Goal: Task Accomplishment & Management: Manage account settings

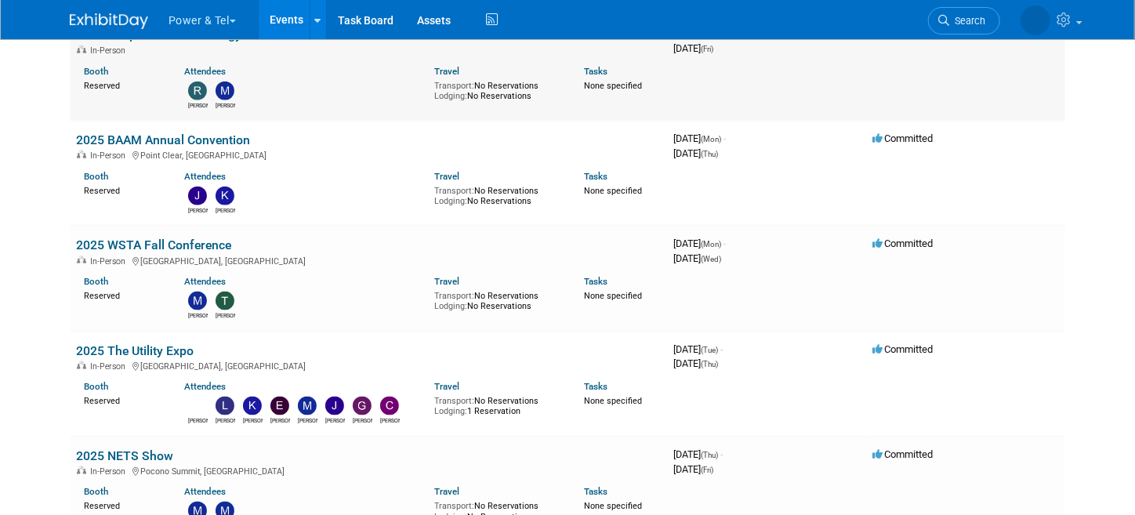
scroll to position [1018, 0]
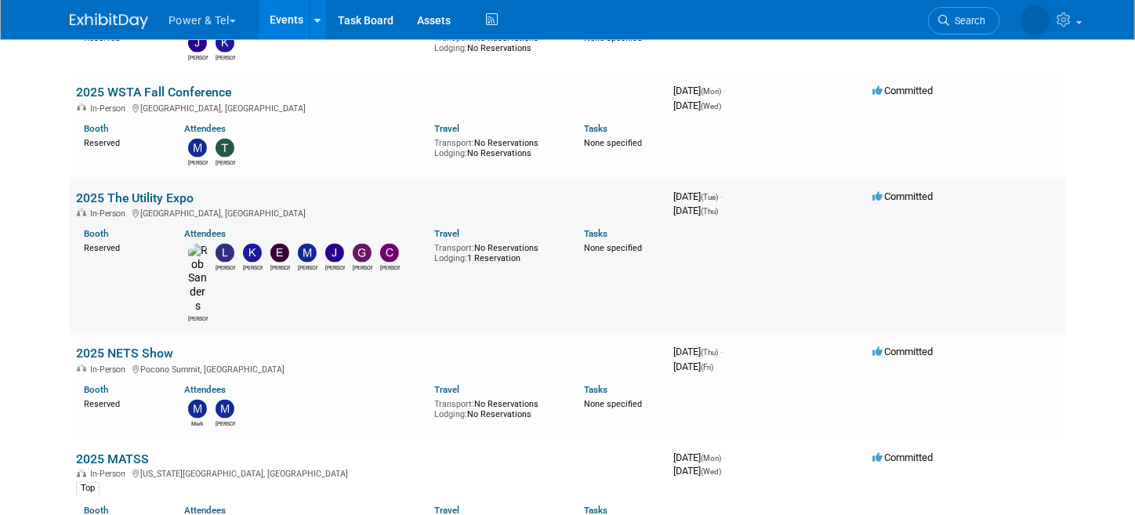
click at [135, 190] on link "2025 The Utility Expo" at bounding box center [135, 197] width 118 height 15
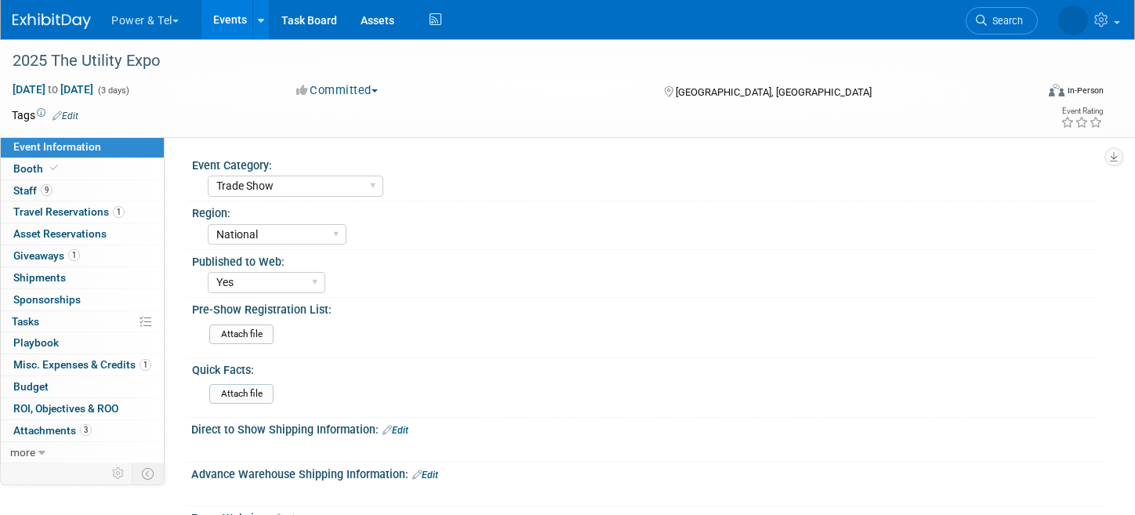
select select "Trade Show"
select select "National"
select select "Yes"
click at [34, 168] on span "Booth" at bounding box center [37, 168] width 48 height 13
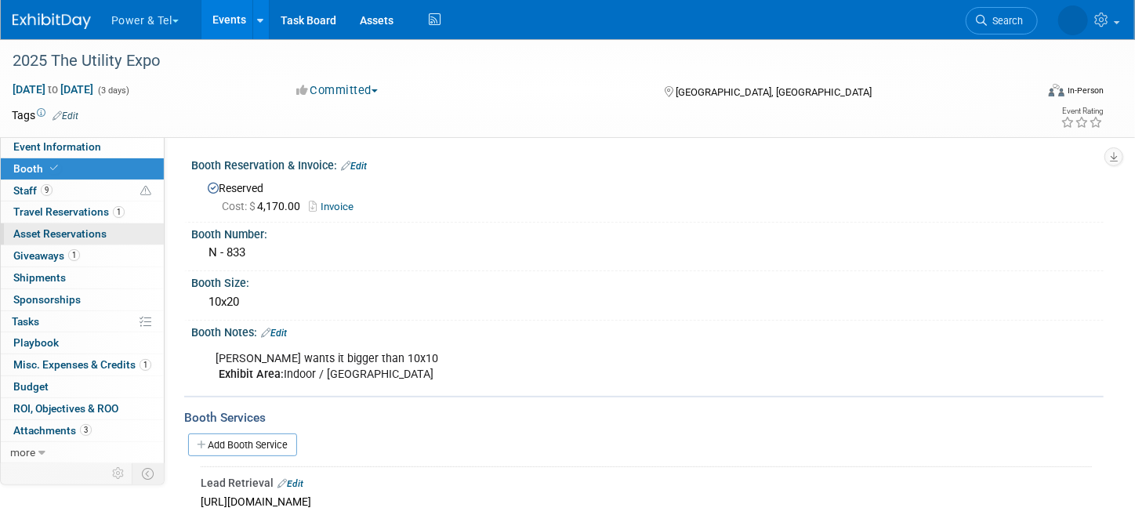
click at [76, 235] on span "Asset Reservations 0" at bounding box center [59, 233] width 93 height 13
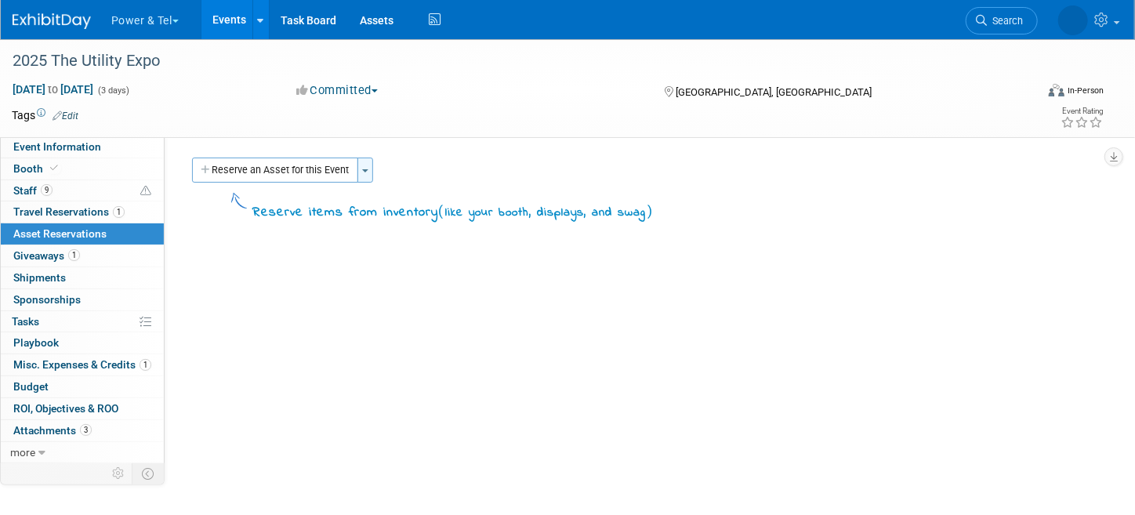
click at [364, 176] on button "Toggle Dropdown" at bounding box center [365, 170] width 16 height 25
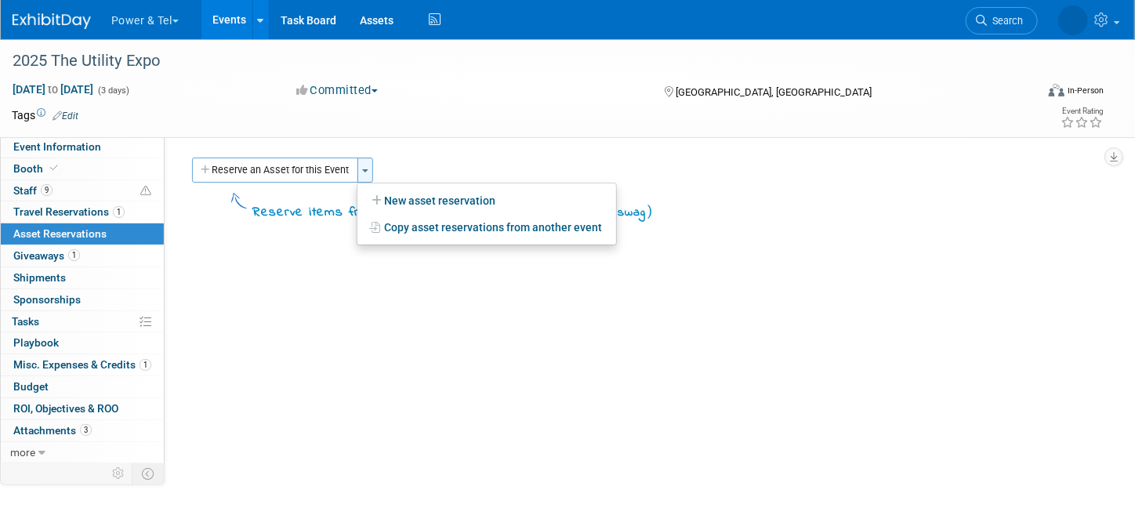
click at [367, 173] on button "Toggle Dropdown" at bounding box center [365, 170] width 16 height 25
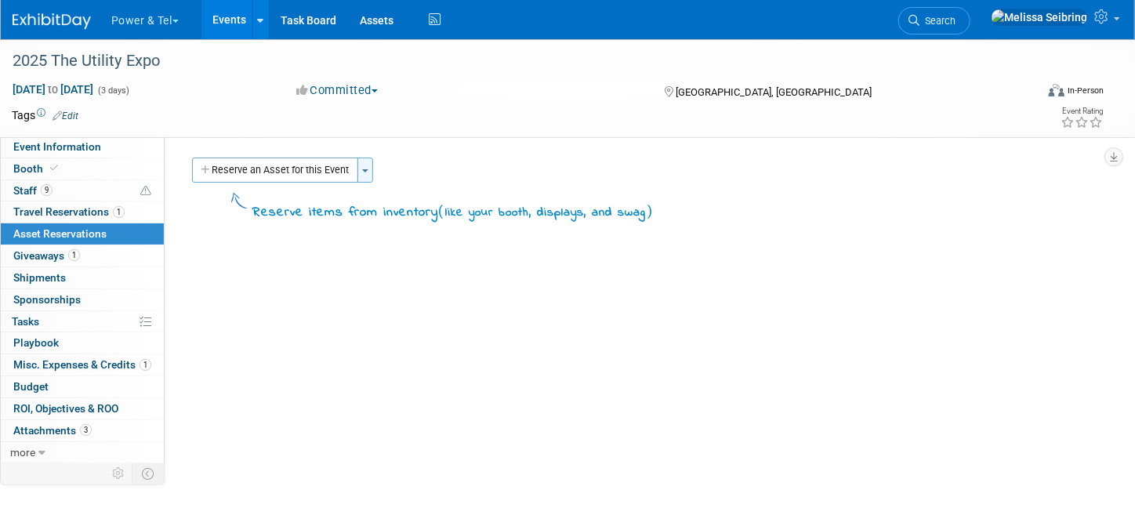
click at [368, 172] on button "Toggle Dropdown" at bounding box center [365, 170] width 16 height 25
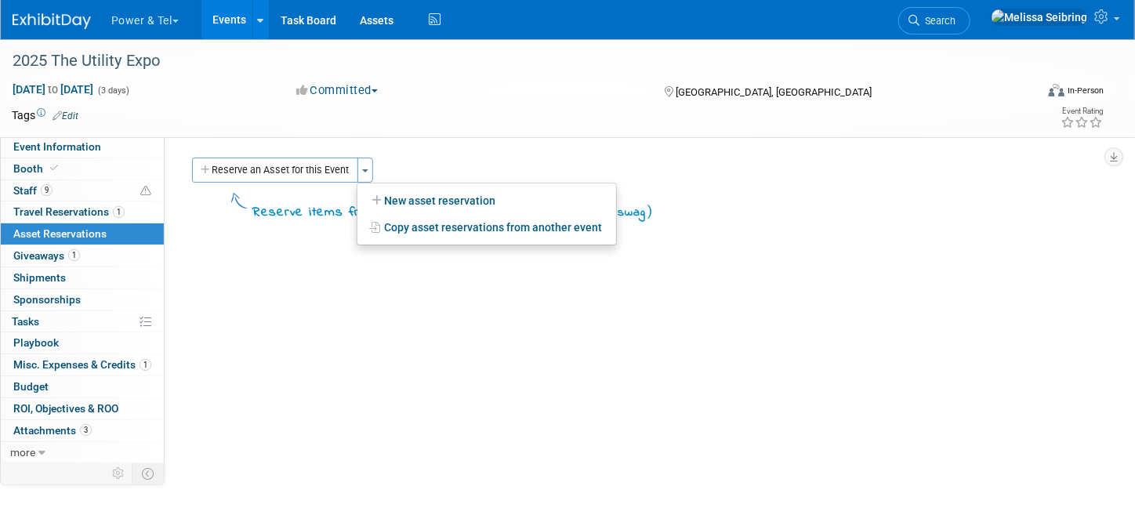
click at [427, 158] on div "Reserve an Asset for this Event Toggle Dropdown New asset reservation Copy asse…" at bounding box center [640, 172] width 904 height 29
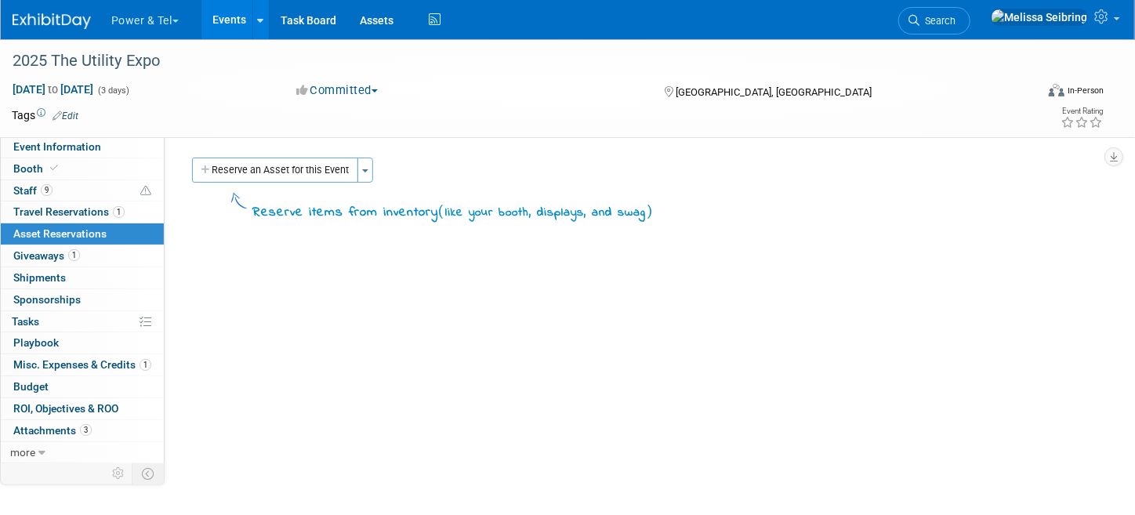
drag, startPoint x: 53, startPoint y: 15, endPoint x: 132, endPoint y: 78, distance: 101.0
click at [53, 15] on img at bounding box center [52, 21] width 78 height 16
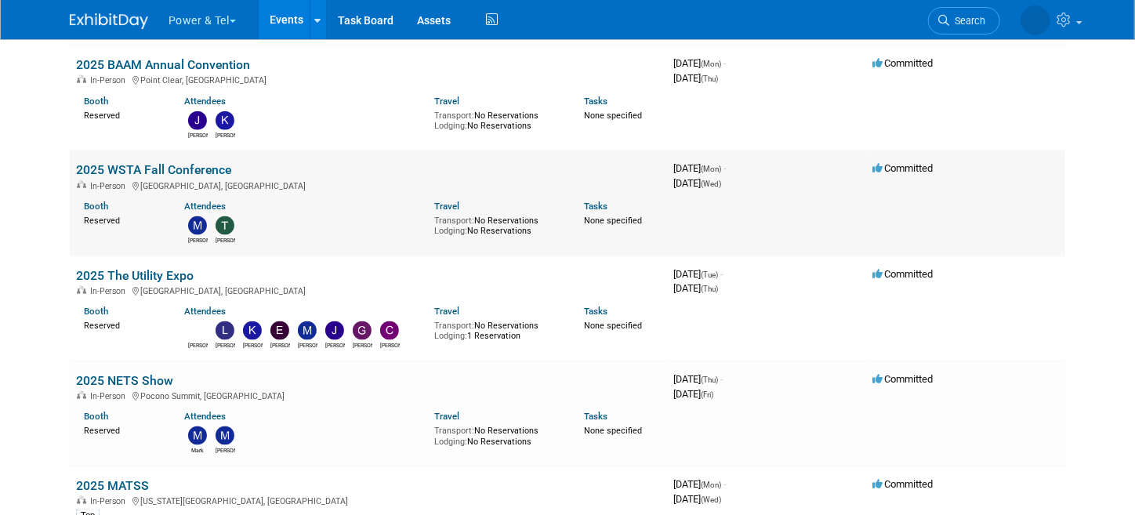
scroll to position [1097, 0]
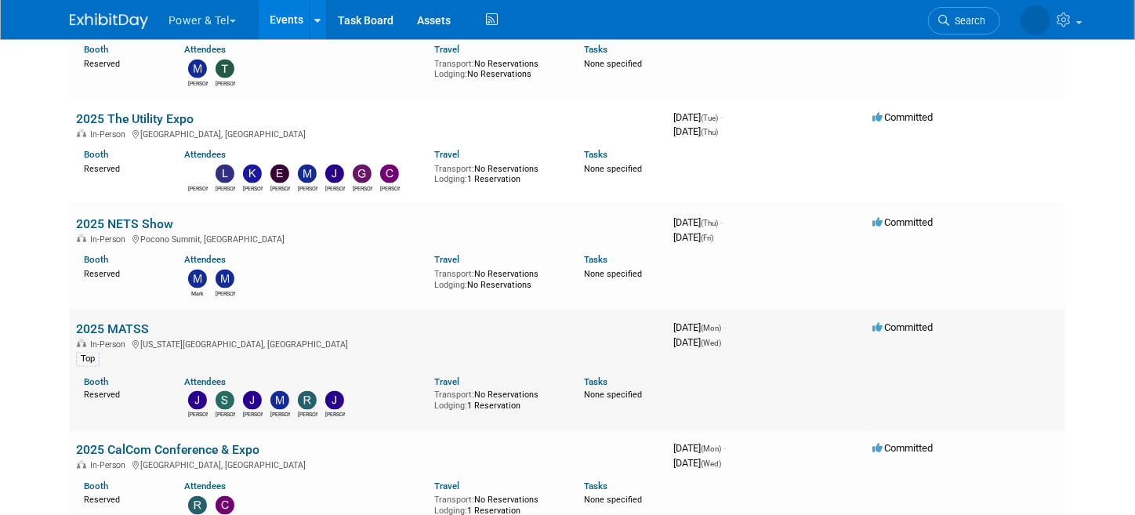
click at [105, 325] on link "2025 MATSS" at bounding box center [112, 328] width 73 height 15
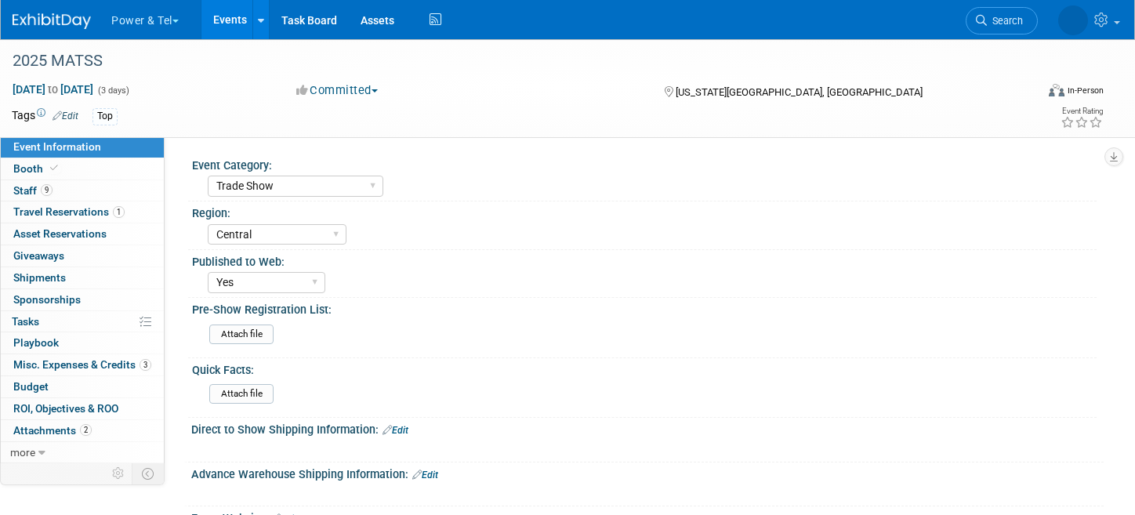
select select "Trade Show"
select select "Central"
select select "Yes"
click at [27, 190] on span "Staff 9" at bounding box center [32, 190] width 39 height 13
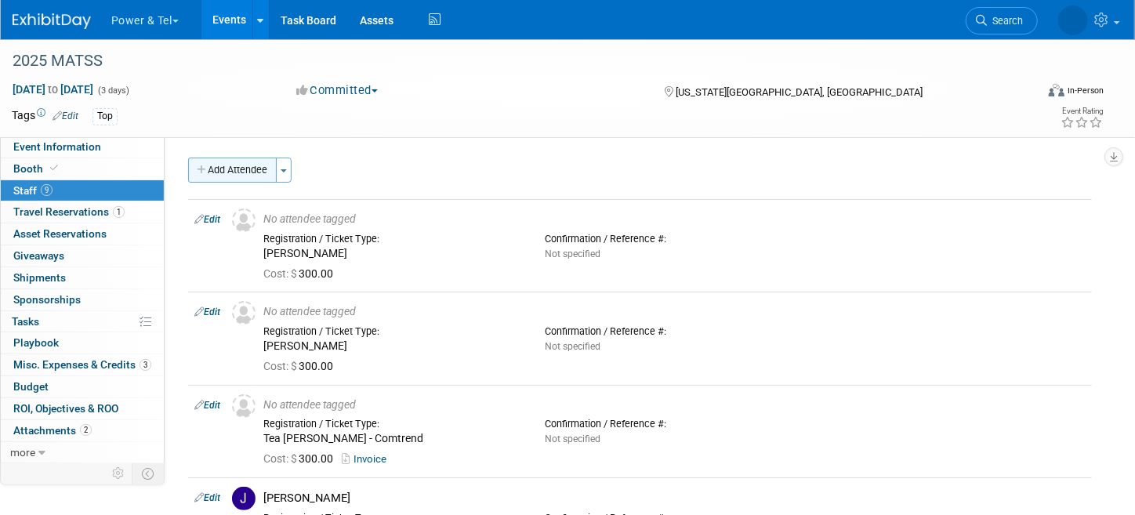
click at [251, 169] on button "Add Attendee" at bounding box center [232, 170] width 89 height 25
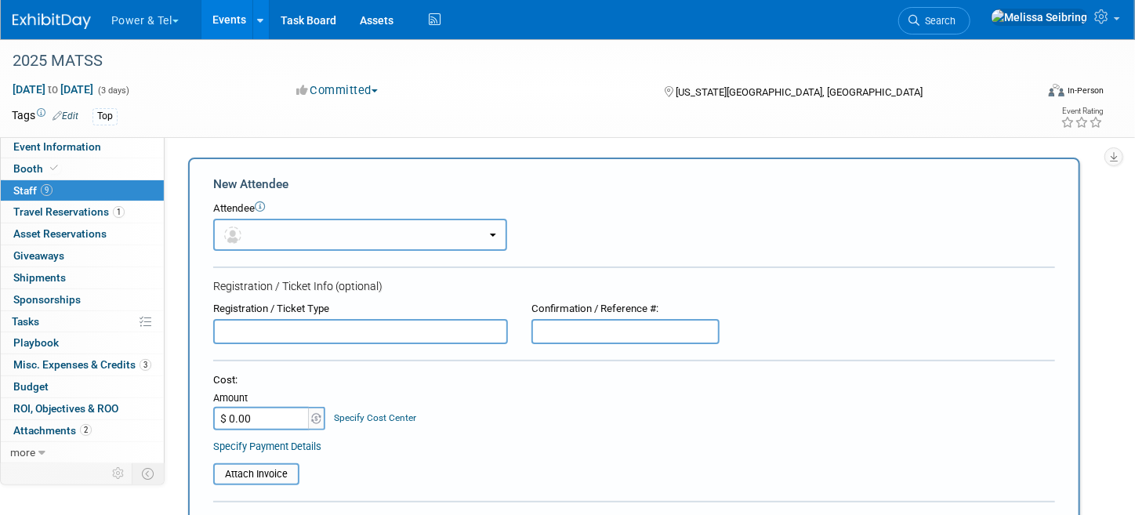
click at [422, 238] on button "button" at bounding box center [360, 235] width 294 height 32
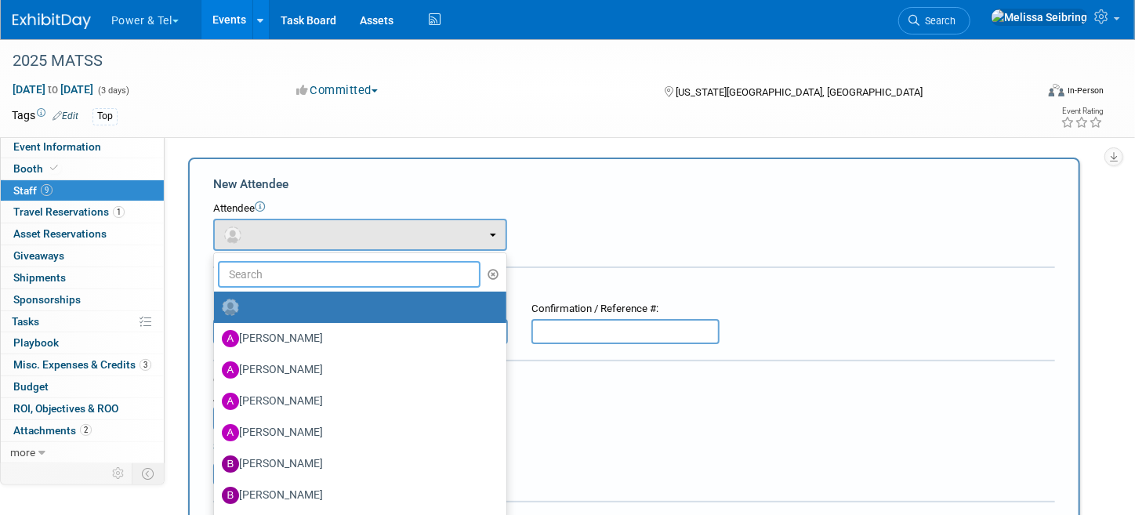
click at [354, 271] on input "text" at bounding box center [349, 274] width 263 height 27
type input "t"
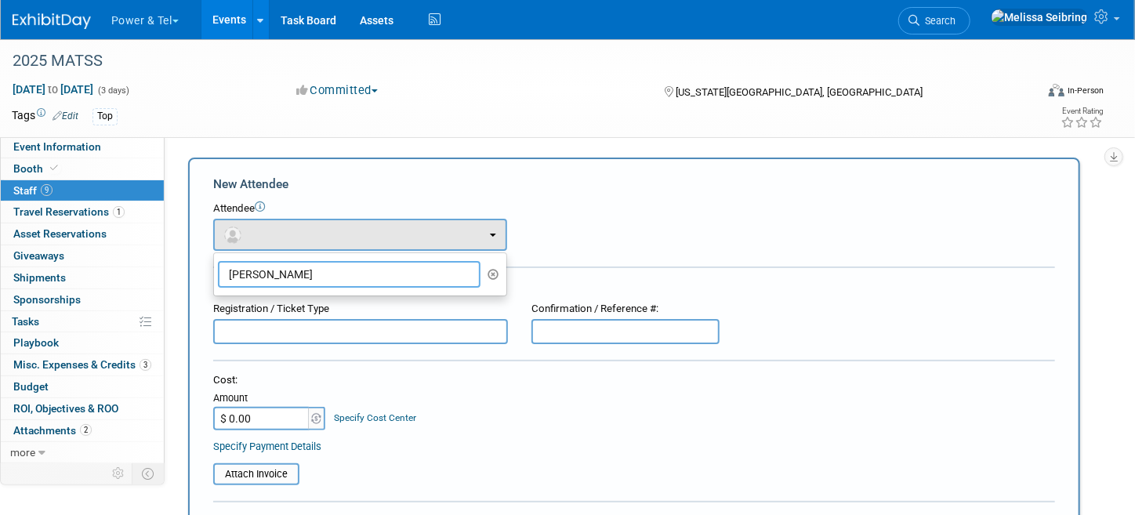
type input "Travis Novak"
click at [486, 373] on div "Cost:" at bounding box center [634, 380] width 842 height 15
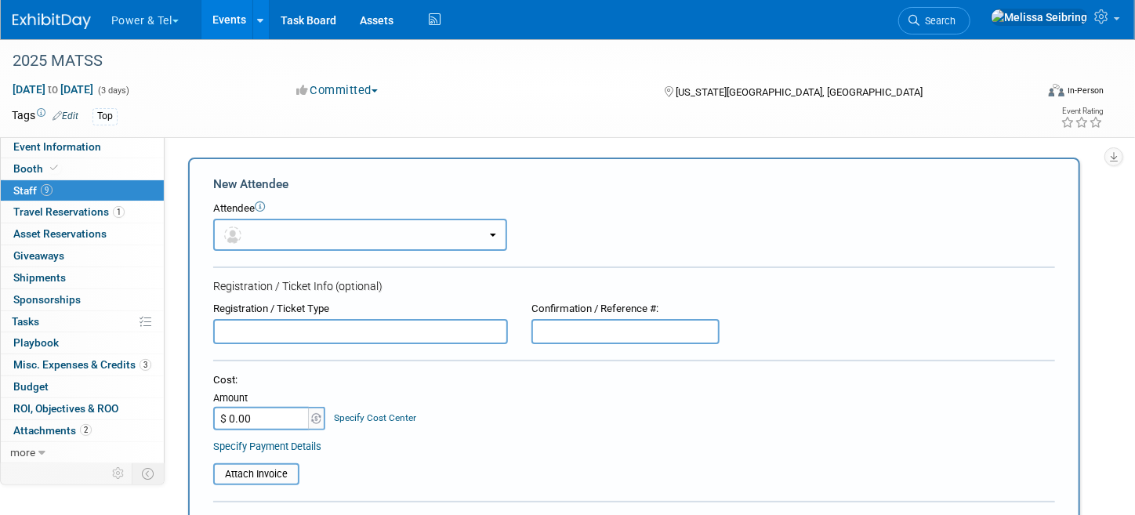
click at [354, 234] on button "button" at bounding box center [360, 235] width 294 height 32
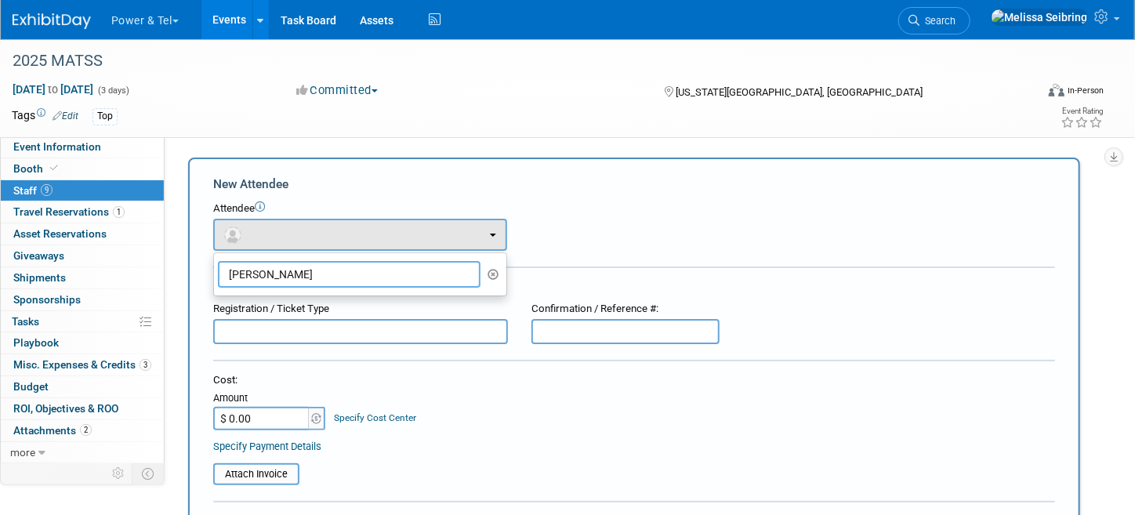
drag, startPoint x: 360, startPoint y: 269, endPoint x: 341, endPoint y: 266, distance: 19.1
click at [359, 269] on input "Travis Novak" at bounding box center [349, 274] width 263 height 27
click at [370, 274] on input "Travis Novak" at bounding box center [349, 274] width 263 height 27
drag, startPoint x: 308, startPoint y: 271, endPoint x: 296, endPoint y: 269, distance: 12.8
click at [296, 269] on input "Travis Novak" at bounding box center [349, 274] width 263 height 27
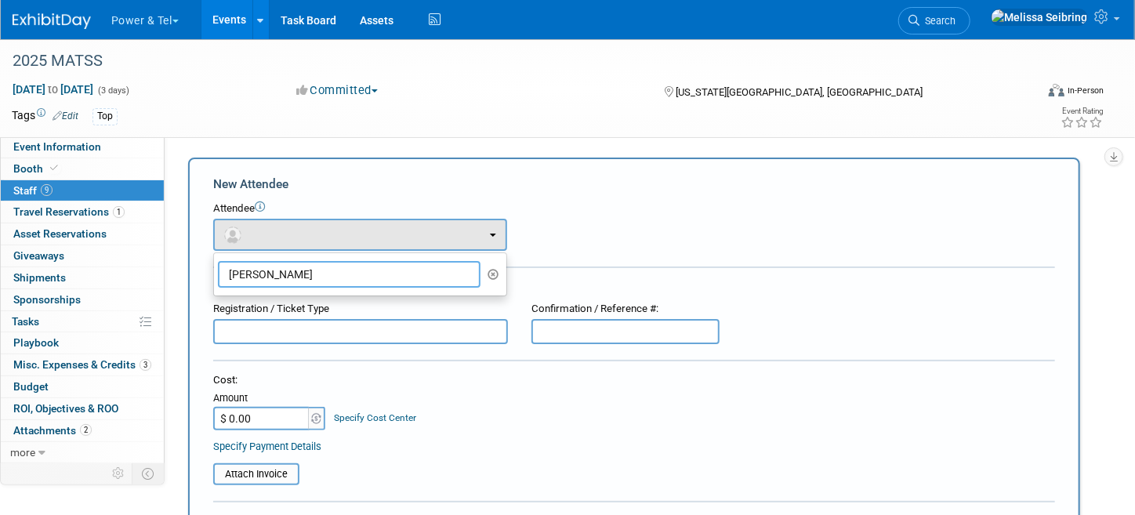
drag, startPoint x: 306, startPoint y: 276, endPoint x: 291, endPoint y: 271, distance: 16.4
click at [291, 271] on input "Travis Novak" at bounding box center [349, 274] width 263 height 27
click at [314, 270] on input "Travis Novak" at bounding box center [349, 274] width 263 height 27
click at [318, 271] on input "Travis Novak" at bounding box center [349, 274] width 263 height 27
click at [605, 267] on div at bounding box center [634, 269] width 842 height 4
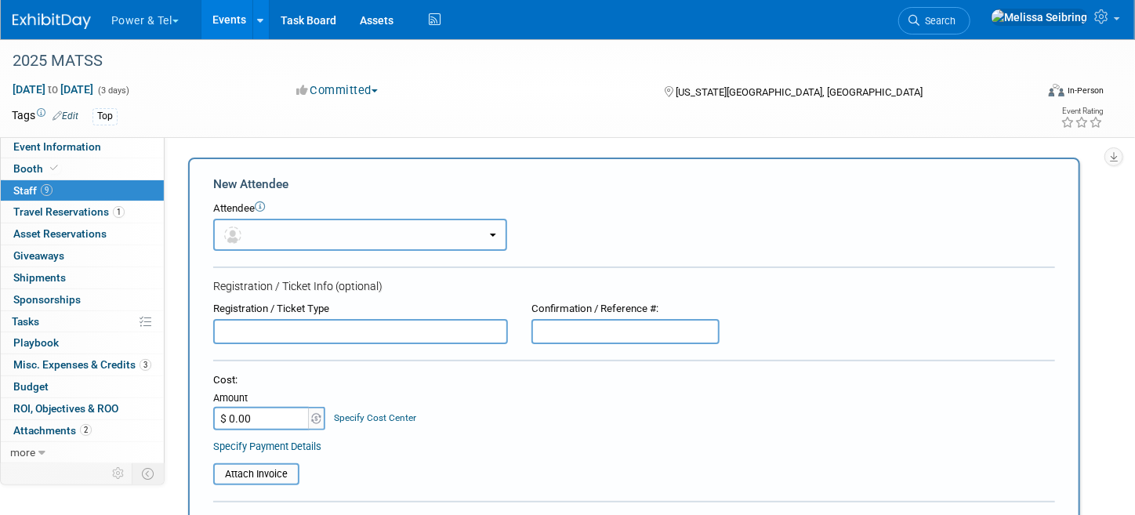
click at [460, 241] on button "button" at bounding box center [360, 235] width 294 height 32
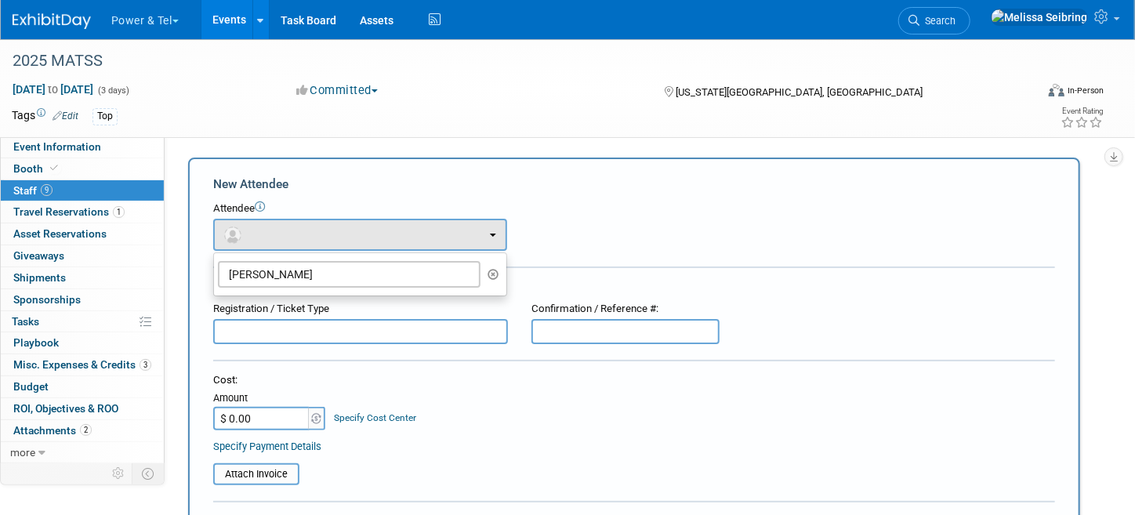
click at [561, 195] on form "New Attendee Attendee <img src="https://www.exhibitday.com/Images/Unassigned-Us…" at bounding box center [634, 463] width 842 height 575
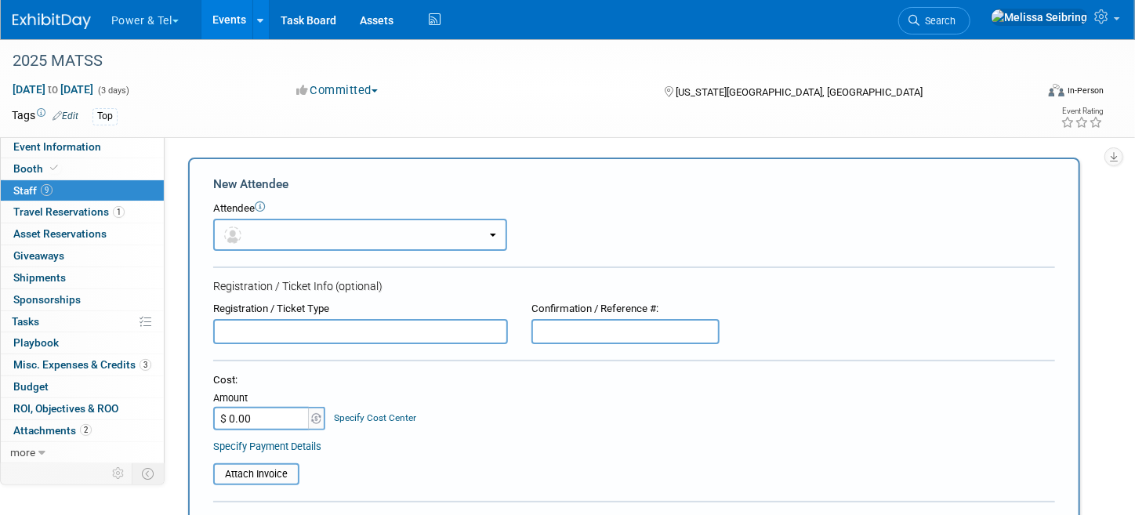
click at [329, 235] on button "button" at bounding box center [360, 235] width 294 height 32
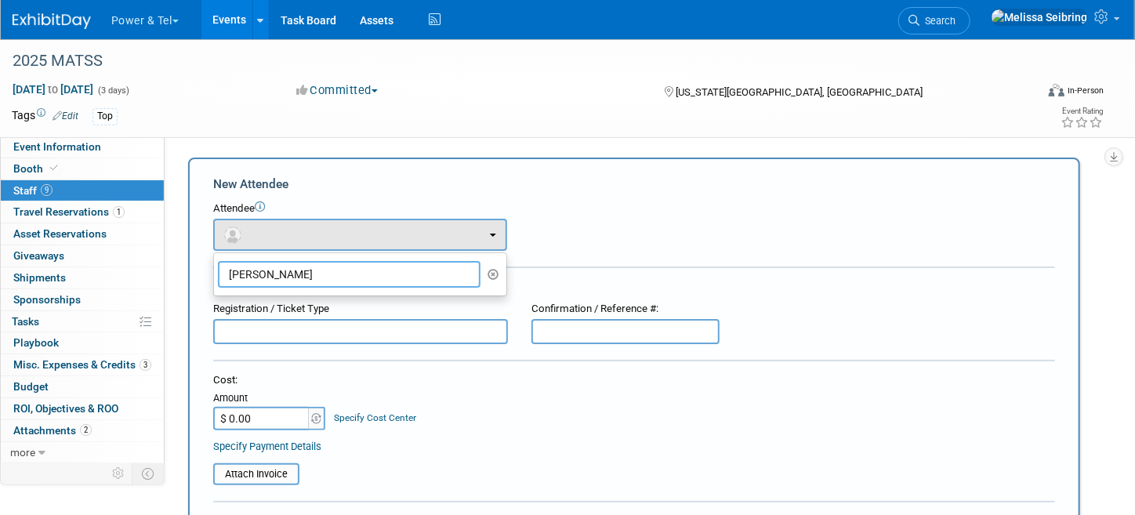
click at [286, 273] on input "Travis Novak" at bounding box center [349, 274] width 263 height 27
drag, startPoint x: 306, startPoint y: 276, endPoint x: 208, endPoint y: 266, distance: 98.5
click at [208, 266] on div "New Attendee Attendee <img src="https://www.exhibitday.com/Images/Unassigned-Us…" at bounding box center [634, 463] width 892 height 611
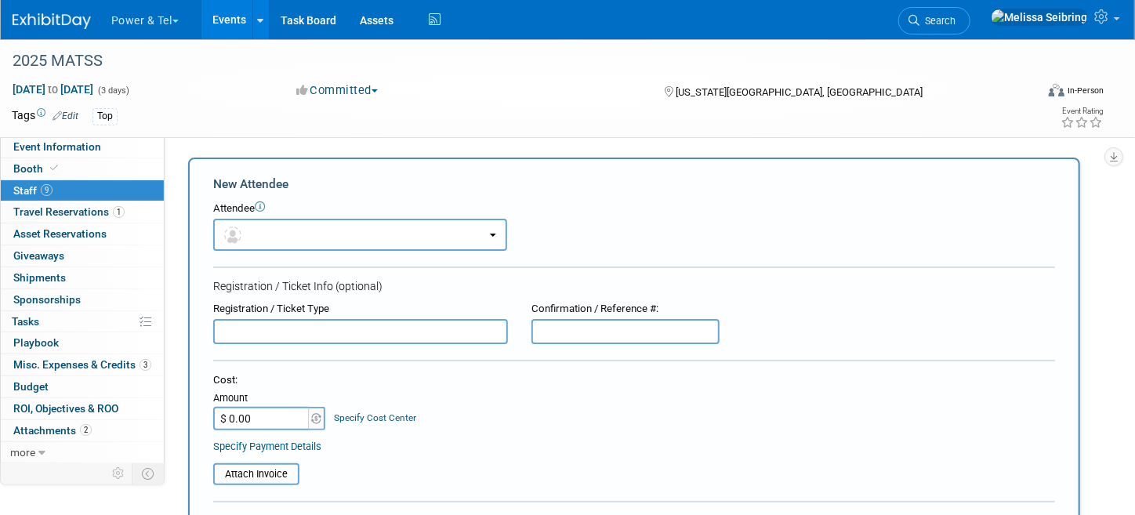
click at [509, 230] on td "X" at bounding box center [524, 235] width 35 height 32
click at [477, 236] on button "button" at bounding box center [360, 235] width 294 height 32
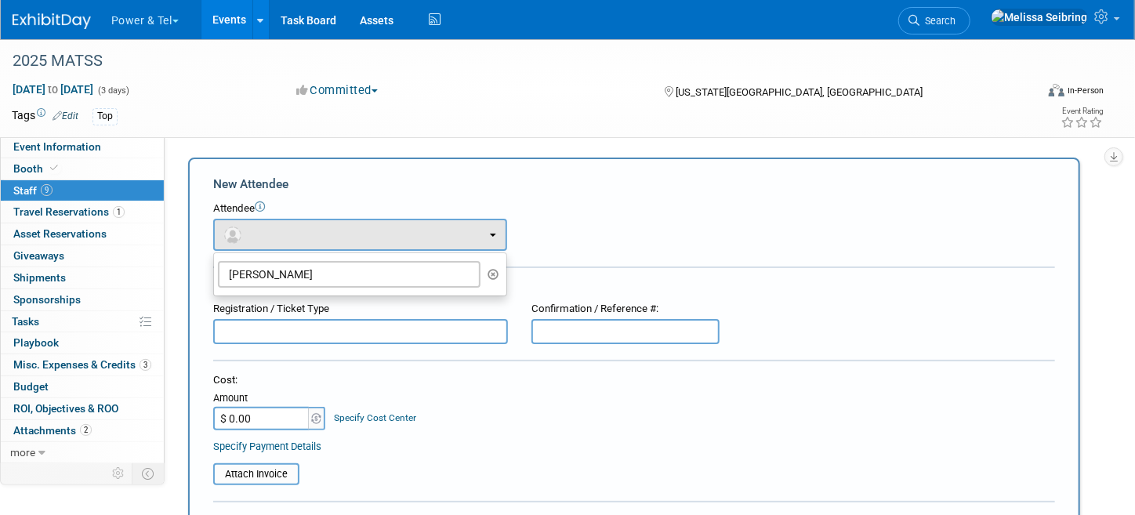
click at [490, 272] on icon "button" at bounding box center [494, 274] width 12 height 11
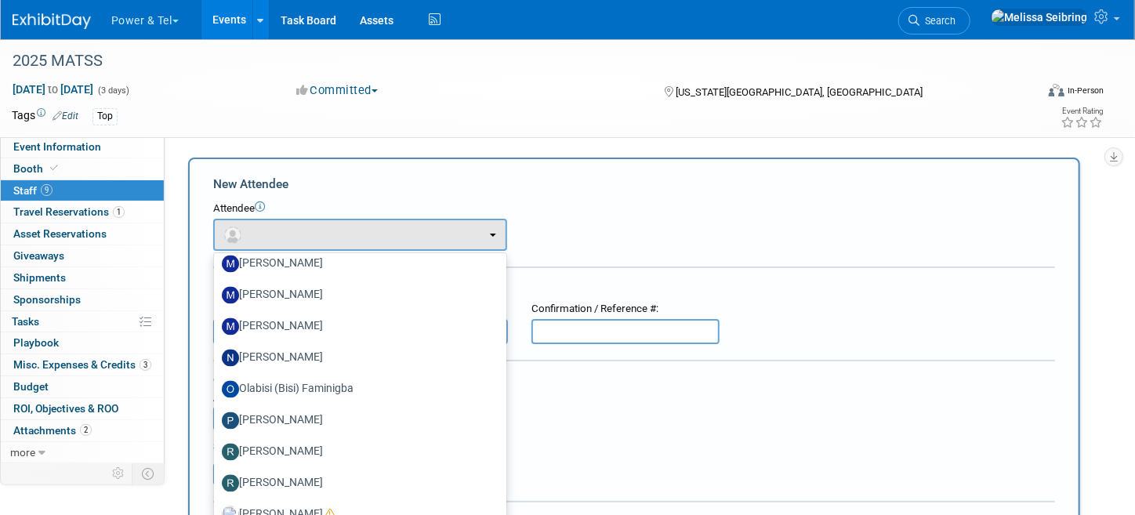
click at [569, 194] on form "New Attendee Attendee <img src="https://www.exhibitday.com/Images/Unassigned-Us…" at bounding box center [634, 472] width 842 height 593
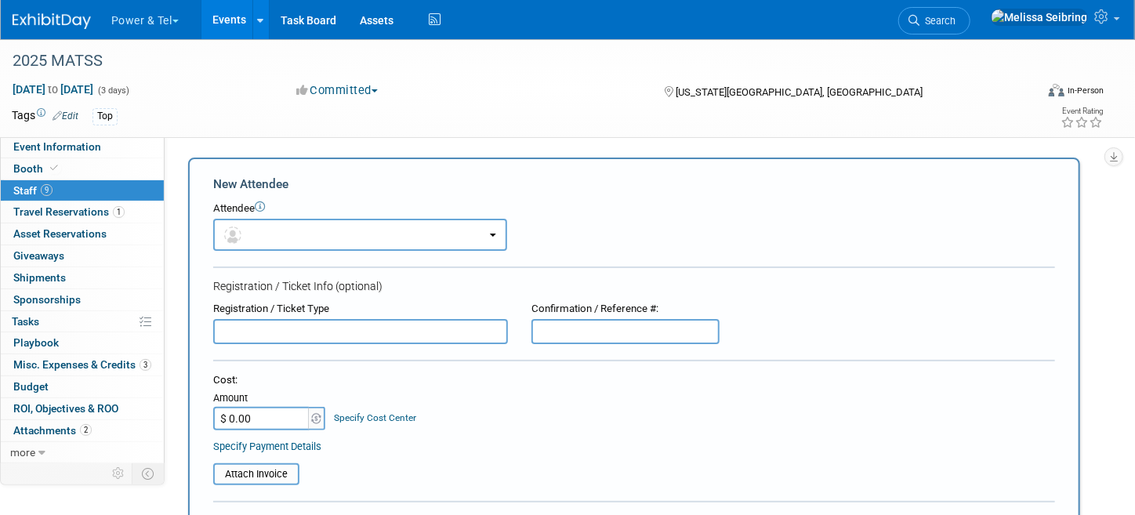
click at [264, 206] on icon at bounding box center [260, 206] width 10 height 10
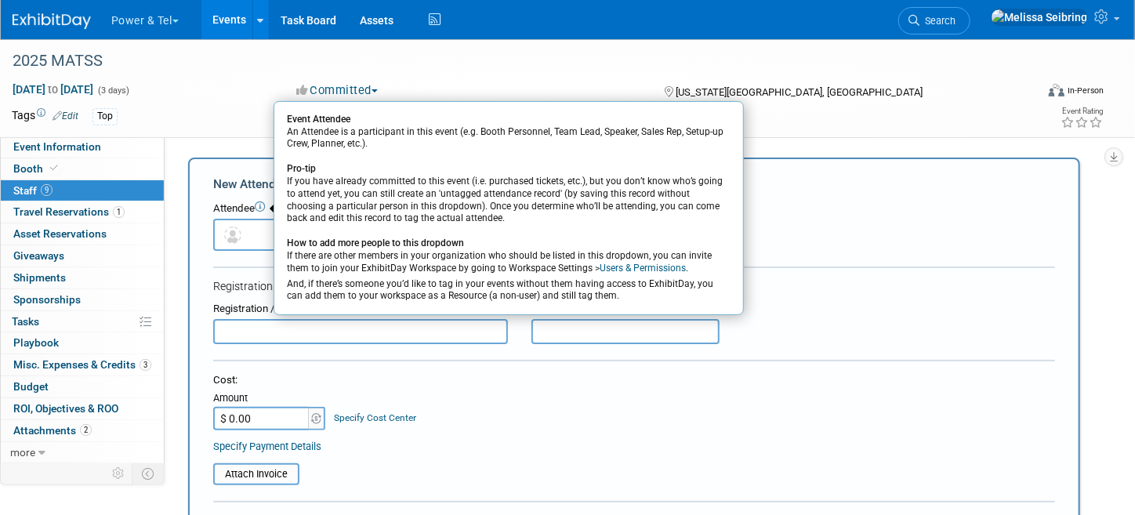
click at [440, 396] on div "Cost: Amount $ 0.00 Specify Cost Center Cost Center -- Not Specified --" at bounding box center [634, 401] width 842 height 57
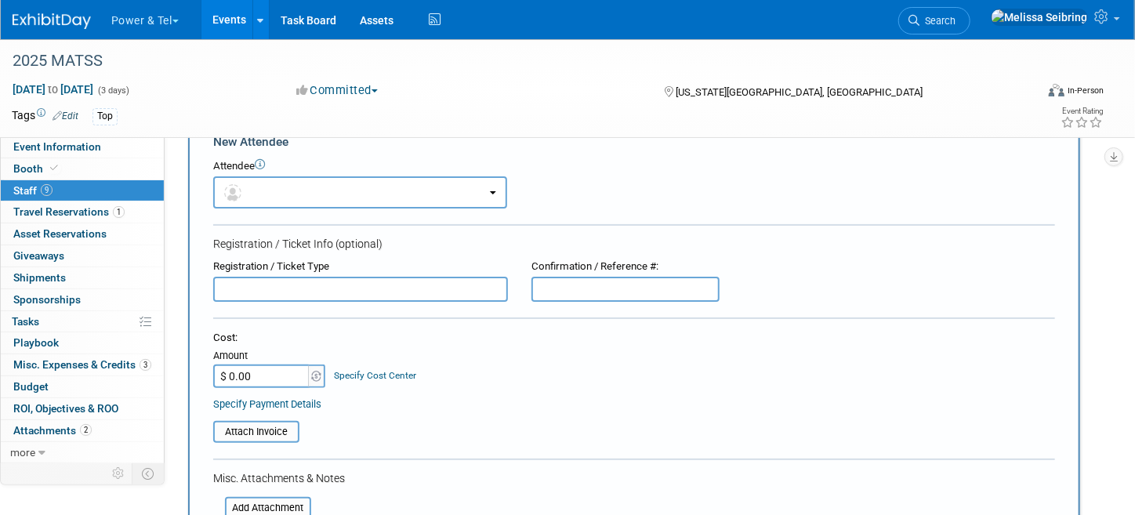
scroll to position [157, 0]
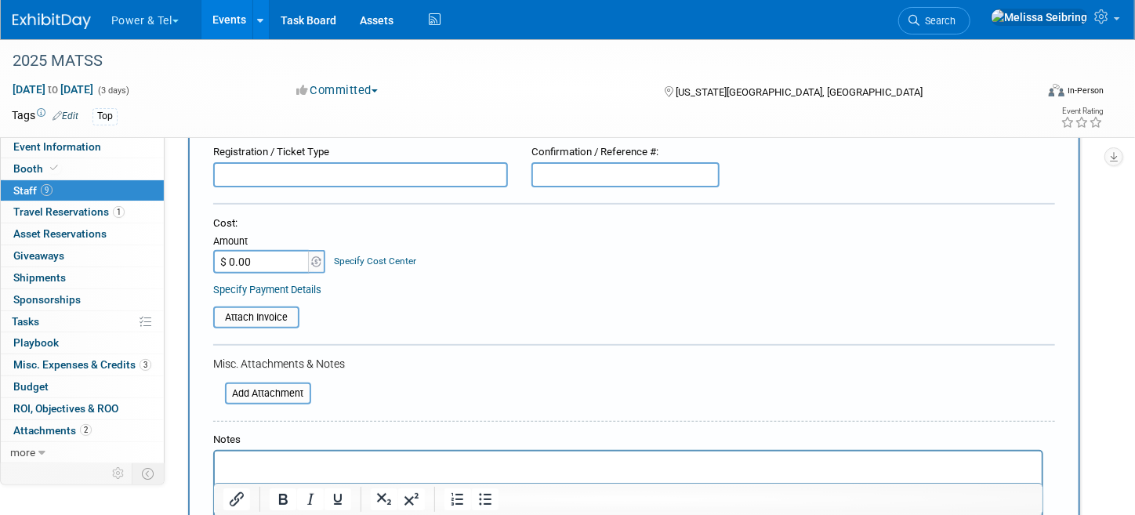
click at [398, 166] on input "text" at bounding box center [360, 174] width 295 height 25
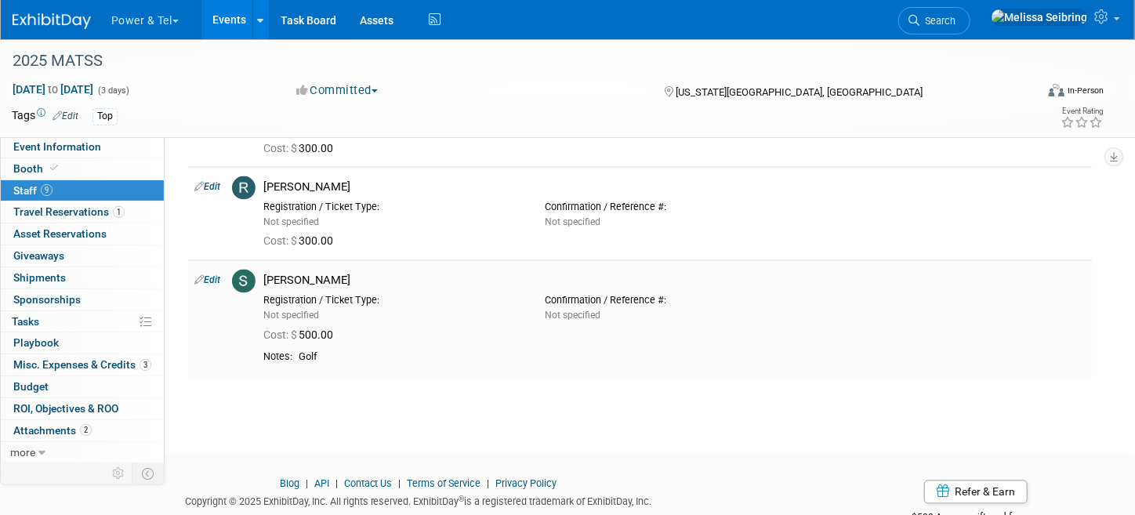
scroll to position [1380, 0]
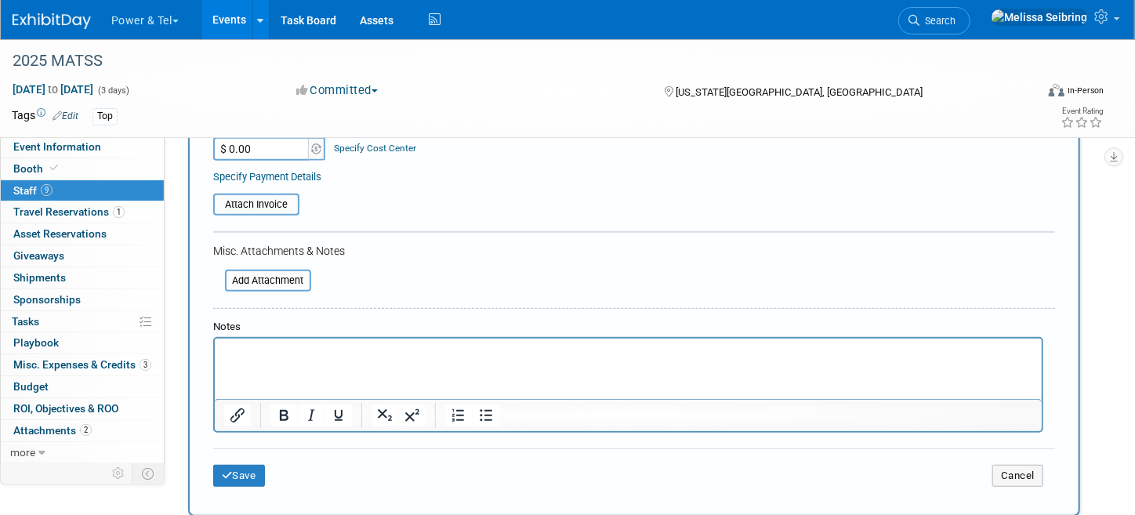
scroll to position [391, 0]
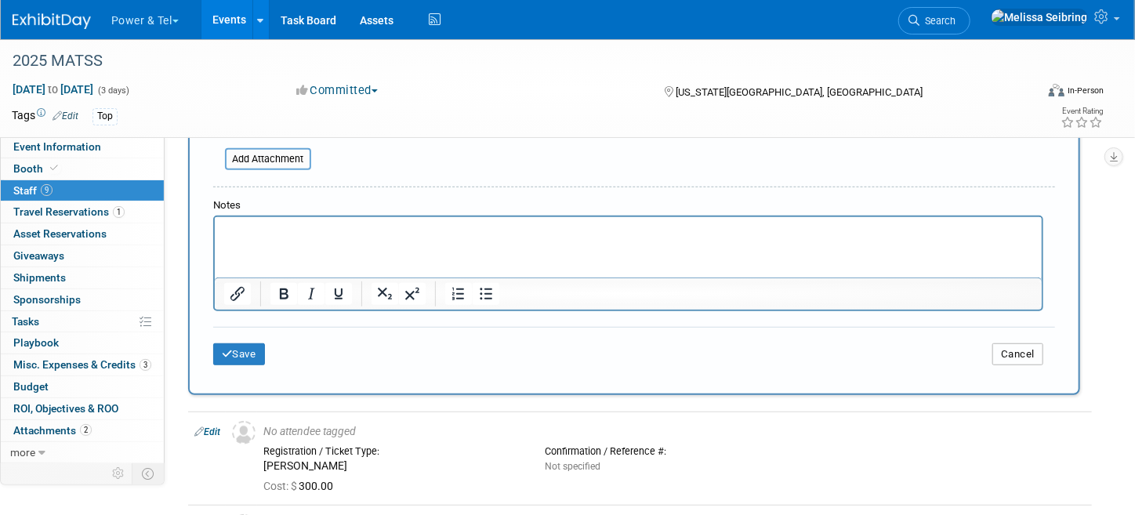
click at [1007, 346] on button "Cancel" at bounding box center [1017, 354] width 51 height 22
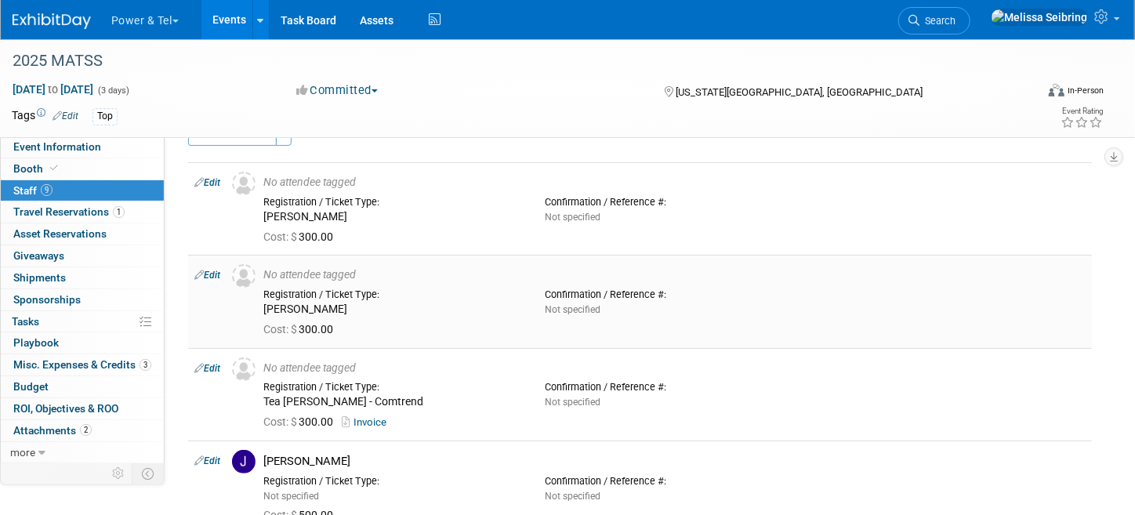
scroll to position [0, 0]
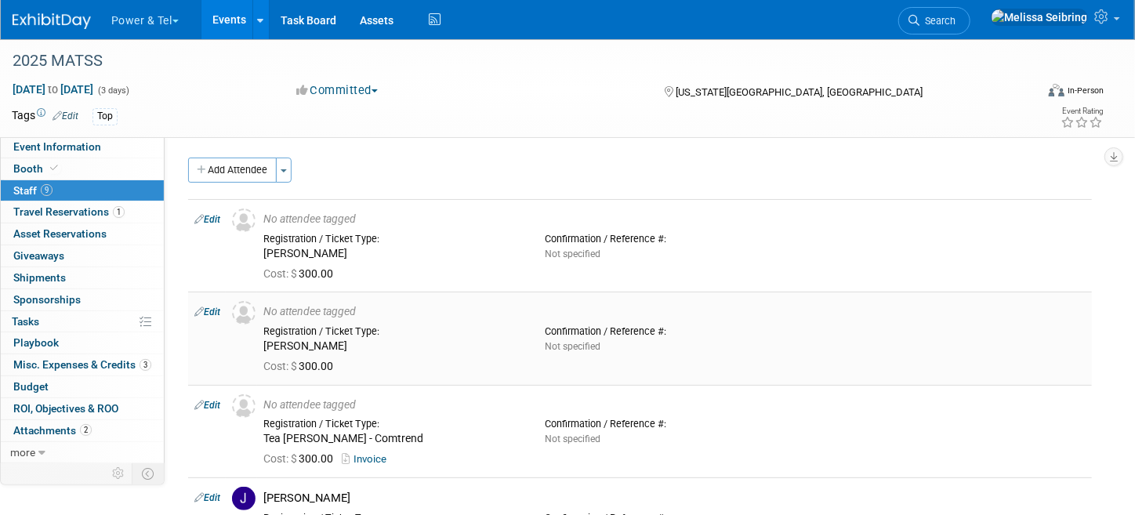
click at [206, 311] on link "Edit" at bounding box center [207, 311] width 26 height 11
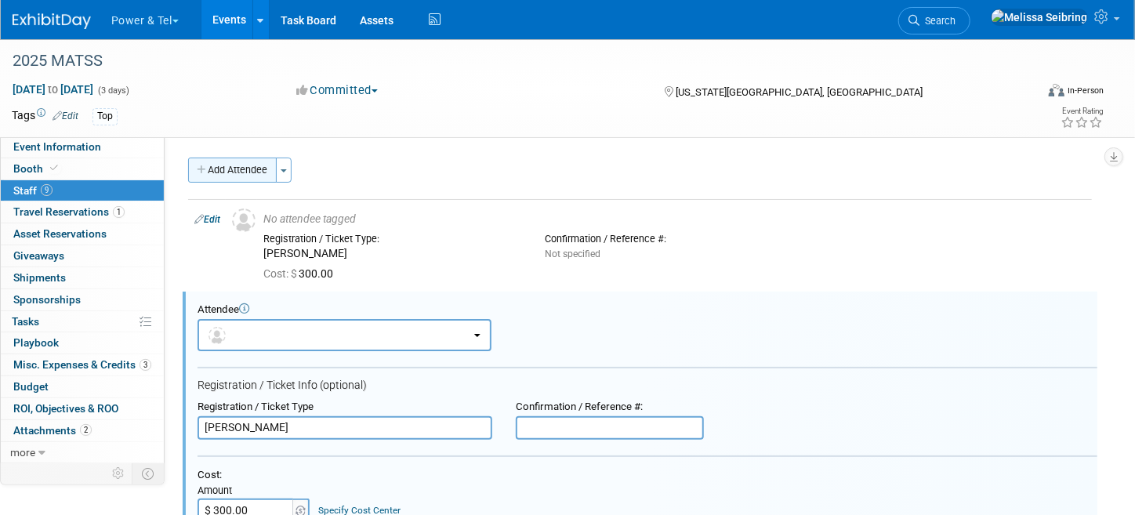
click at [247, 161] on button "Add Attendee" at bounding box center [232, 170] width 89 height 25
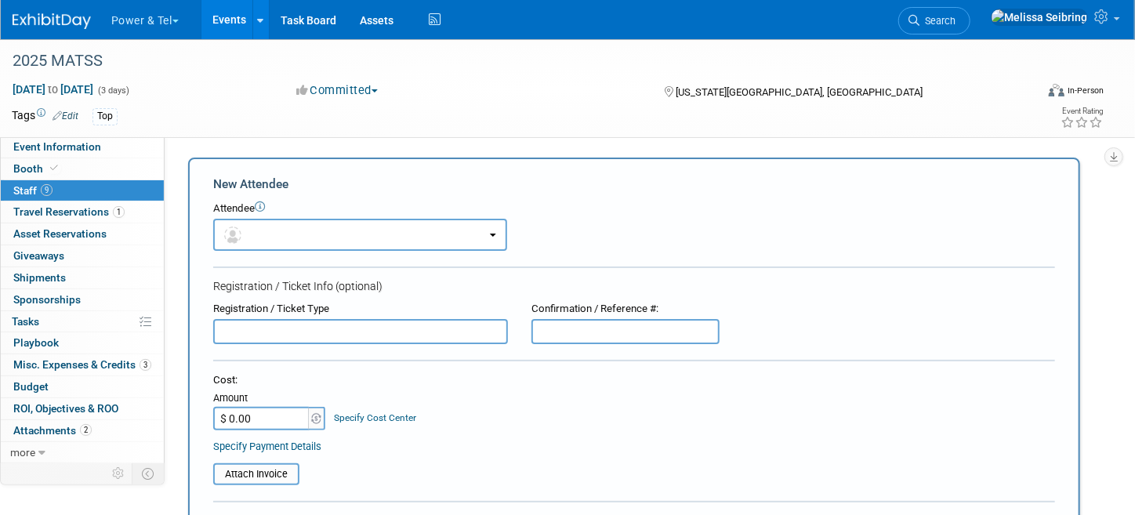
click at [314, 338] on input "text" at bounding box center [360, 331] width 295 height 25
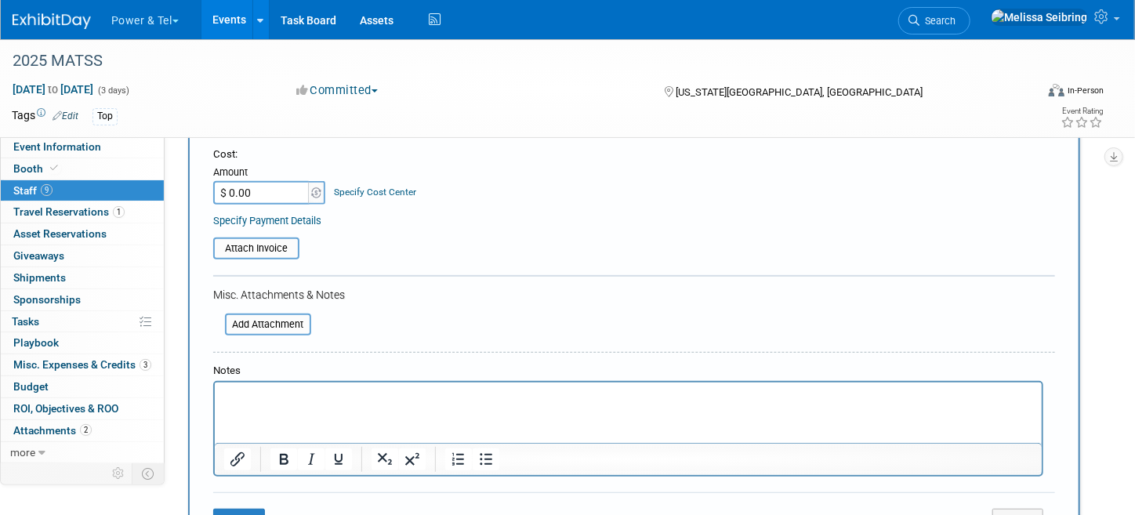
scroll to position [235, 0]
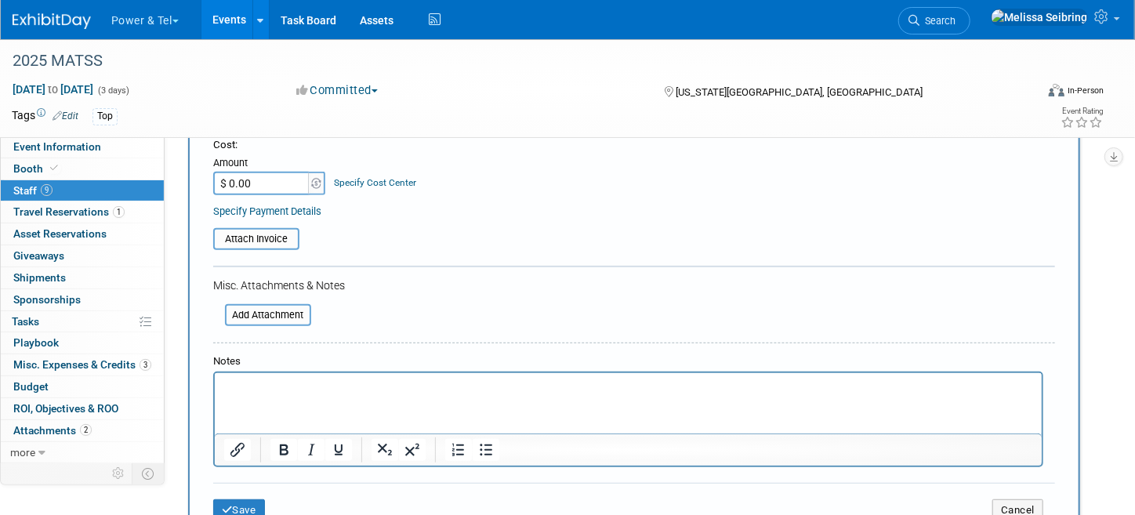
type input "Travis Novak CommScope"
click at [379, 382] on p "Rich Text Area. Press ALT-0 for help." at bounding box center [627, 387] width 809 height 16
drag, startPoint x: 396, startPoint y: 386, endPoint x: 125, endPoint y: 390, distance: 271.2
click at [214, 390] on html "Will rotate in and out of booth" at bounding box center [627, 384] width 827 height 22
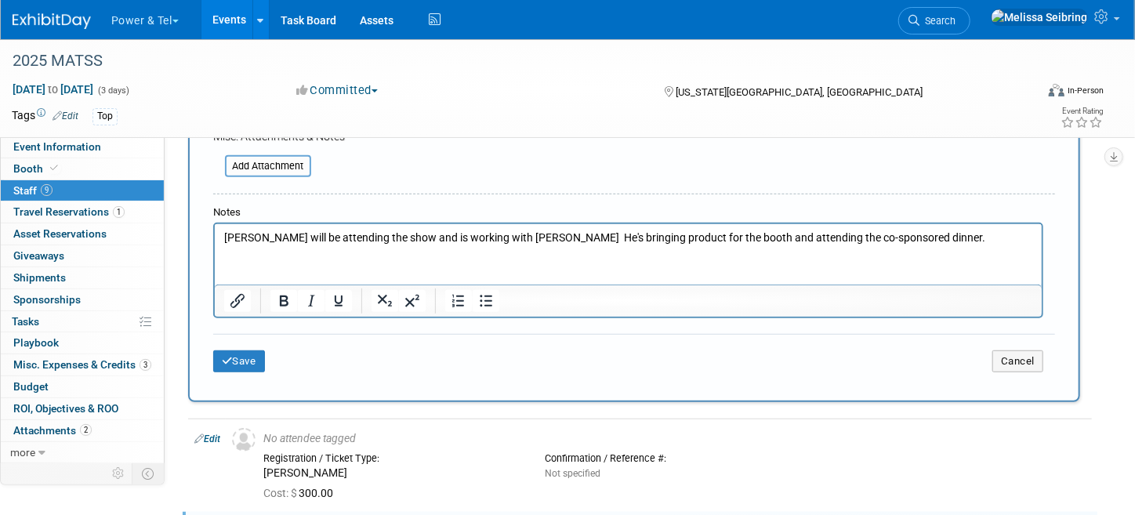
scroll to position [391, 0]
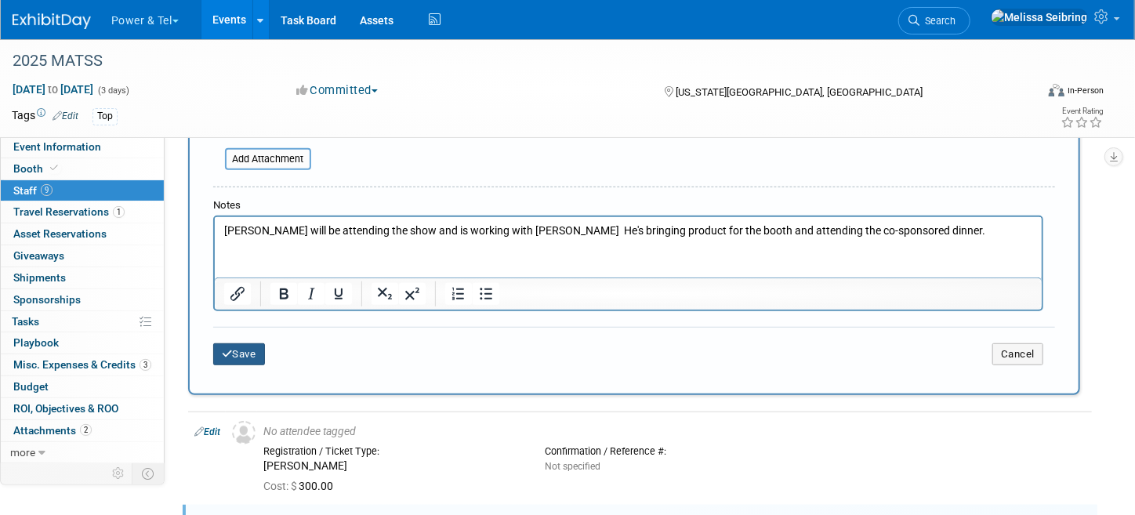
click at [245, 348] on button "Save" at bounding box center [239, 354] width 52 height 22
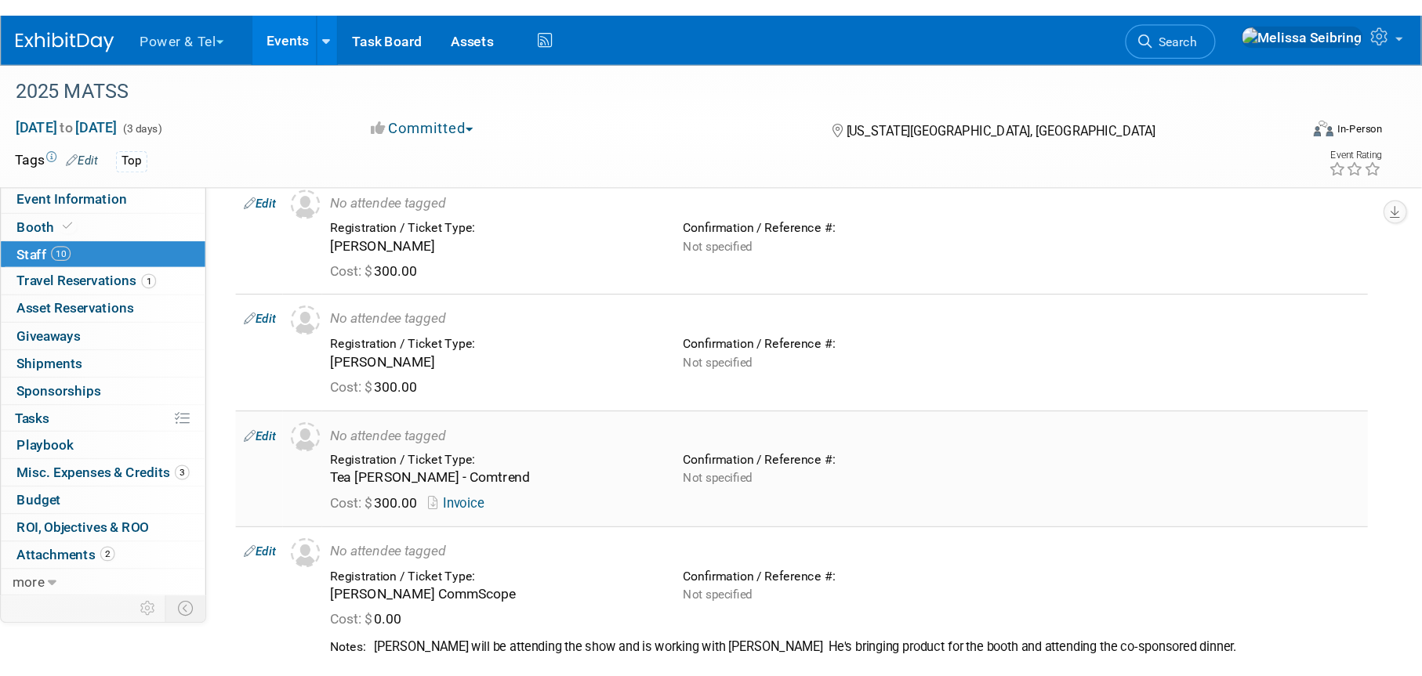
scroll to position [0, 0]
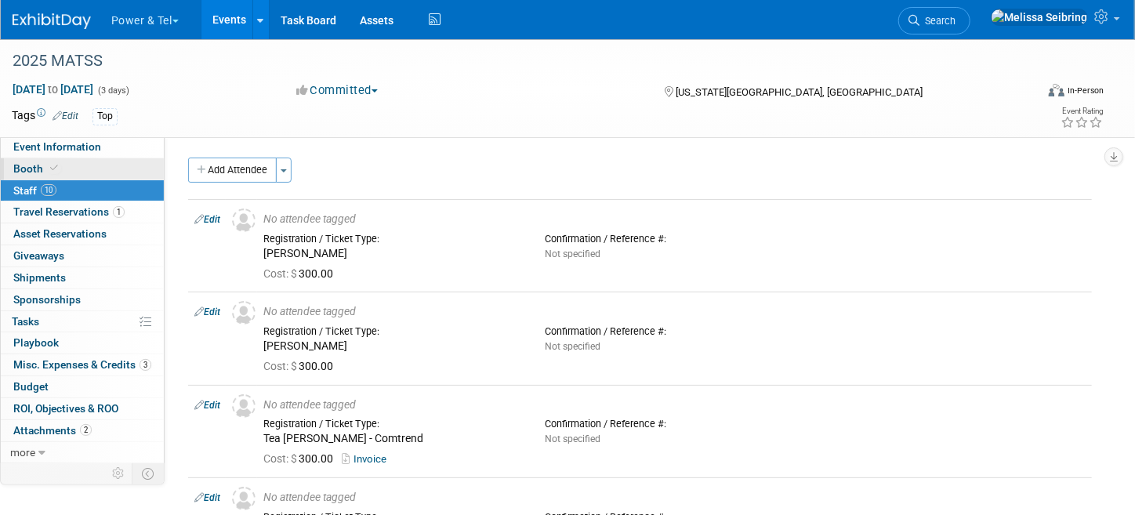
click at [55, 165] on span at bounding box center [54, 168] width 14 height 12
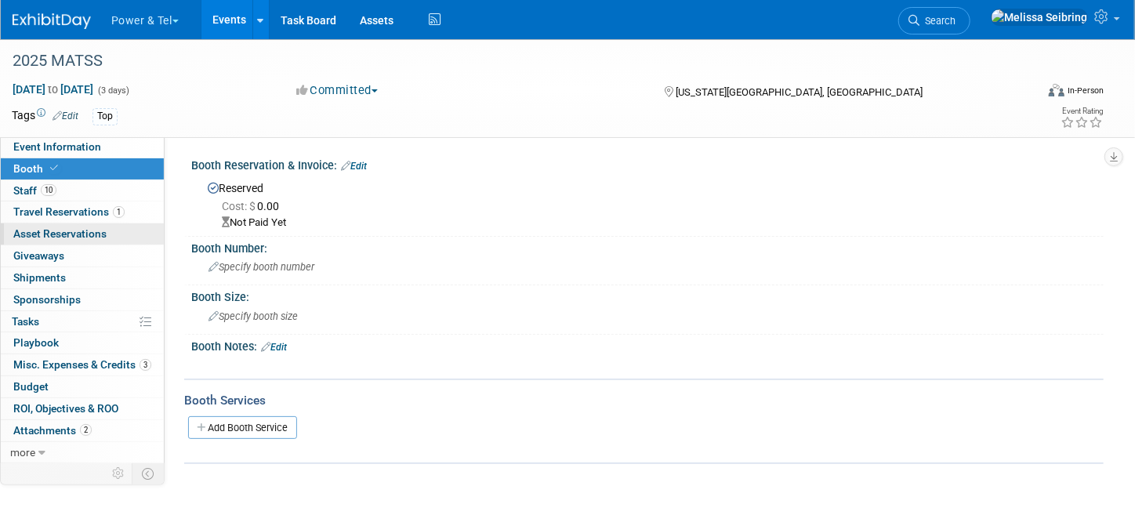
click at [63, 234] on span "Asset Reservations 0" at bounding box center [59, 233] width 93 height 13
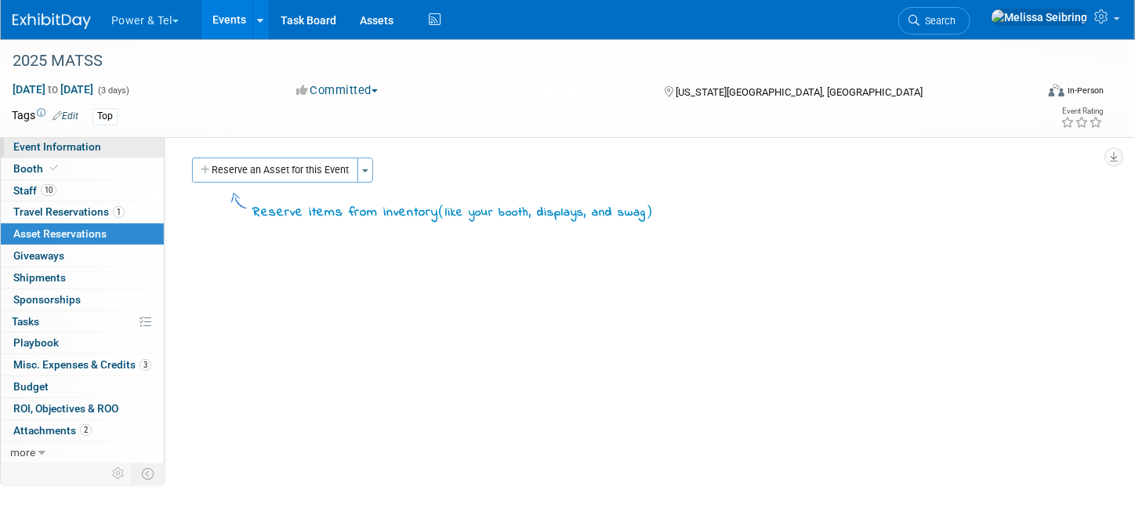
click at [77, 147] on span "Event Information" at bounding box center [57, 146] width 88 height 13
select select "Trade Show"
select select "Central"
select select "Yes"
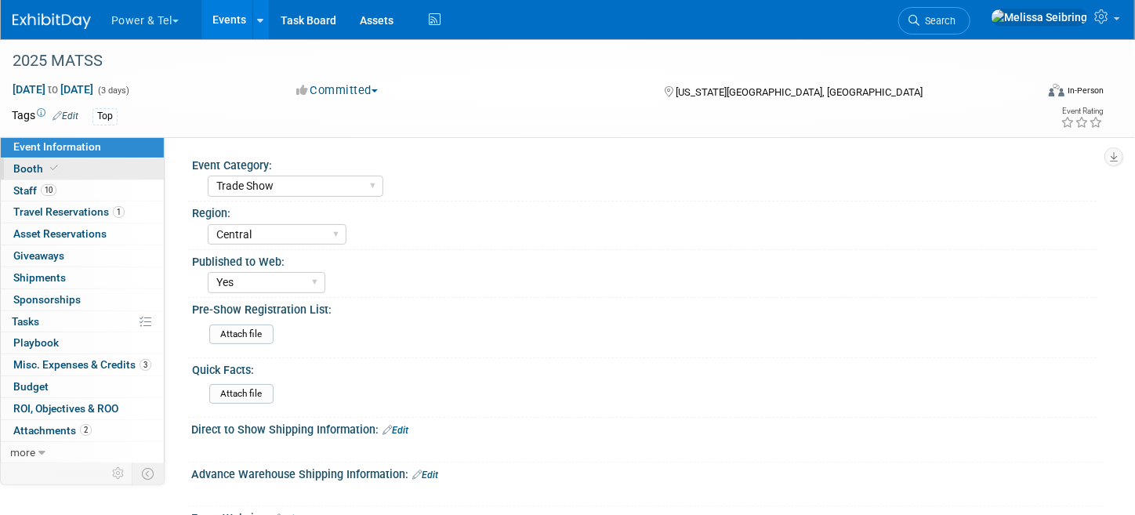
click at [25, 169] on span "Booth" at bounding box center [37, 168] width 48 height 13
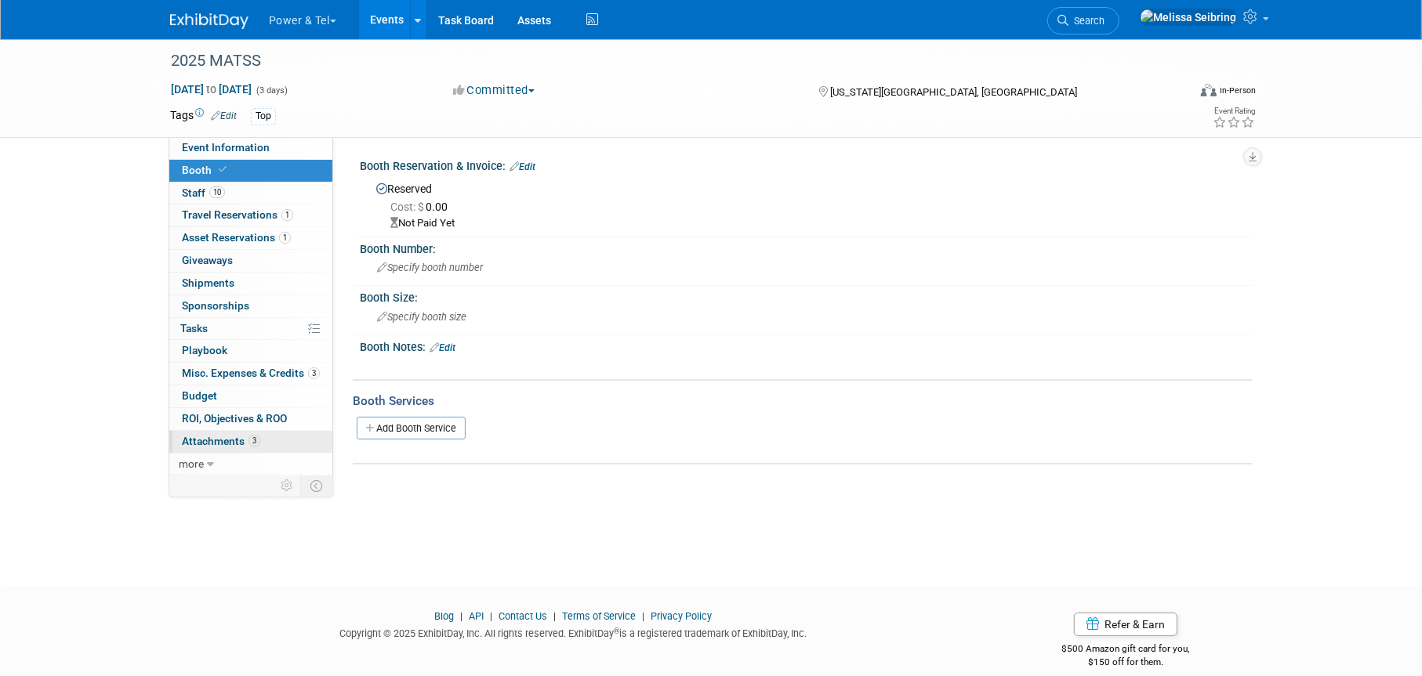
click at [224, 438] on span "Attachments 3" at bounding box center [221, 441] width 78 height 13
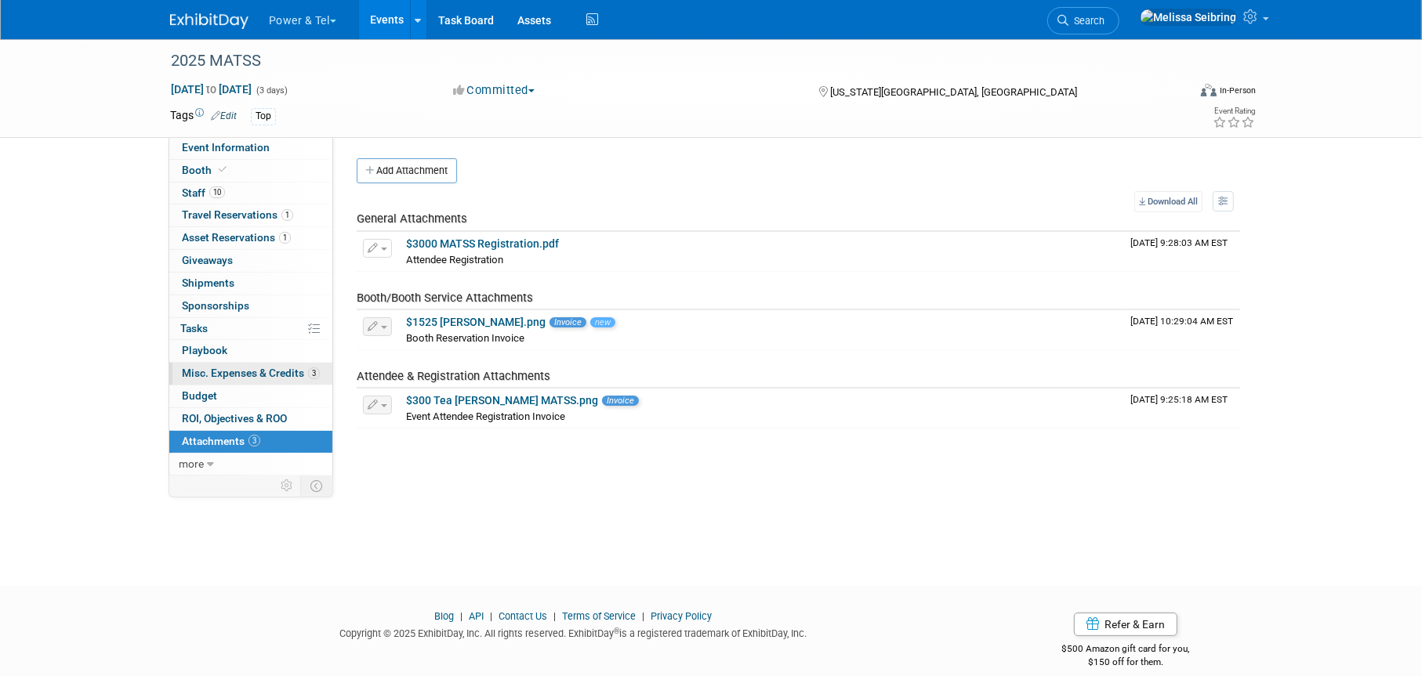
click at [274, 369] on span "Misc. Expenses & Credits 3" at bounding box center [251, 373] width 138 height 13
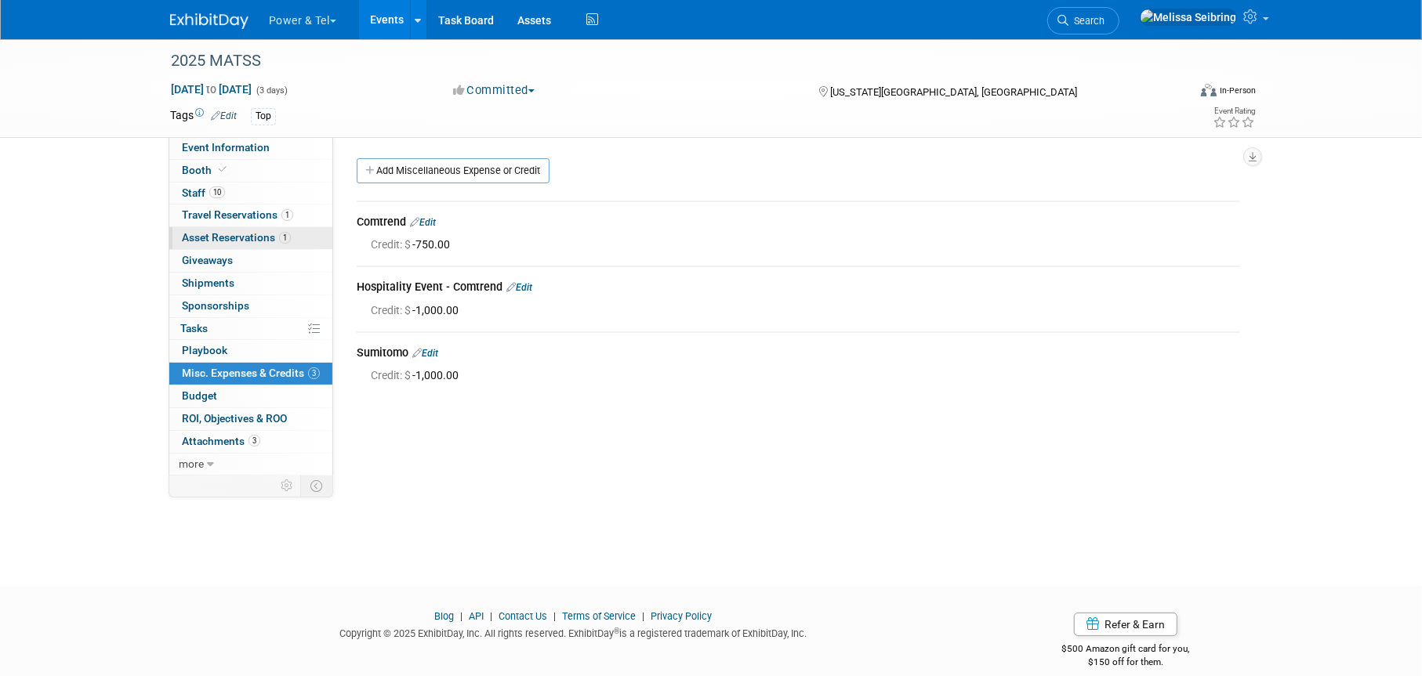
click at [235, 234] on span "Asset Reservations 1" at bounding box center [236, 237] width 109 height 13
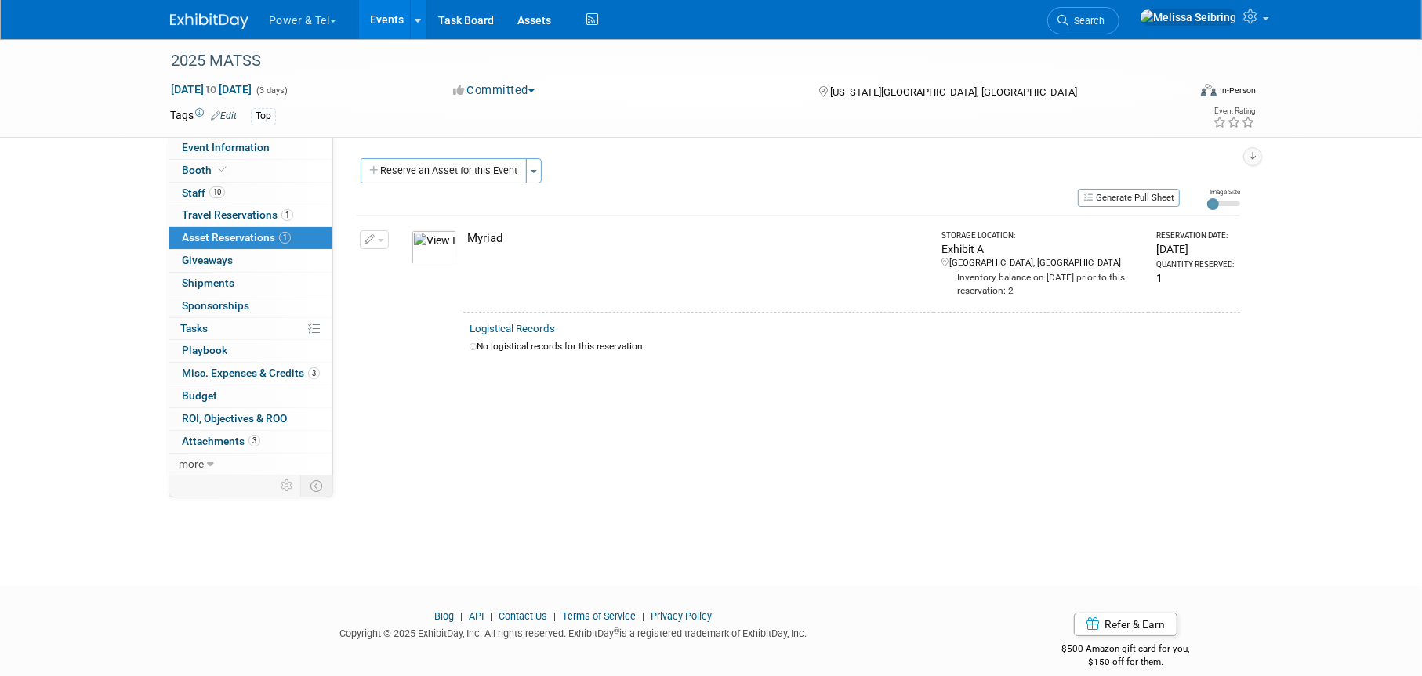
drag, startPoint x: 190, startPoint y: 24, endPoint x: 237, endPoint y: 81, distance: 73.6
click at [190, 23] on img at bounding box center [209, 21] width 78 height 16
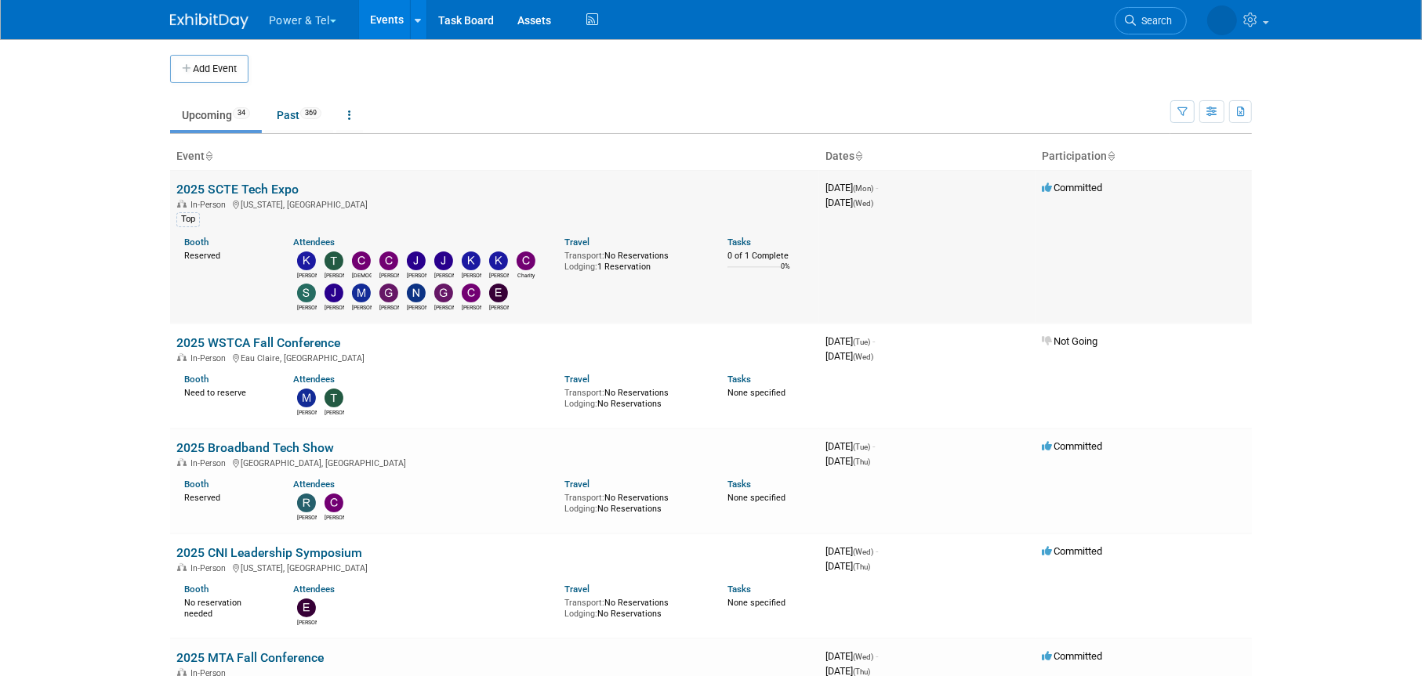
click at [254, 186] on link "2025 SCTE Tech Expo" at bounding box center [237, 189] width 122 height 15
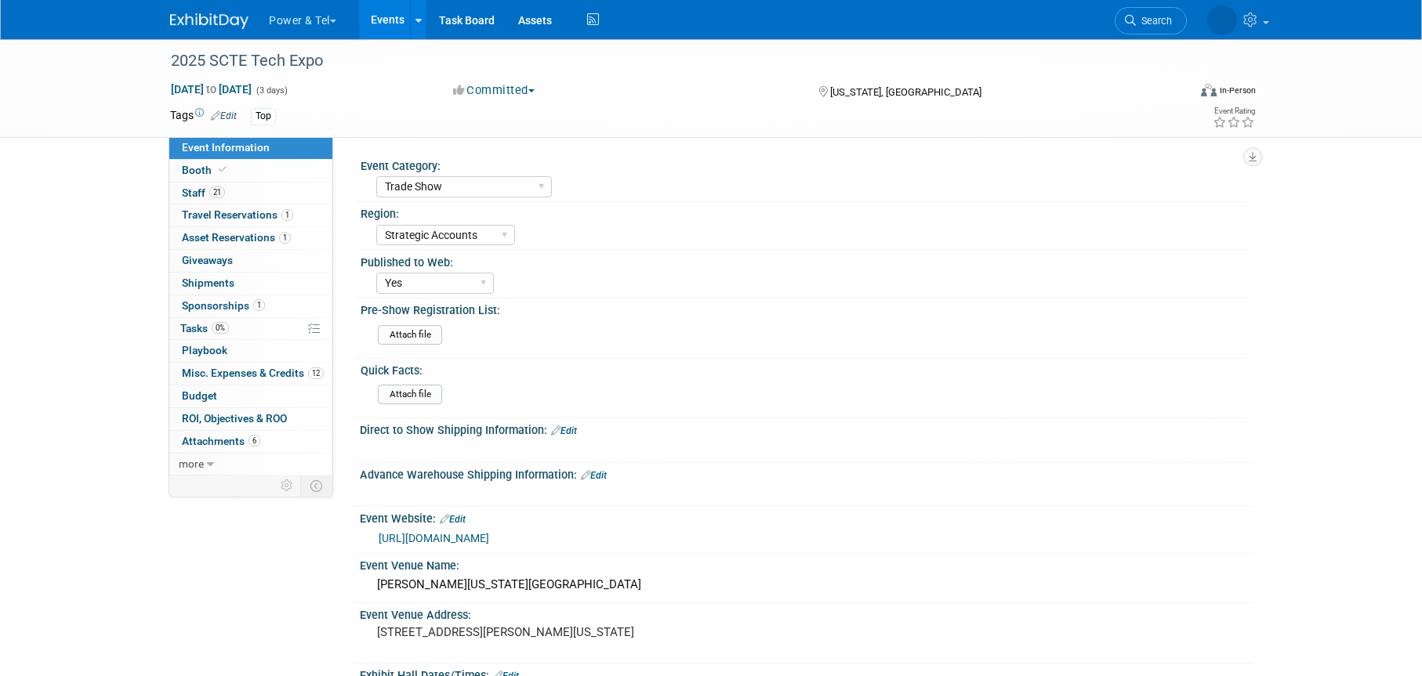
select select "Trade Show"
select select "Strategic Accounts"
select select "Yes"
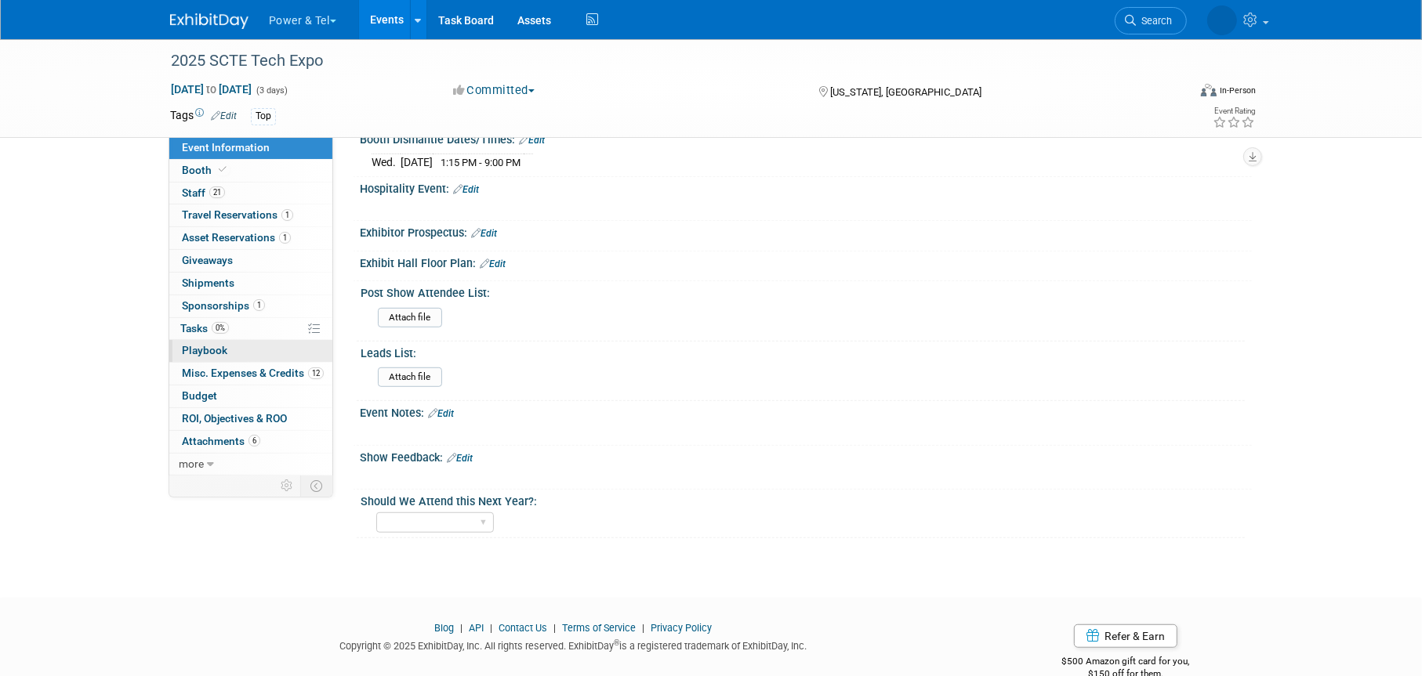
scroll to position [695, 0]
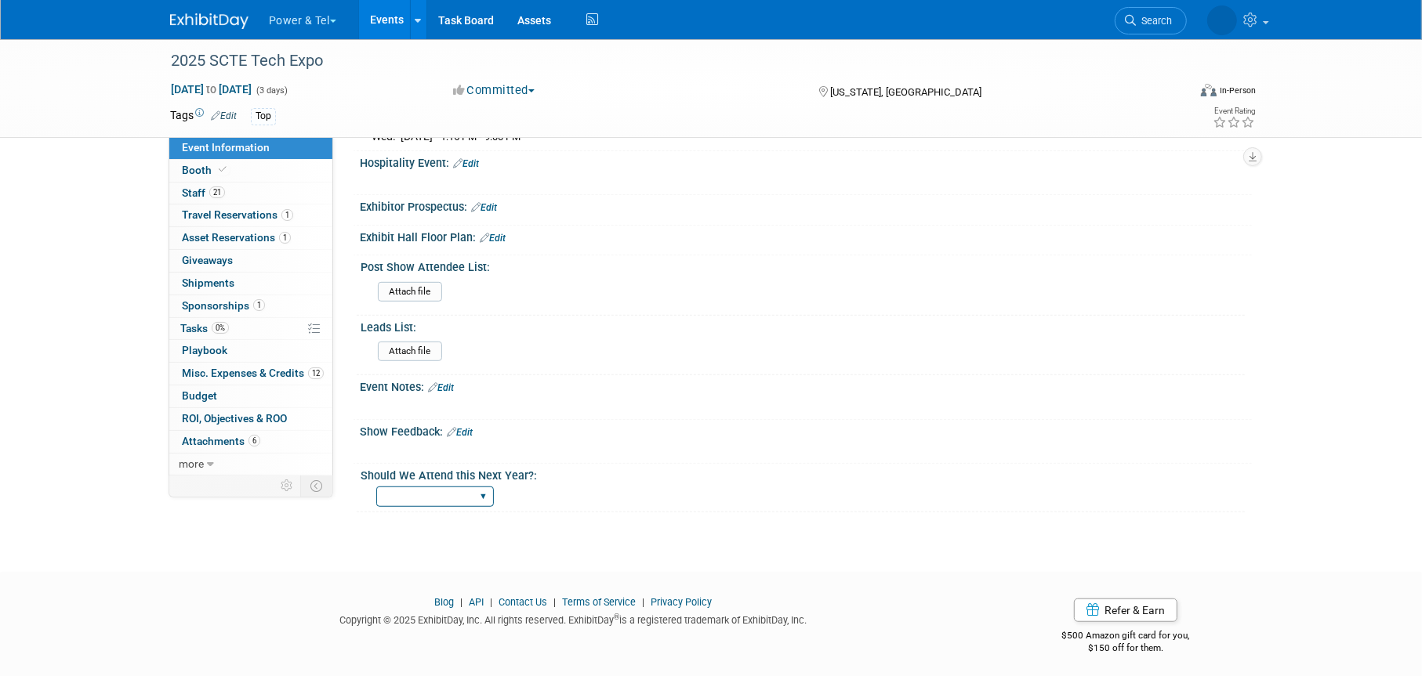
click at [482, 493] on select "Yes No Maybe" at bounding box center [435, 497] width 118 height 21
drag, startPoint x: 219, startPoint y: 18, endPoint x: 348, endPoint y: 46, distance: 132.4
click at [219, 17] on img at bounding box center [209, 21] width 78 height 16
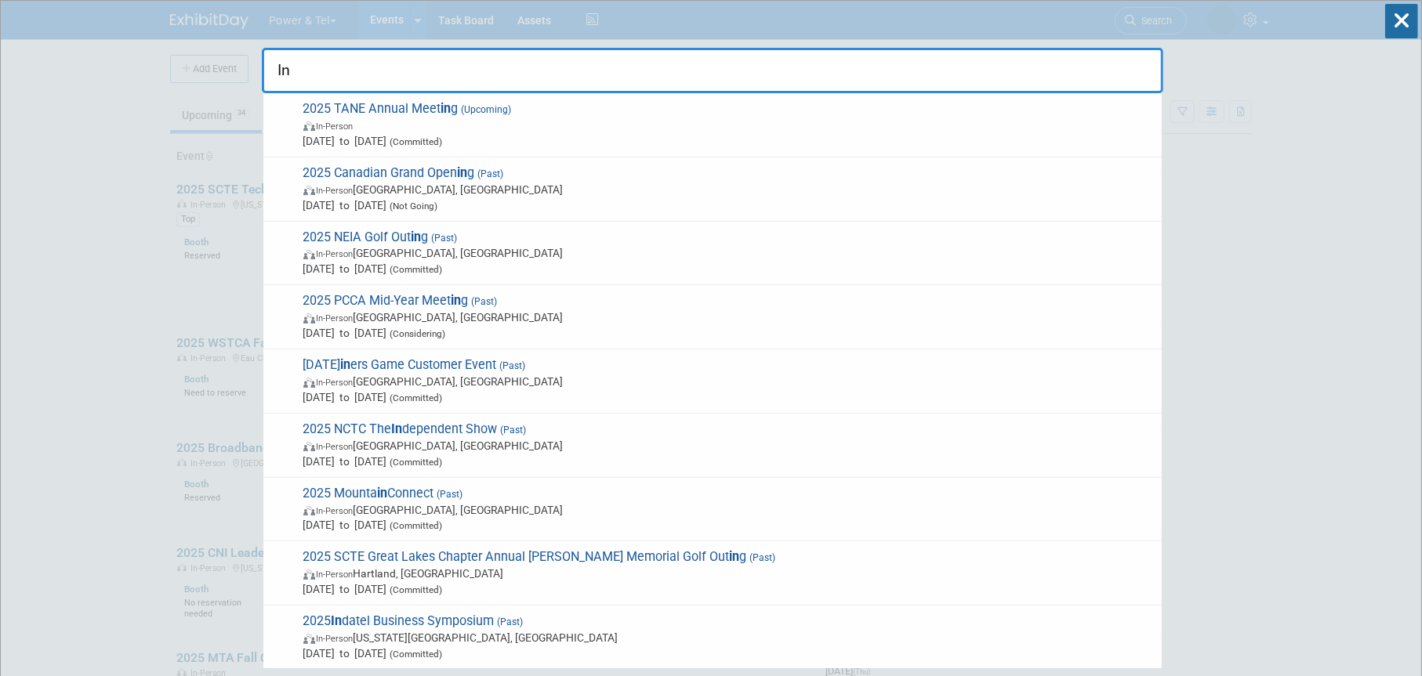
type input "I"
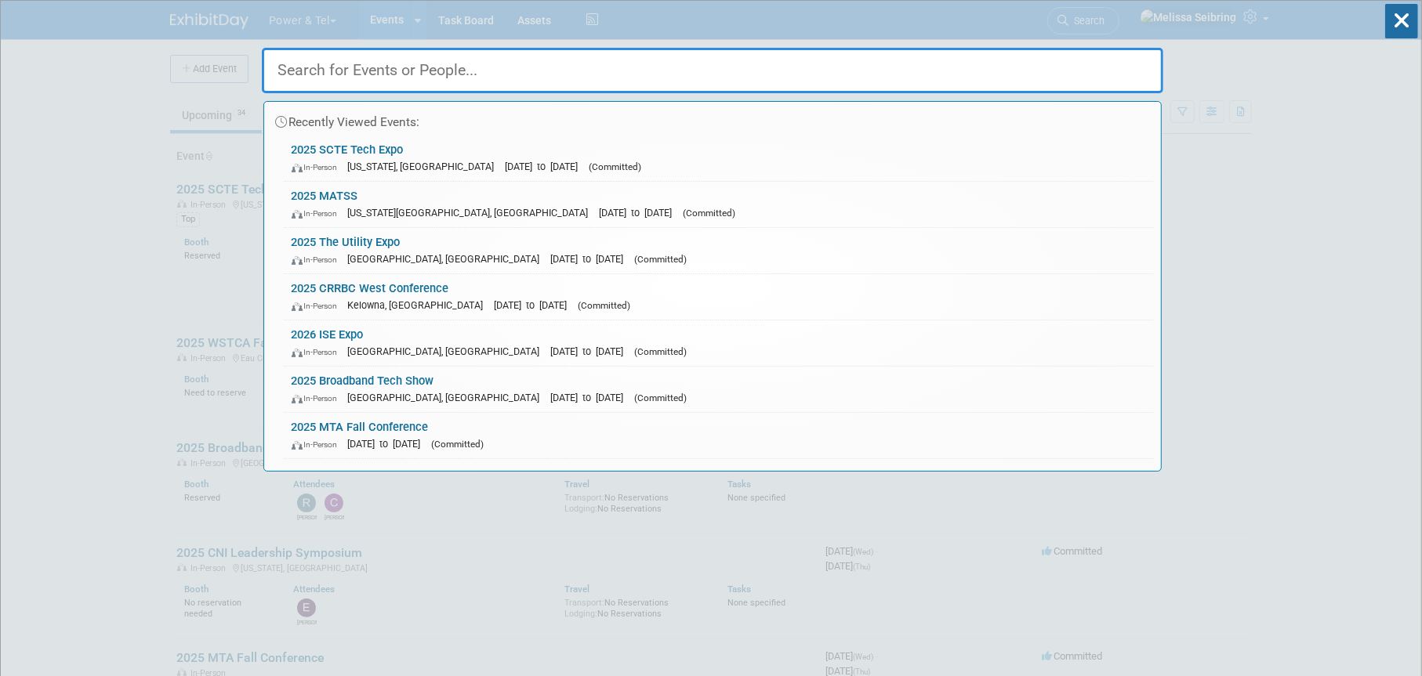
click at [281, 68] on input "text" at bounding box center [712, 70] width 901 height 45
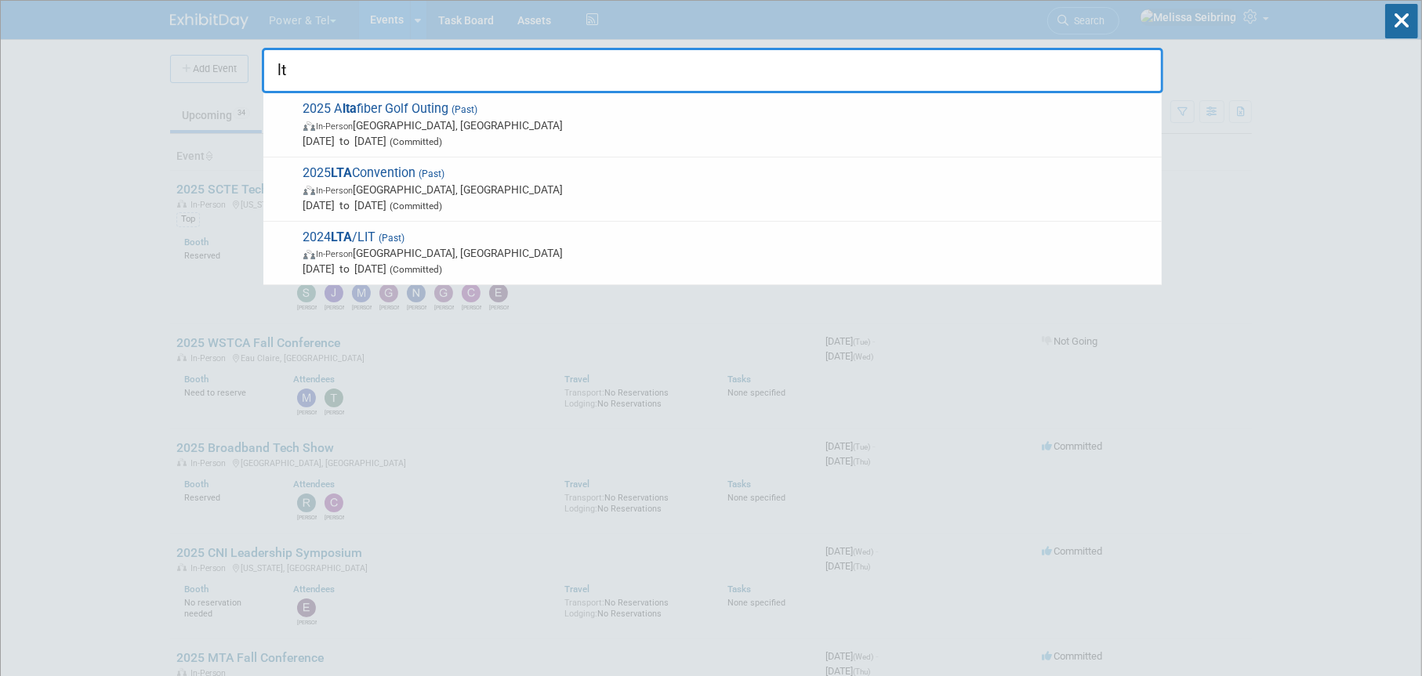
type input "l"
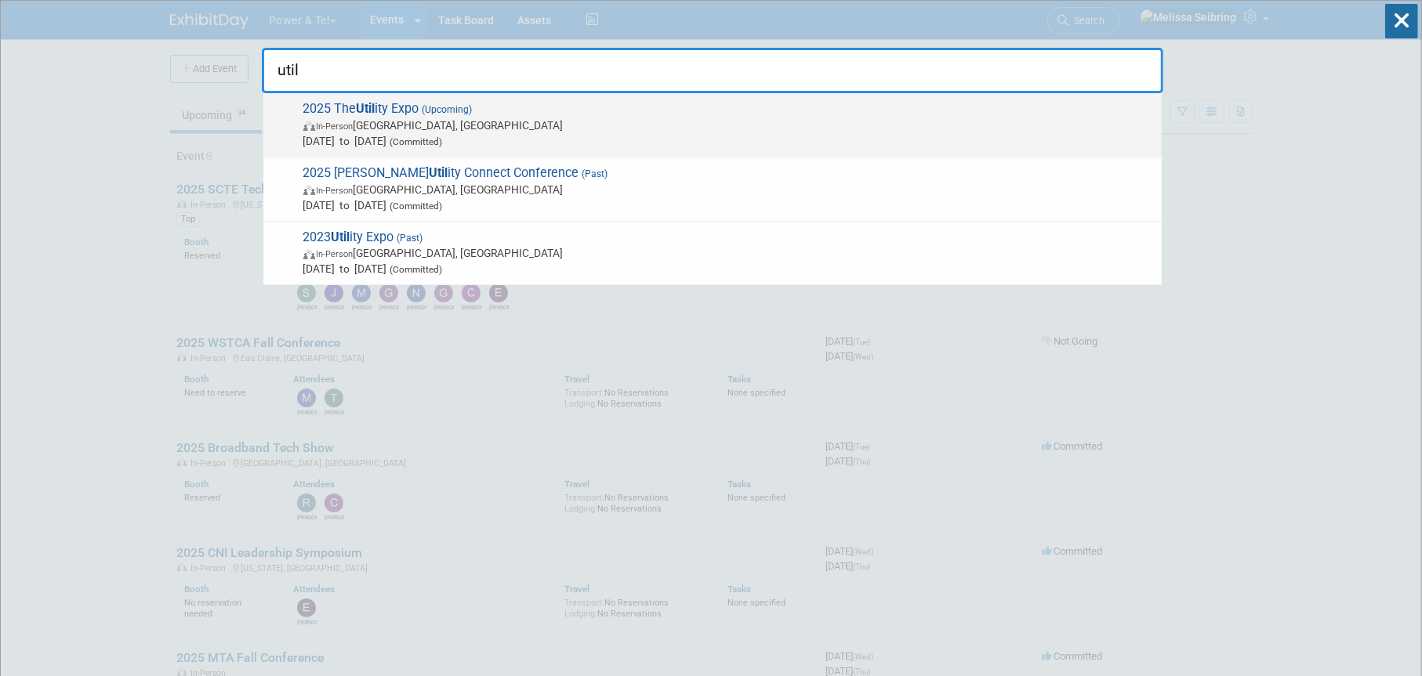
type input "util"
click at [347, 105] on span "2025 The Util ity Expo (Upcoming) In-Person Louisville, KY Oct 7, 2025 to Oct 9…" at bounding box center [726, 125] width 855 height 48
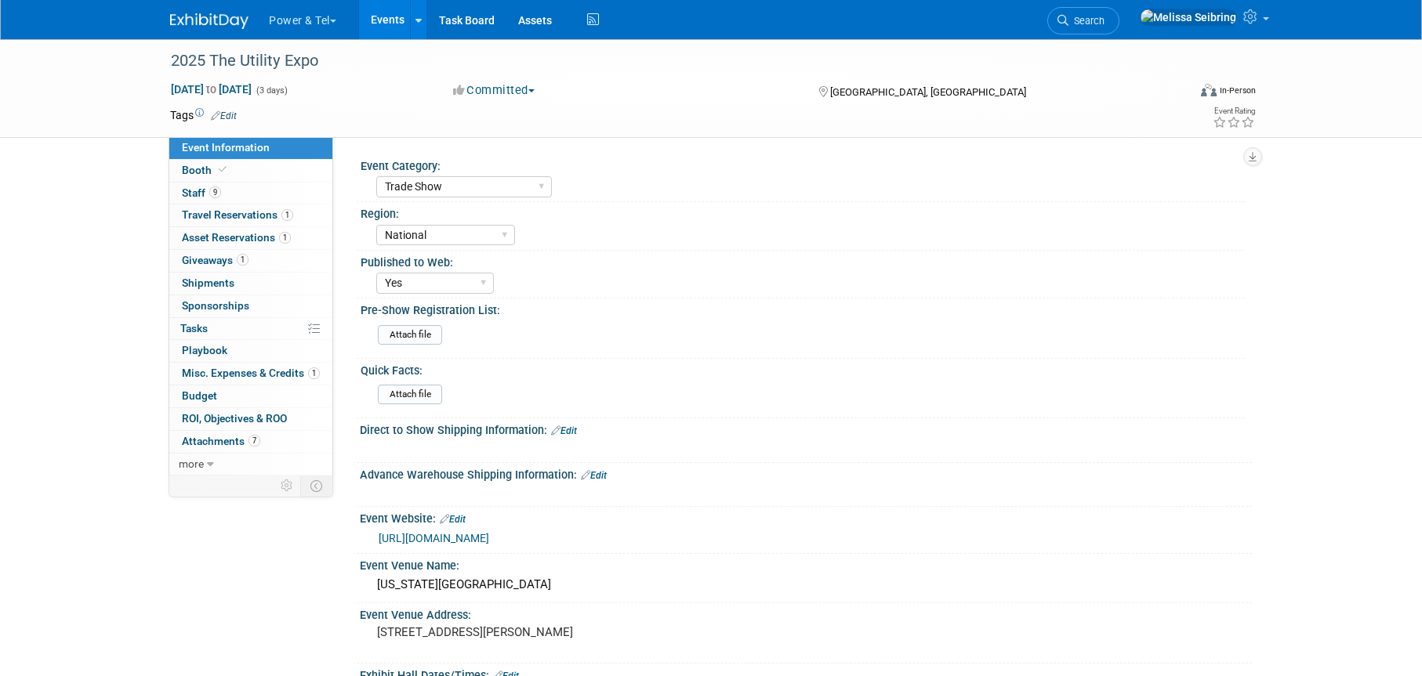
select select "Trade Show"
select select "National"
select select "Yes"
click at [196, 189] on span "Staff 9" at bounding box center [201, 193] width 39 height 13
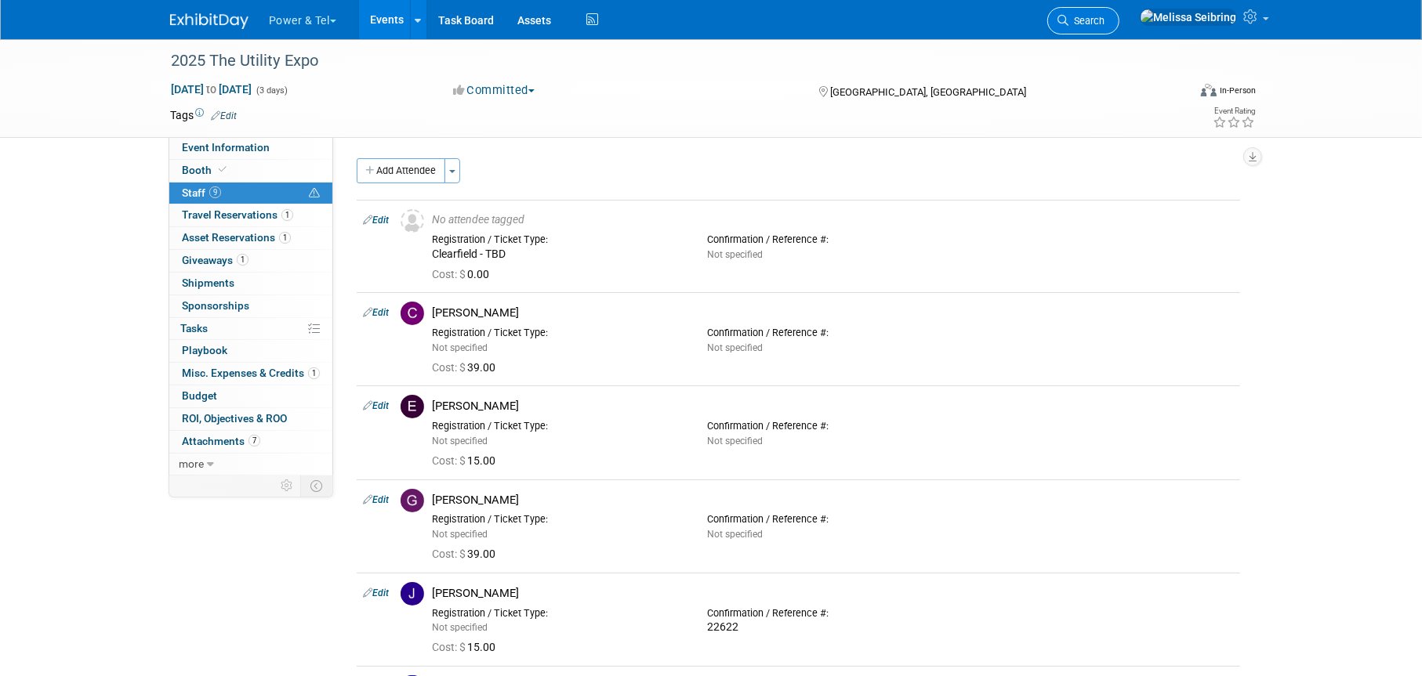
click at [1119, 18] on link "Search" at bounding box center [1083, 20] width 72 height 27
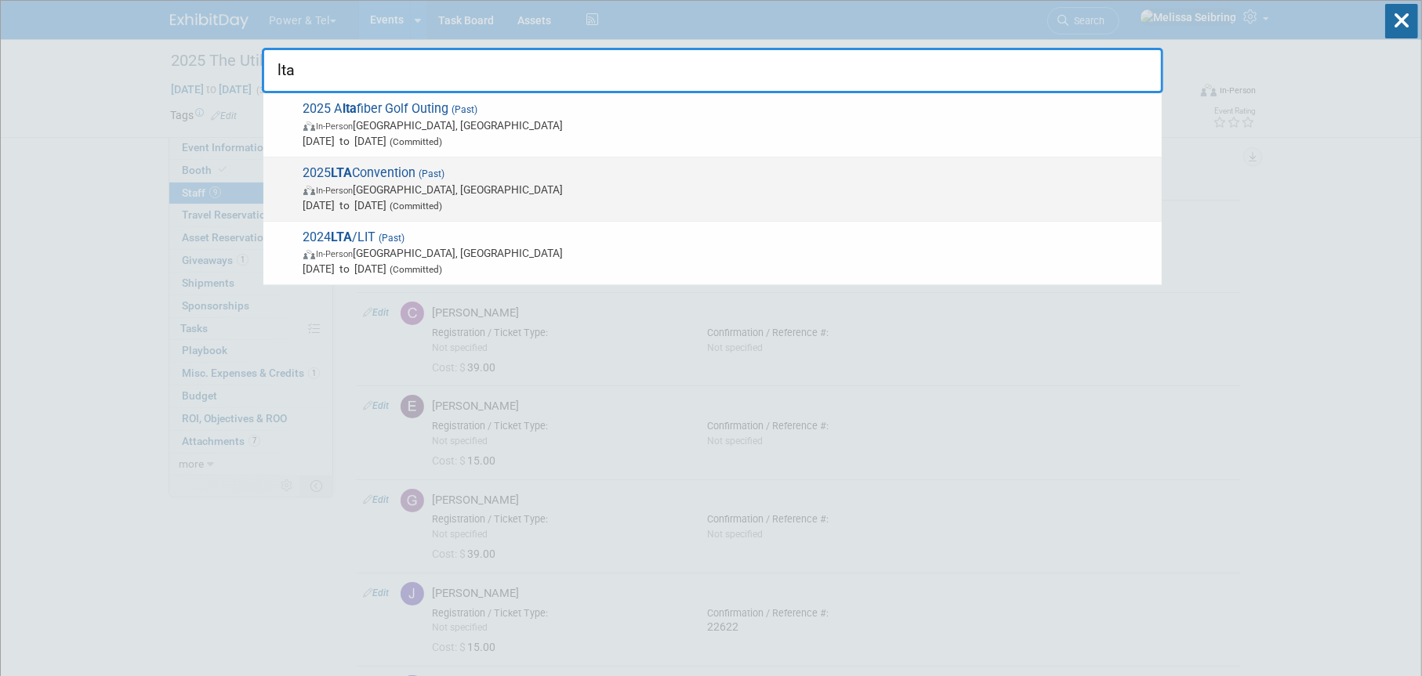
type input "lta"
click at [369, 173] on span "2025 LTA Convention (Past) In-Person New Orleans, LA Feb 26, 2025 to Feb 28, 20…" at bounding box center [726, 189] width 855 height 48
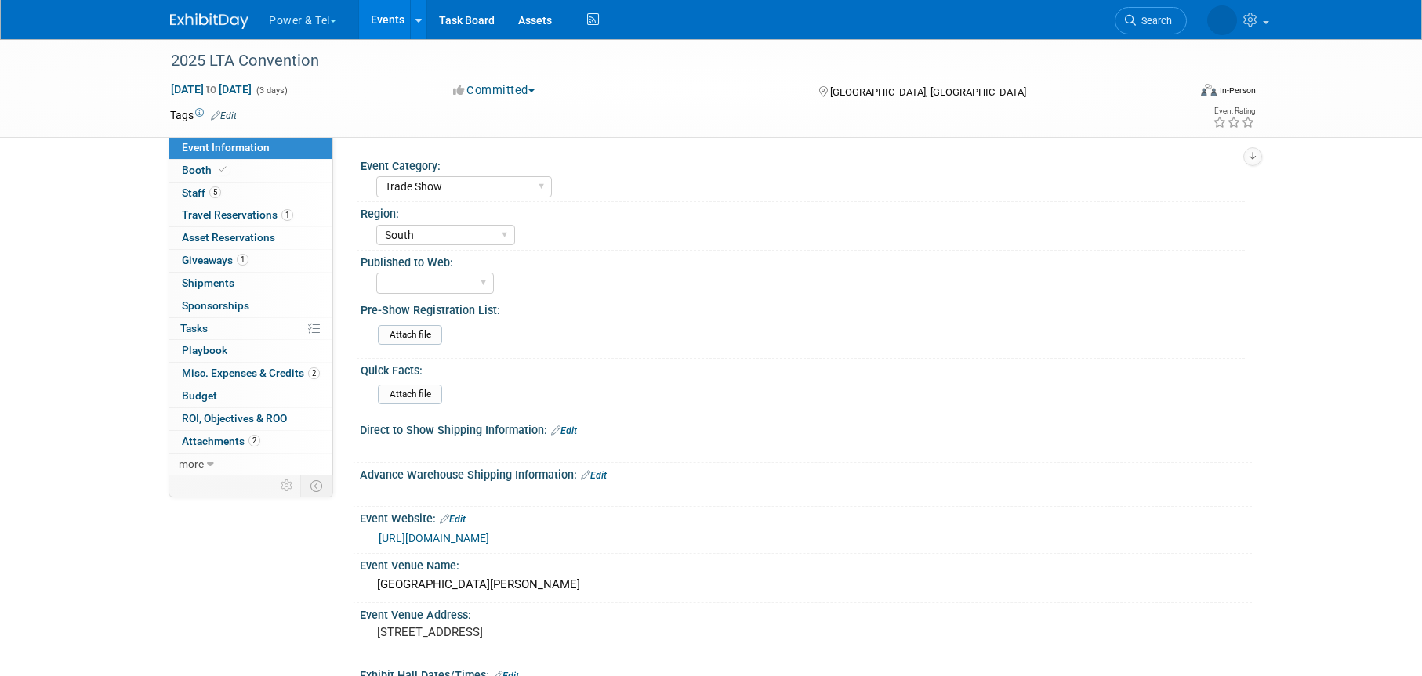
select select "Trade Show"
select select "South"
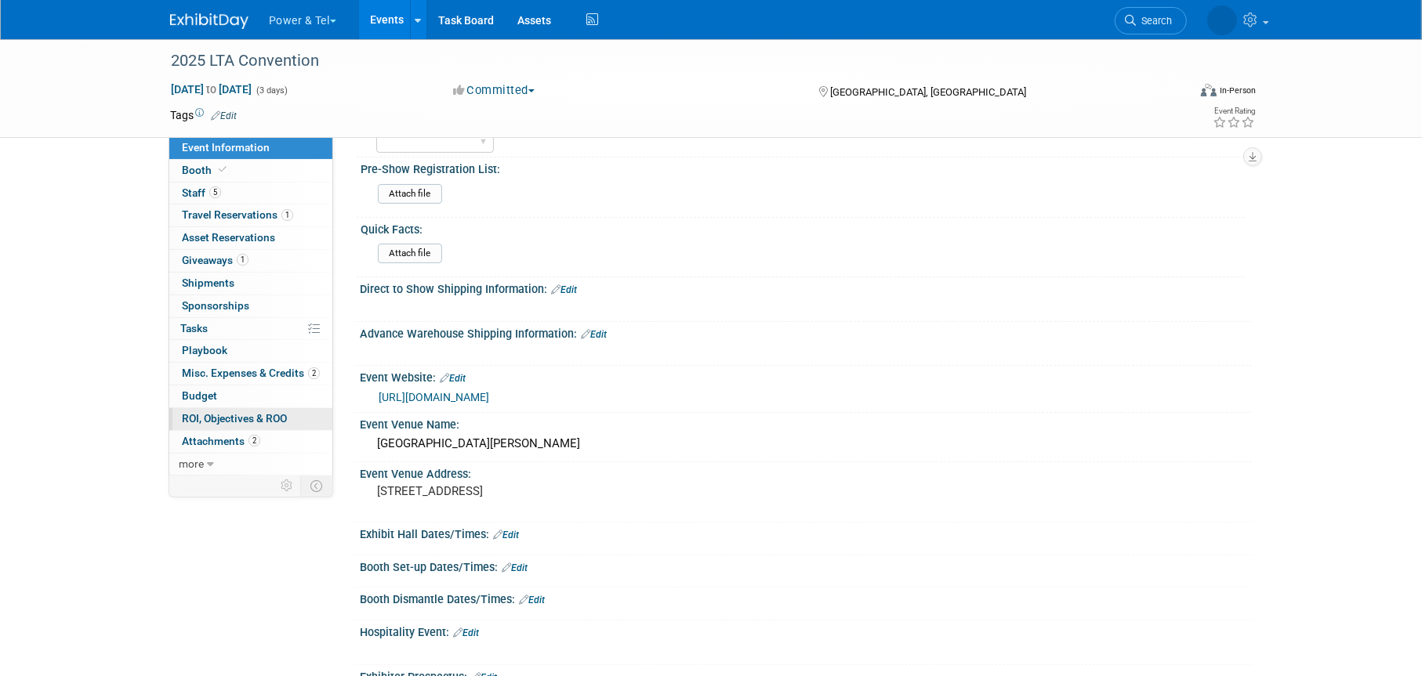
scroll to position [157, 0]
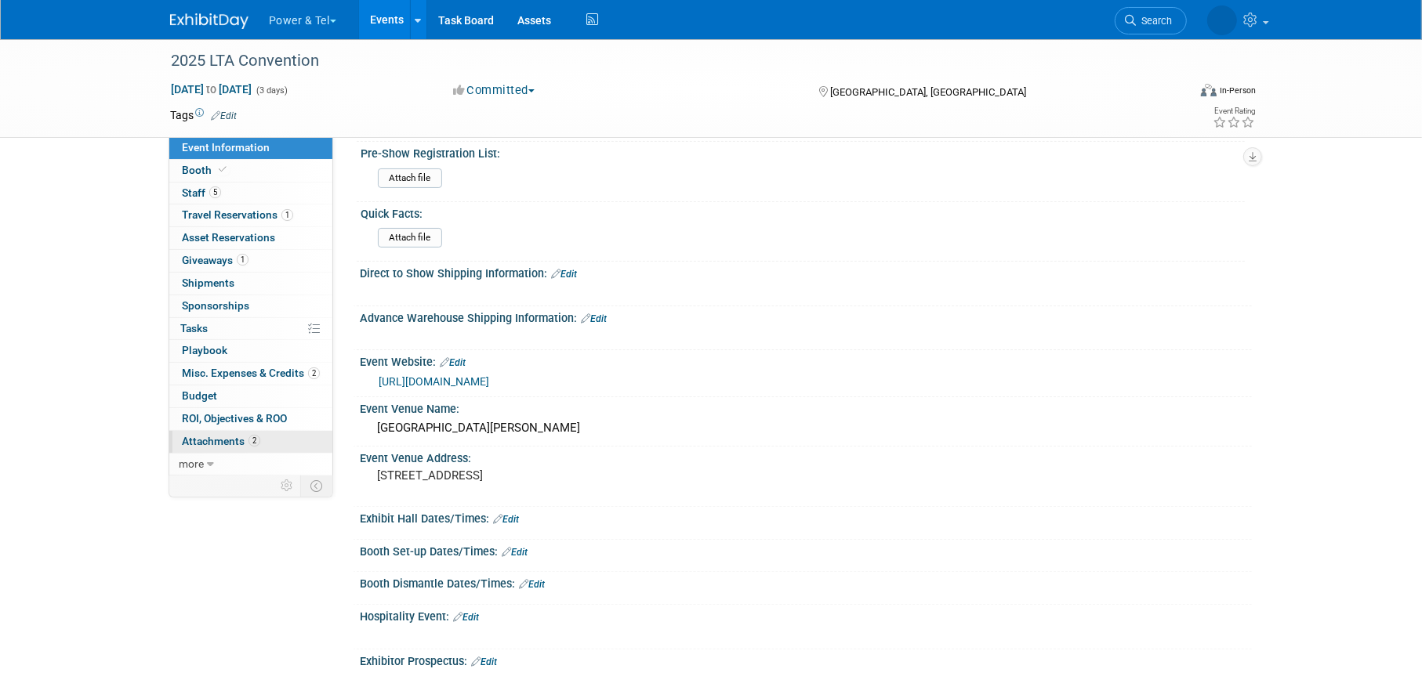
click at [219, 442] on span "Attachments 2" at bounding box center [221, 441] width 78 height 13
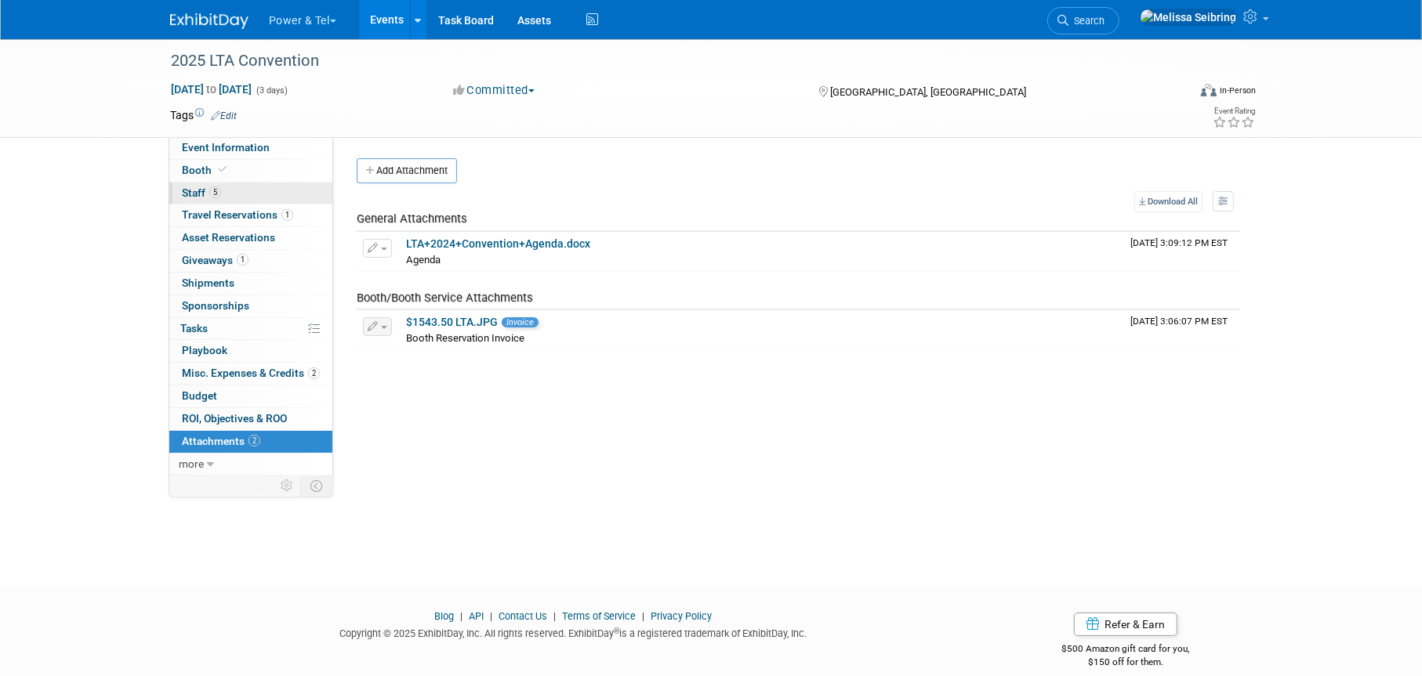
click at [190, 190] on span "Staff 5" at bounding box center [201, 193] width 39 height 13
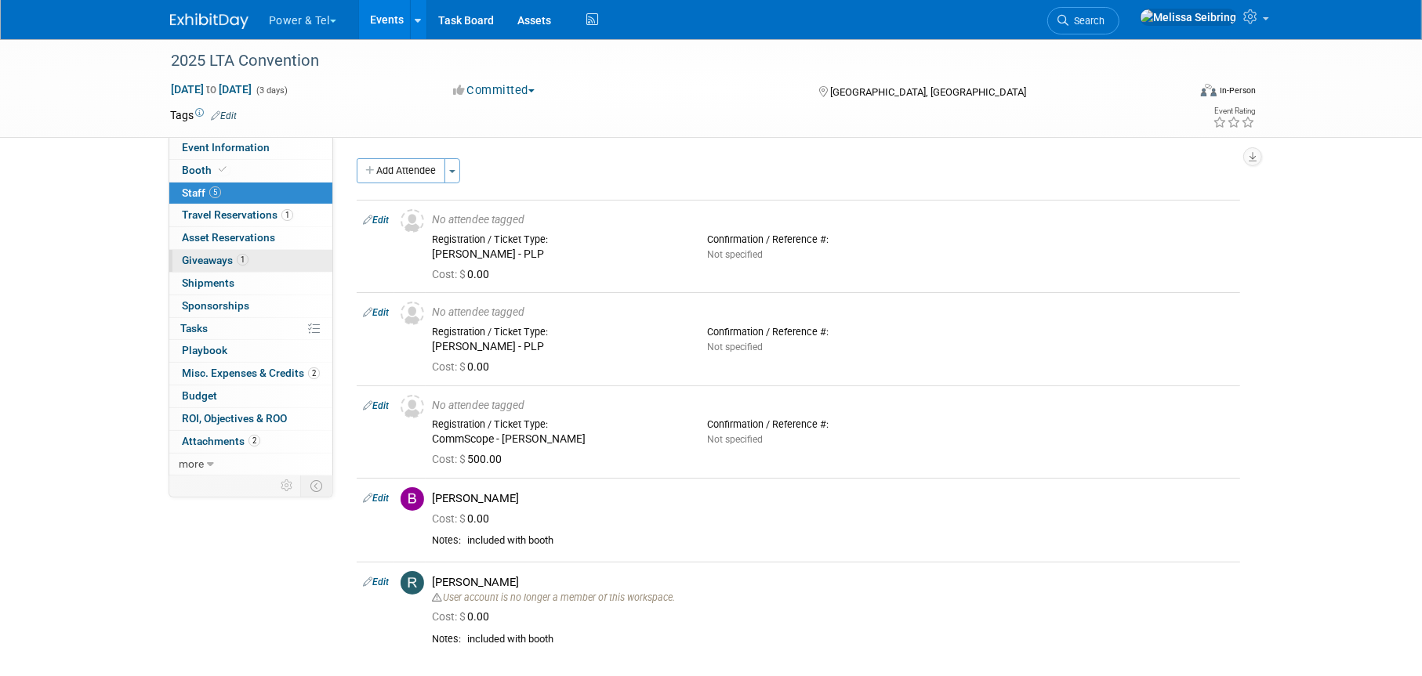
click at [197, 260] on span "Giveaways 1" at bounding box center [215, 260] width 67 height 13
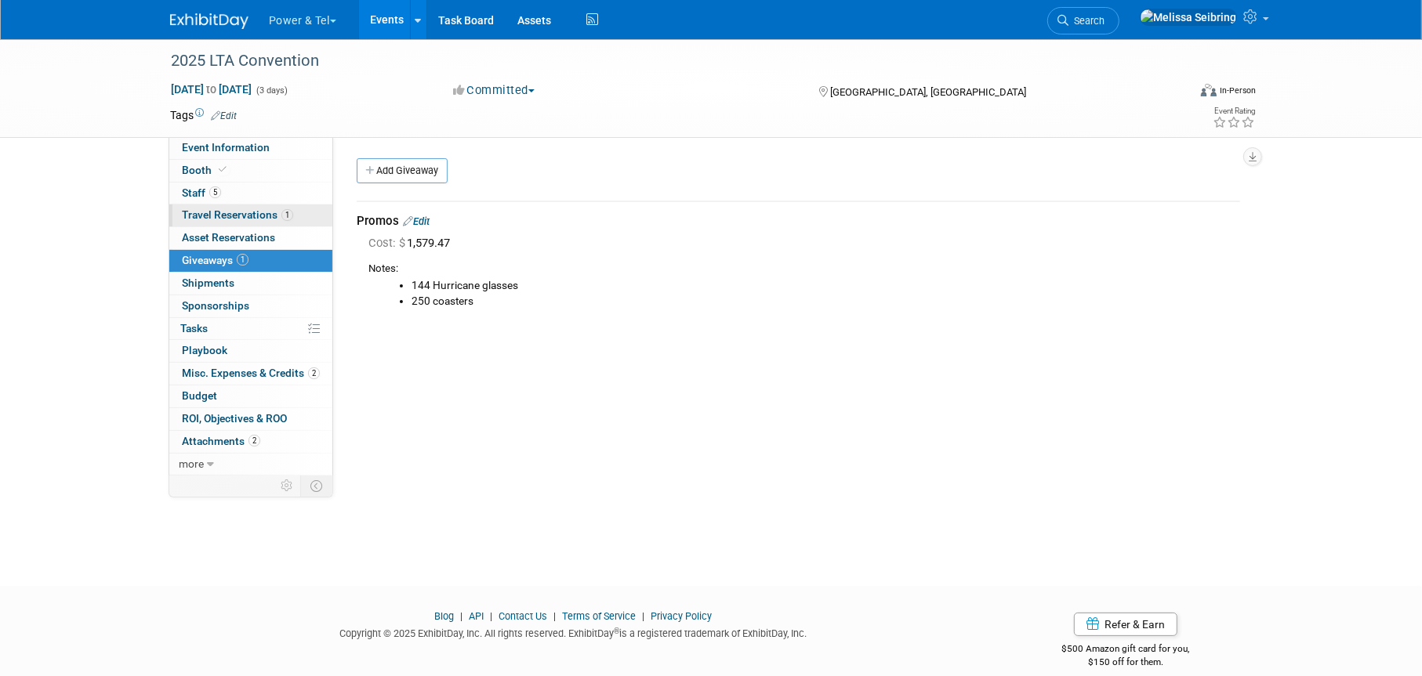
click at [228, 217] on span "Travel Reservations 1" at bounding box center [237, 214] width 111 height 13
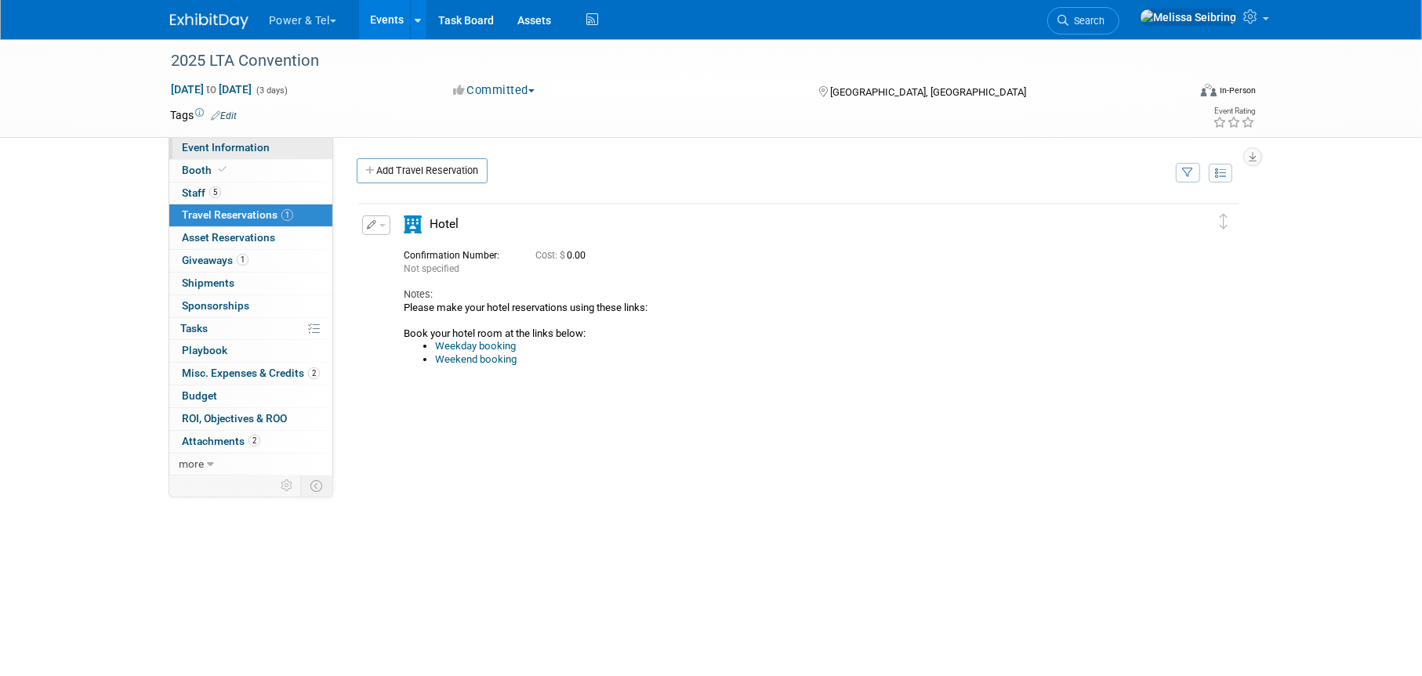
click at [227, 141] on span "Event Information" at bounding box center [226, 147] width 88 height 13
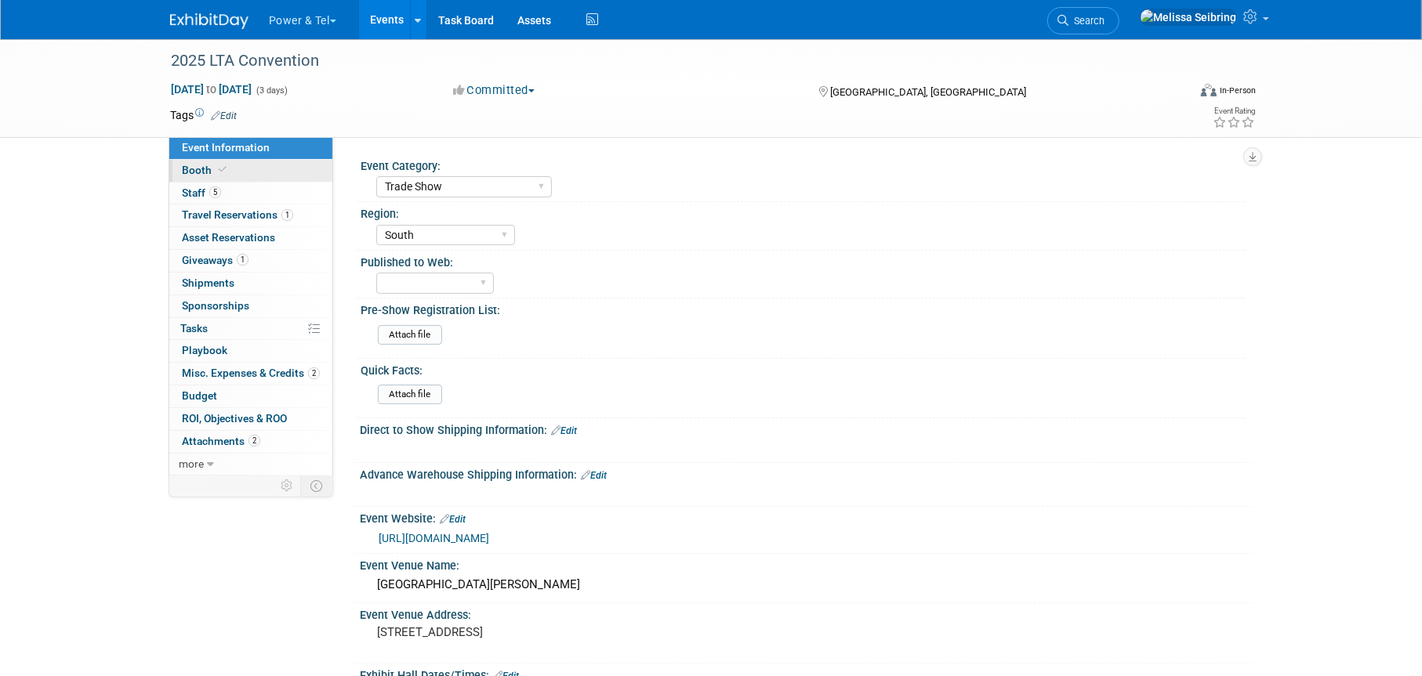
click at [196, 170] on span "Booth" at bounding box center [206, 170] width 48 height 13
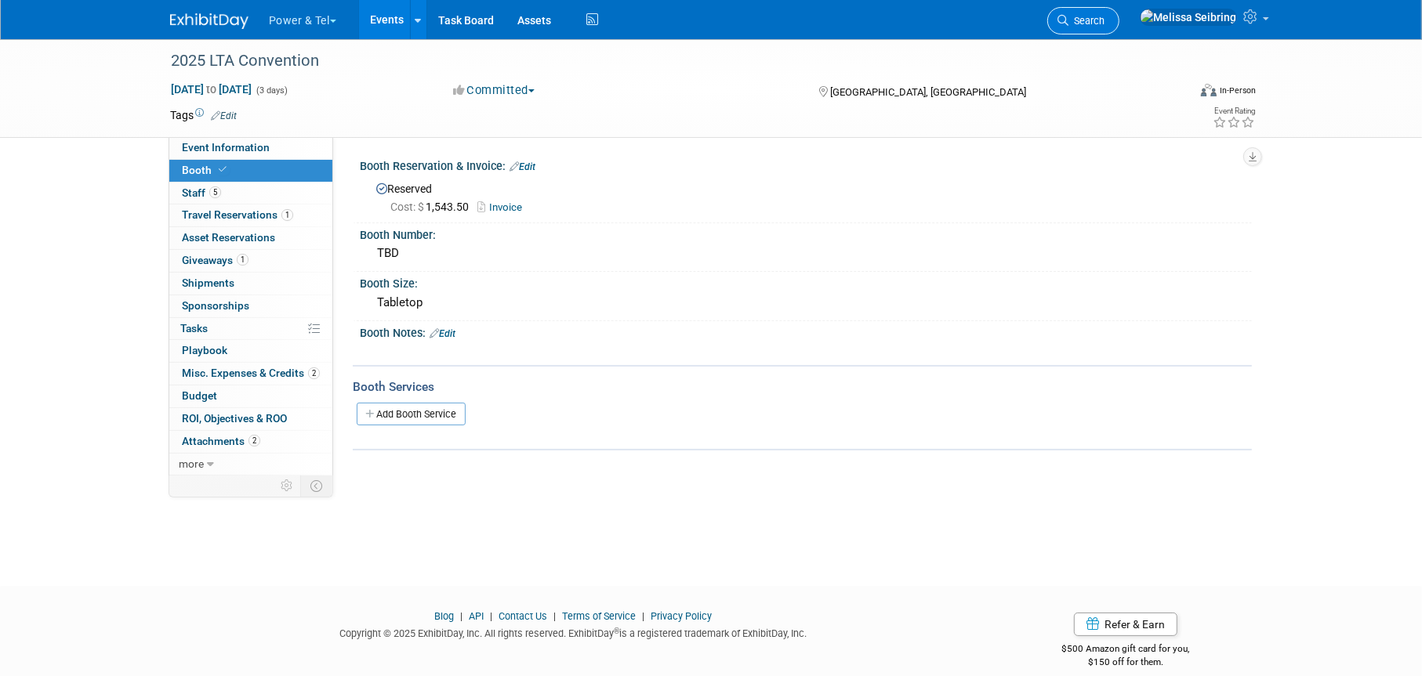
click at [1104, 15] on span "Search" at bounding box center [1086, 21] width 36 height 12
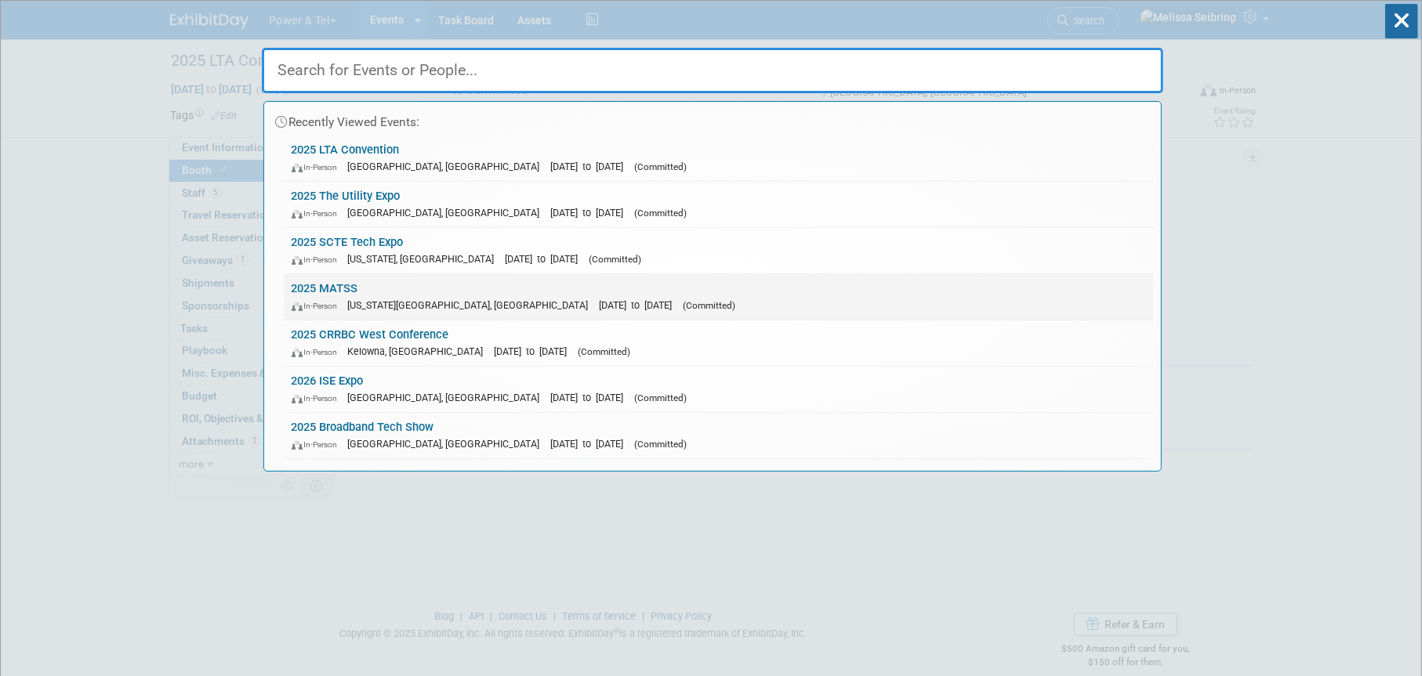
click at [337, 286] on link "2025 MATSS In-Person Kansas City, MO Oct 13, 2025 to Oct 15, 2025 (Committed)" at bounding box center [718, 296] width 869 height 45
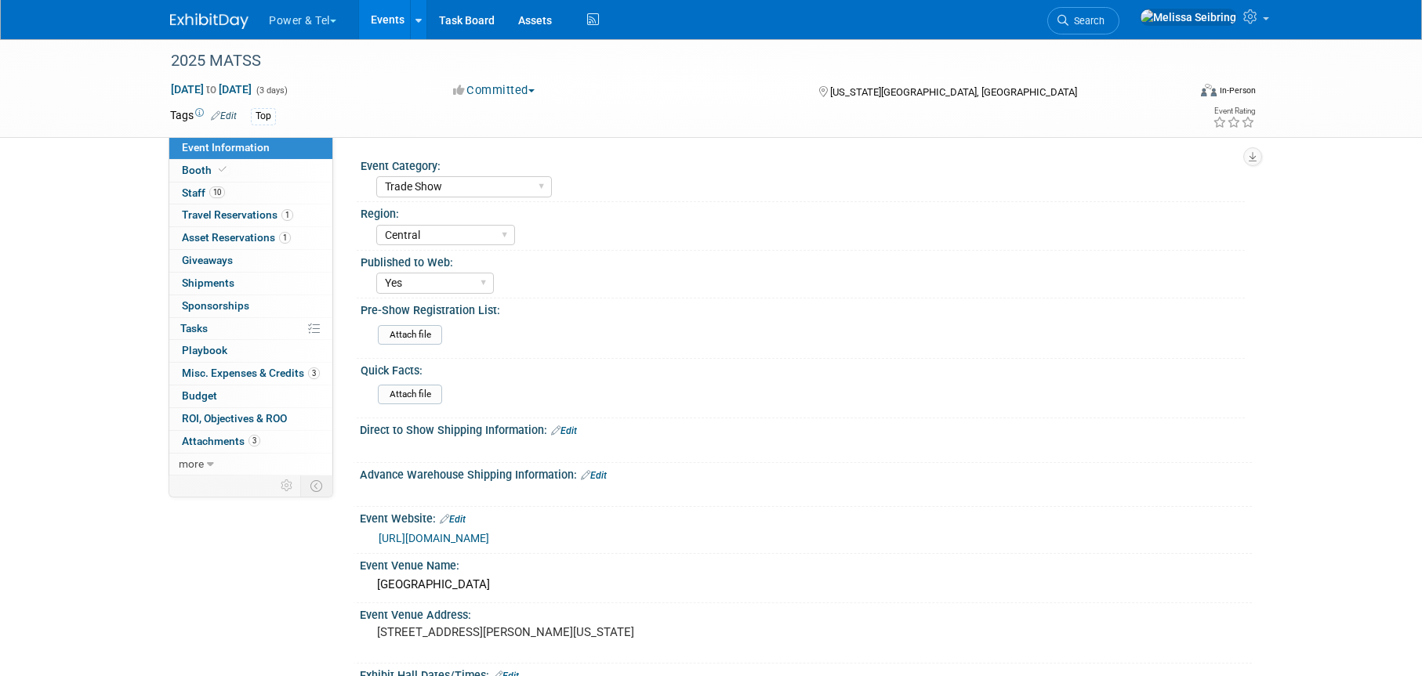
click at [189, 191] on span "Staff 10" at bounding box center [203, 193] width 43 height 13
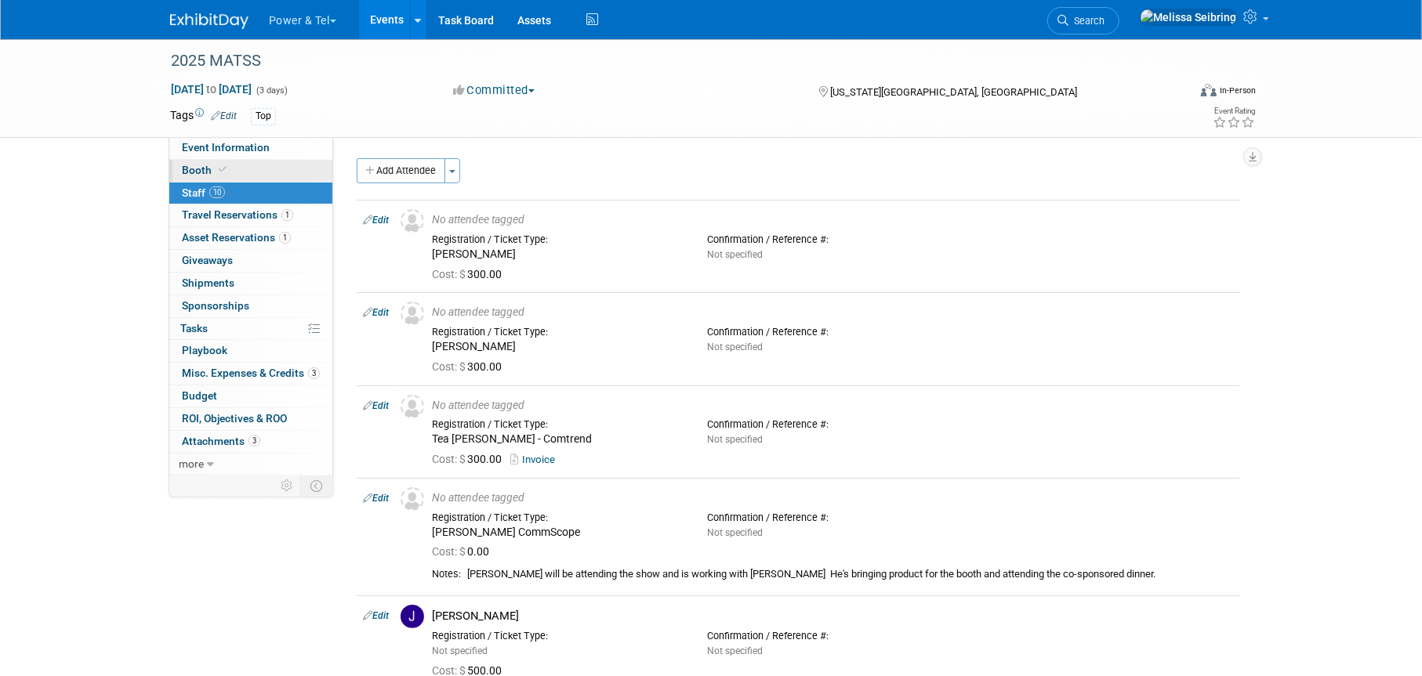
click at [183, 165] on span "Booth" at bounding box center [206, 170] width 48 height 13
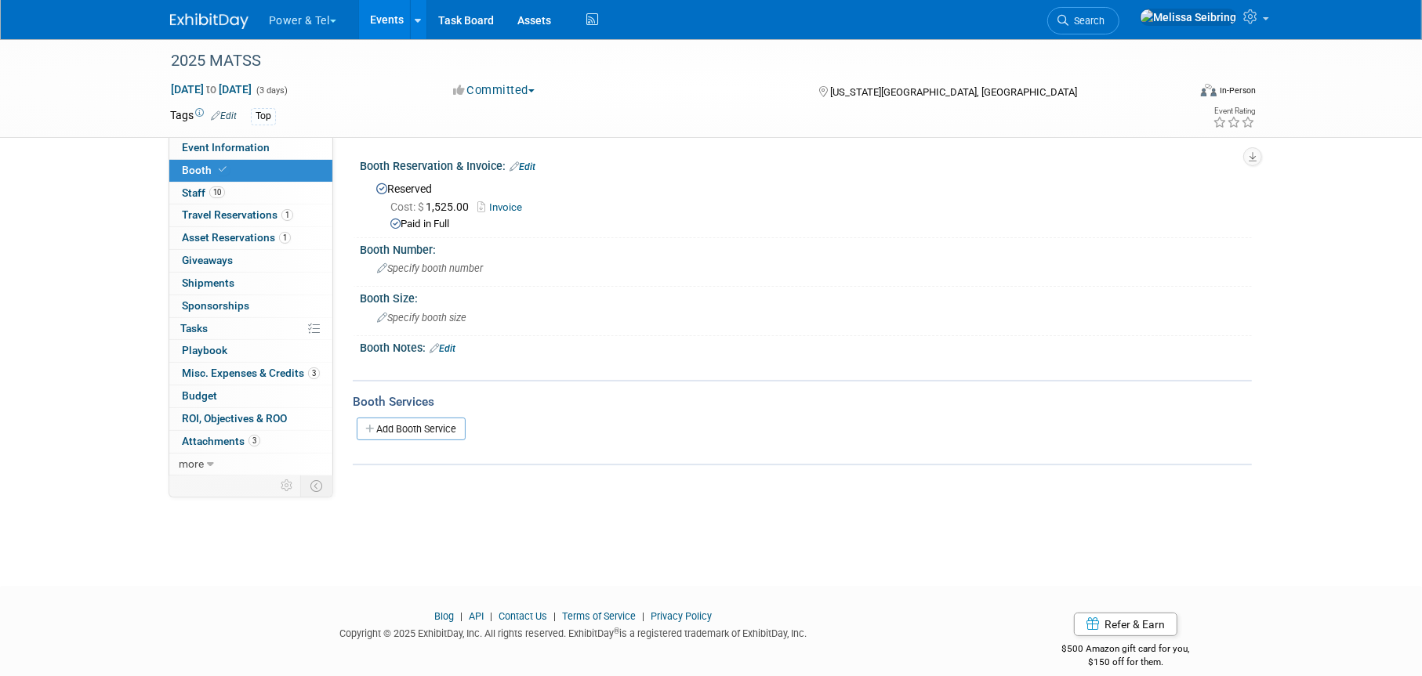
click at [513, 207] on link "Invoice" at bounding box center [503, 207] width 53 height 12
click at [241, 234] on span "Asset Reservations 1" at bounding box center [236, 237] width 109 height 13
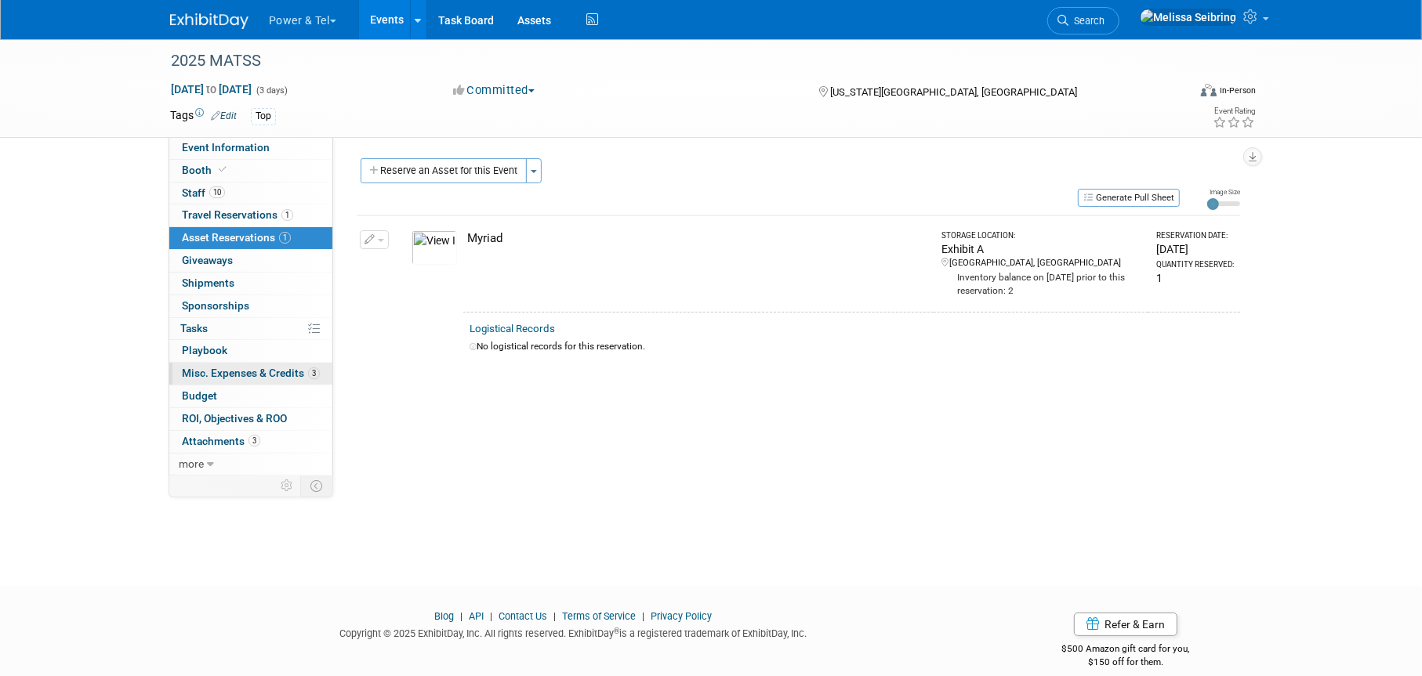
click at [266, 372] on span "Misc. Expenses & Credits 3" at bounding box center [251, 373] width 138 height 13
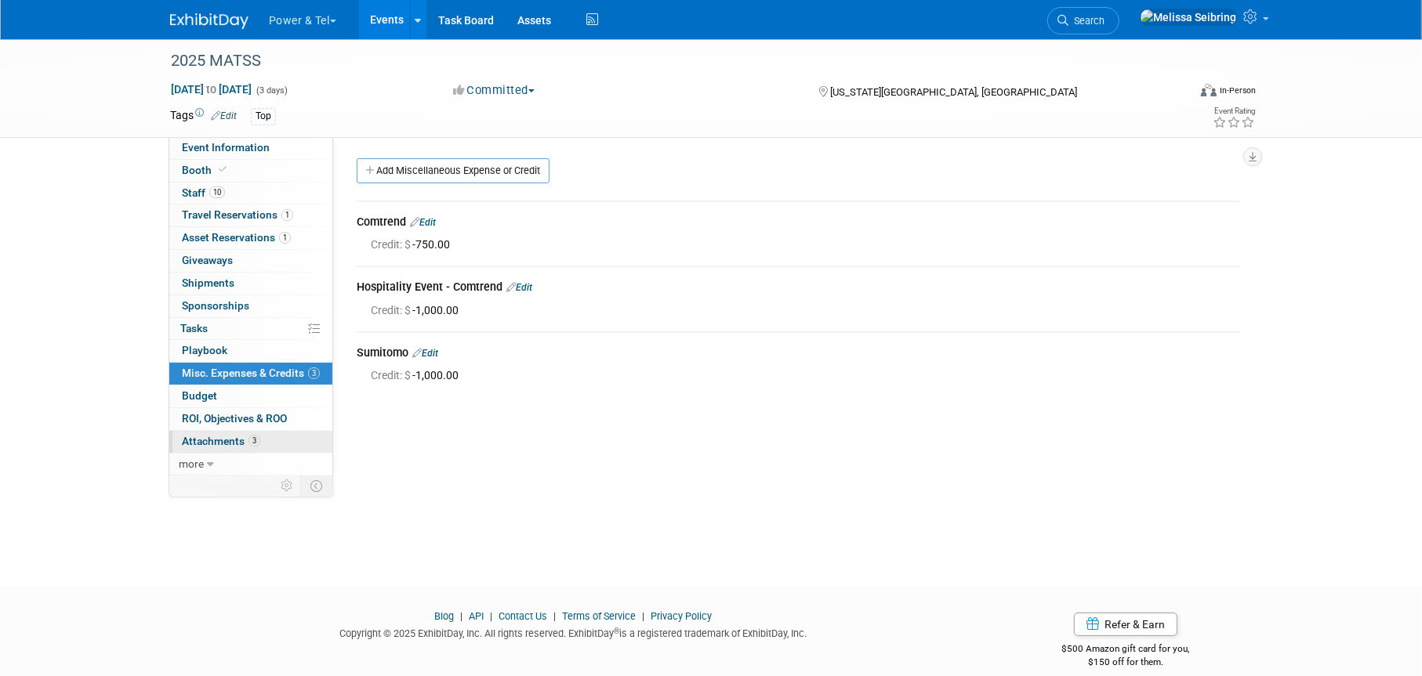
click at [244, 437] on span "Attachments 3" at bounding box center [221, 441] width 78 height 13
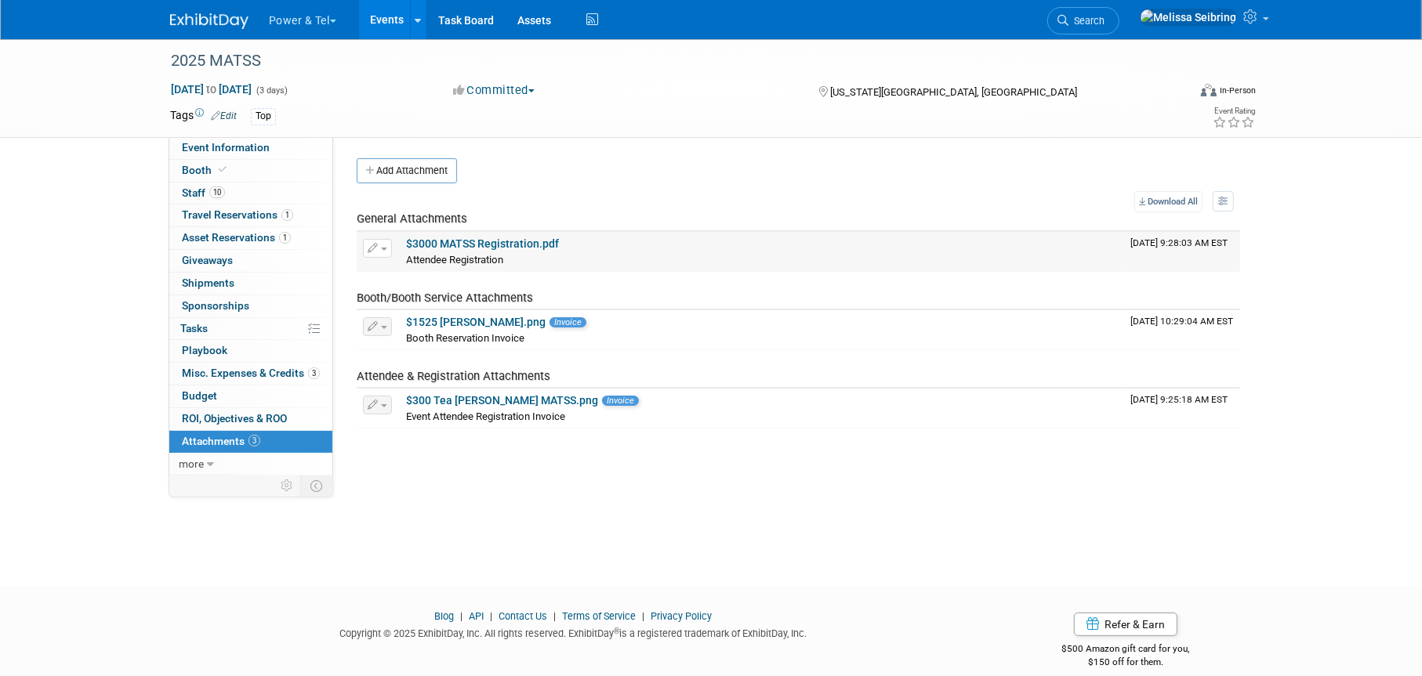
click at [454, 242] on link "$3000 MATSS Registration.pdf" at bounding box center [482, 244] width 153 height 13
click at [468, 321] on link "$1525 MATSS Booth.png" at bounding box center [476, 322] width 140 height 13
click at [273, 369] on span "Misc. Expenses & Credits 3" at bounding box center [251, 373] width 138 height 13
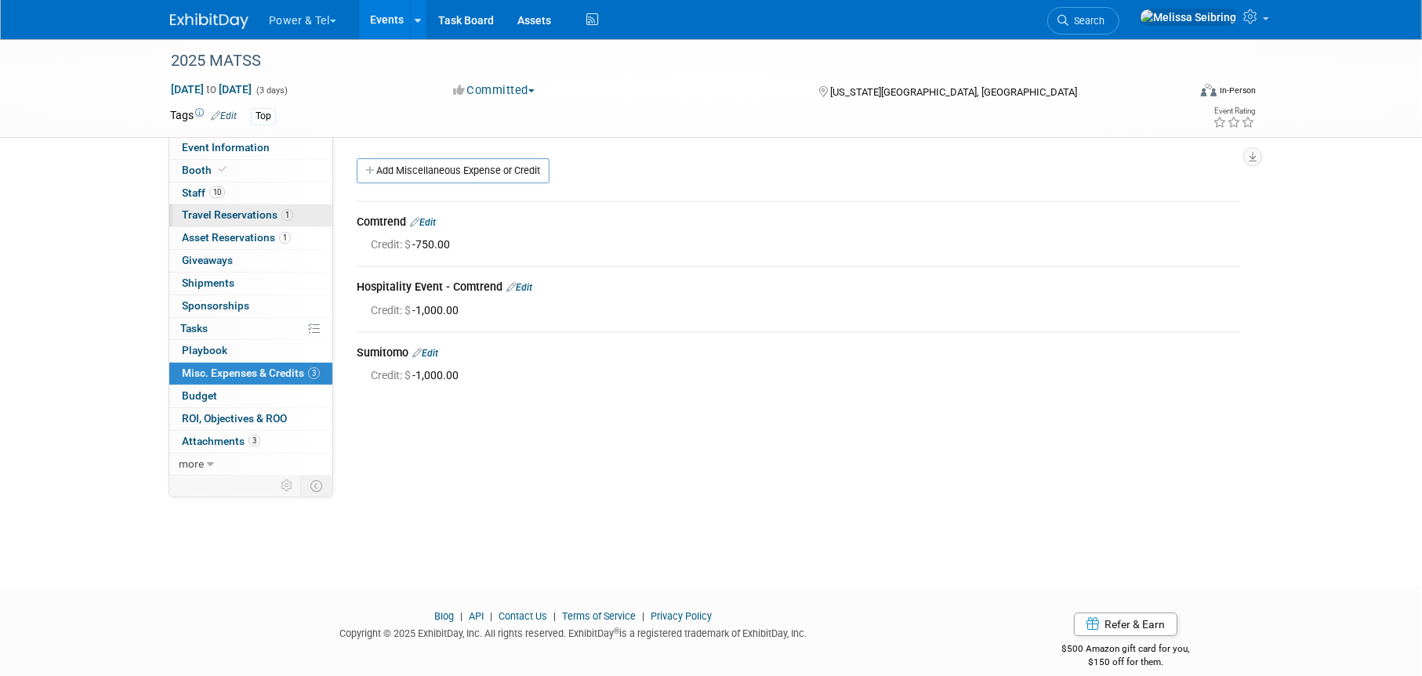
click at [241, 212] on span "Travel Reservations 1" at bounding box center [237, 214] width 111 height 13
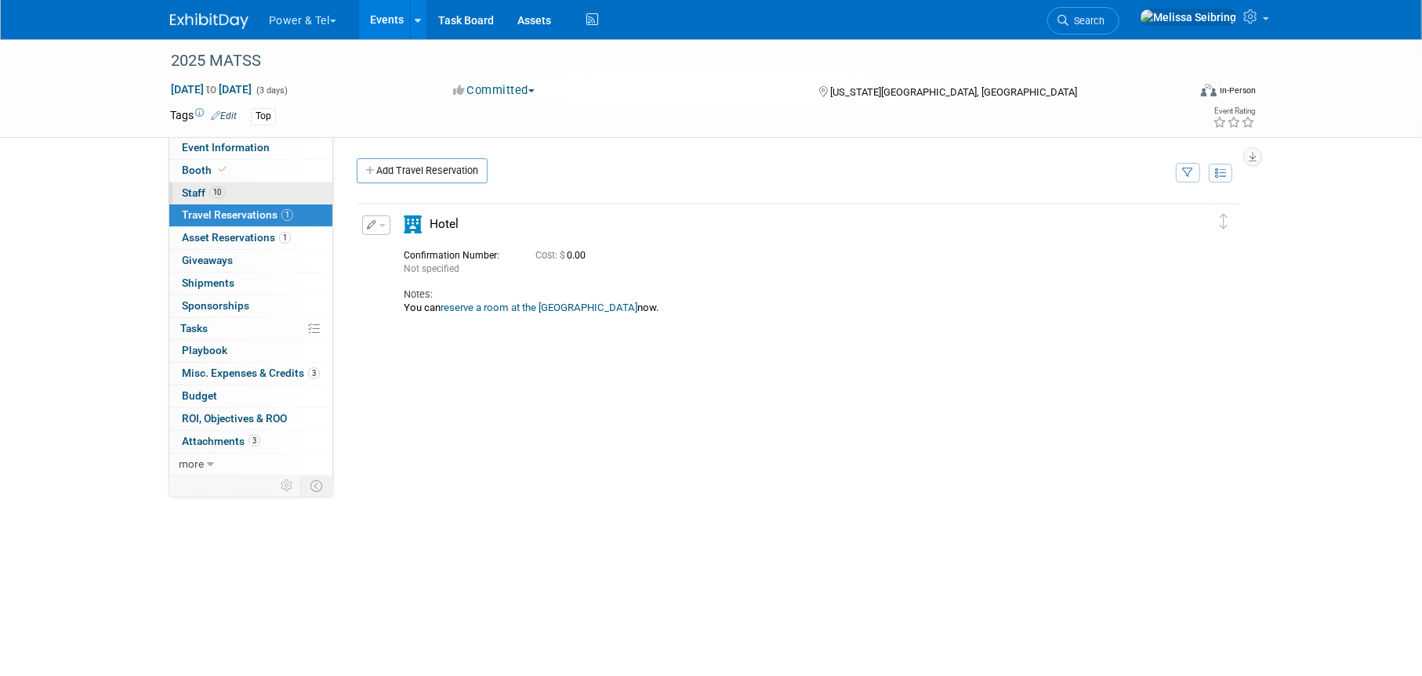
click at [200, 189] on span "Staff 10" at bounding box center [203, 193] width 43 height 13
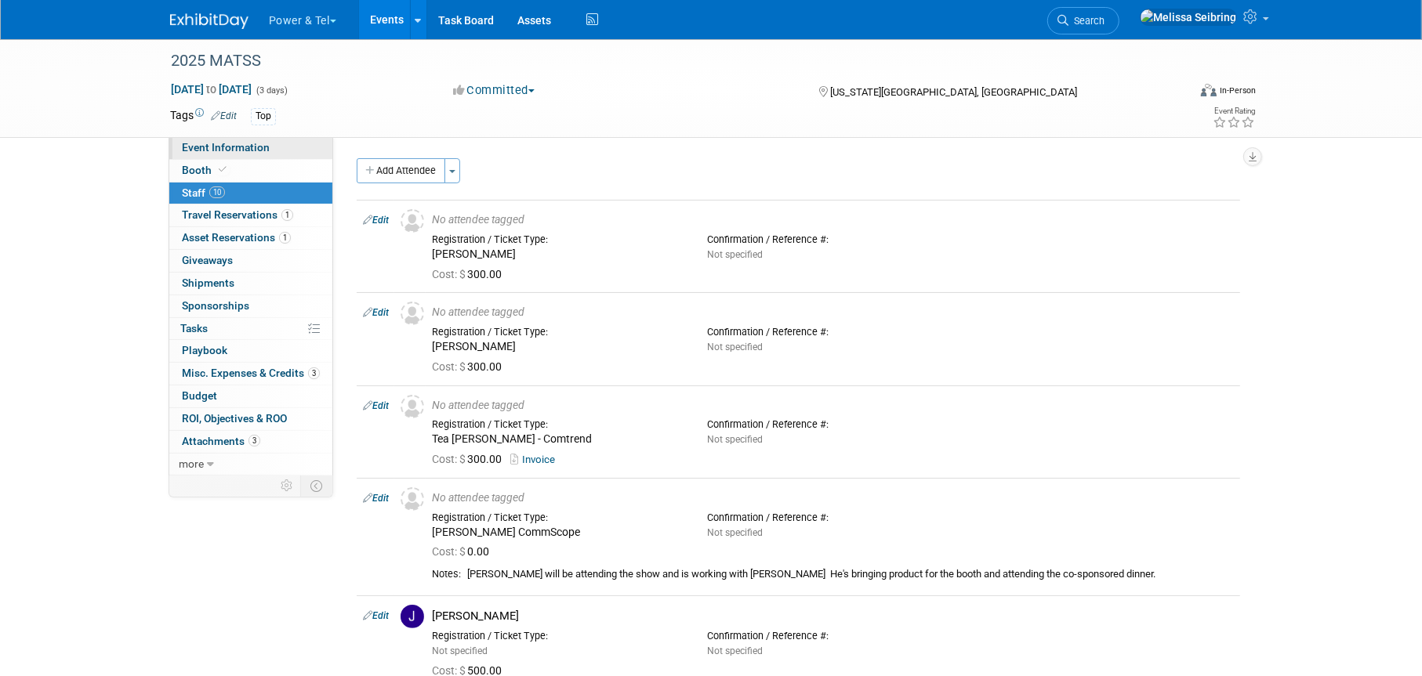
click at [237, 142] on span "Event Information" at bounding box center [226, 147] width 88 height 13
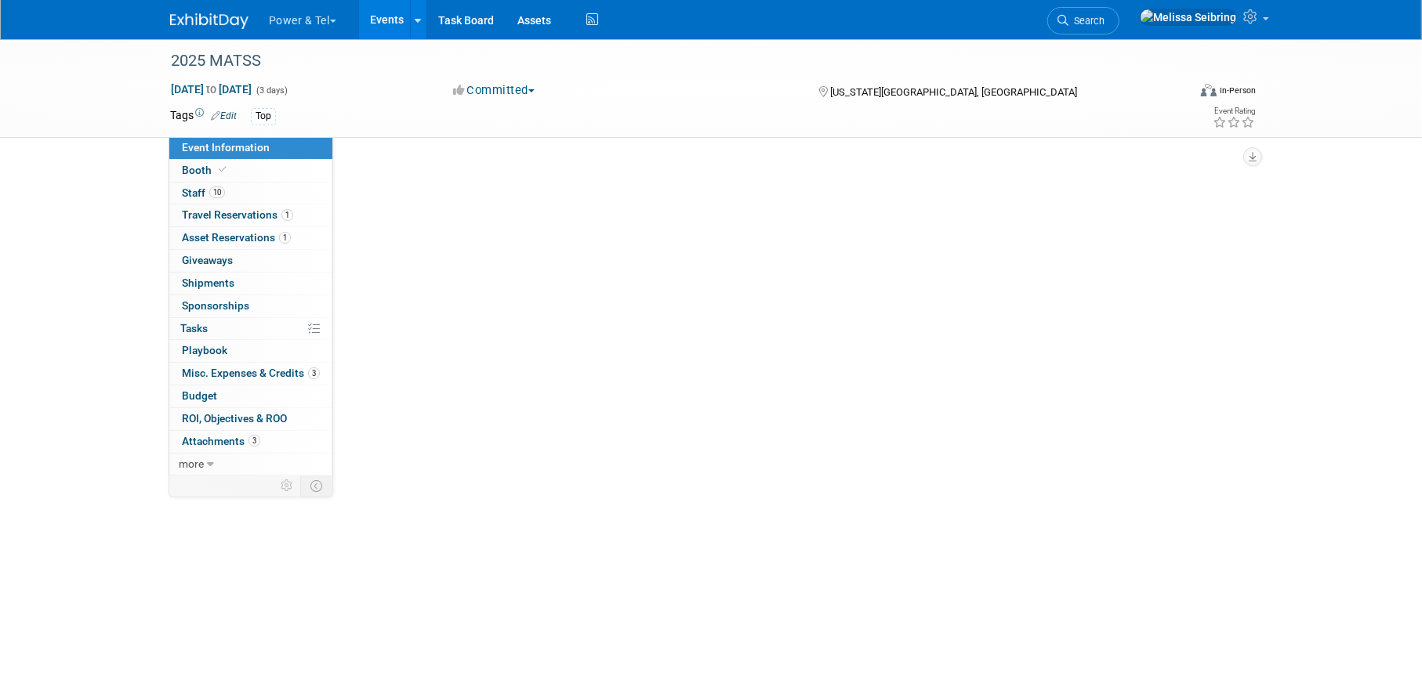
select select "Trade Show"
select select "Central"
select select "Yes"
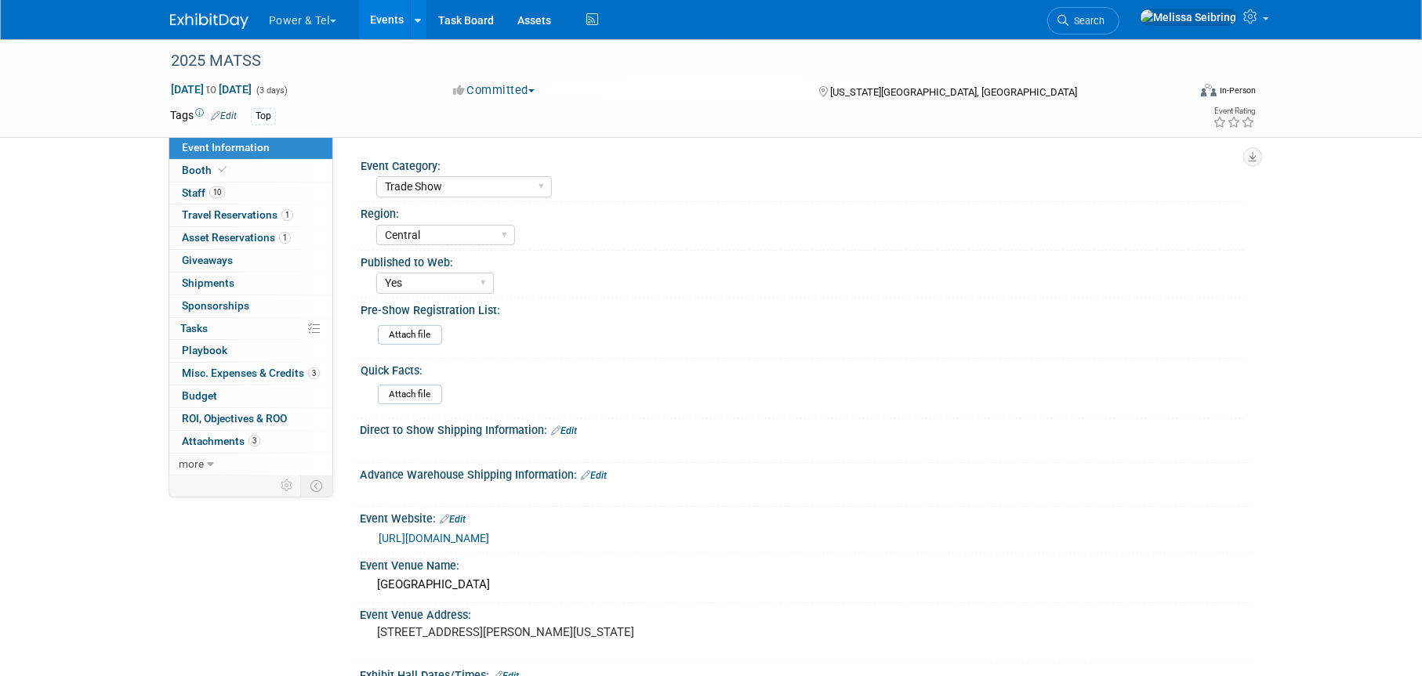
scroll to position [78, 0]
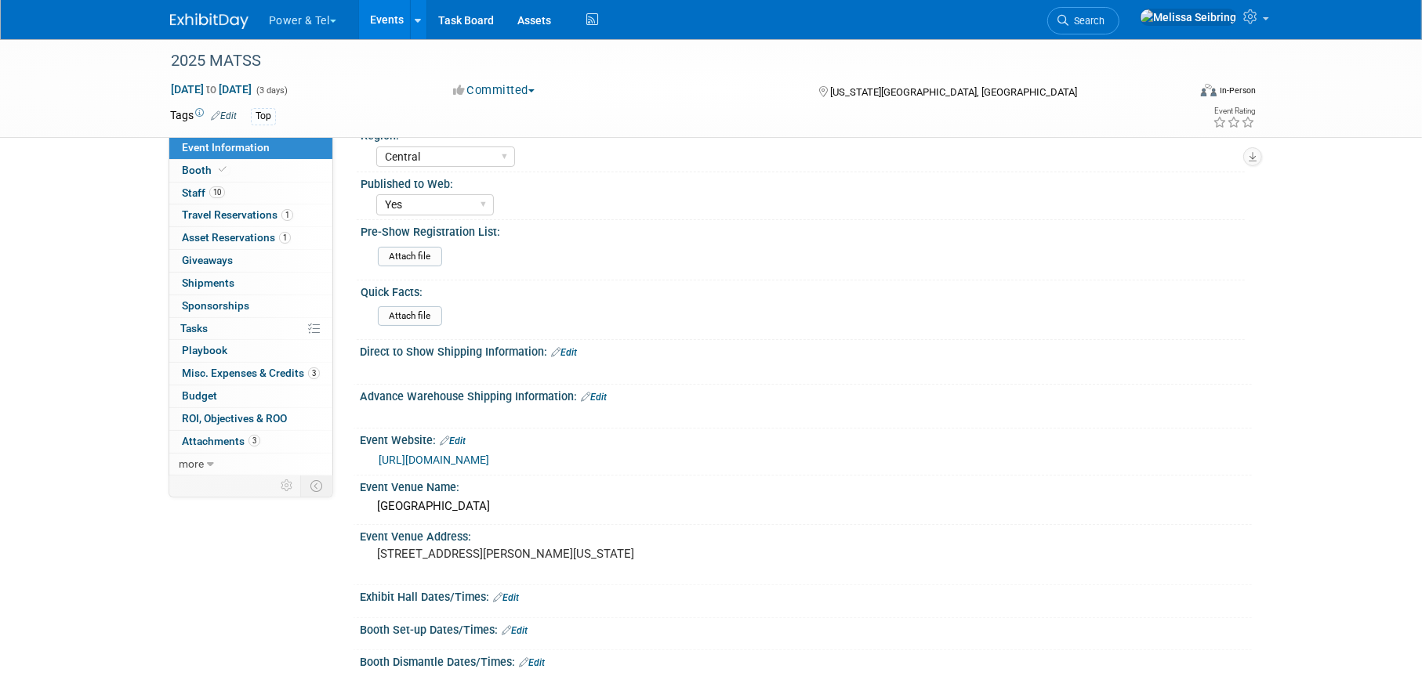
click at [437, 454] on link "https://matss.org/" at bounding box center [434, 460] width 111 height 13
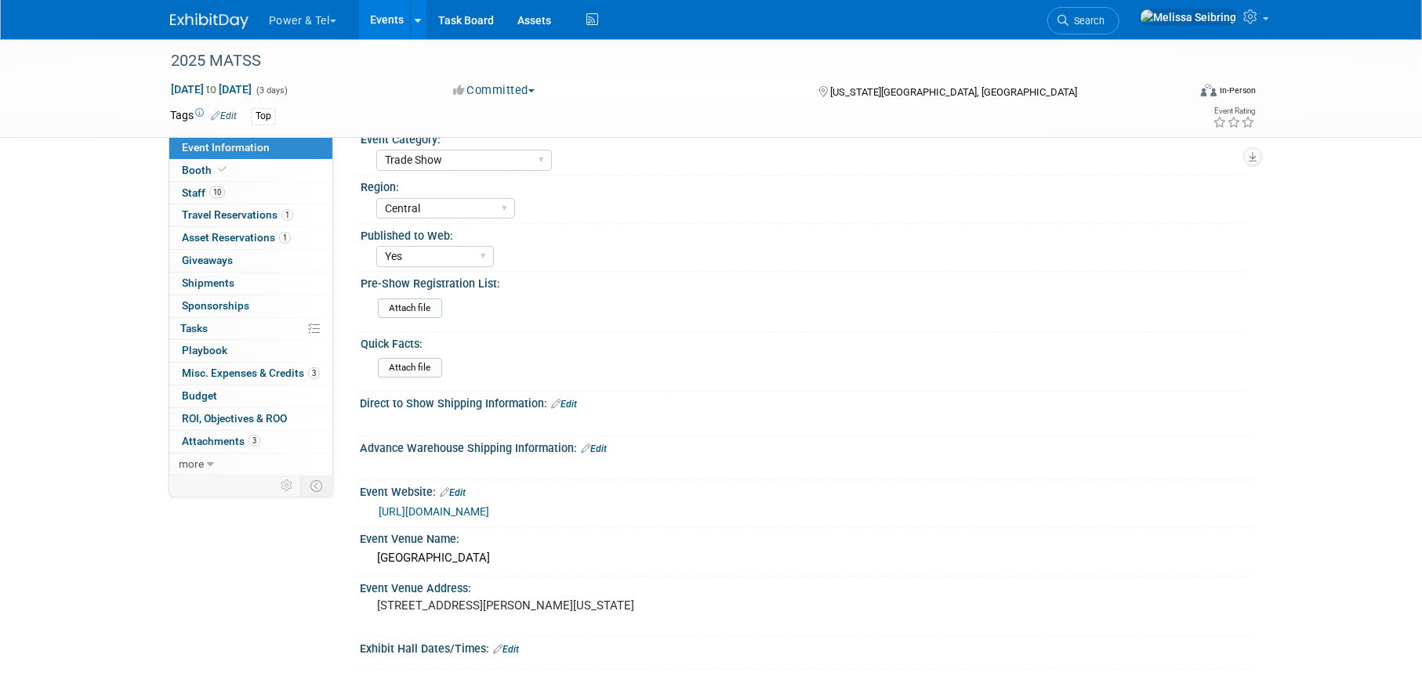
scroll to position [0, 0]
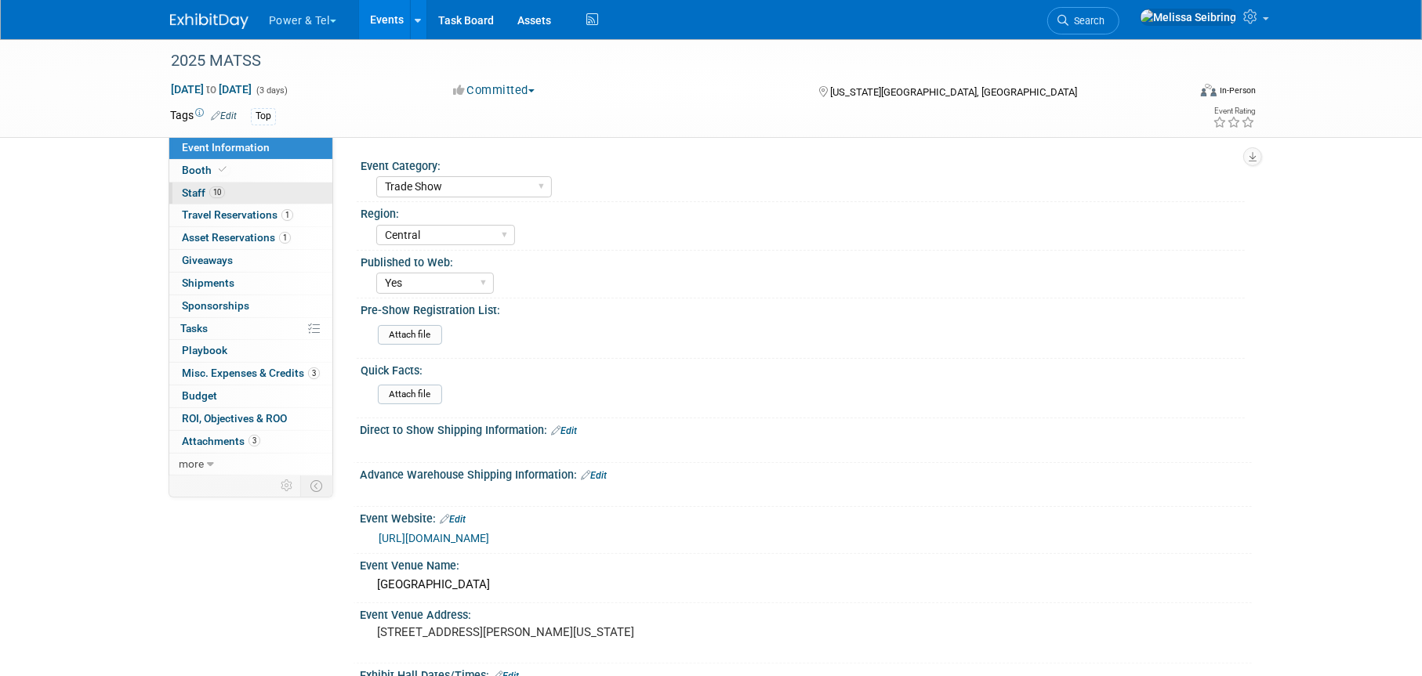
click at [186, 194] on span "Staff 10" at bounding box center [203, 193] width 43 height 13
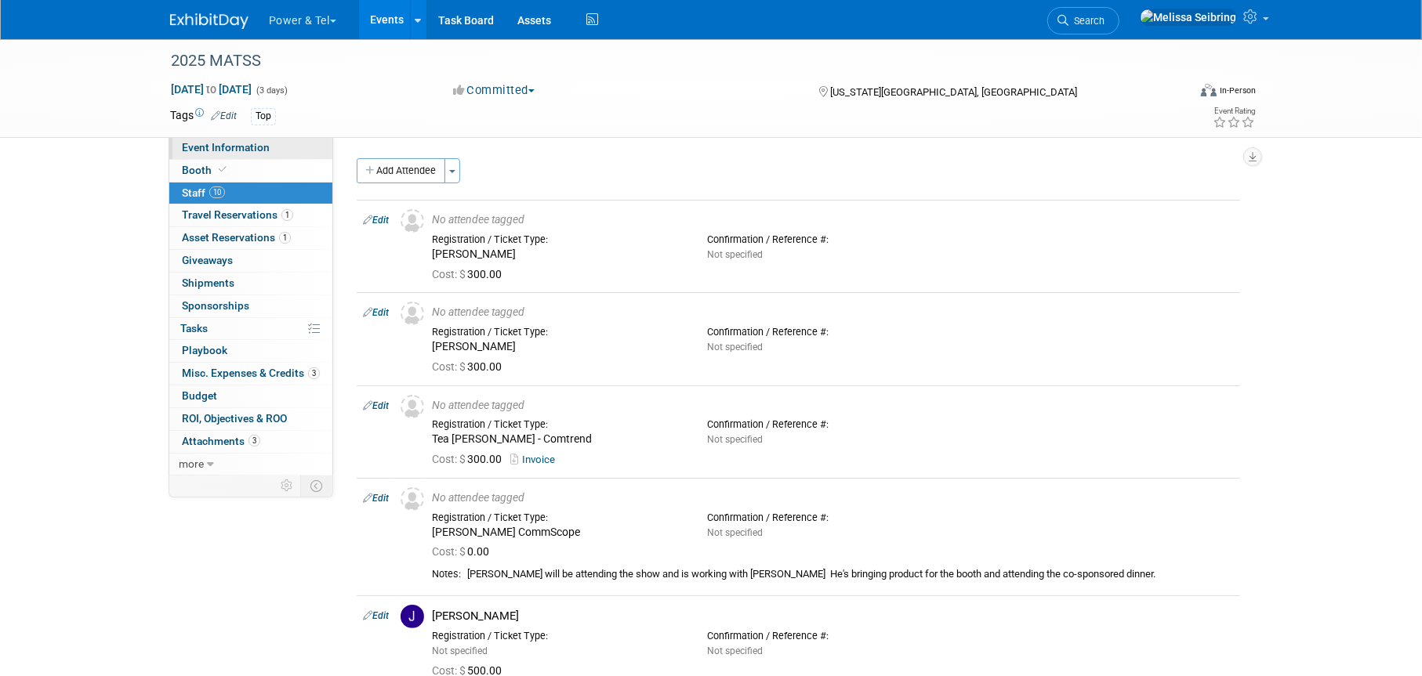
click at [230, 149] on span "Event Information" at bounding box center [226, 147] width 88 height 13
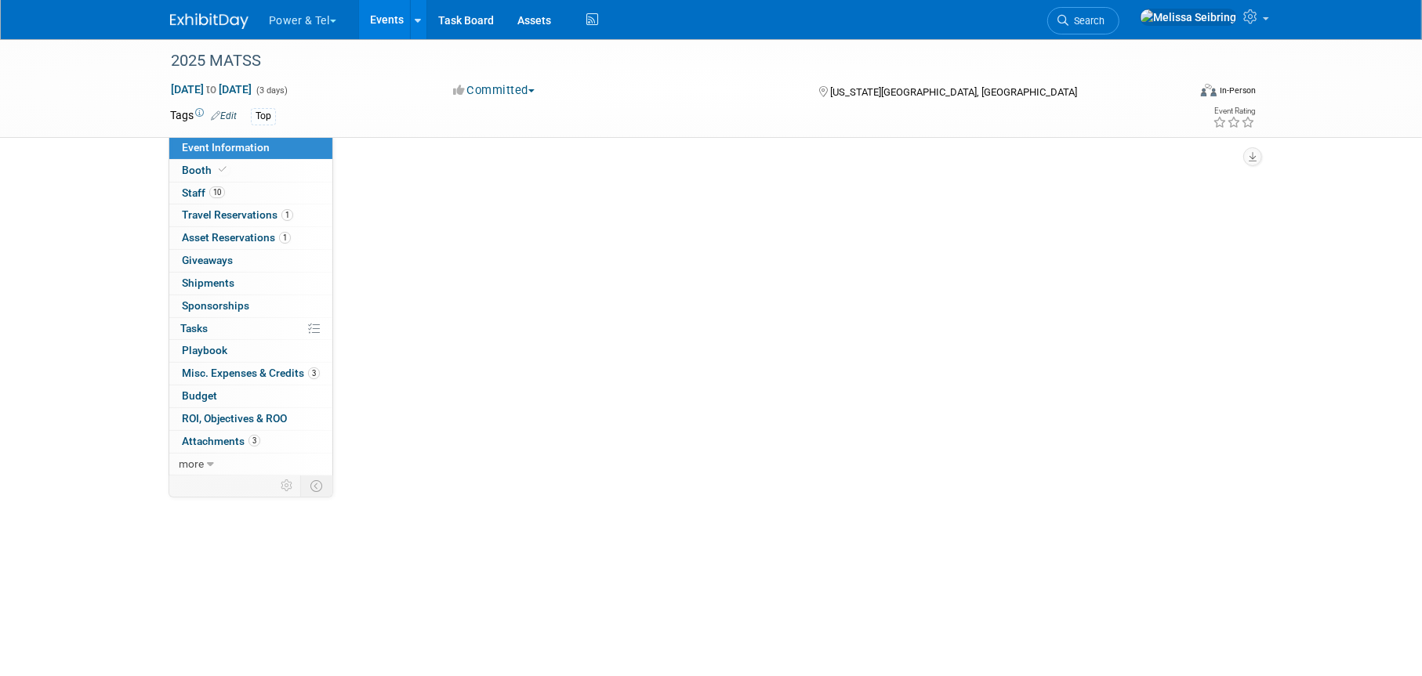
select select "Trade Show"
select select "Central"
select select "Yes"
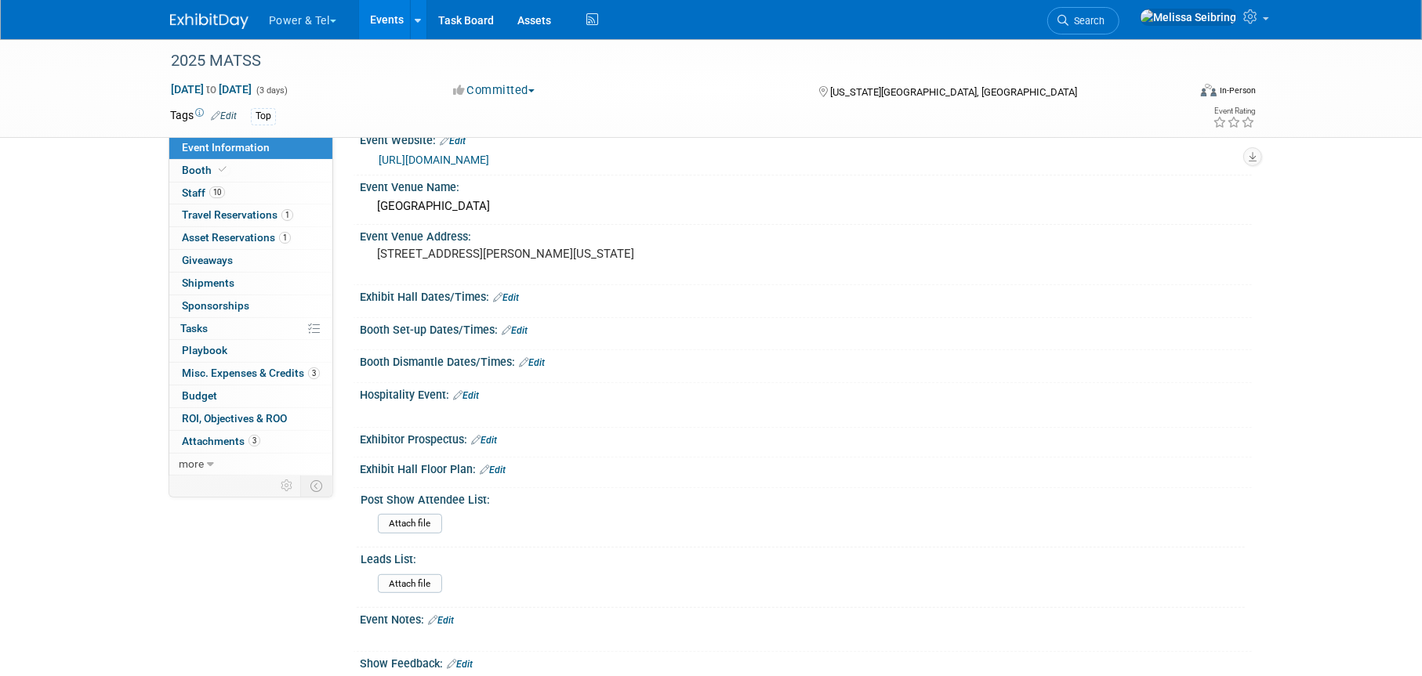
scroll to position [392, 0]
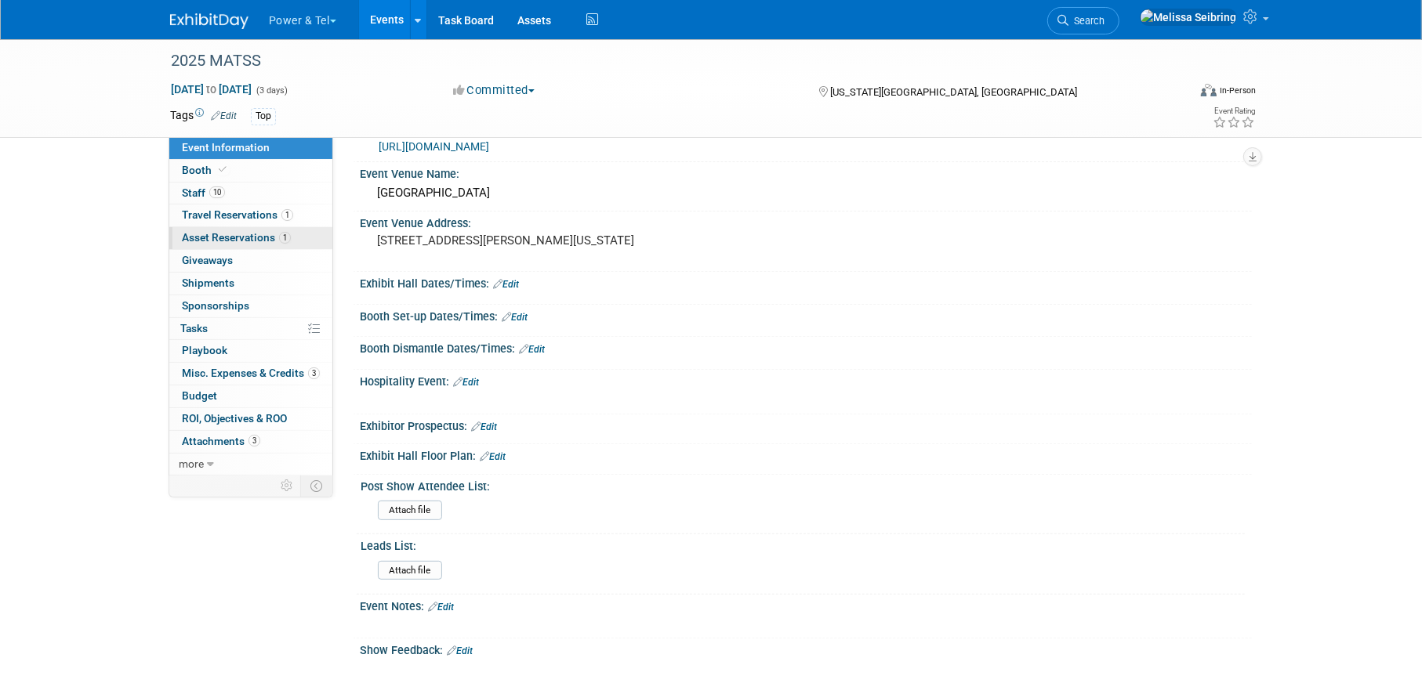
drag, startPoint x: 181, startPoint y: 194, endPoint x: 283, endPoint y: 238, distance: 111.0
click at [182, 194] on span "Staff 10" at bounding box center [203, 193] width 43 height 13
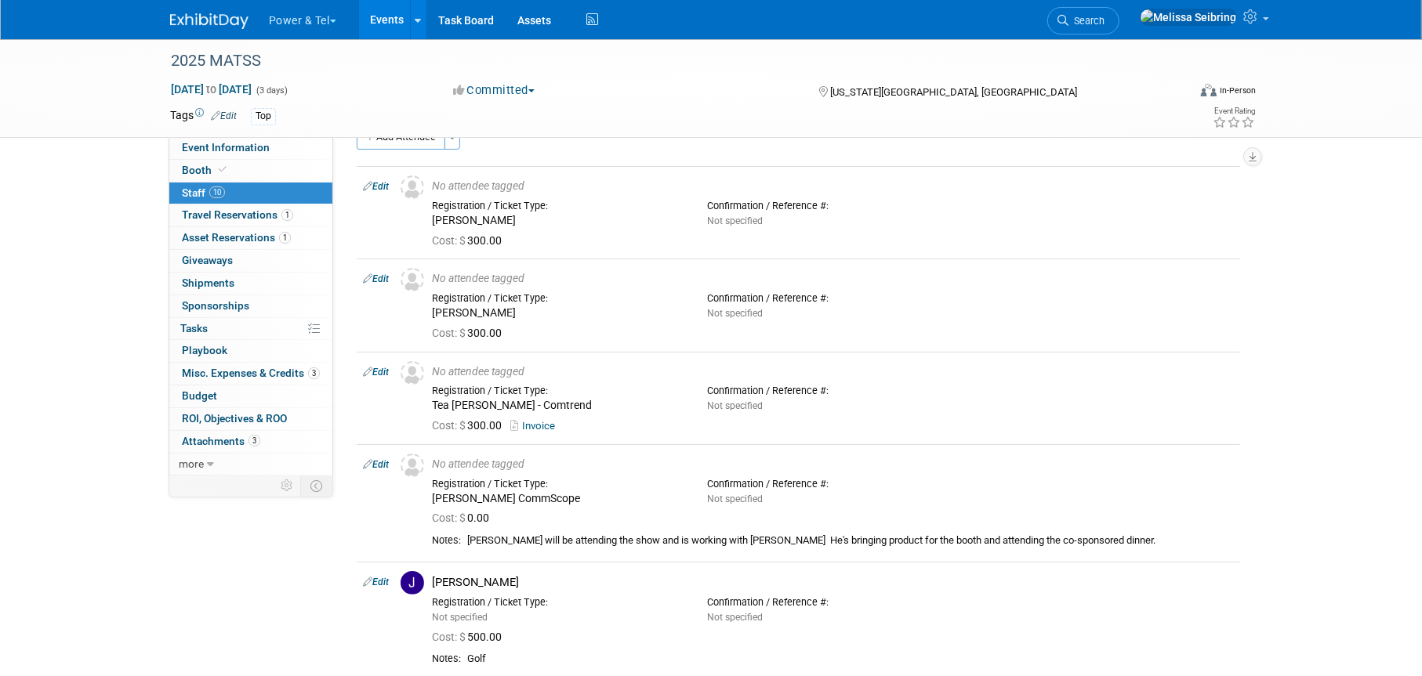
scroll to position [0, 0]
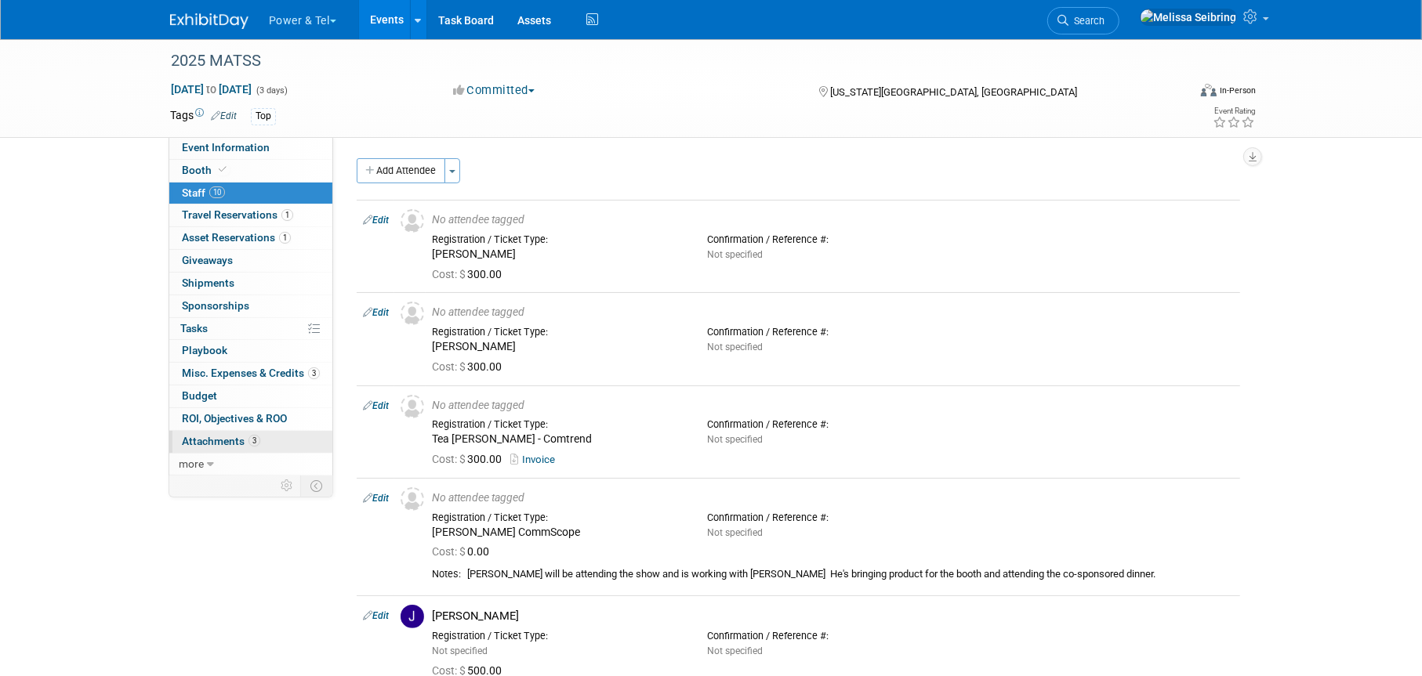
click at [205, 443] on span "Attachments 3" at bounding box center [221, 441] width 78 height 13
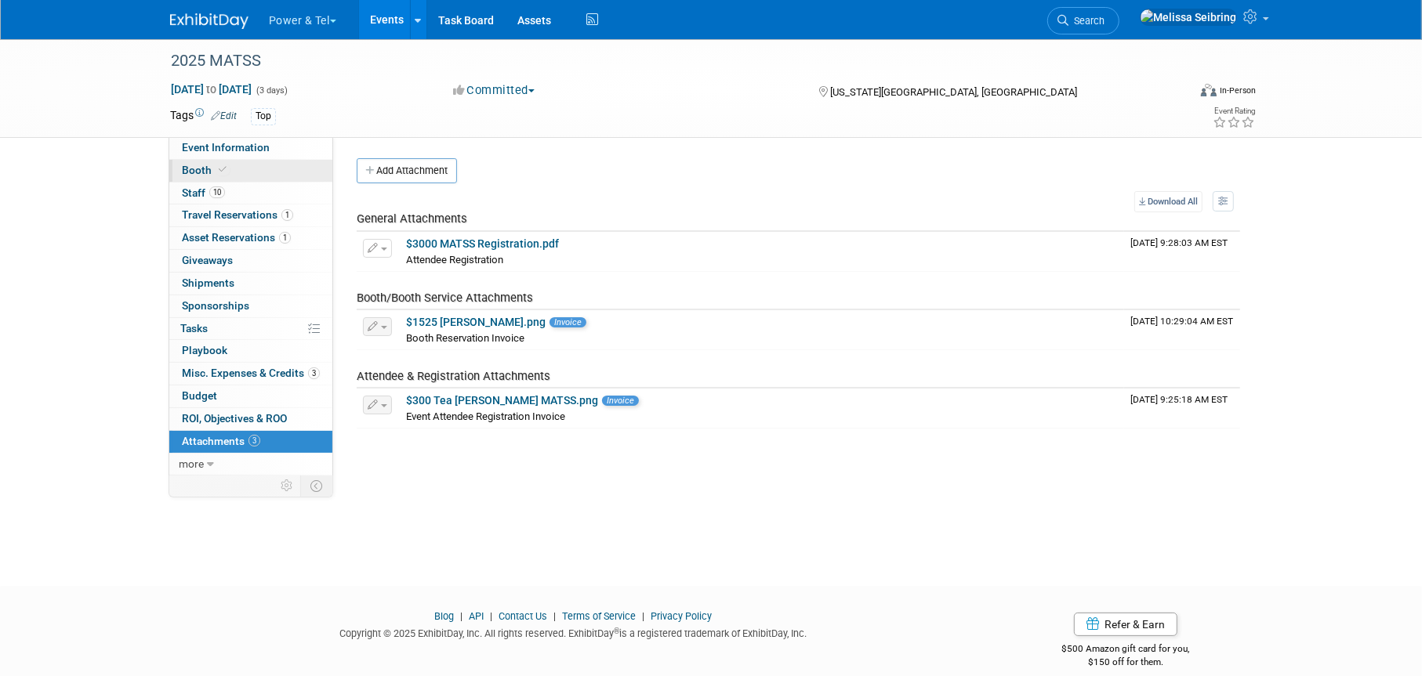
drag, startPoint x: 222, startPoint y: 143, endPoint x: 252, endPoint y: 174, distance: 43.2
click at [223, 143] on span "Event Information" at bounding box center [226, 147] width 88 height 13
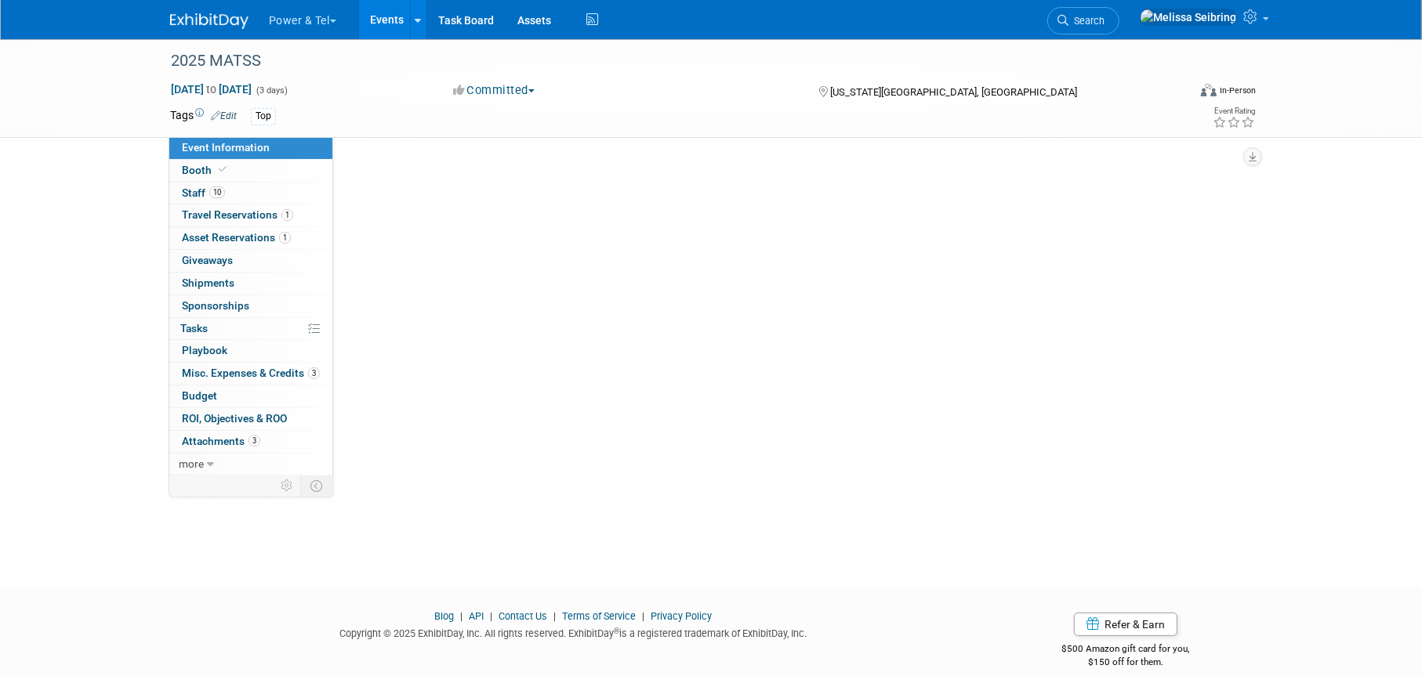
select select "Trade Show"
select select "Central"
select select "Yes"
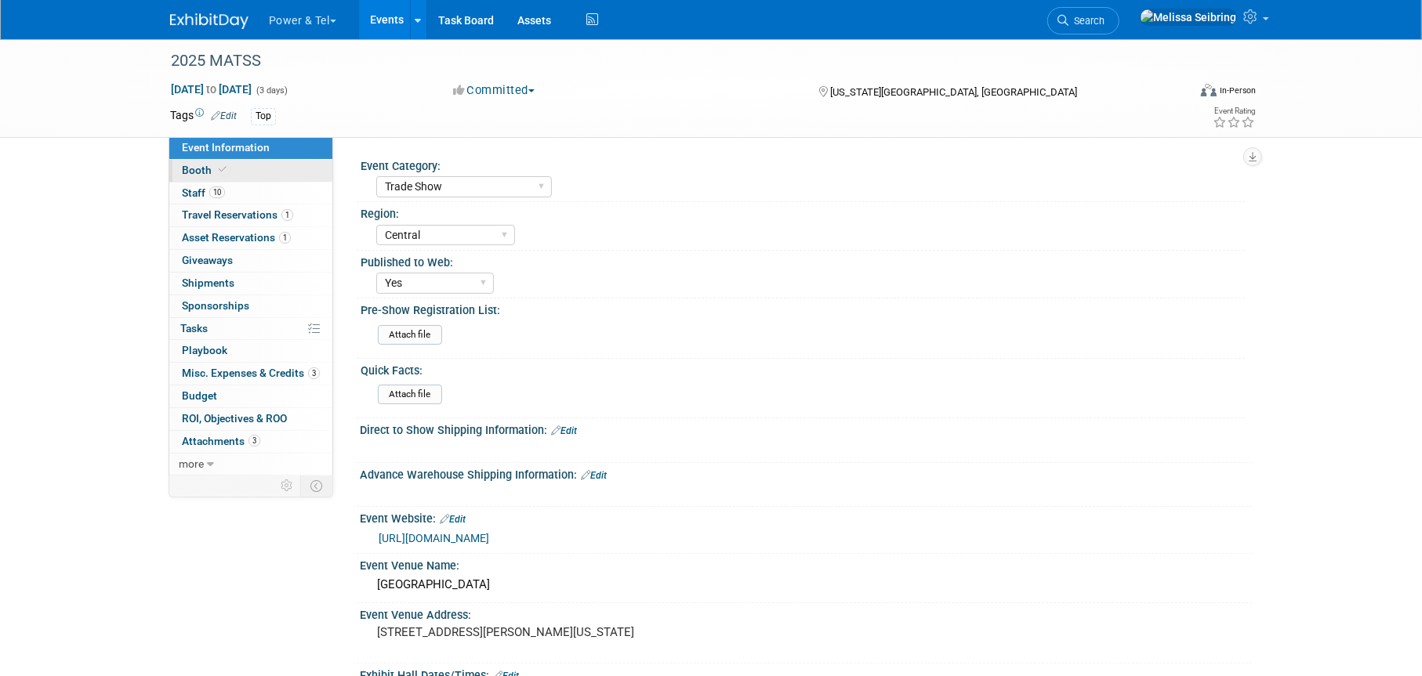
click at [195, 169] on span "Booth" at bounding box center [206, 170] width 48 height 13
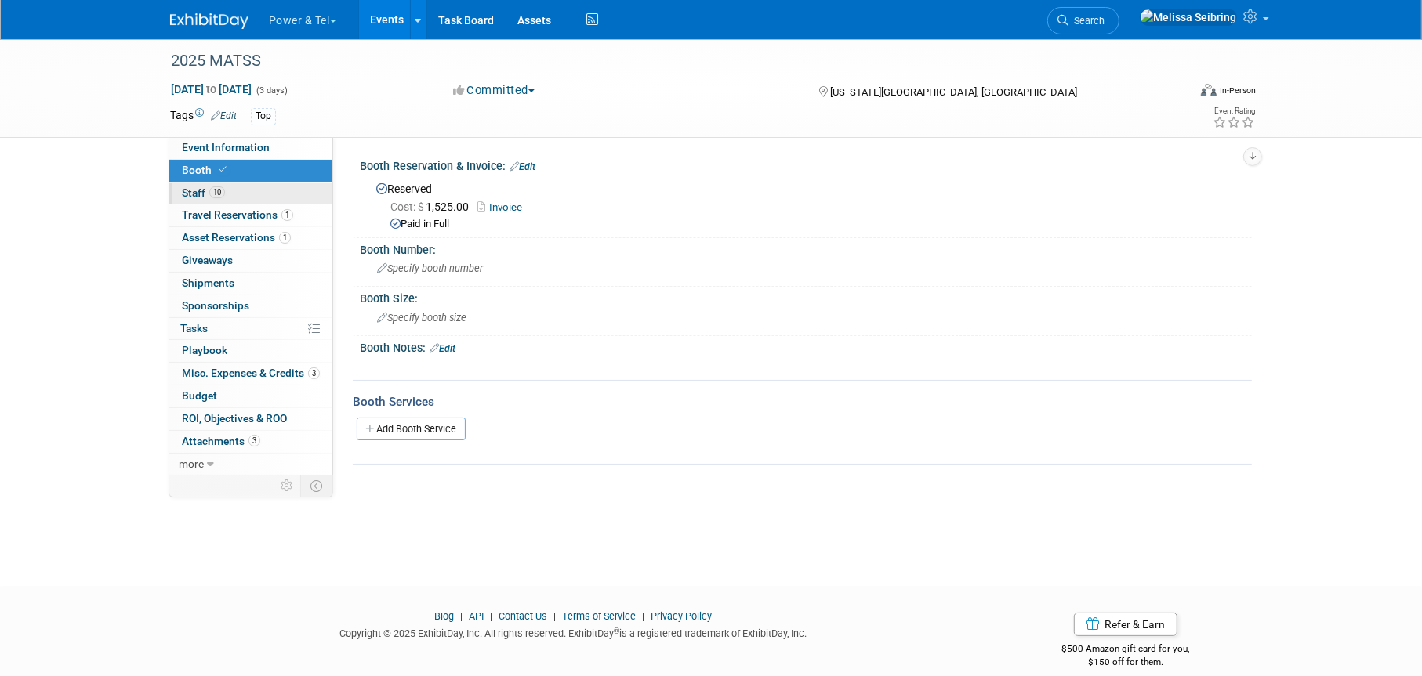
click at [201, 187] on span "Staff 10" at bounding box center [203, 193] width 43 height 13
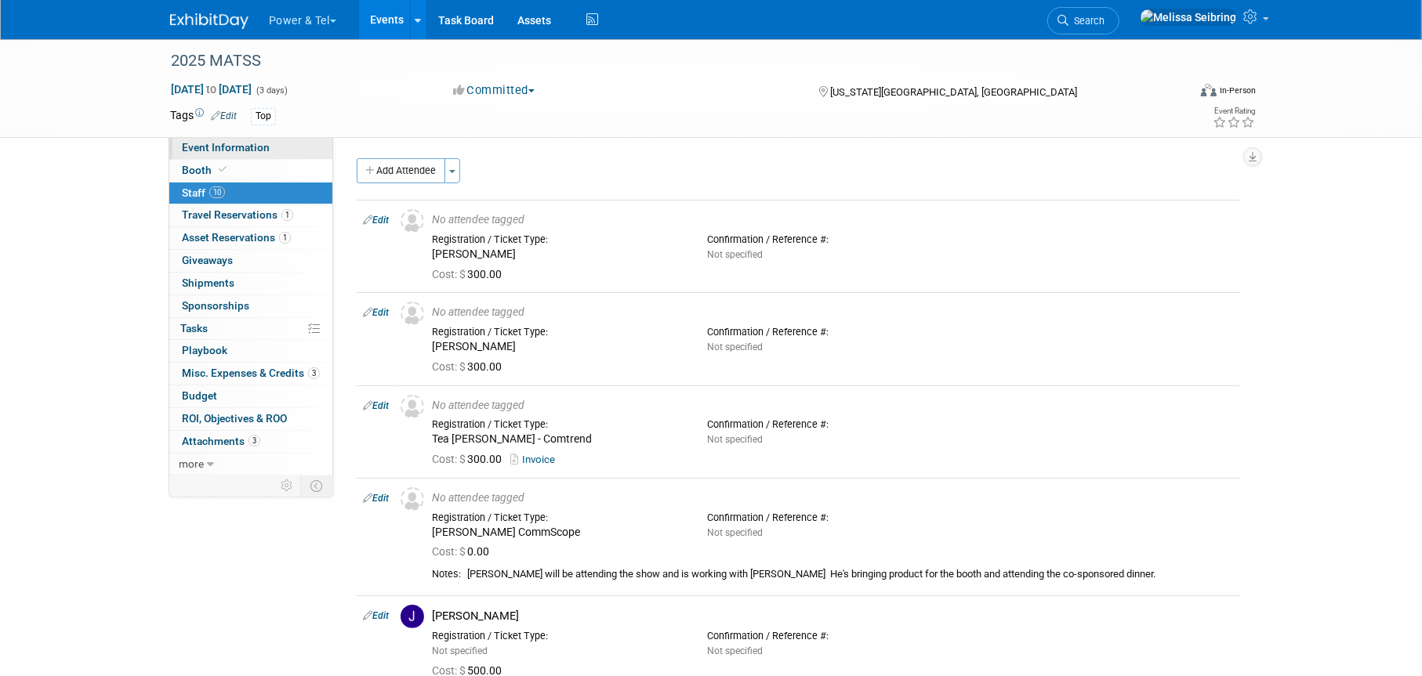
click at [195, 150] on span "Event Information" at bounding box center [226, 147] width 88 height 13
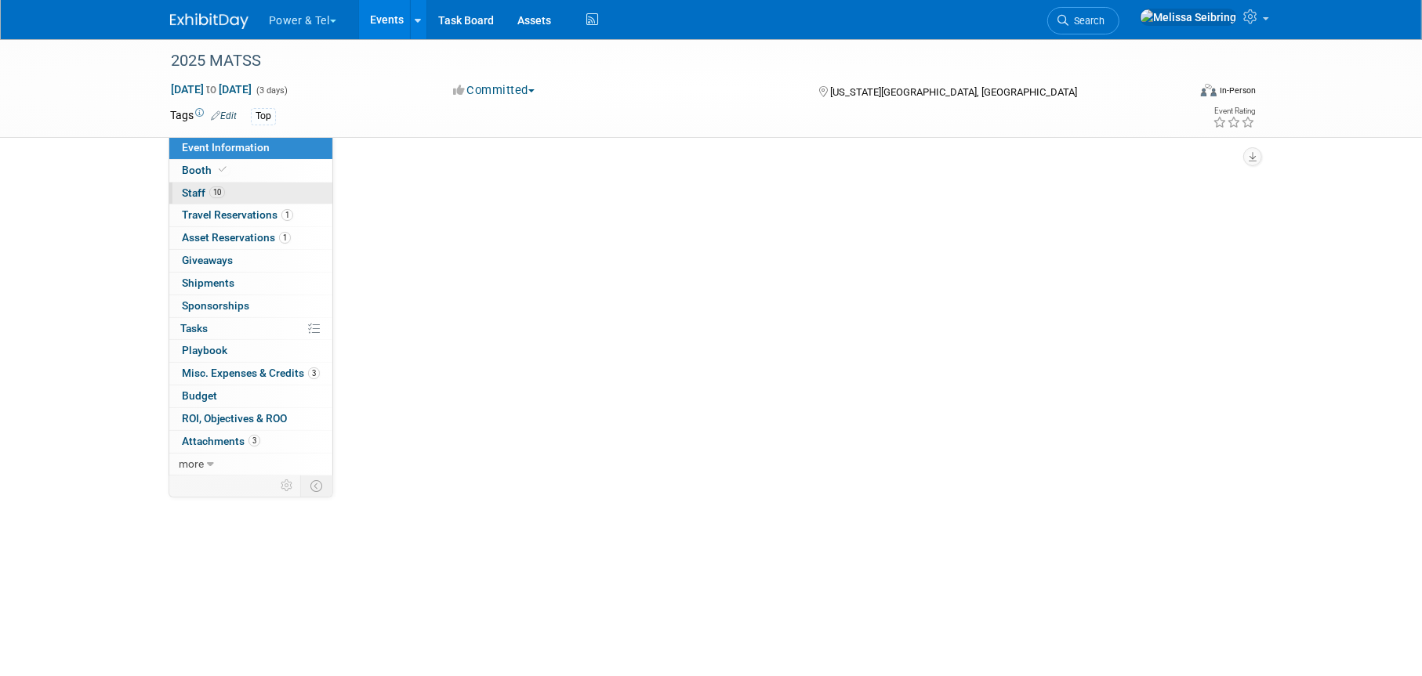
select select "Trade Show"
select select "Central"
select select "Yes"
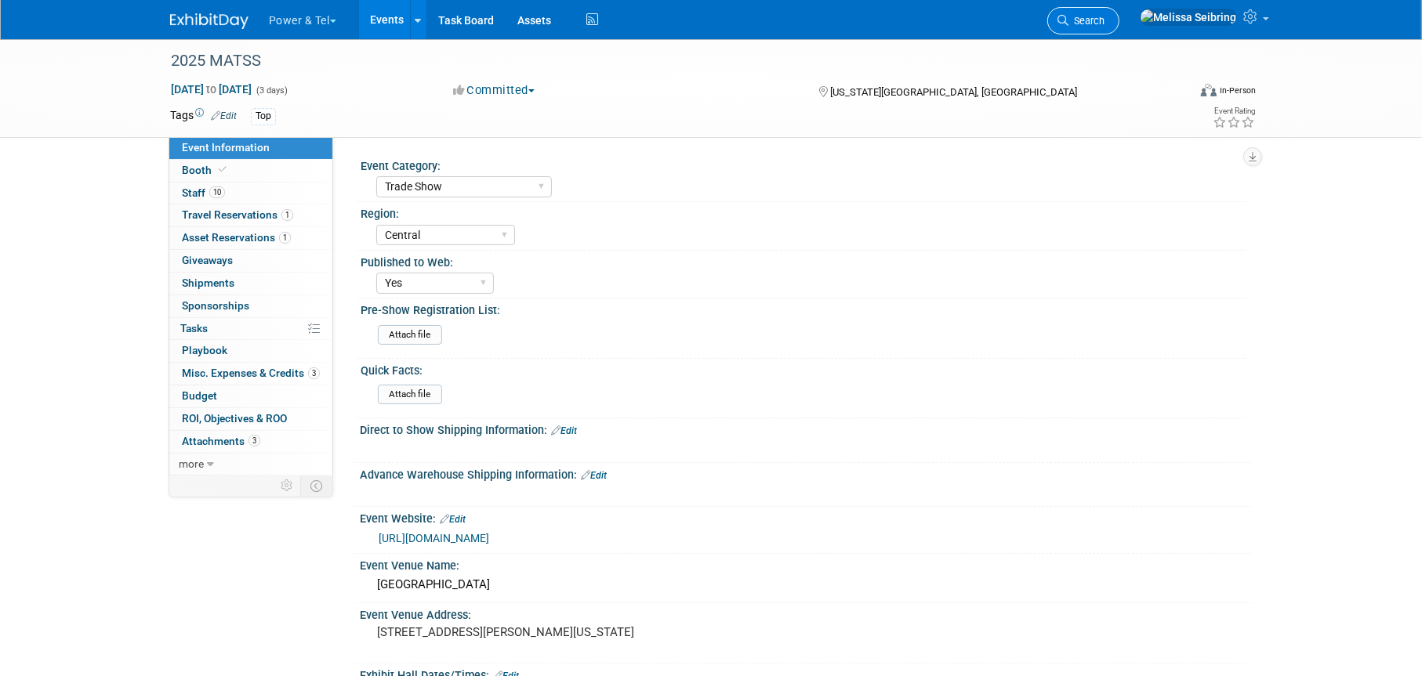
click at [1104, 24] on span "Search" at bounding box center [1086, 21] width 36 height 12
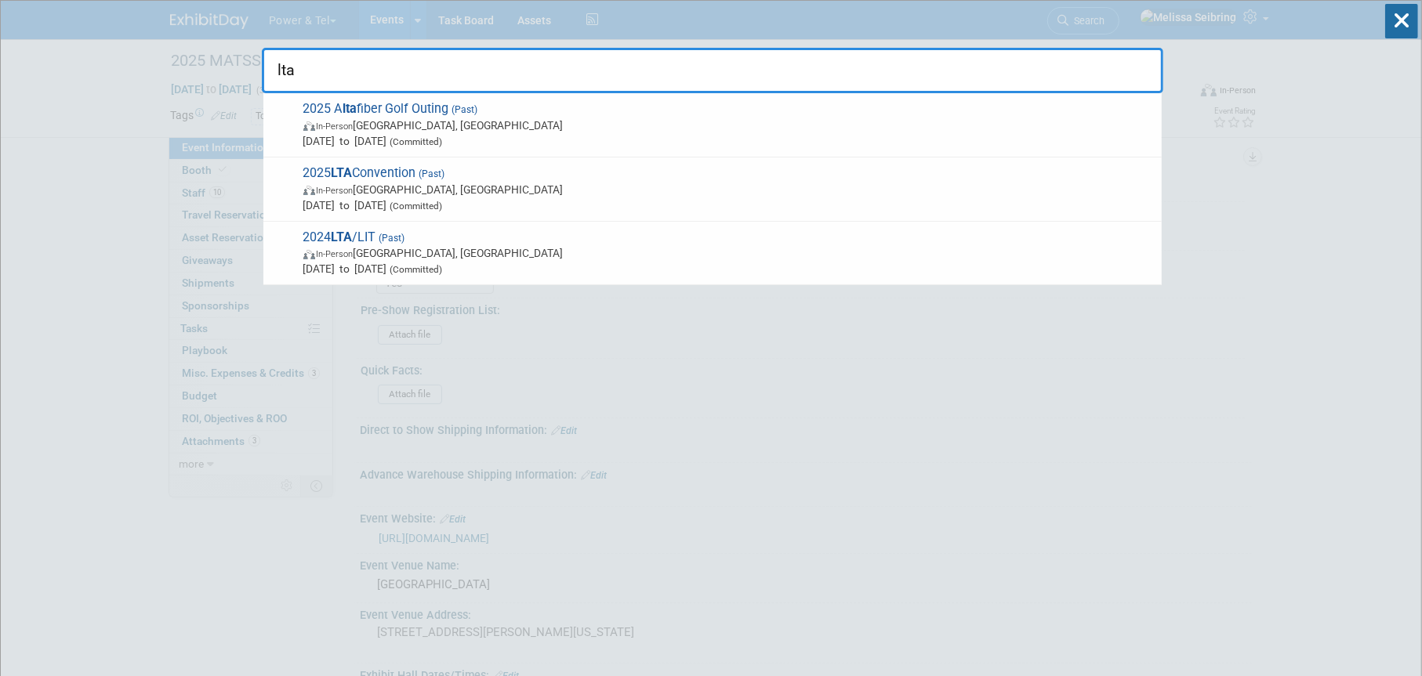
type input "lta"
click at [368, 160] on div "2025 LTA Convention (Past) In-Person New Orleans, LA Feb 26, 2025 to Feb 28, 20…" at bounding box center [712, 190] width 898 height 64
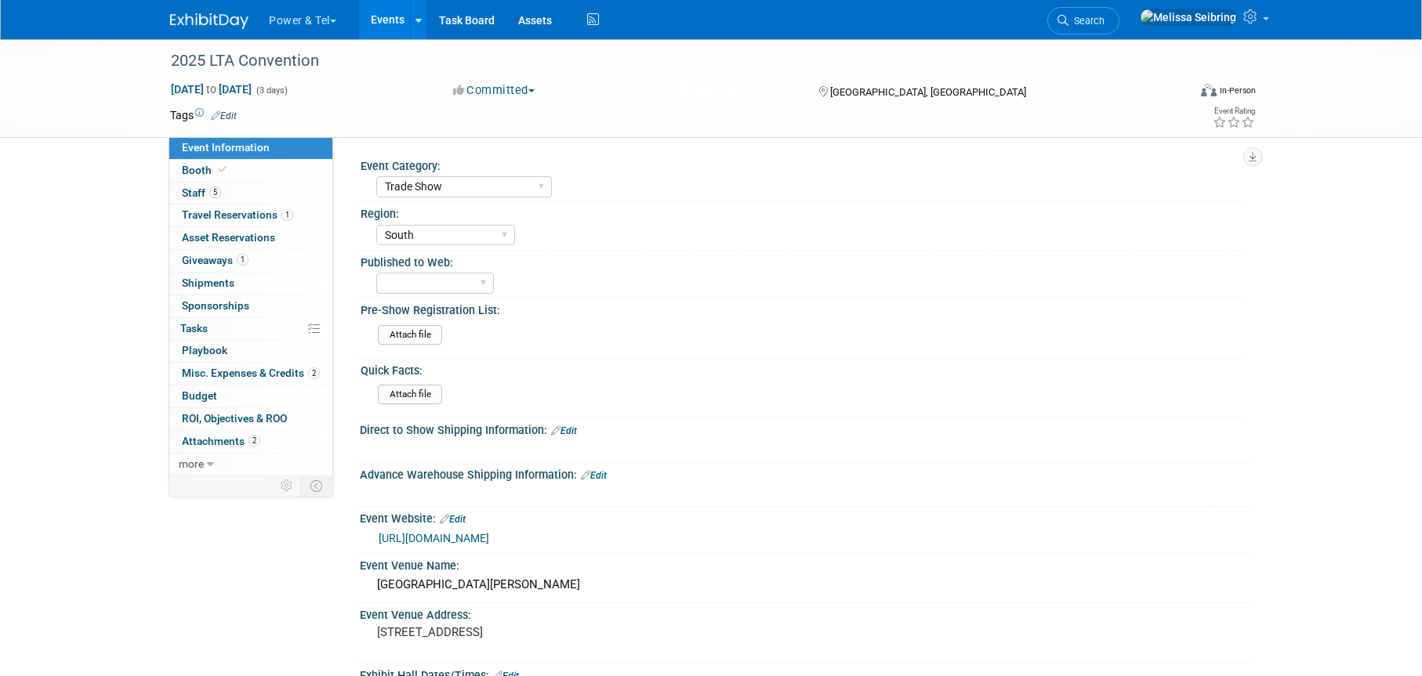
select select "Trade Show"
select select "South"
click at [187, 194] on span "Staff 5" at bounding box center [201, 193] width 39 height 13
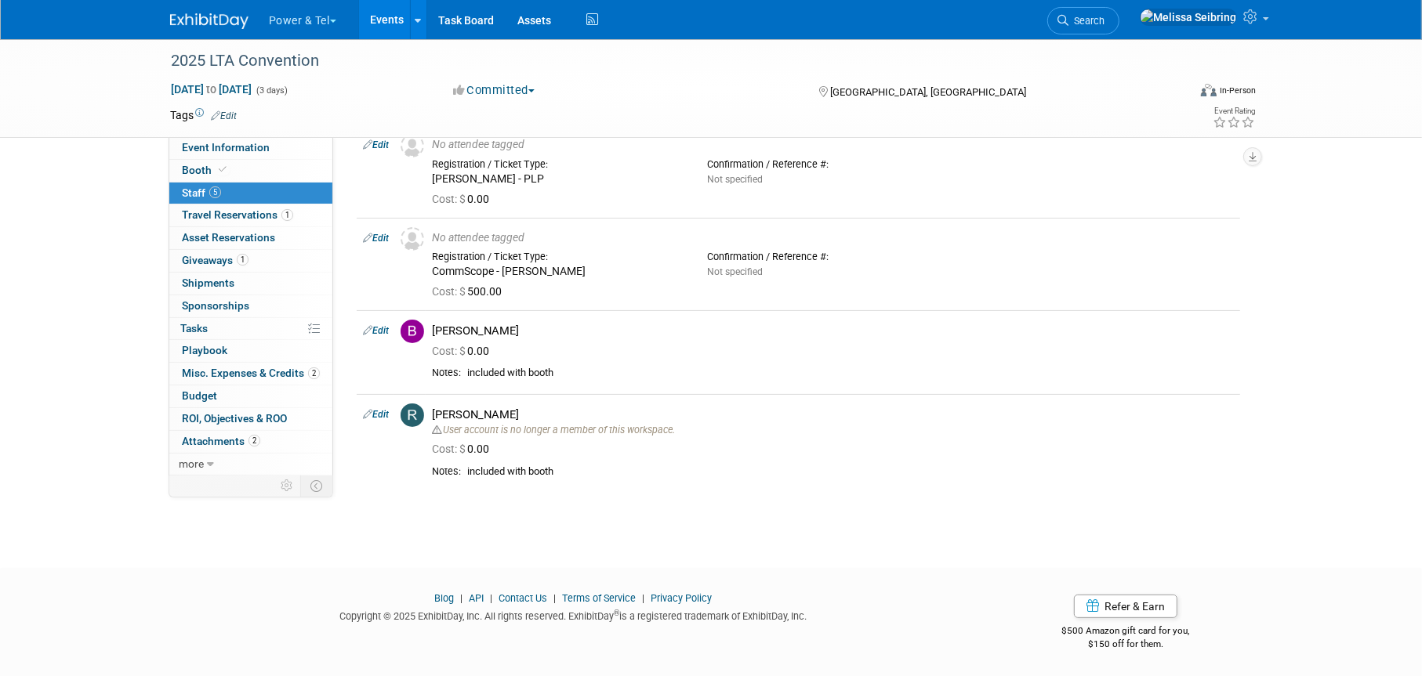
scroll to position [169, 0]
click at [205, 258] on span "Giveaways 1" at bounding box center [215, 260] width 67 height 13
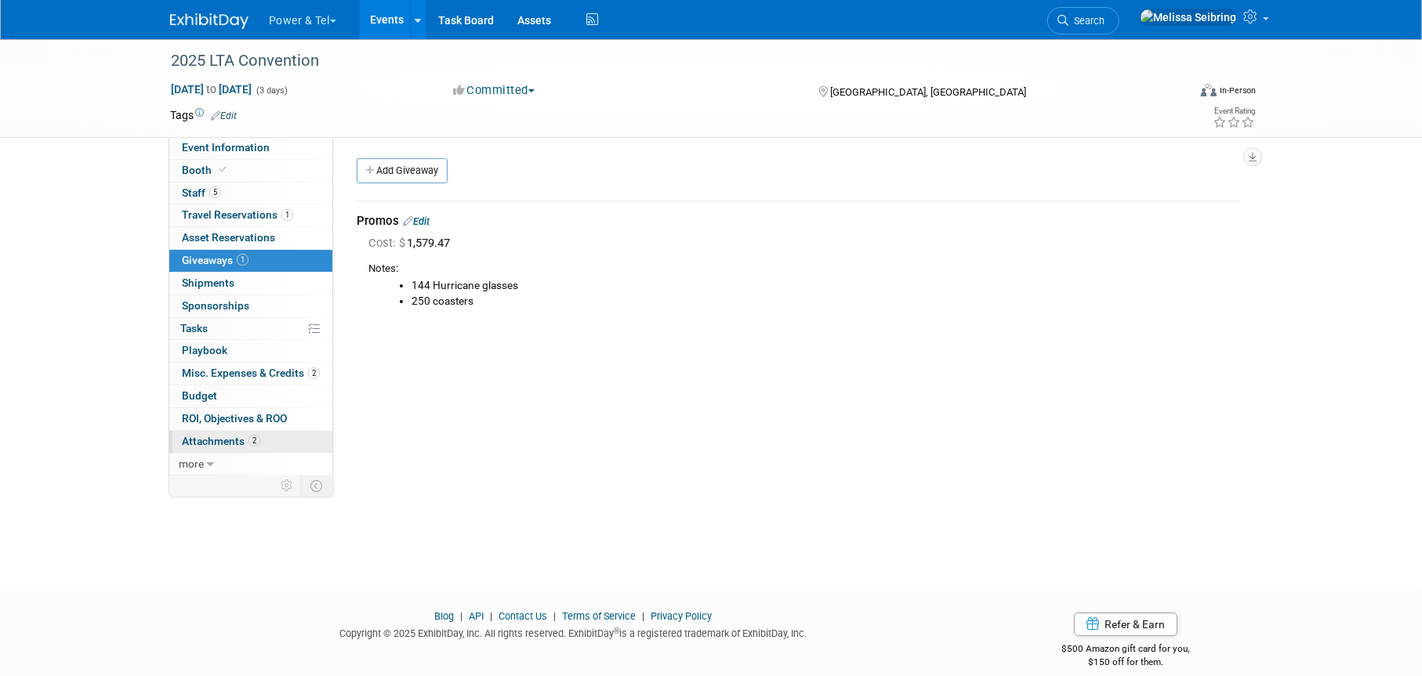
drag, startPoint x: 233, startPoint y: 434, endPoint x: 303, endPoint y: 451, distance: 71.7
click at [233, 435] on span "Attachments 2" at bounding box center [221, 441] width 78 height 13
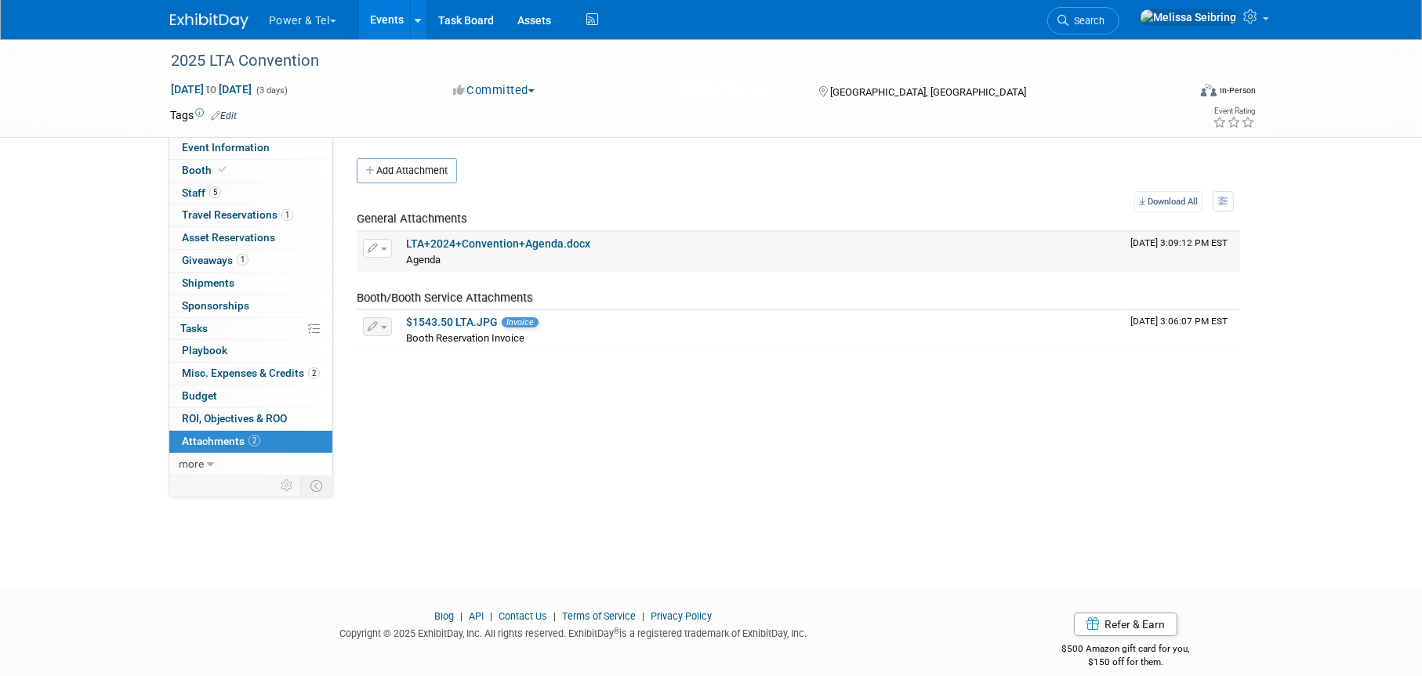
click at [549, 239] on link "LTA+2024+Convention+Agenda.docx" at bounding box center [498, 244] width 184 height 13
click at [213, 214] on span "Travel Reservations 1" at bounding box center [237, 214] width 111 height 13
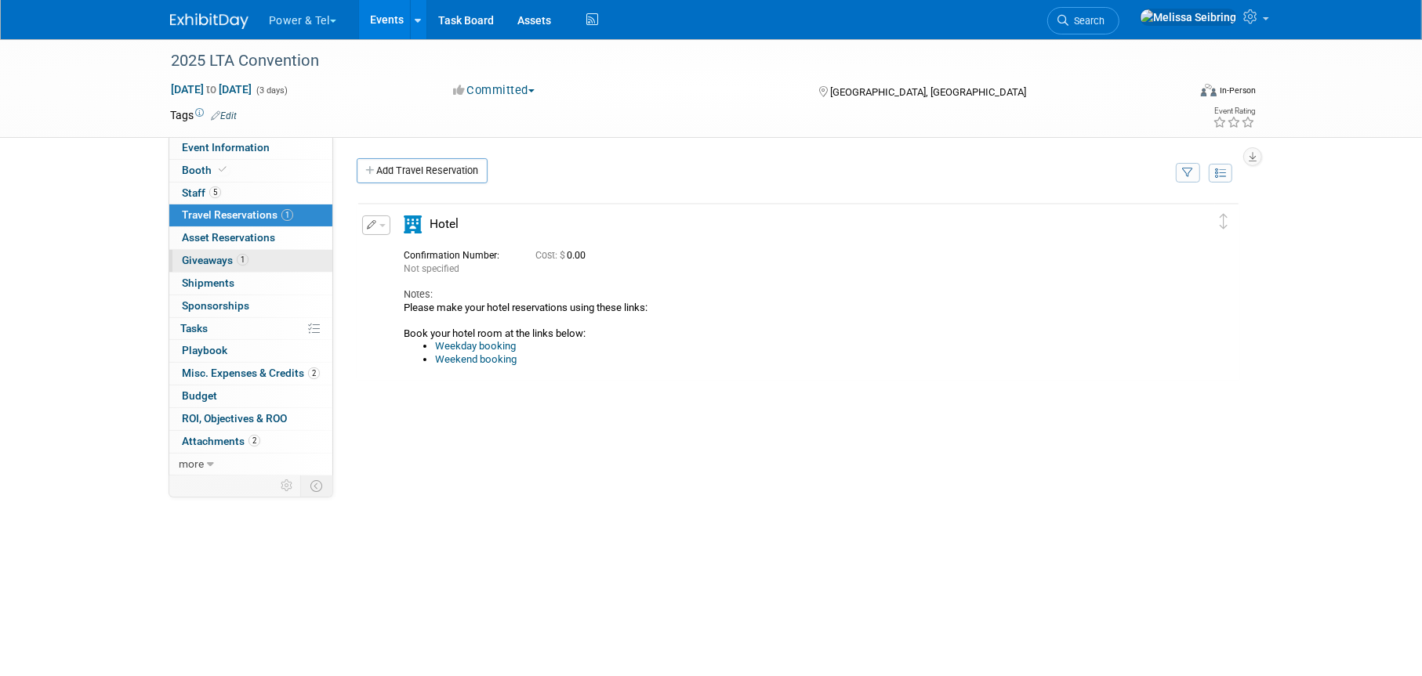
click at [199, 263] on span "Giveaways 1" at bounding box center [215, 260] width 67 height 13
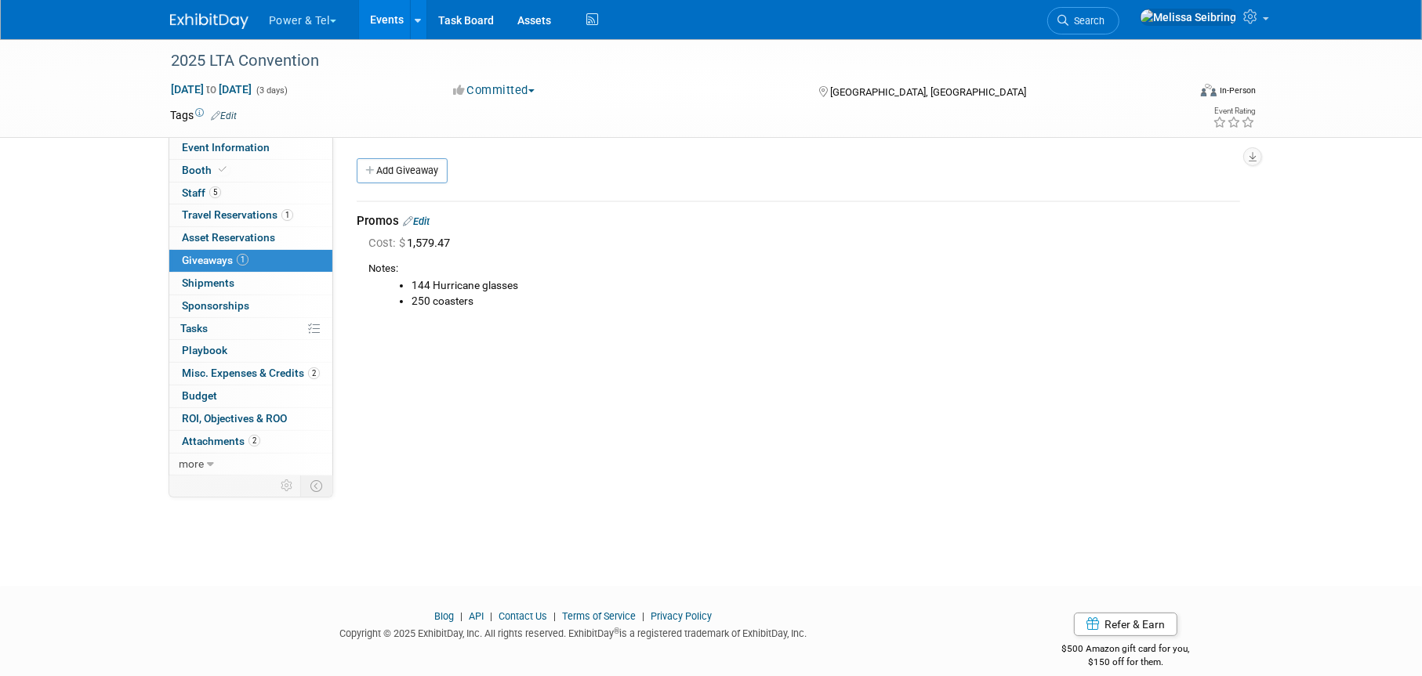
scroll to position [19, 0]
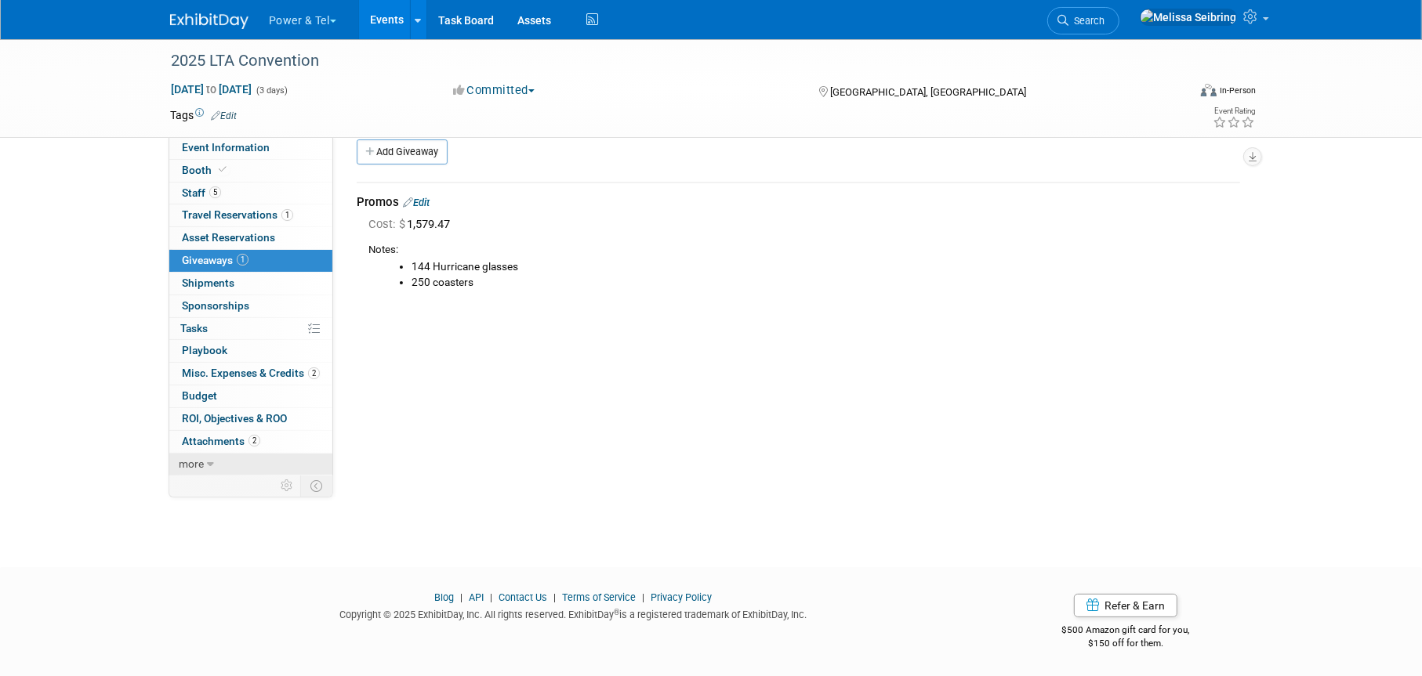
click at [212, 466] on icon at bounding box center [210, 464] width 7 height 11
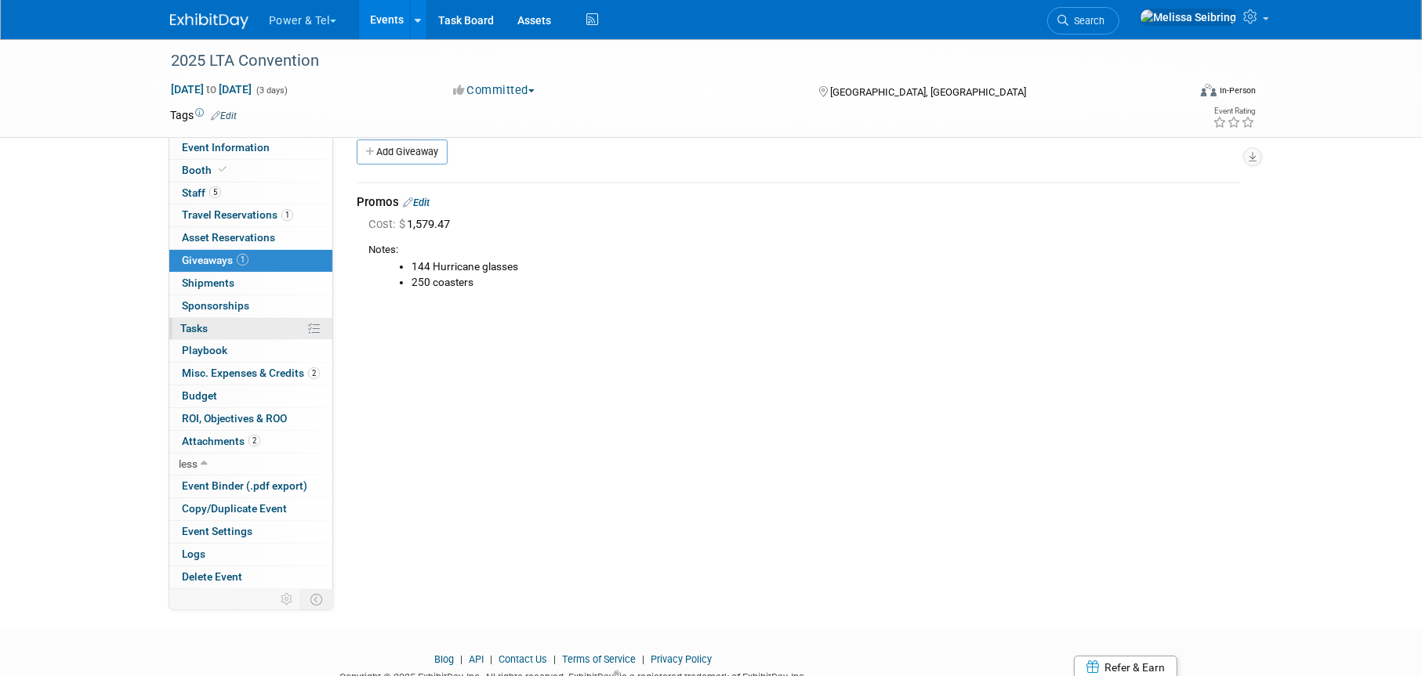
scroll to position [0, 0]
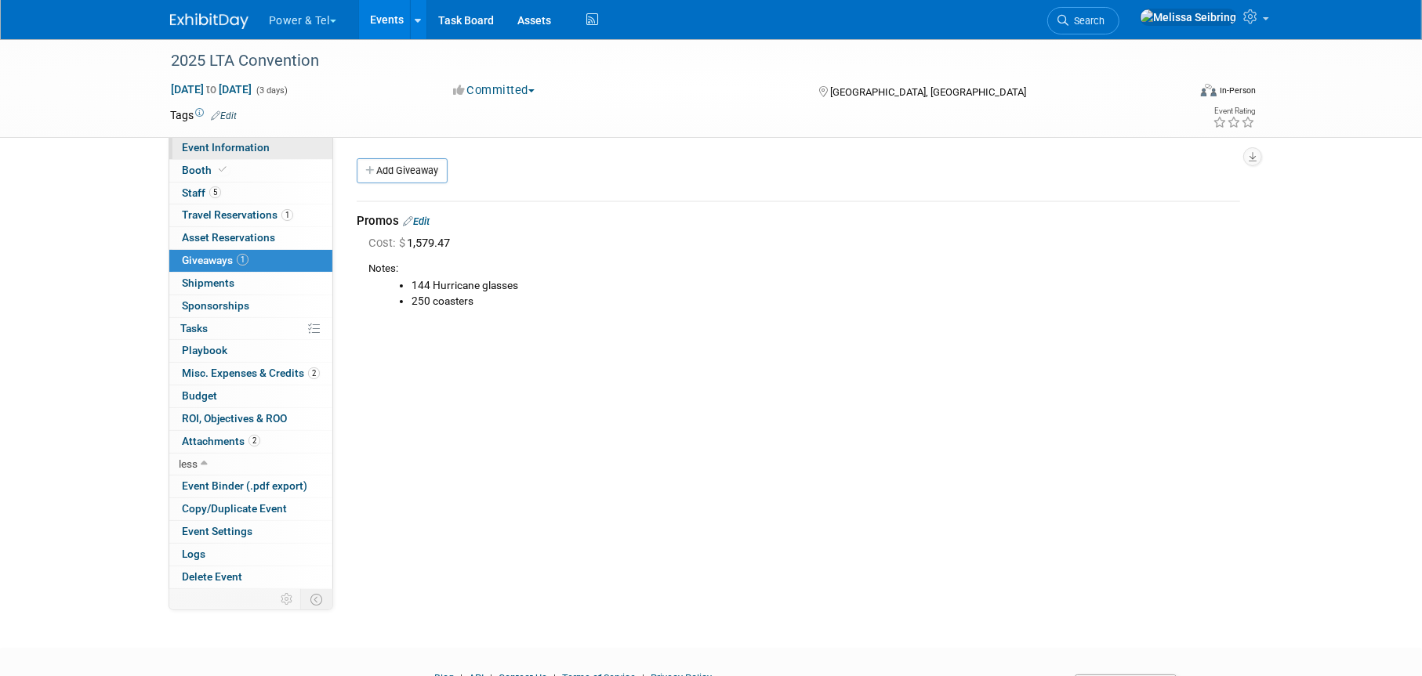
click at [236, 155] on link "Event Information" at bounding box center [250, 148] width 163 height 22
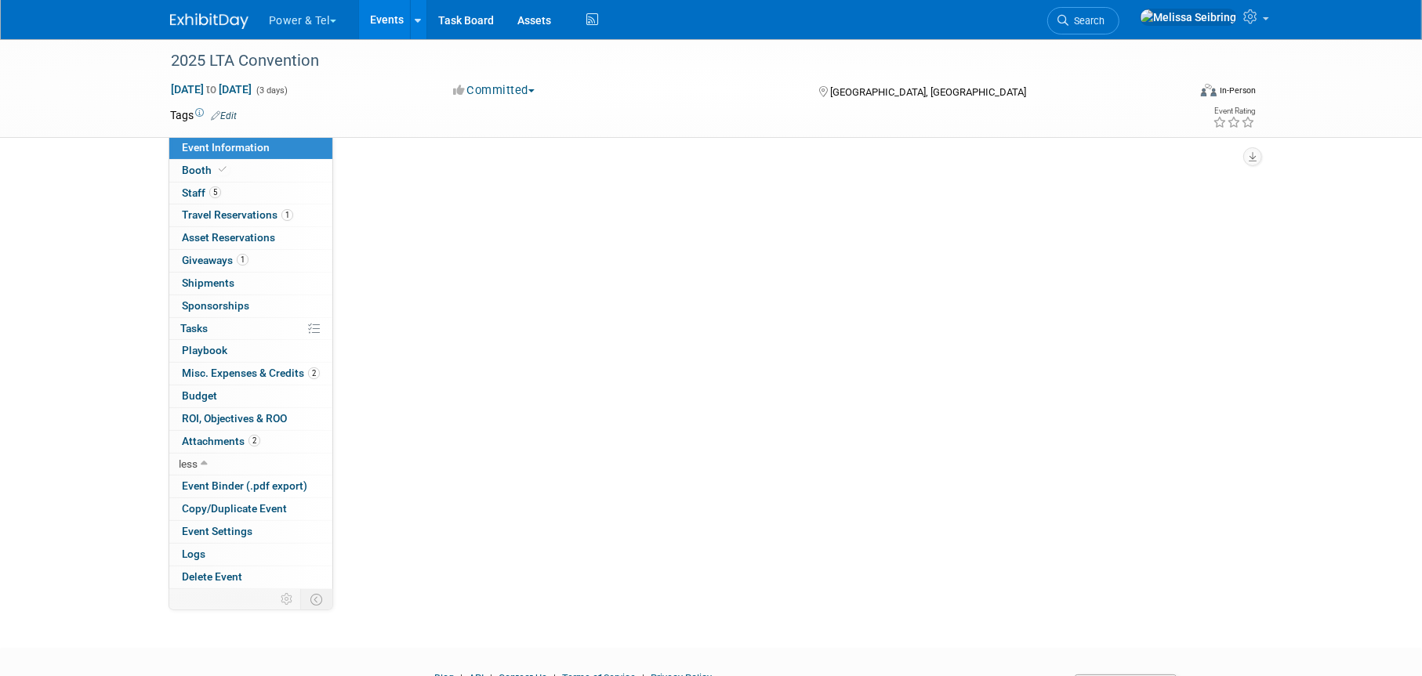
select select "Trade Show"
select select "South"
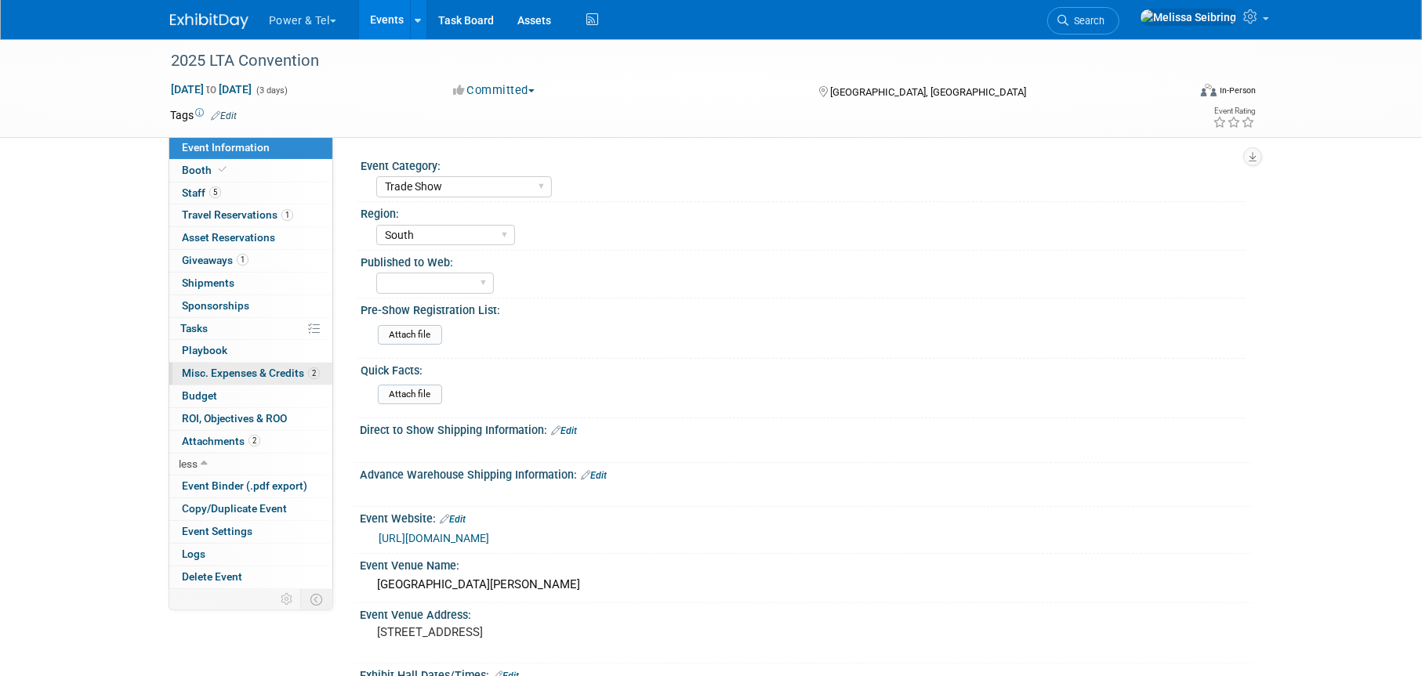
click at [276, 364] on link "2 Misc. Expenses & Credits 2" at bounding box center [250, 374] width 163 height 22
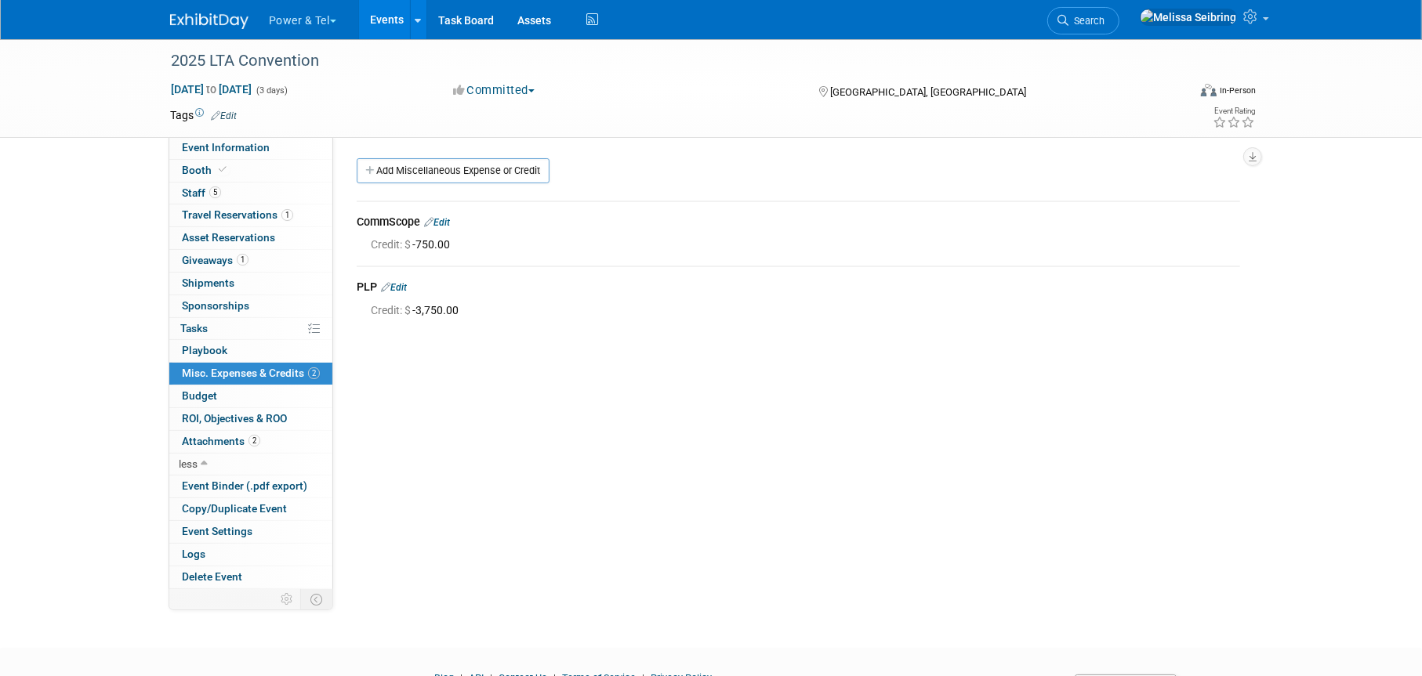
click at [219, 16] on img at bounding box center [209, 21] width 78 height 16
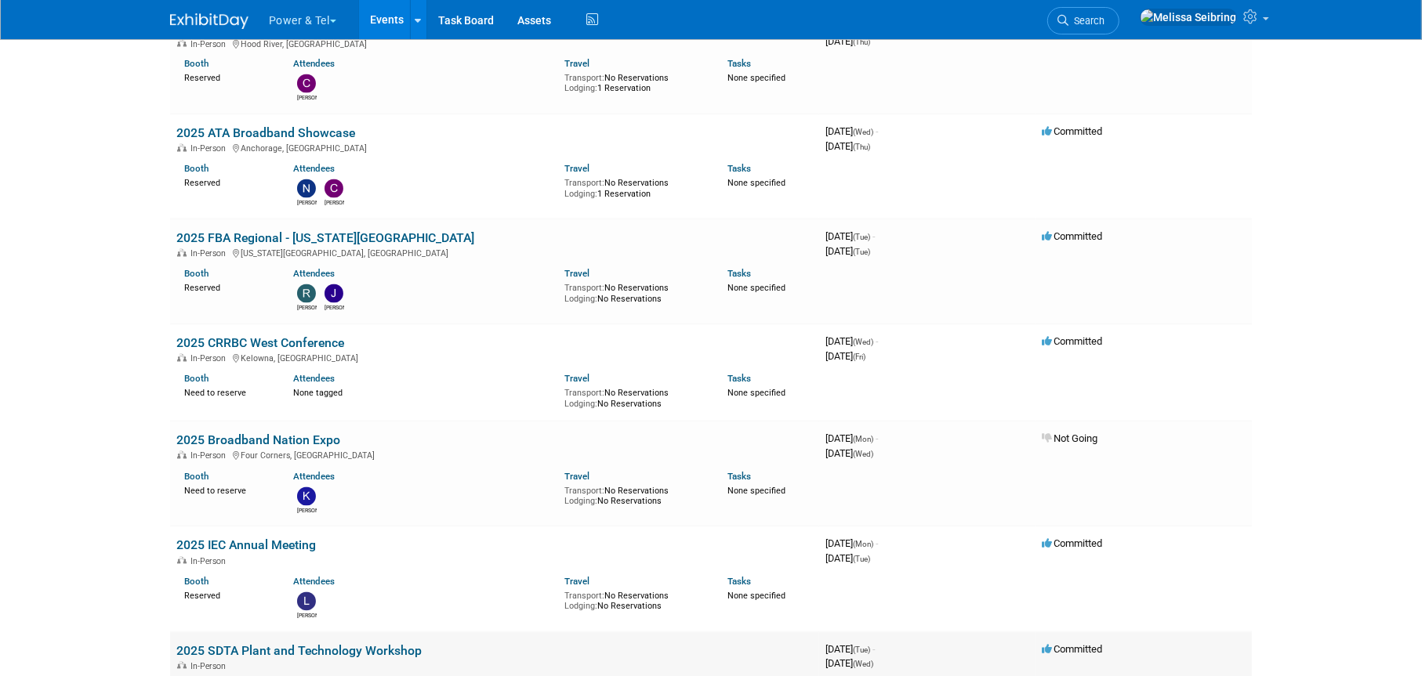
scroll to position [3021, 0]
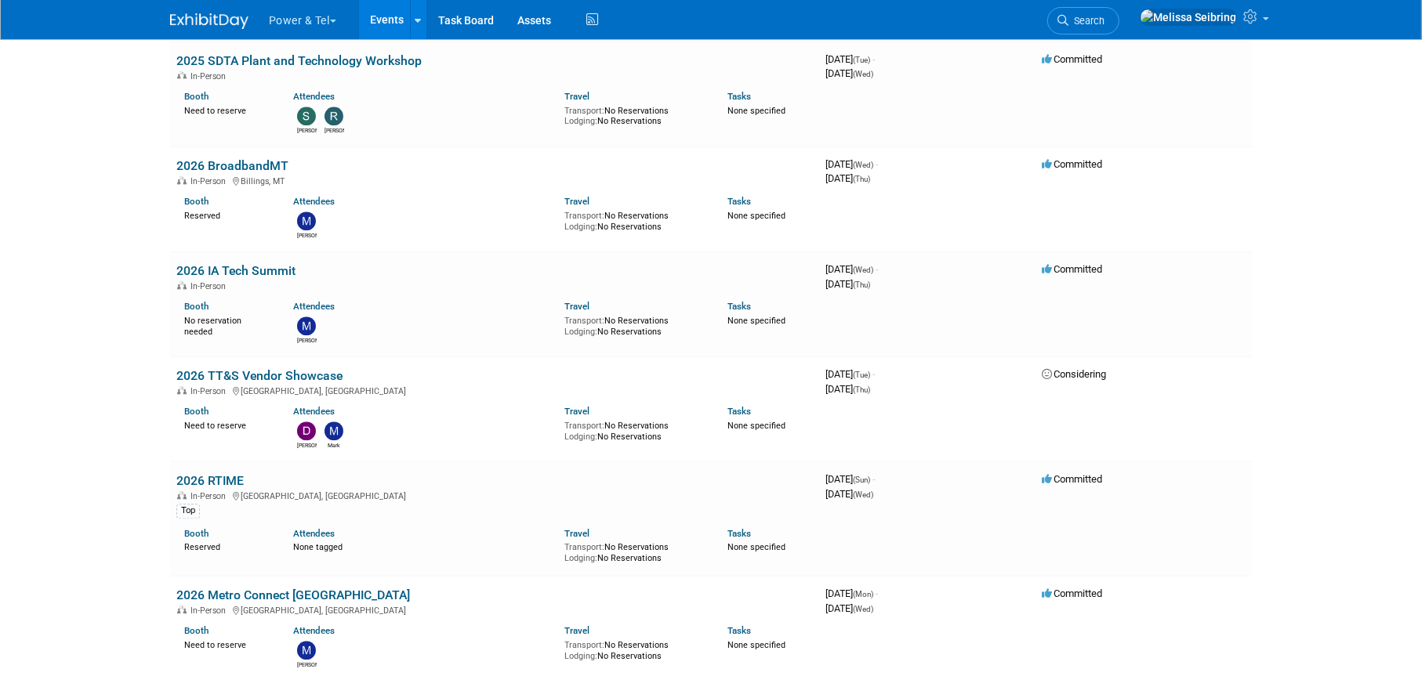
click at [1119, 18] on link "Search" at bounding box center [1083, 20] width 72 height 27
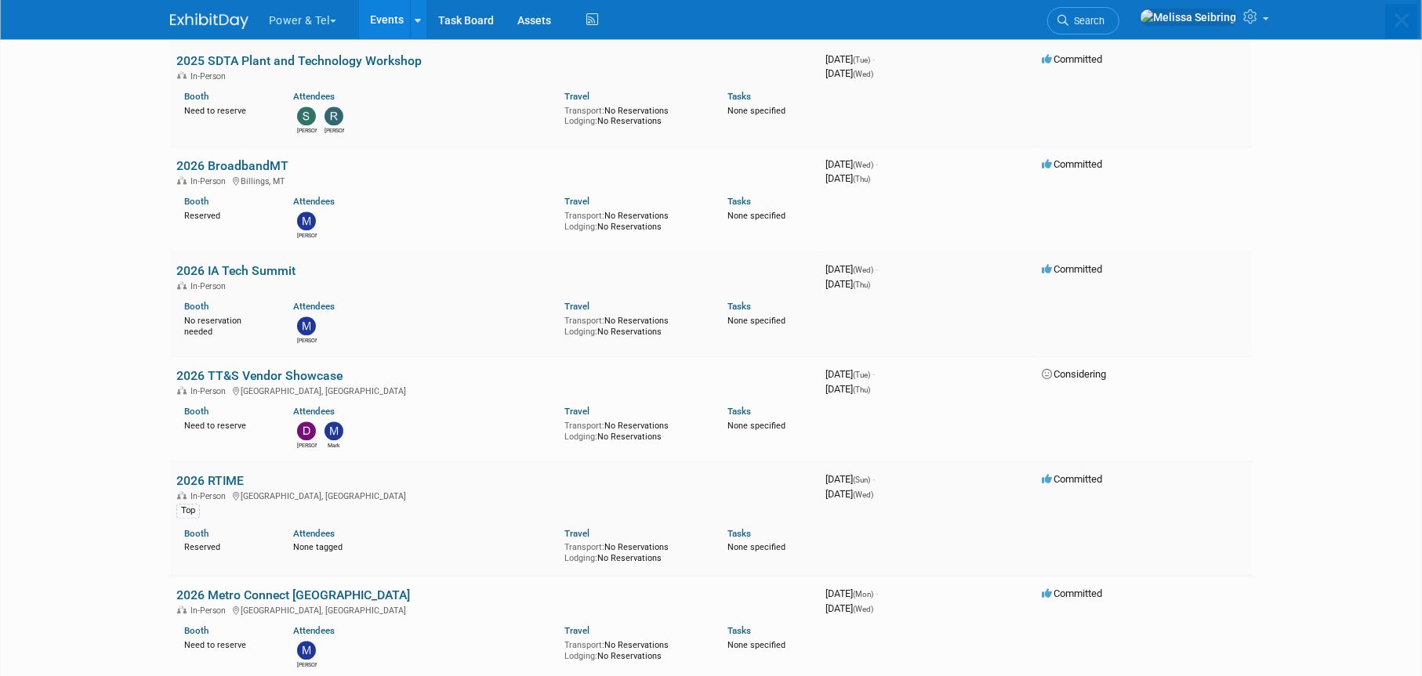
scroll to position [0, 0]
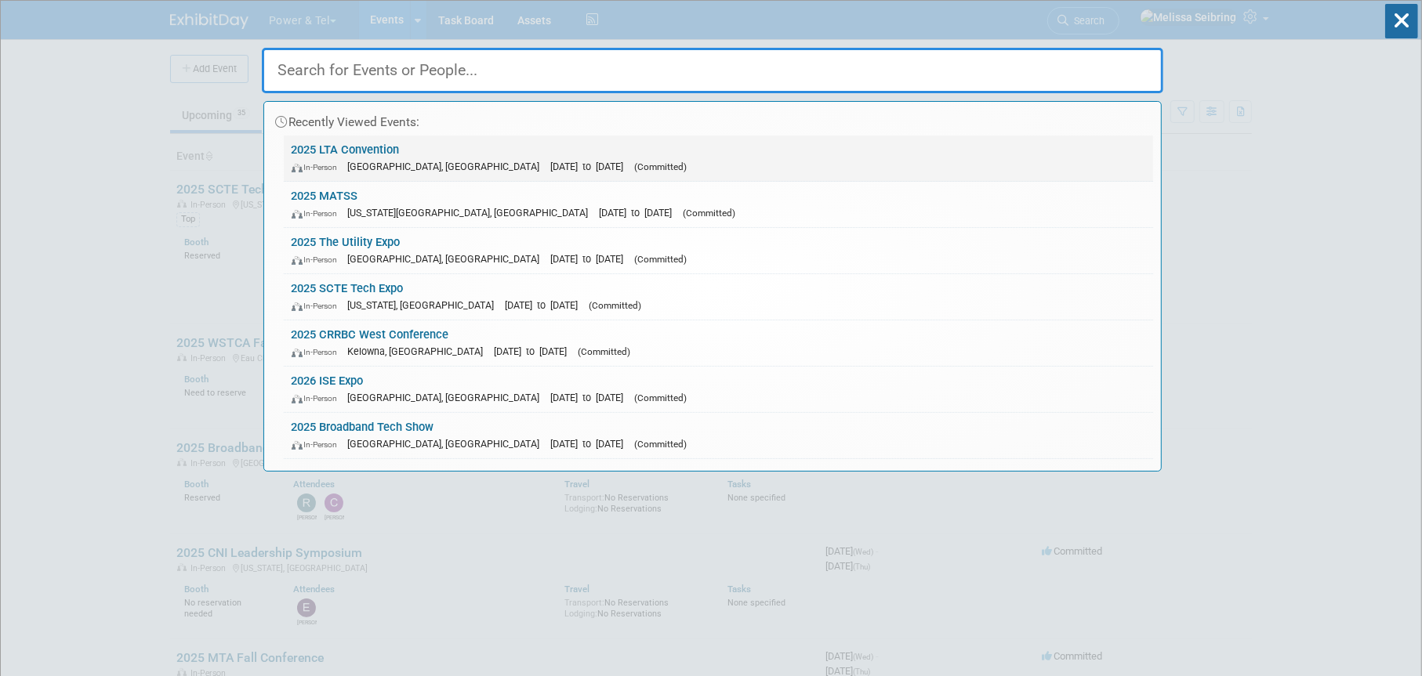
click at [390, 151] on link "2025 LTA Convention In-Person [GEOGRAPHIC_DATA], [GEOGRAPHIC_DATA] [DATE] to [D…" at bounding box center [718, 158] width 869 height 45
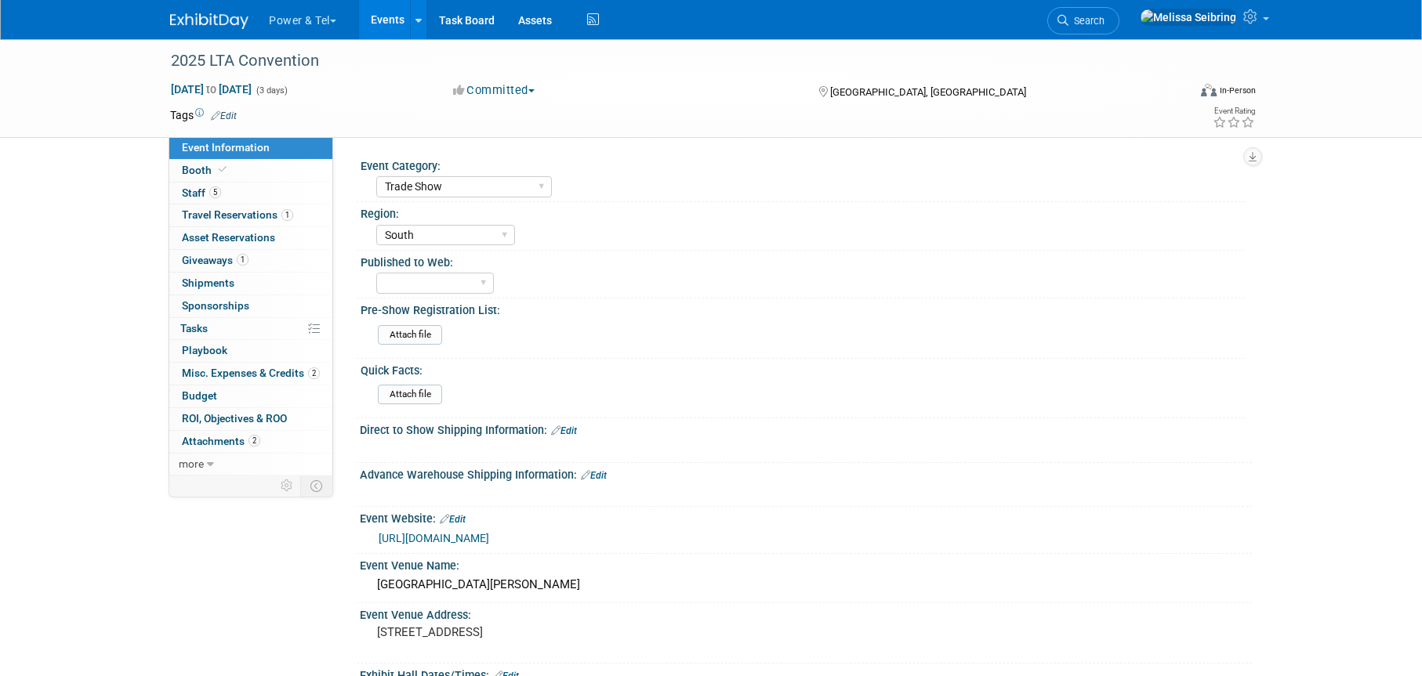
select select "Trade Show"
select select "South"
click at [485, 538] on link "https://www.latelecom.org/" at bounding box center [434, 538] width 111 height 13
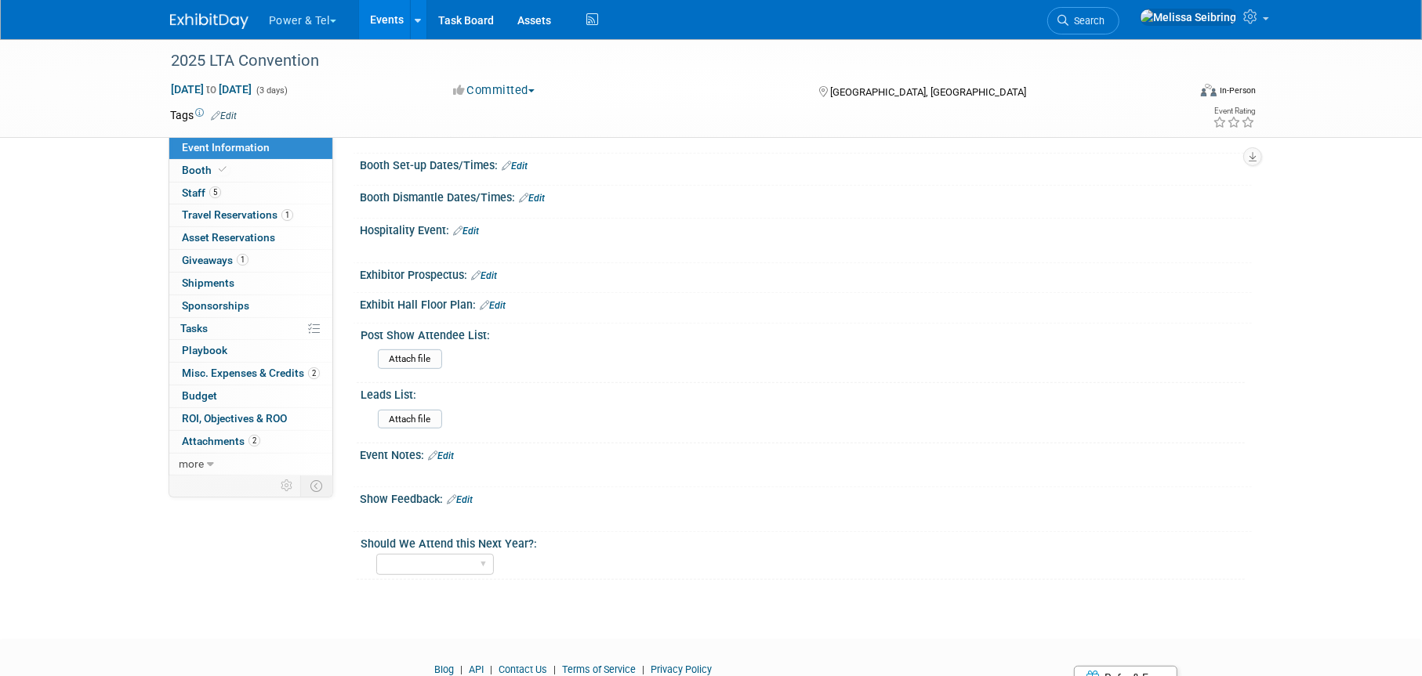
scroll to position [591, 0]
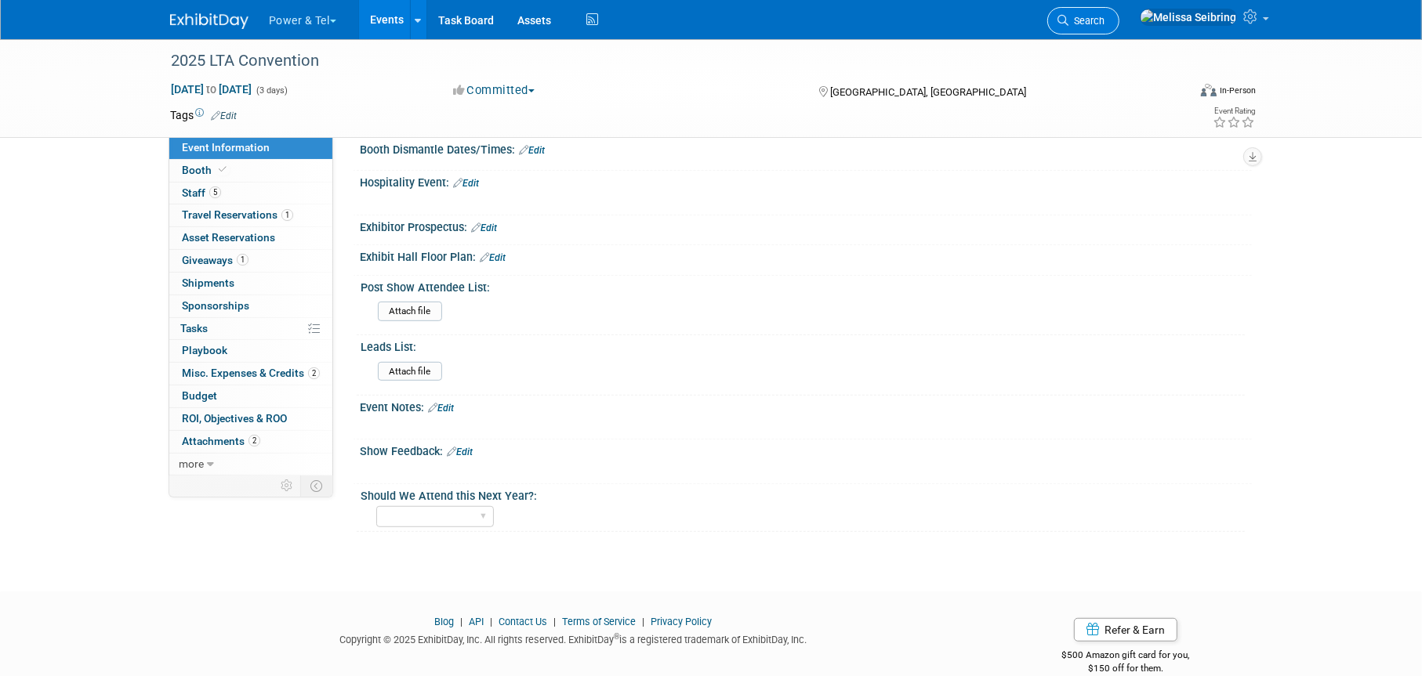
click at [1104, 15] on span "Search" at bounding box center [1086, 21] width 36 height 12
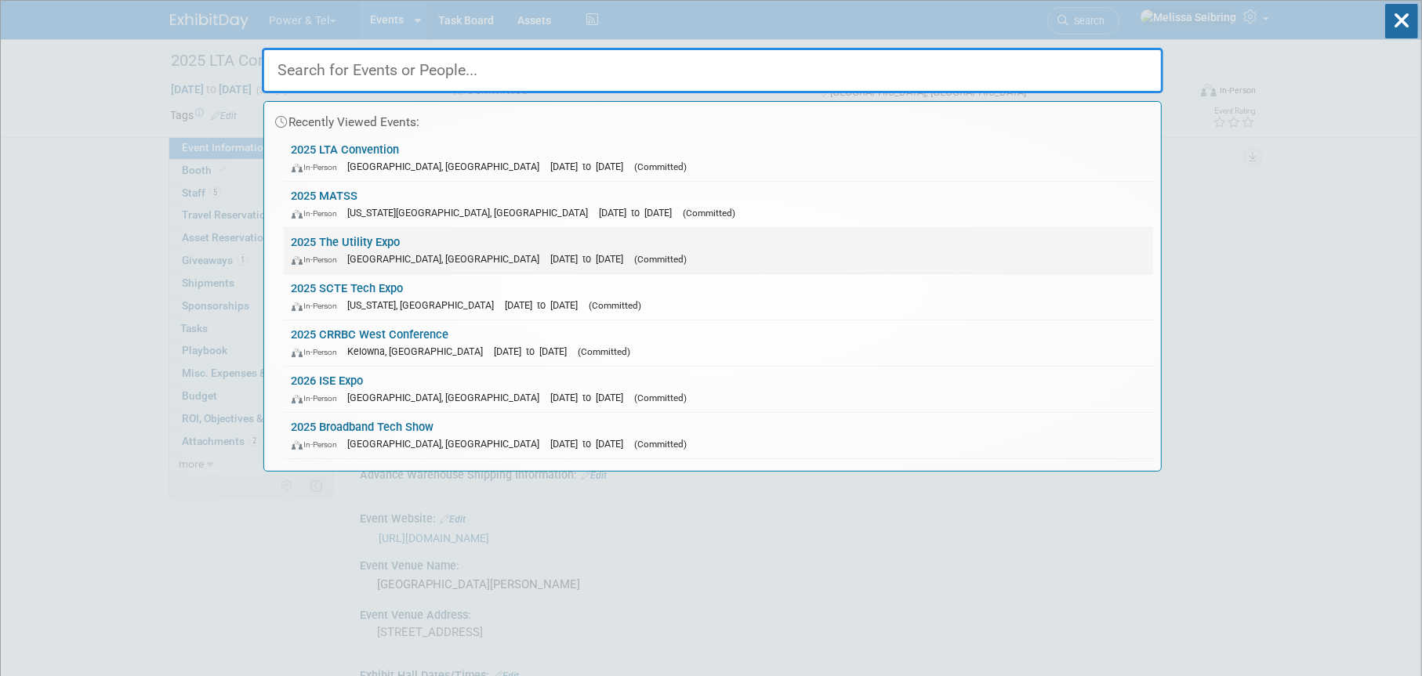
click at [354, 236] on link "2025 The Utility Expo In-Person Louisville, KY Oct 7, 2025 to Oct 9, 2025 (Comm…" at bounding box center [718, 250] width 869 height 45
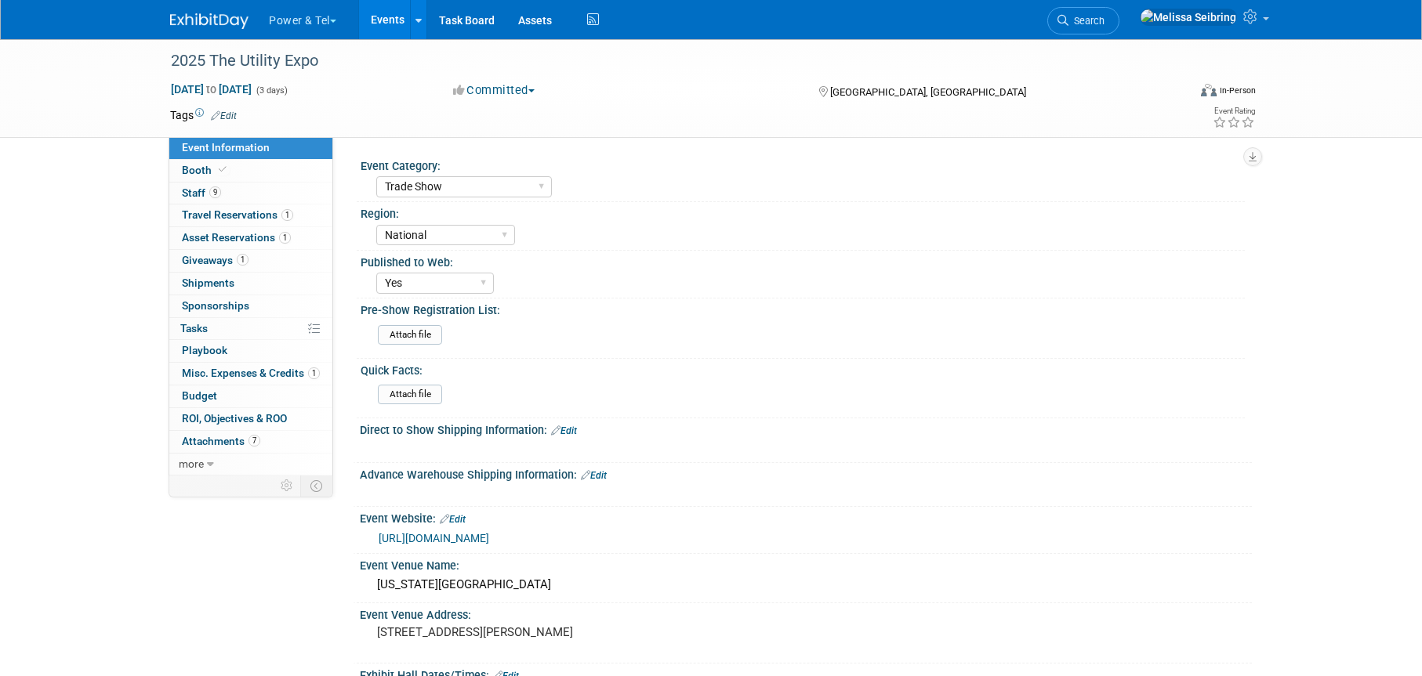
select select "Trade Show"
select select "National"
select select "Yes"
drag, startPoint x: 223, startPoint y: 258, endPoint x: 716, endPoint y: 280, distance: 492.7
click at [223, 258] on span "Giveaways 1" at bounding box center [215, 260] width 67 height 13
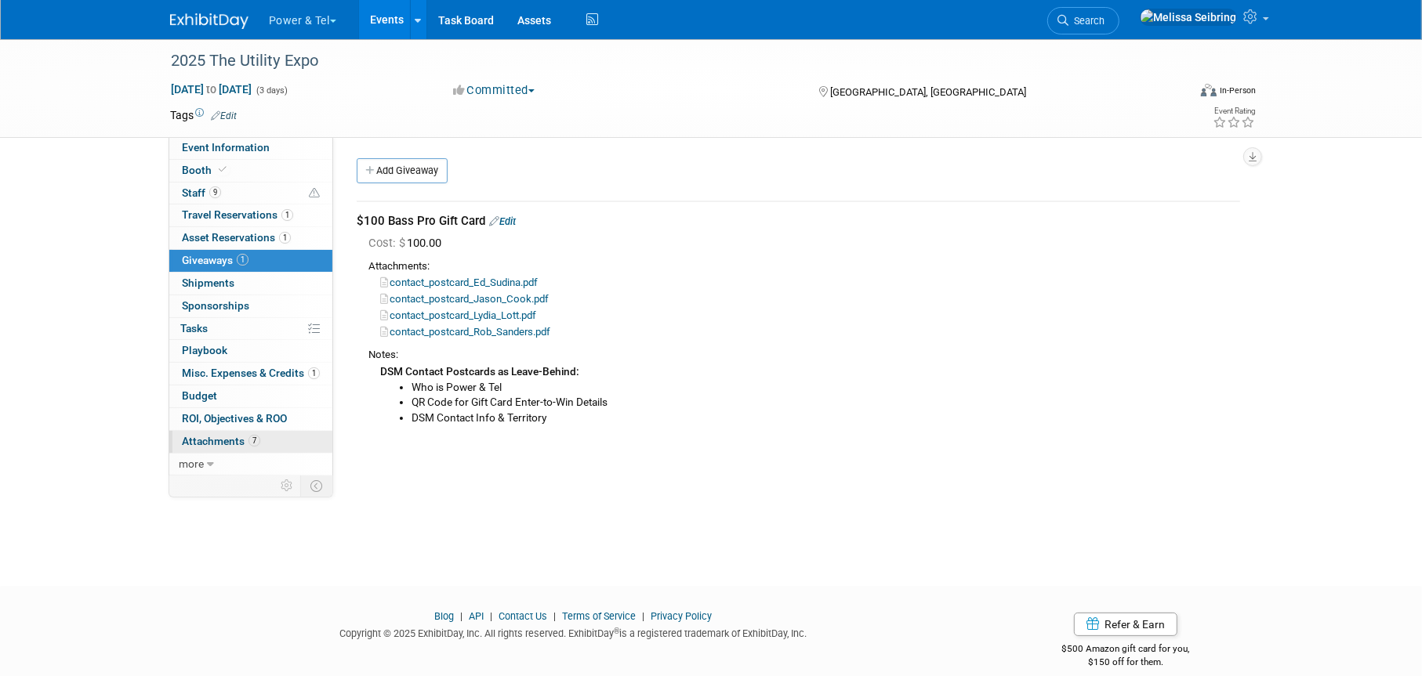
click at [223, 438] on span "Attachments 7" at bounding box center [221, 441] width 78 height 13
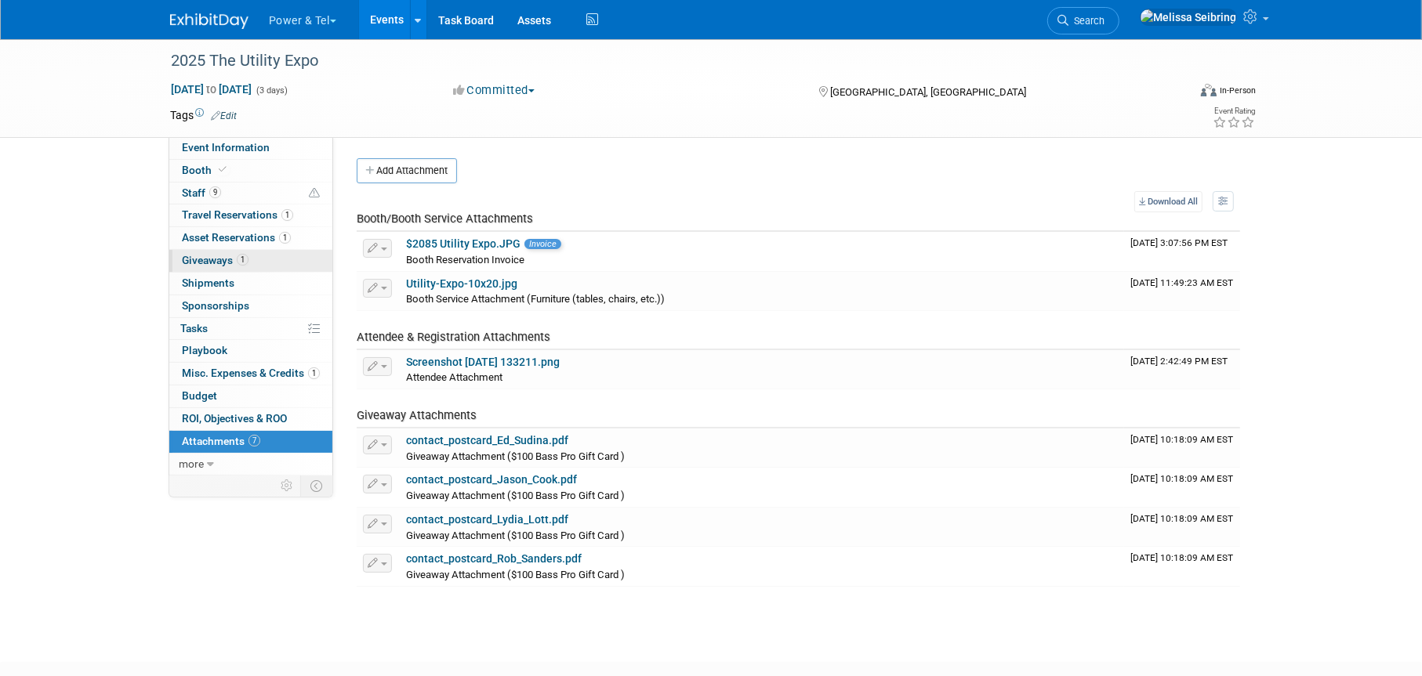
click at [200, 264] on span "Giveaways 1" at bounding box center [215, 260] width 67 height 13
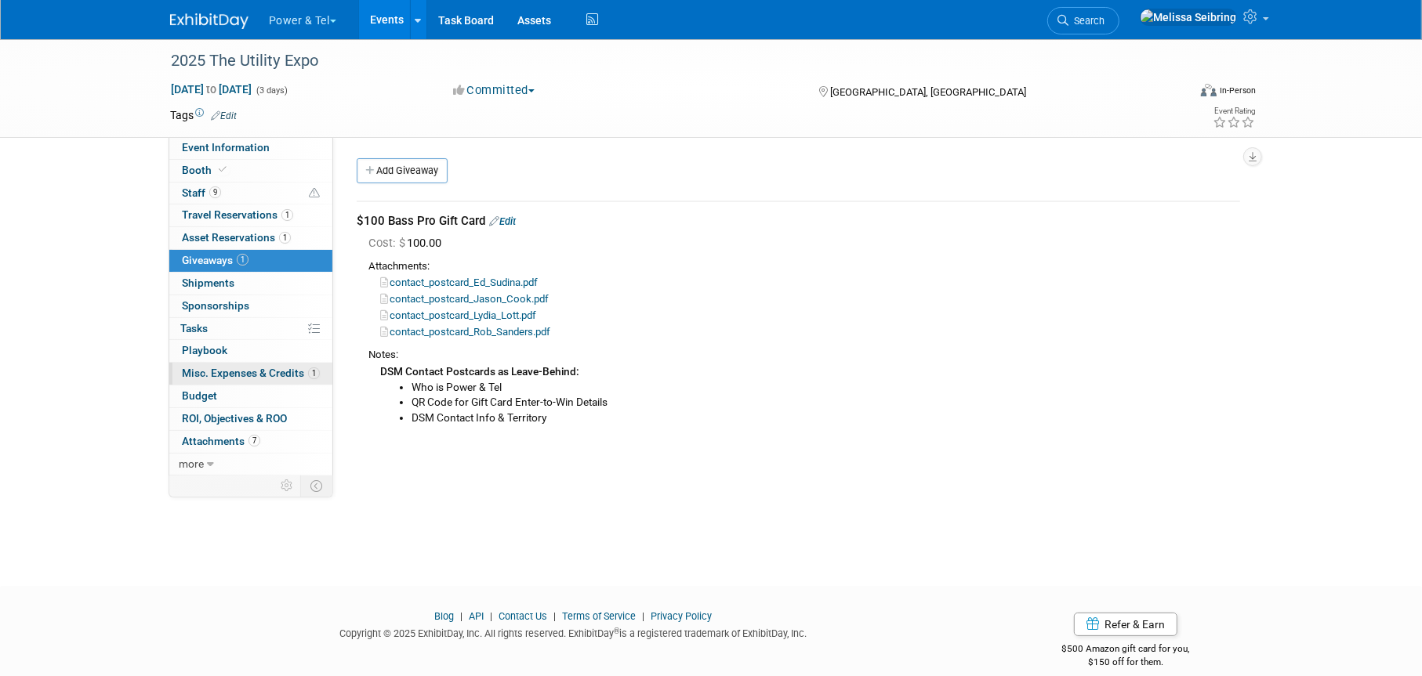
click at [257, 373] on span "Misc. Expenses & Credits 1" at bounding box center [251, 373] width 138 height 13
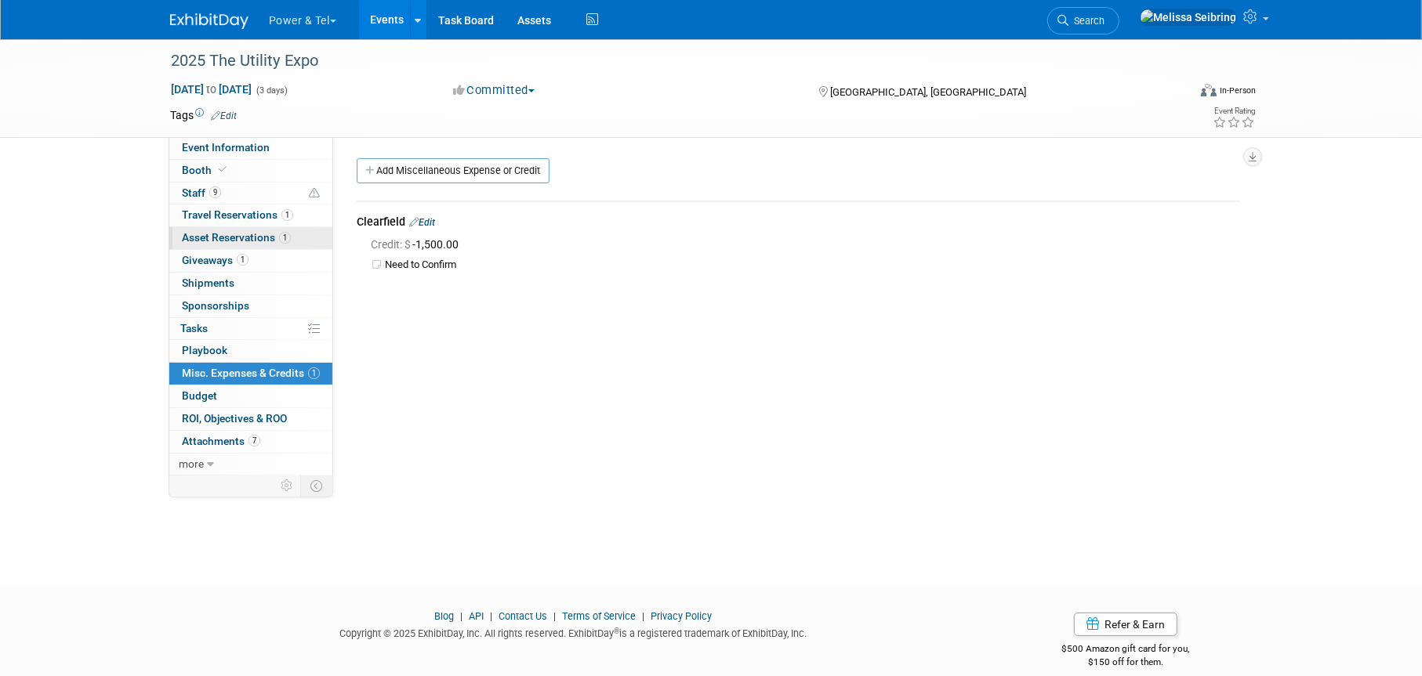
click at [215, 240] on span "Asset Reservations 1" at bounding box center [236, 237] width 109 height 13
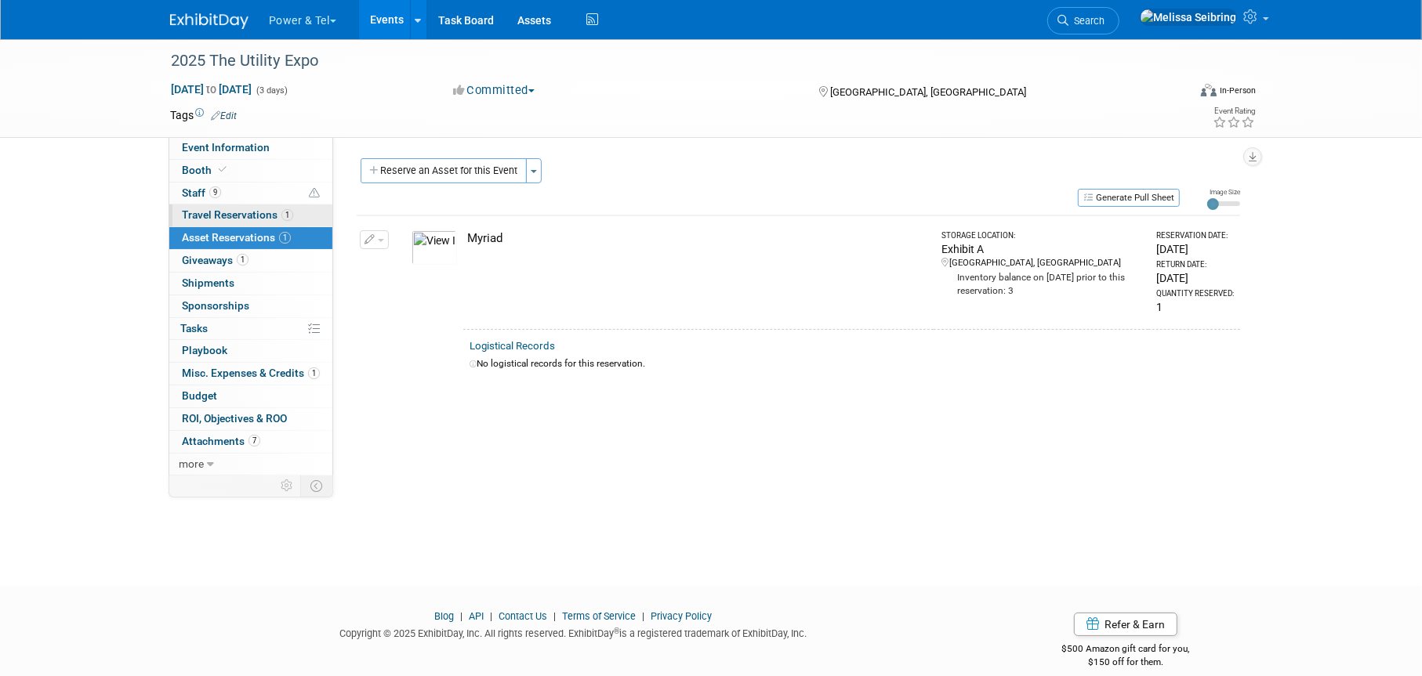
click at [228, 216] on span "Travel Reservations 1" at bounding box center [237, 214] width 111 height 13
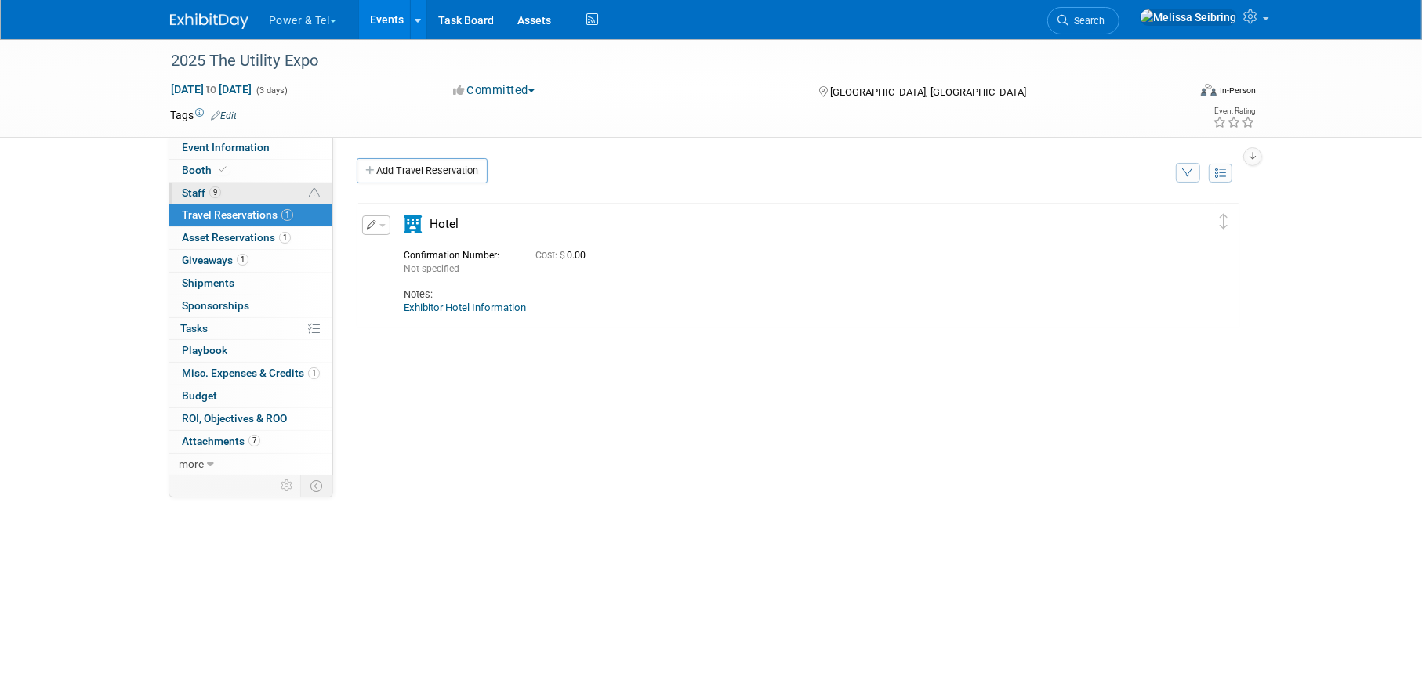
click at [192, 197] on span "Staff 9" at bounding box center [201, 193] width 39 height 13
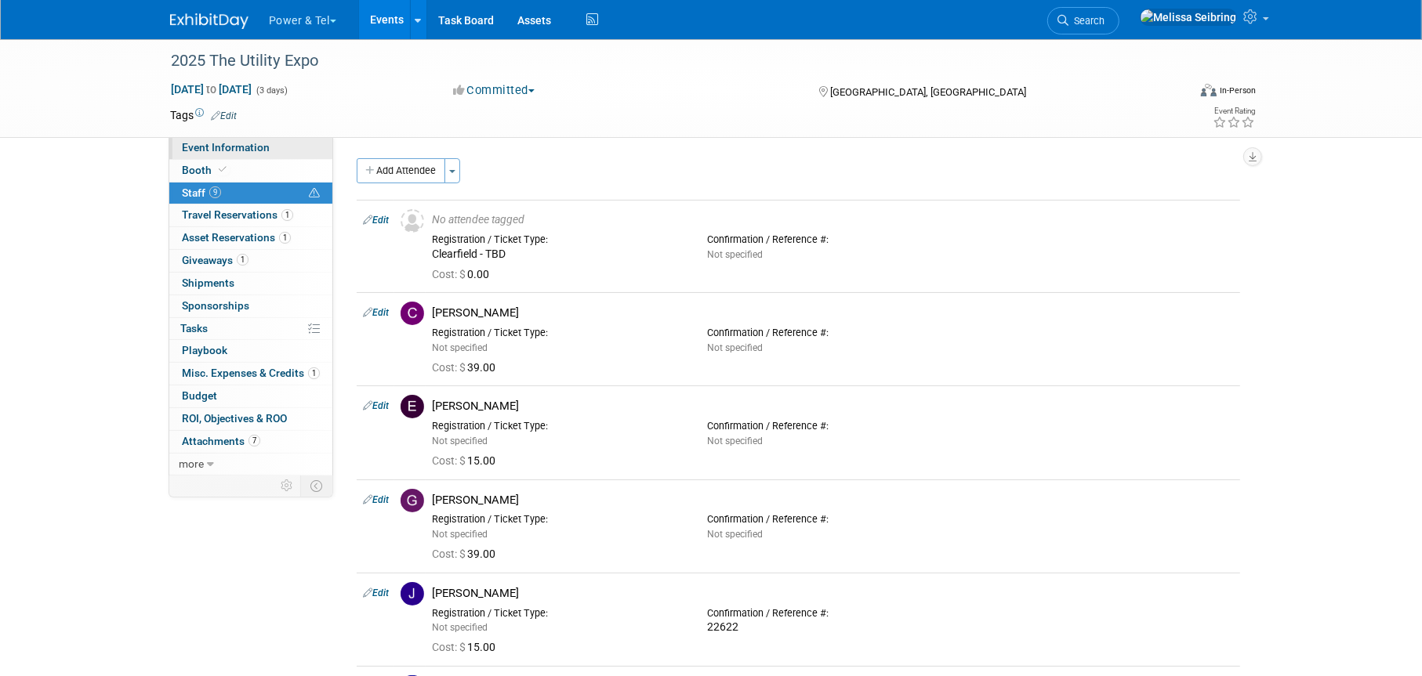
click at [265, 147] on span "Event Information" at bounding box center [226, 147] width 88 height 13
select select "Trade Show"
select select "National"
select select "Yes"
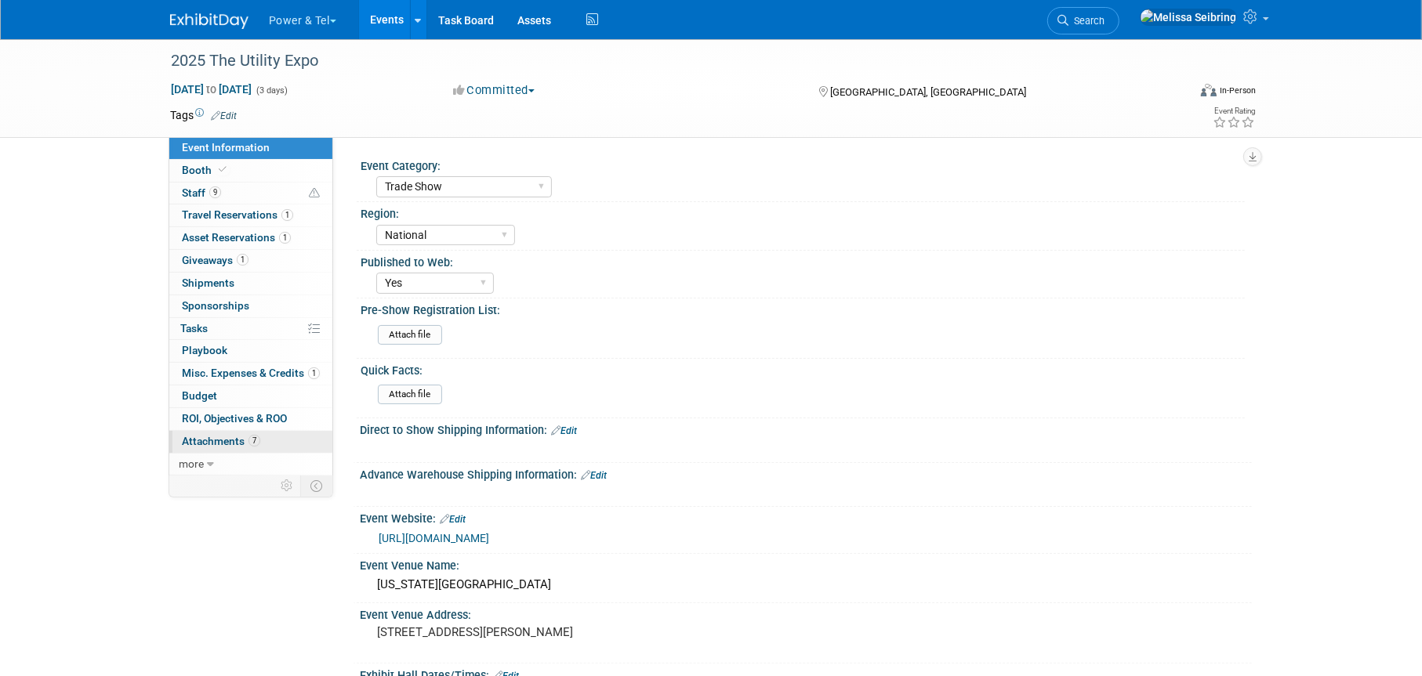
drag, startPoint x: 219, startPoint y: 439, endPoint x: 241, endPoint y: 441, distance: 21.3
click at [219, 440] on span "Attachments 7" at bounding box center [221, 441] width 78 height 13
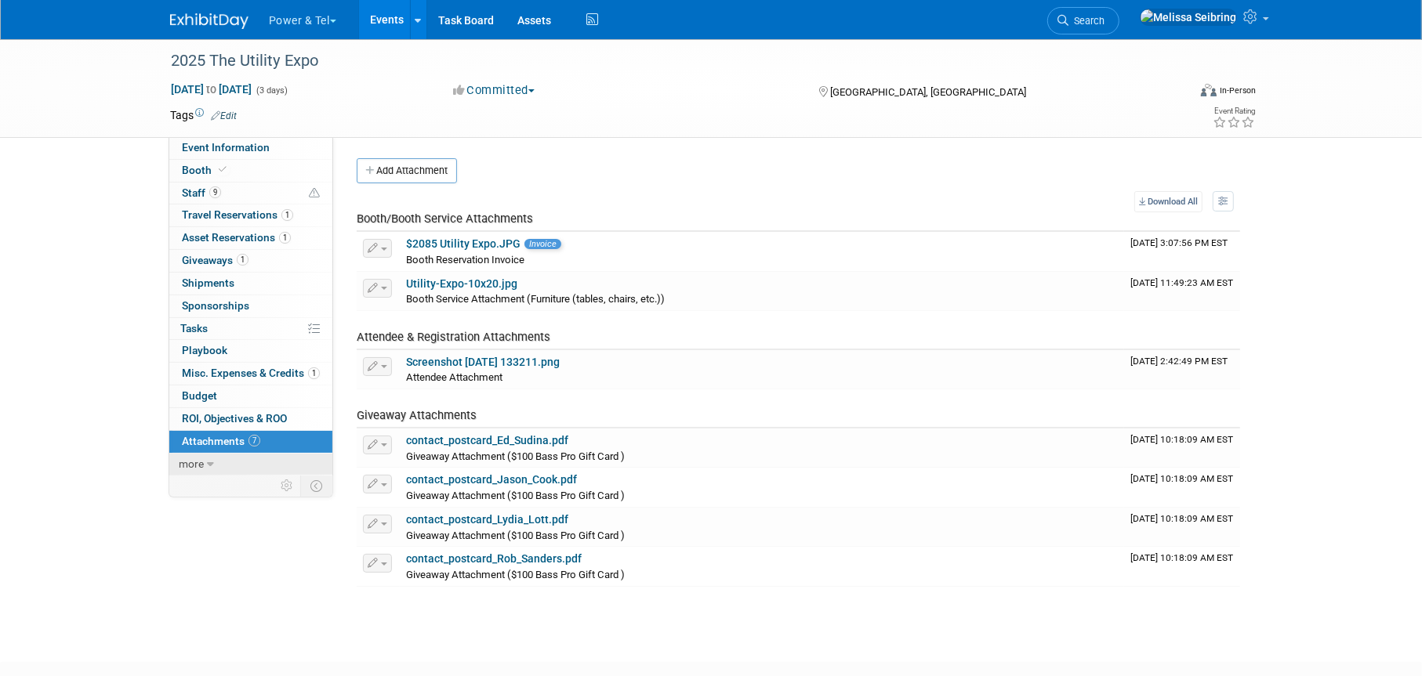
click at [201, 464] on span "more" at bounding box center [191, 464] width 25 height 13
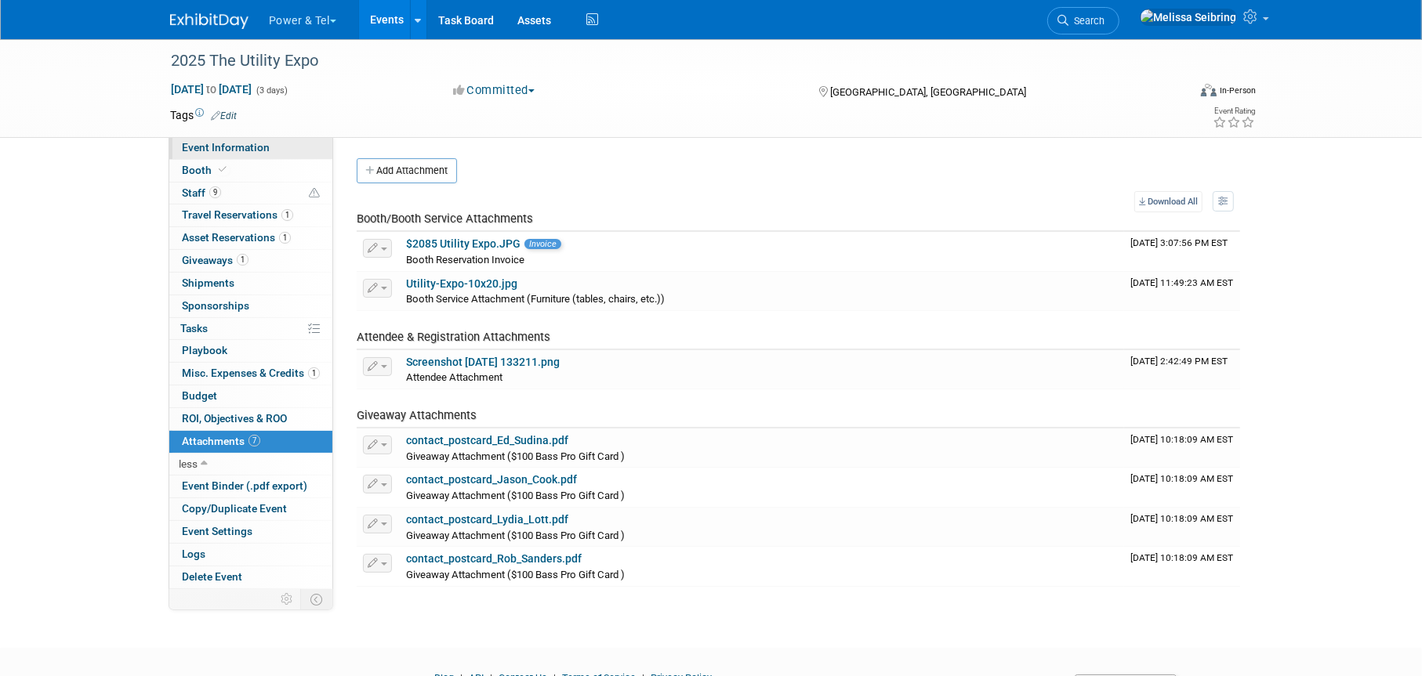
click at [256, 143] on span "Event Information" at bounding box center [226, 147] width 88 height 13
select select "Trade Show"
select select "National"
select select "Yes"
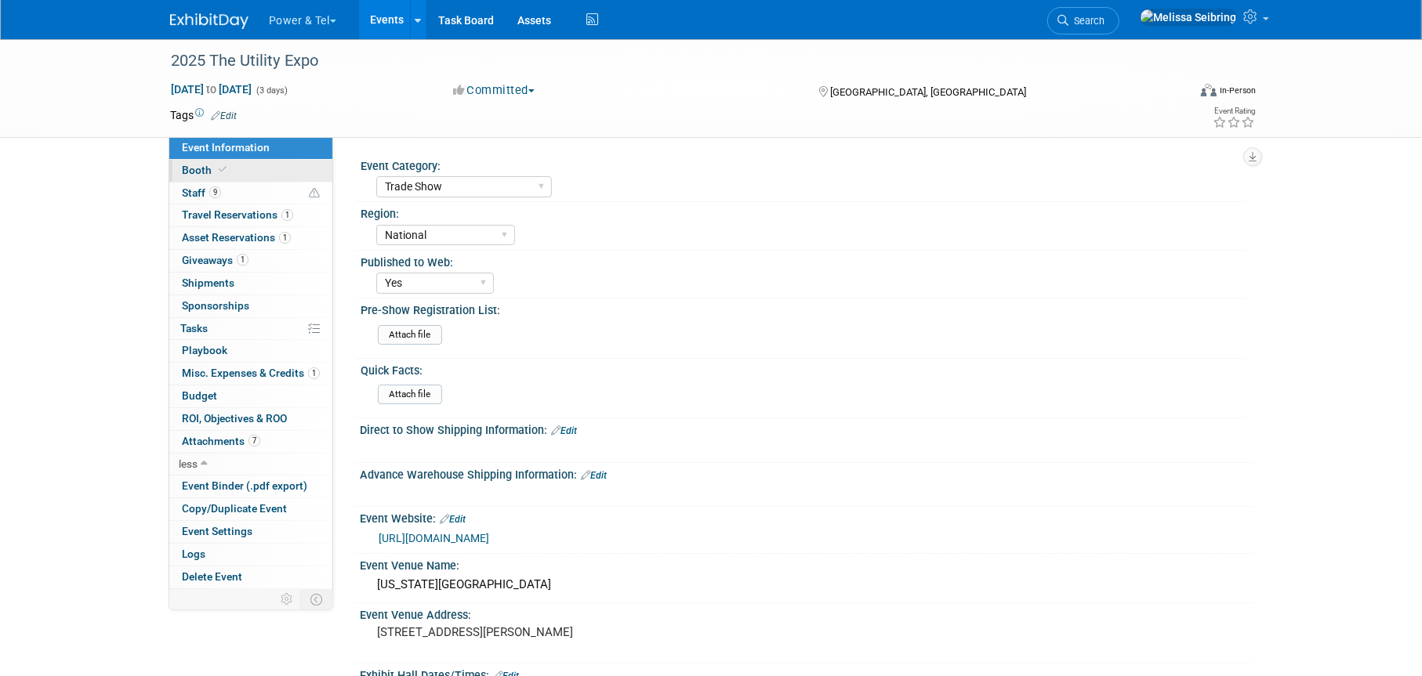
click at [198, 169] on span "Booth" at bounding box center [206, 170] width 48 height 13
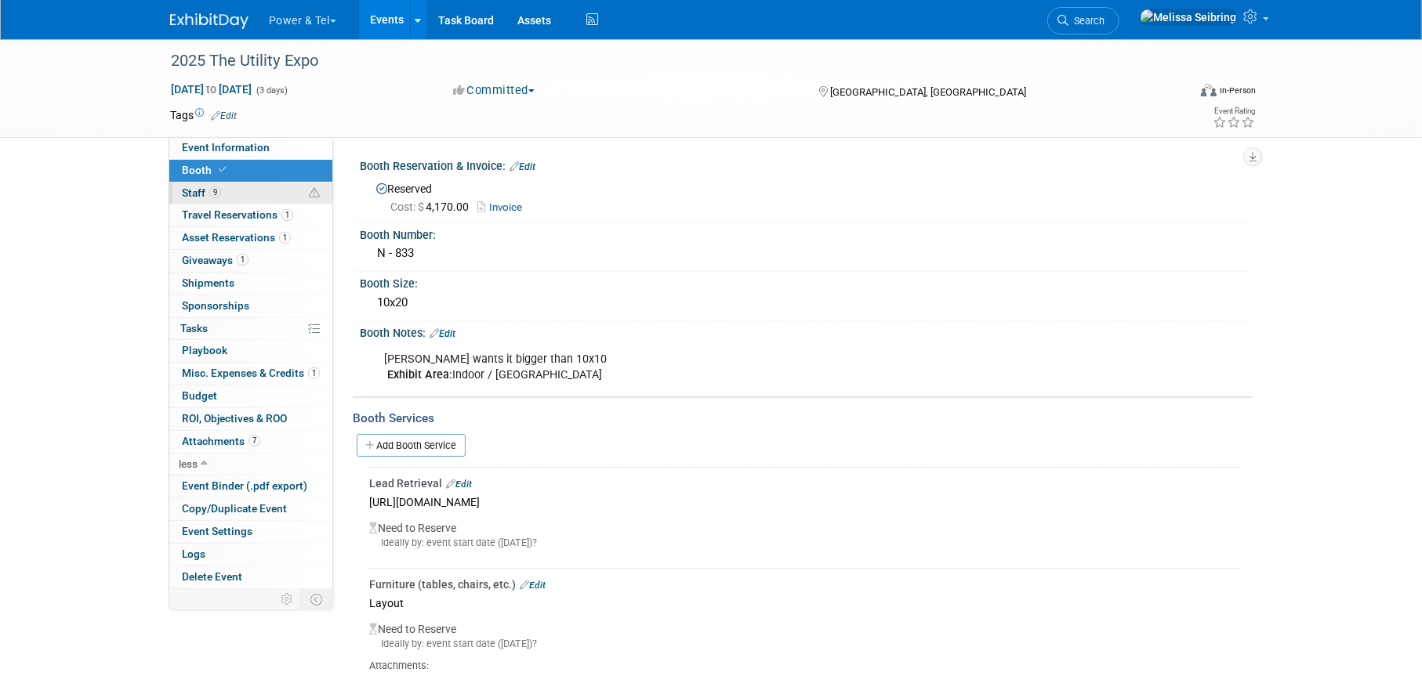
click at [194, 187] on span "Staff 9" at bounding box center [201, 193] width 39 height 13
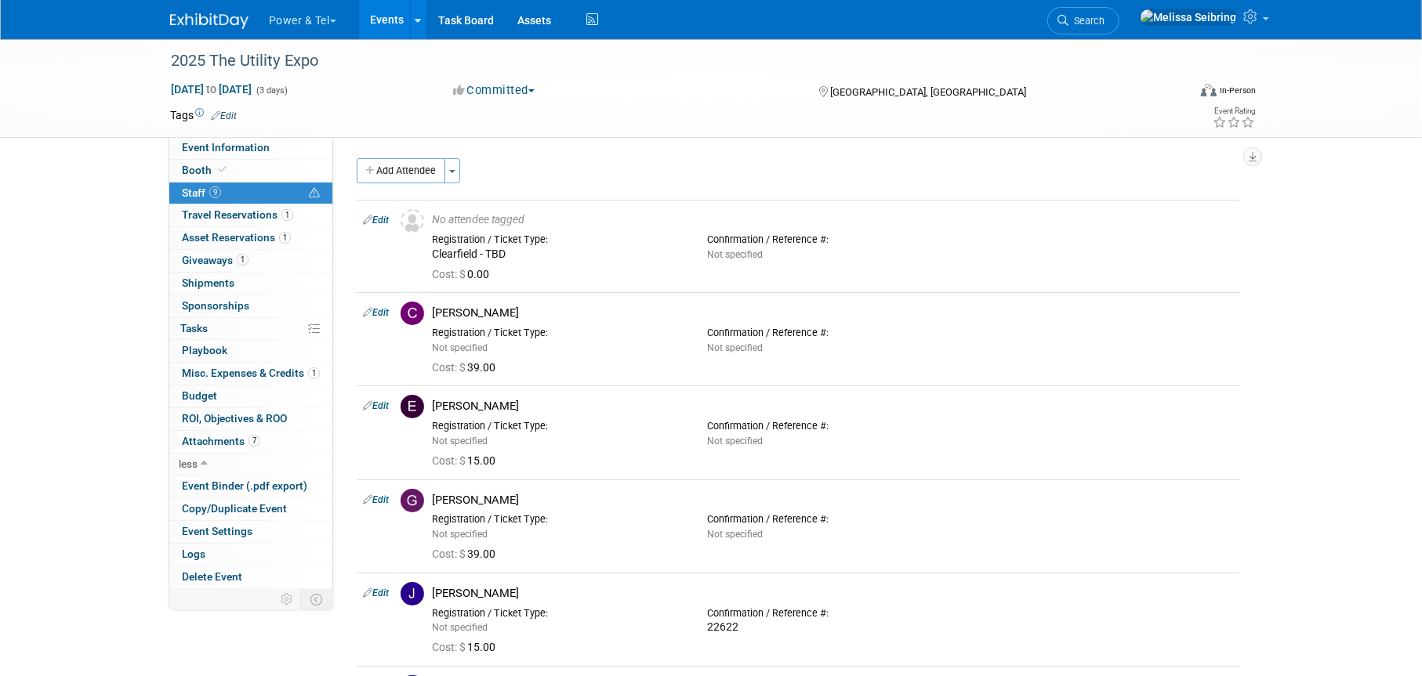
drag, startPoint x: 196, startPoint y: 169, endPoint x: 309, endPoint y: 192, distance: 115.1
click at [196, 169] on span "Booth" at bounding box center [206, 170] width 48 height 13
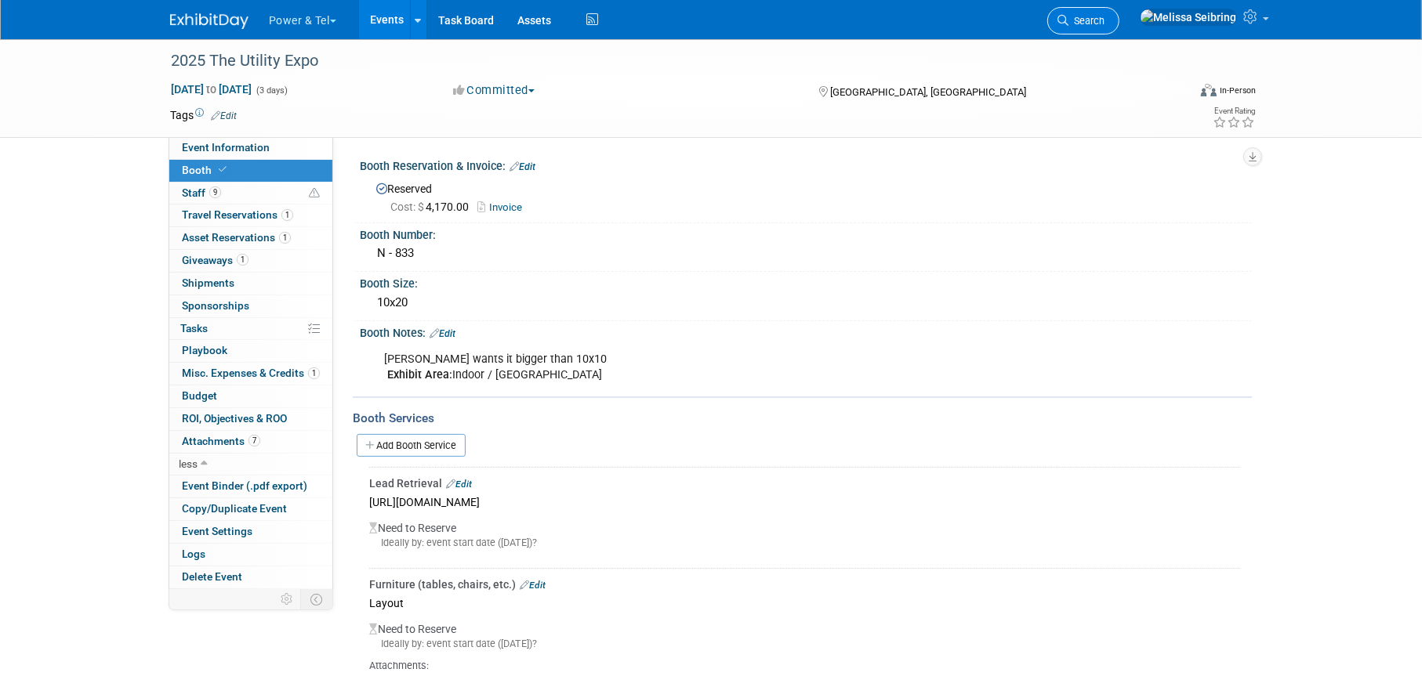
click at [1119, 8] on link "Search" at bounding box center [1083, 20] width 72 height 27
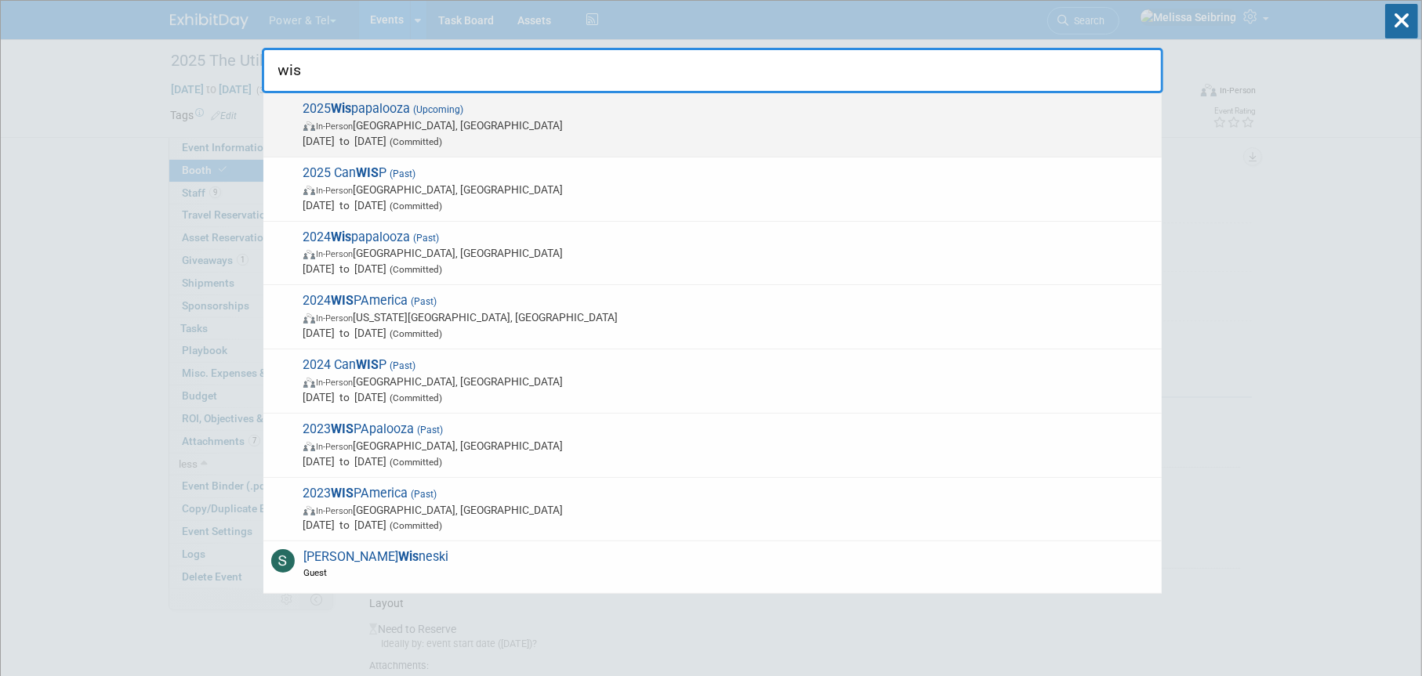
type input "wis"
click at [368, 105] on span "2025 Wis papalooza (Upcoming) In-Person Las Vegas, NV Oct 13, 2025 to Oct 16, 2…" at bounding box center [726, 125] width 855 height 48
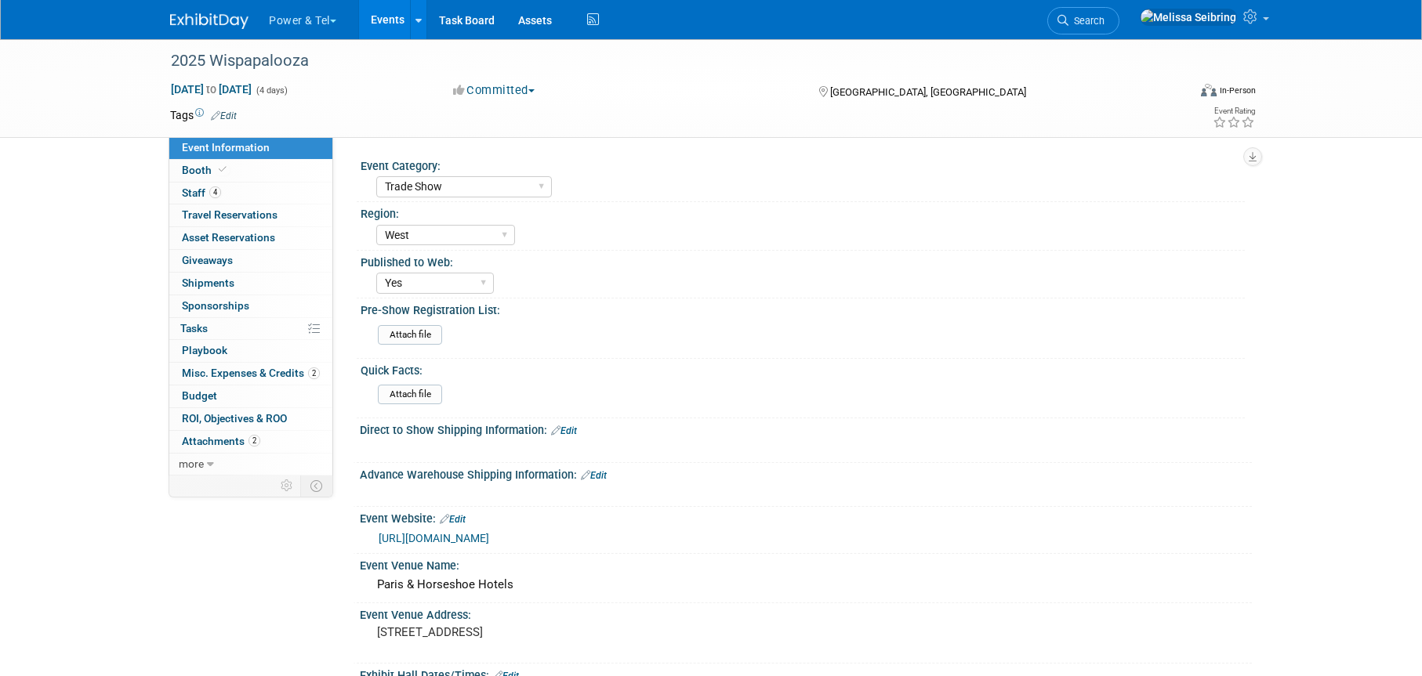
select select "Trade Show"
select select "West"
select select "Yes"
click at [201, 165] on span "Booth" at bounding box center [206, 170] width 48 height 13
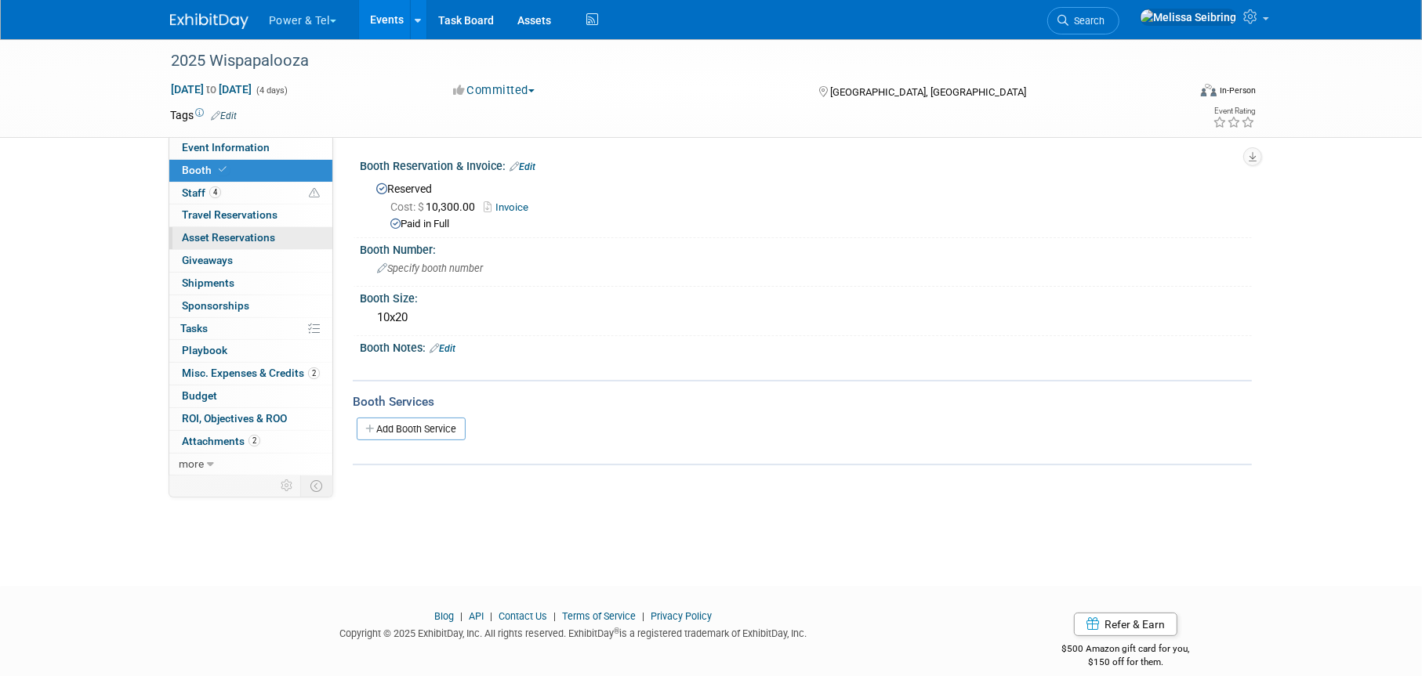
click at [223, 237] on span "Asset Reservations 0" at bounding box center [228, 237] width 93 height 13
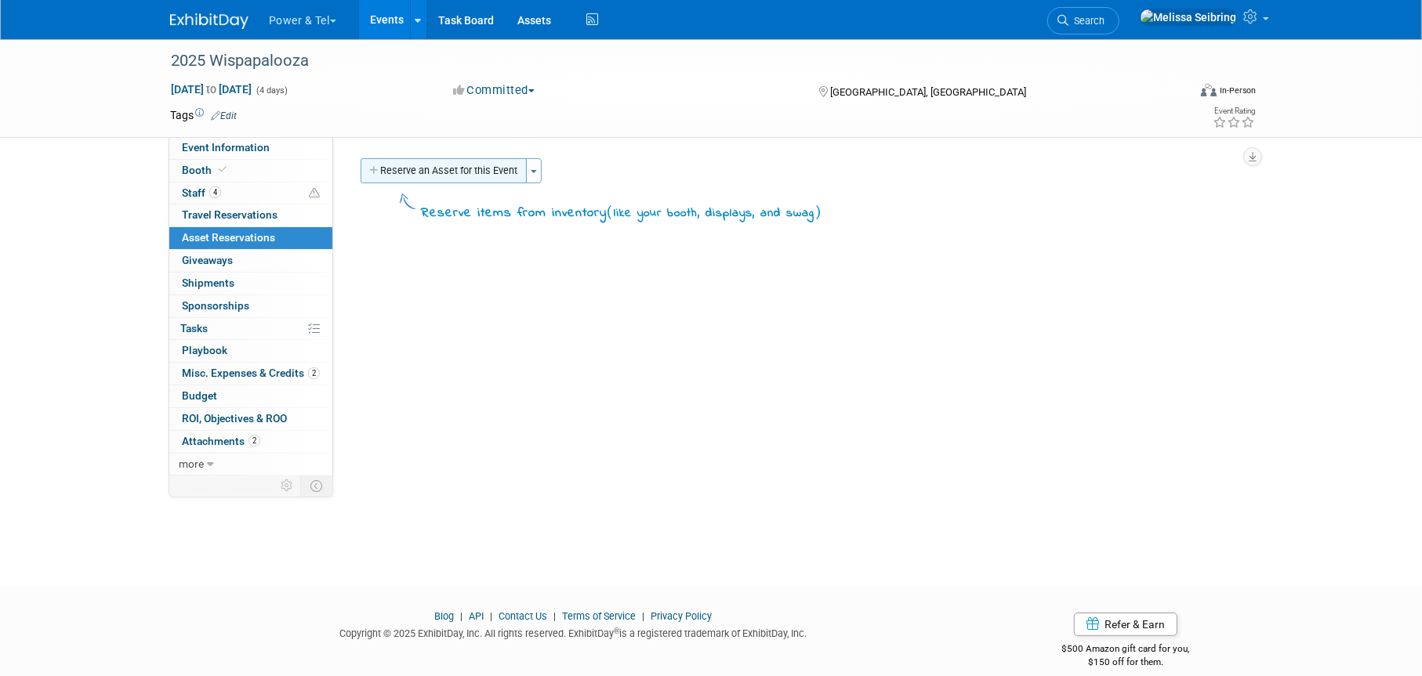
click at [476, 161] on button "Reserve an Asset for this Event" at bounding box center [444, 170] width 166 height 25
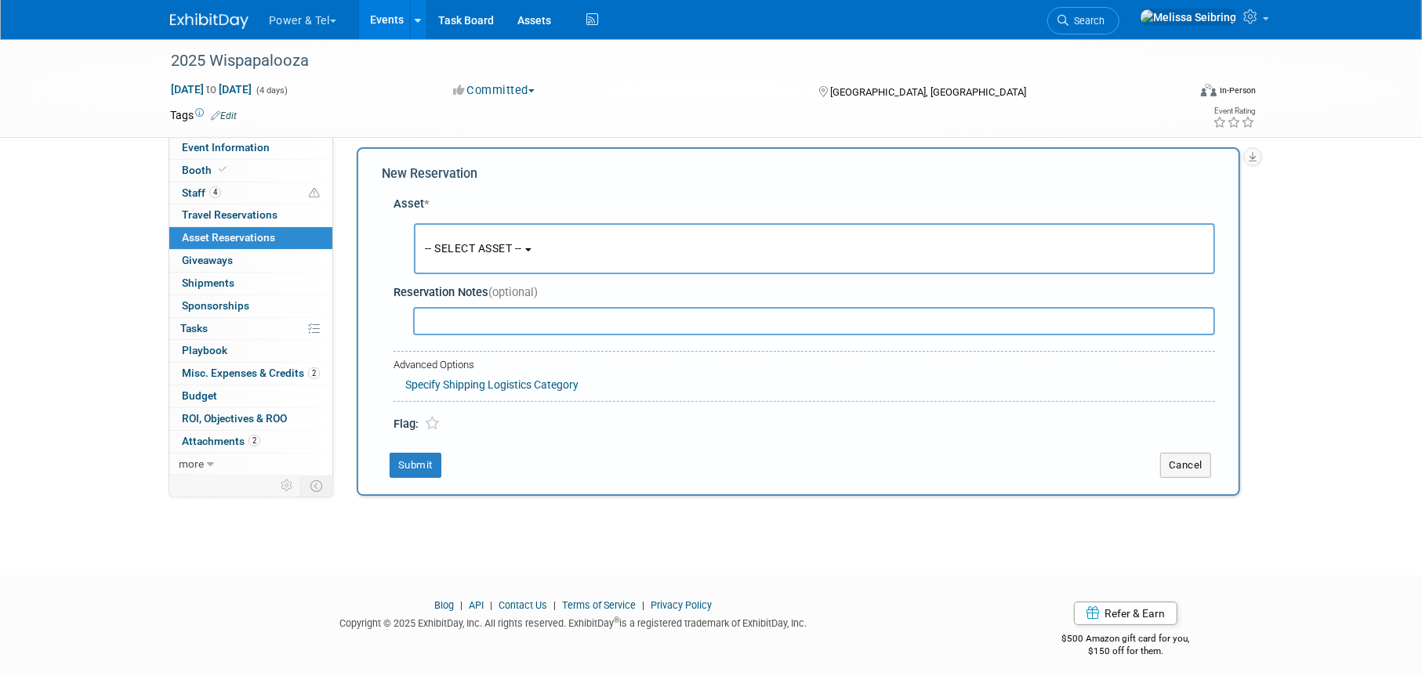
scroll to position [15, 0]
click at [515, 254] on button "-- SELECT ASSET --" at bounding box center [814, 244] width 801 height 51
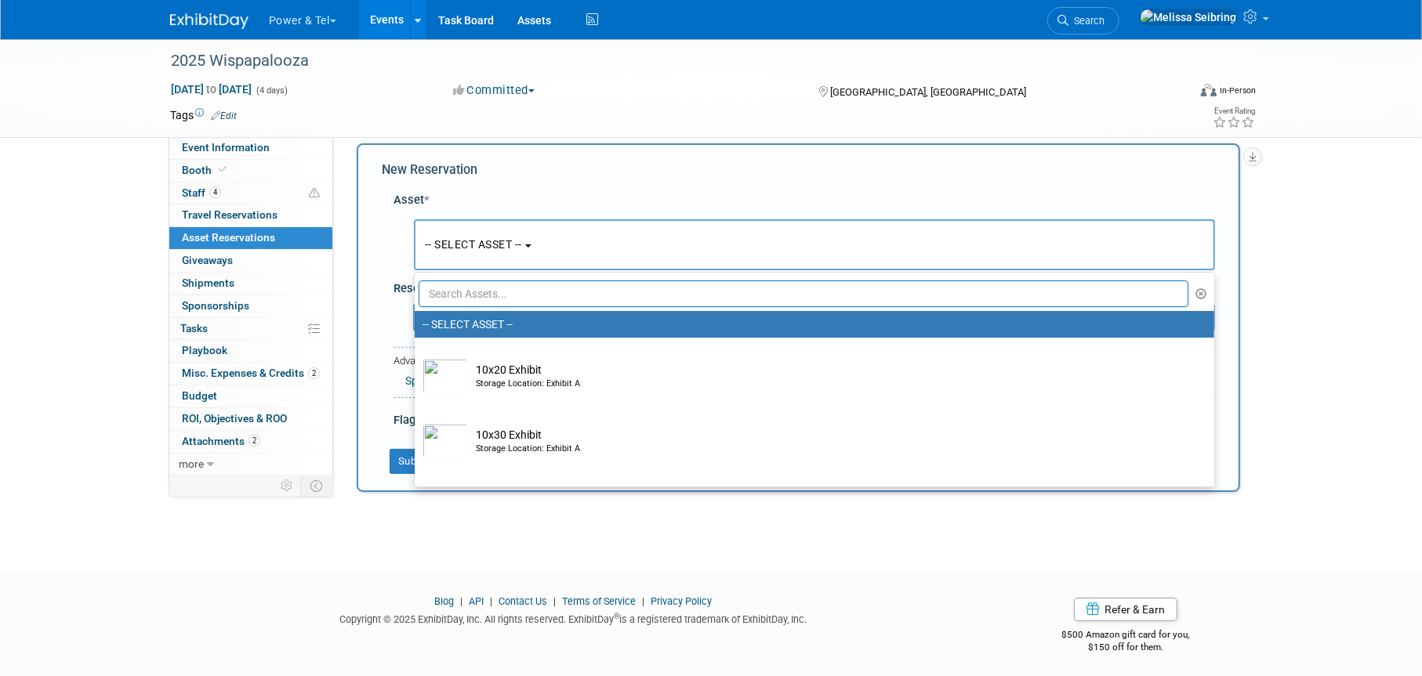
scroll to position [314, 0]
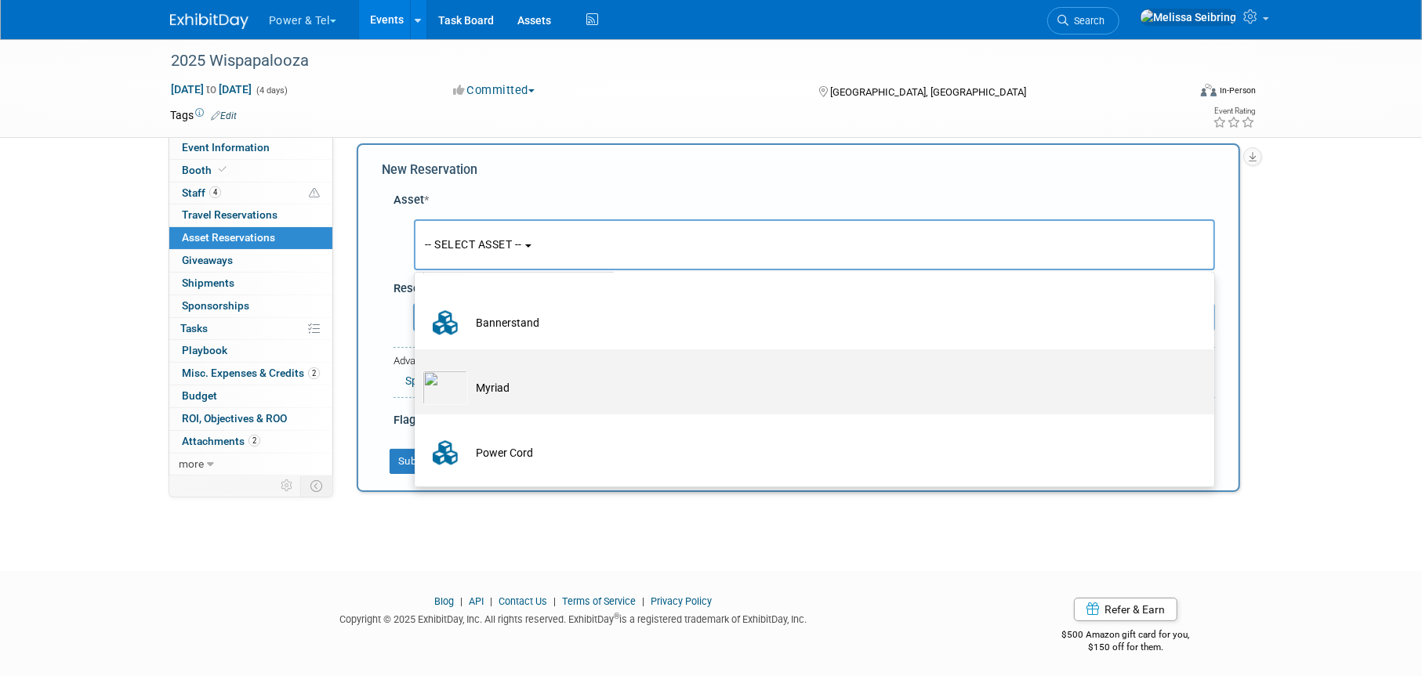
click at [539, 378] on td "Myriad" at bounding box center [825, 388] width 715 height 34
click at [417, 368] on input "Myriad" at bounding box center [412, 363] width 10 height 10
select select "10712814"
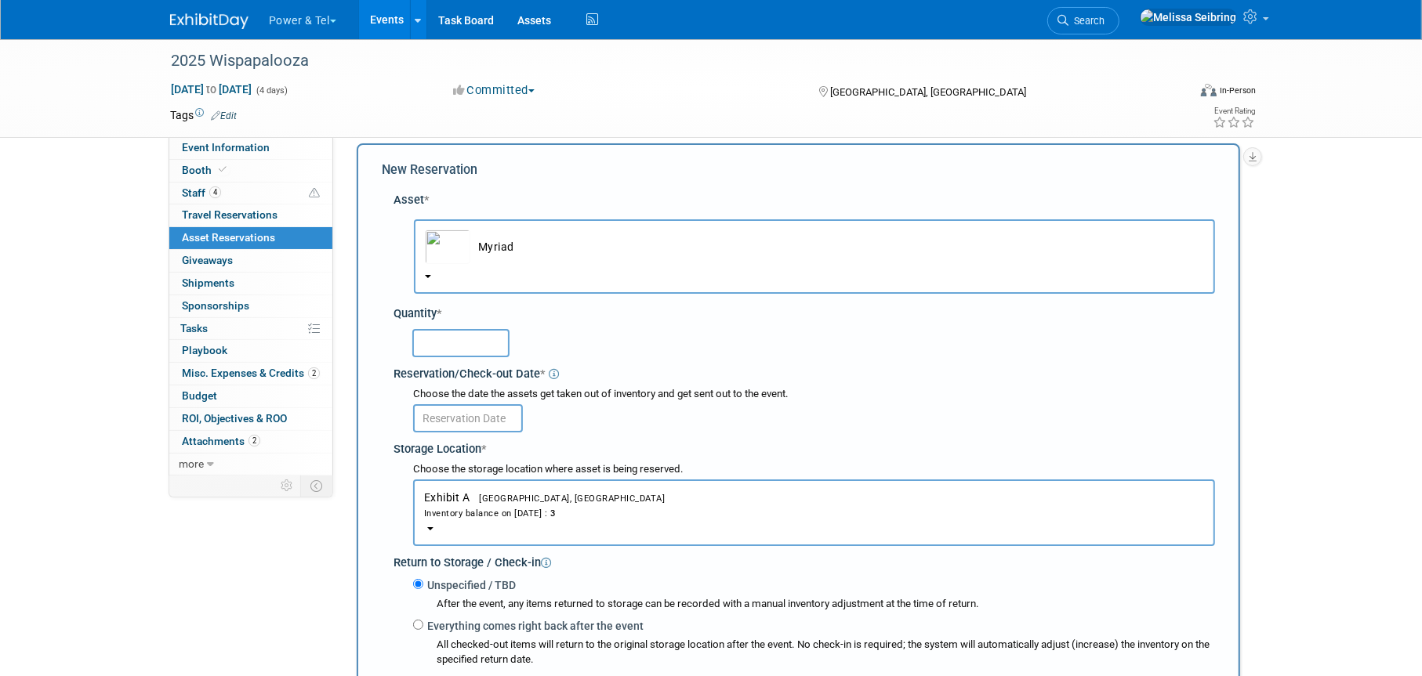
click at [448, 346] on input "text" at bounding box center [460, 343] width 97 height 28
type input "1"
click at [829, 401] on div "Choose the date the assets get taken out of inventory and get sent out to the e…" at bounding box center [814, 409] width 802 height 45
click at [476, 411] on input "text" at bounding box center [468, 418] width 110 height 28
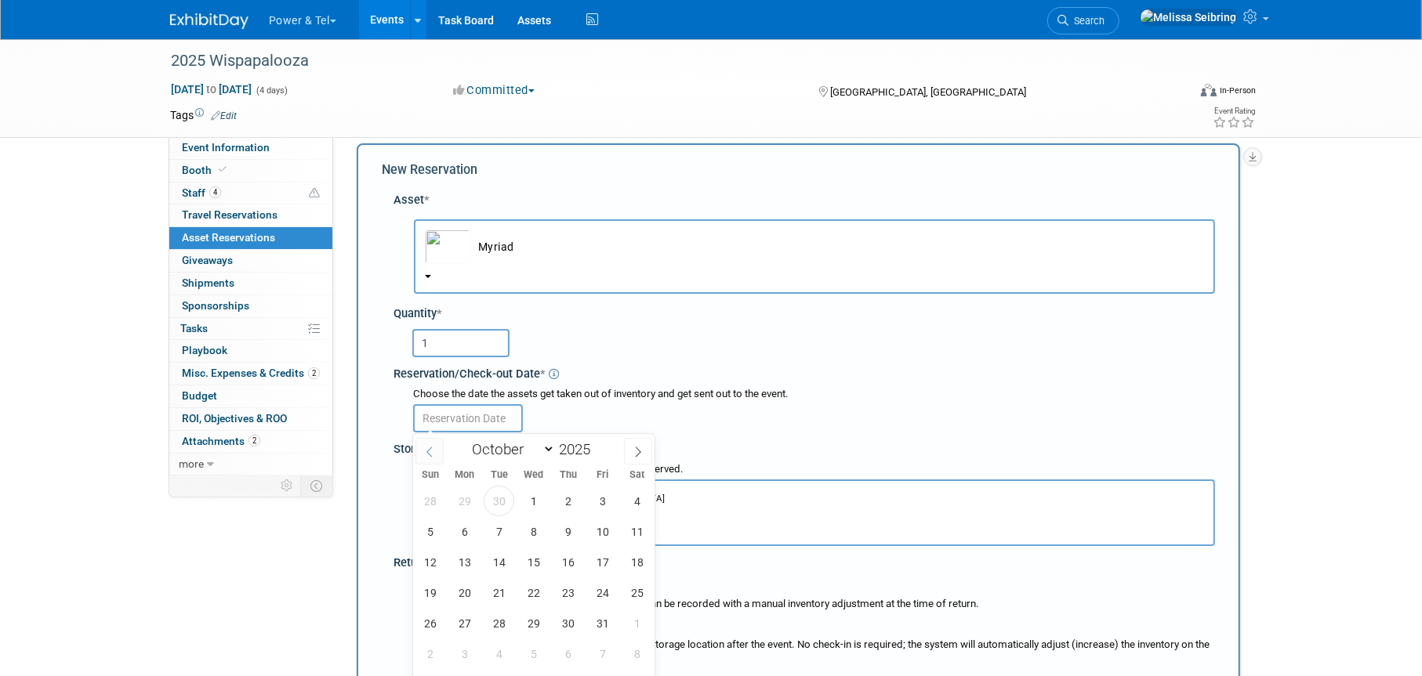
click at [436, 451] on span at bounding box center [429, 451] width 28 height 27
select select "8"
click at [500, 625] on span "30" at bounding box center [499, 623] width 31 height 31
type input "[DATE]"
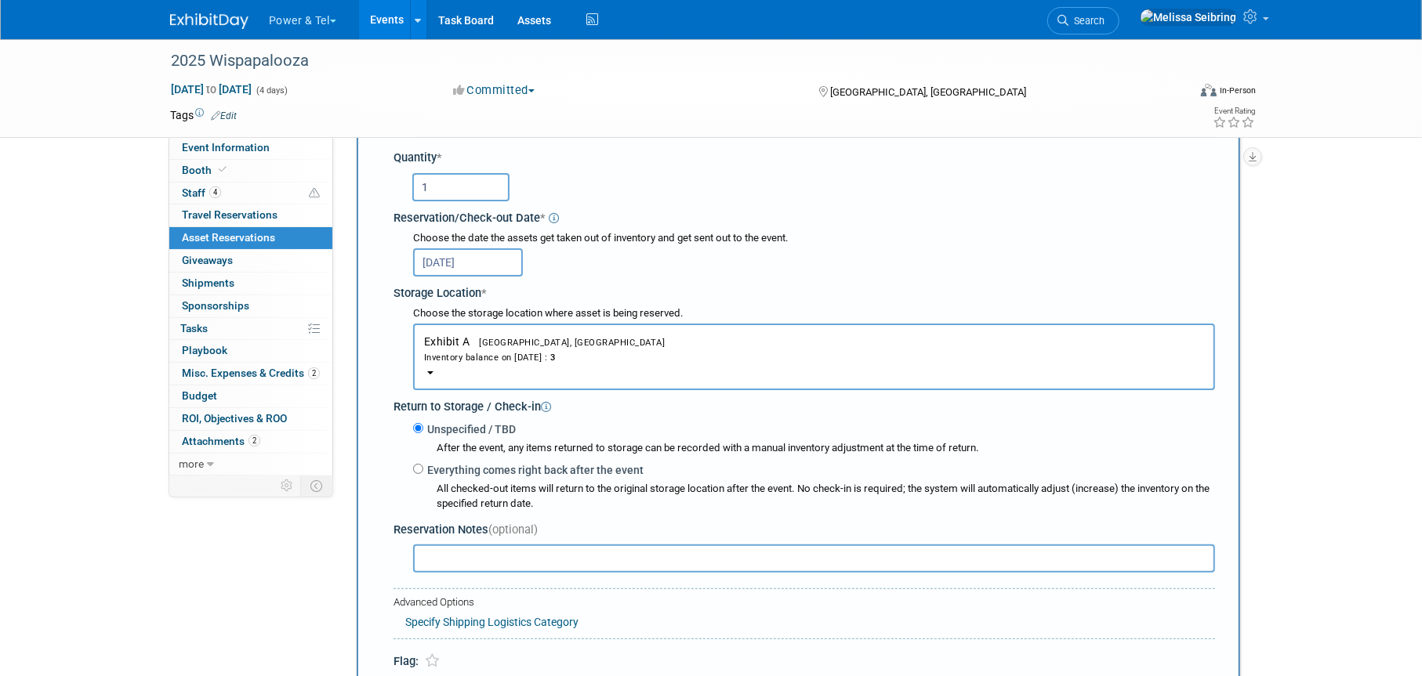
scroll to position [172, 0]
click at [423, 471] on label "Everything comes right back after the event" at bounding box center [533, 470] width 220 height 16
click at [423, 471] on input "Everything comes right back after the event" at bounding box center [418, 468] width 10 height 10
radio input "true"
select select "9"
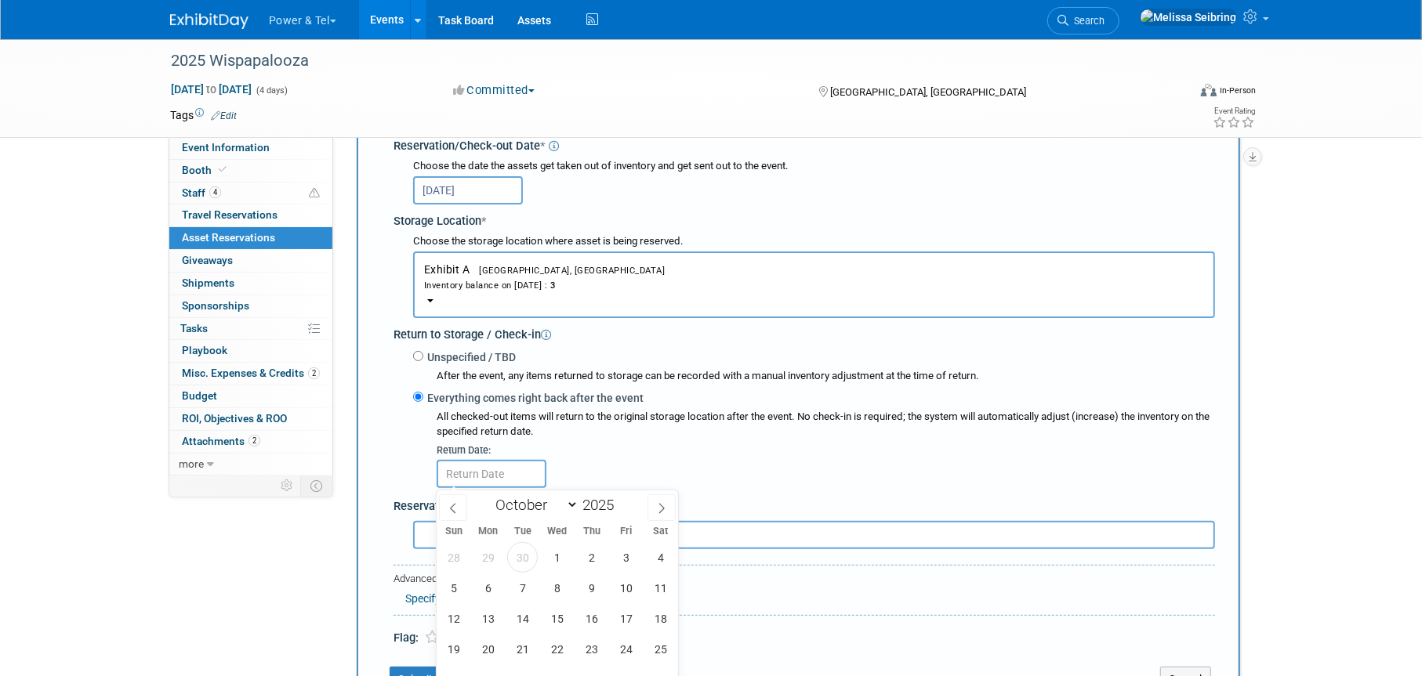
scroll to position [407, 0]
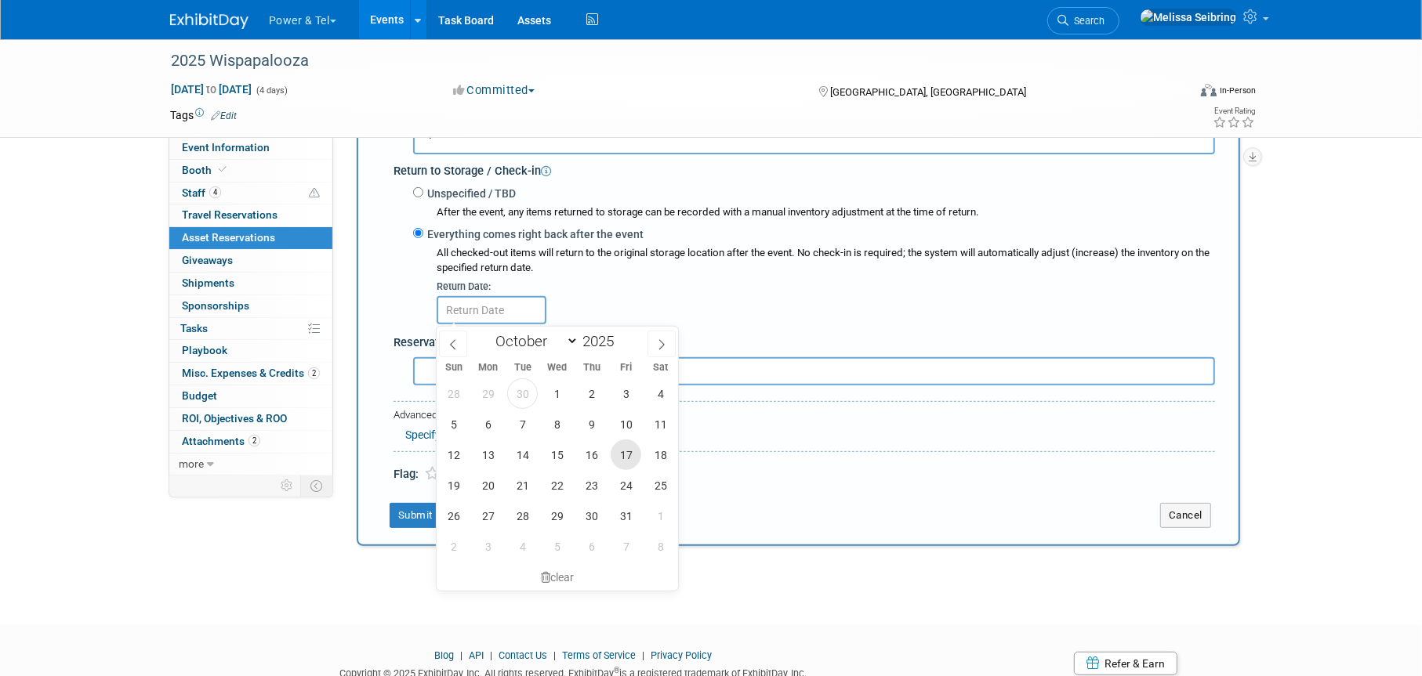
click at [618, 455] on span "17" at bounding box center [626, 455] width 31 height 31
type input "[DATE]"
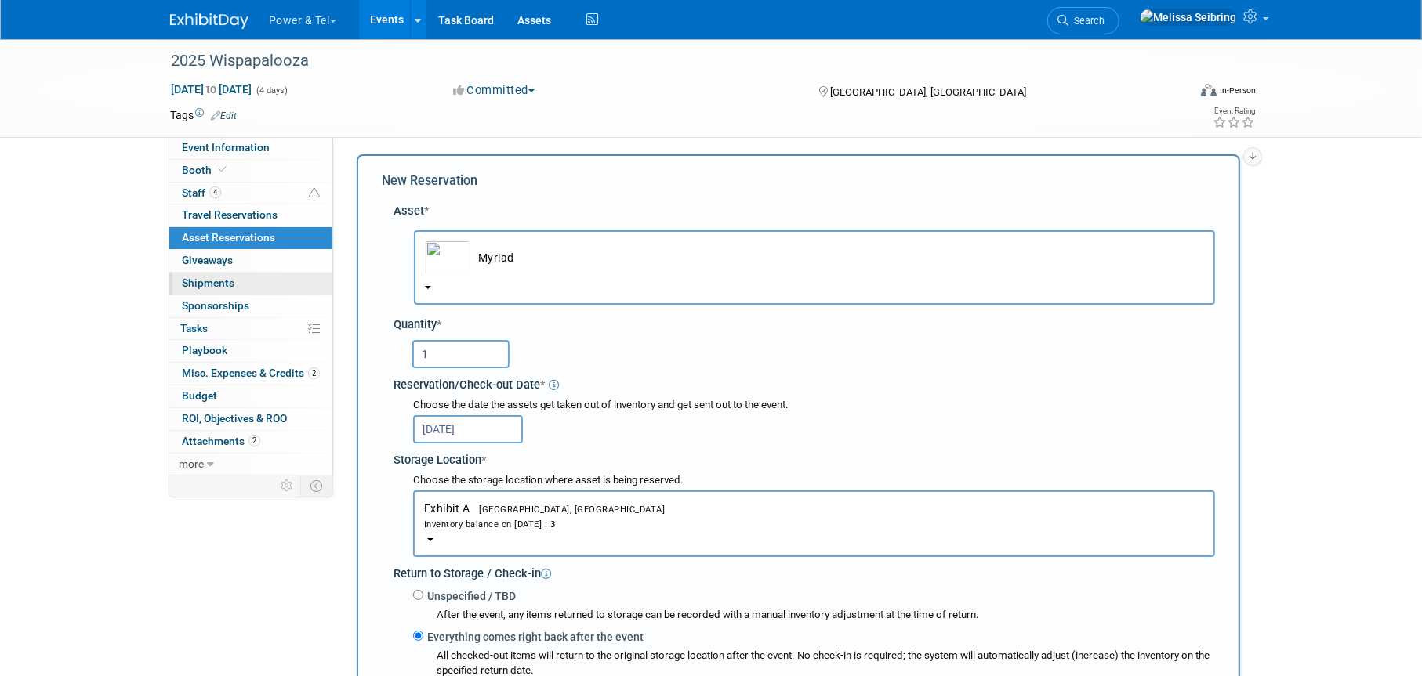
scroll to position [0, 0]
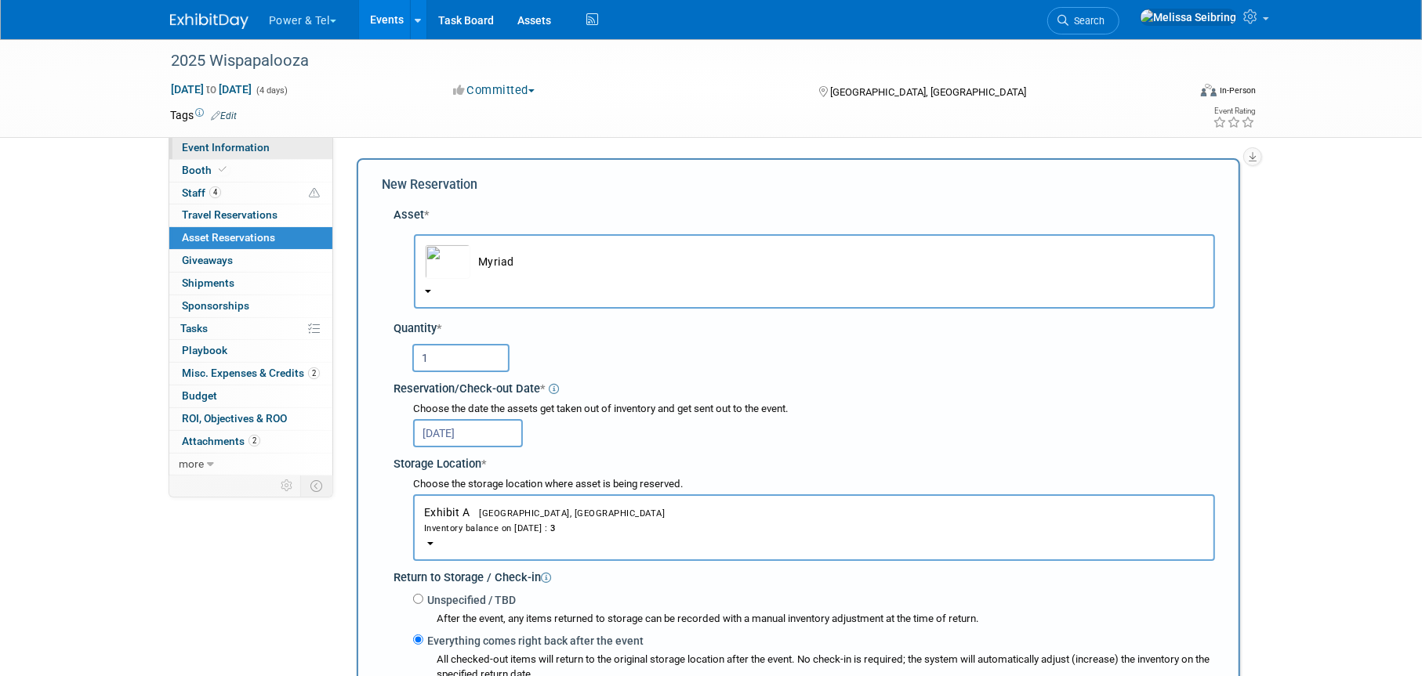
click at [234, 148] on span "Event Information" at bounding box center [226, 147] width 88 height 13
select select "Trade Show"
select select "West"
select select "Yes"
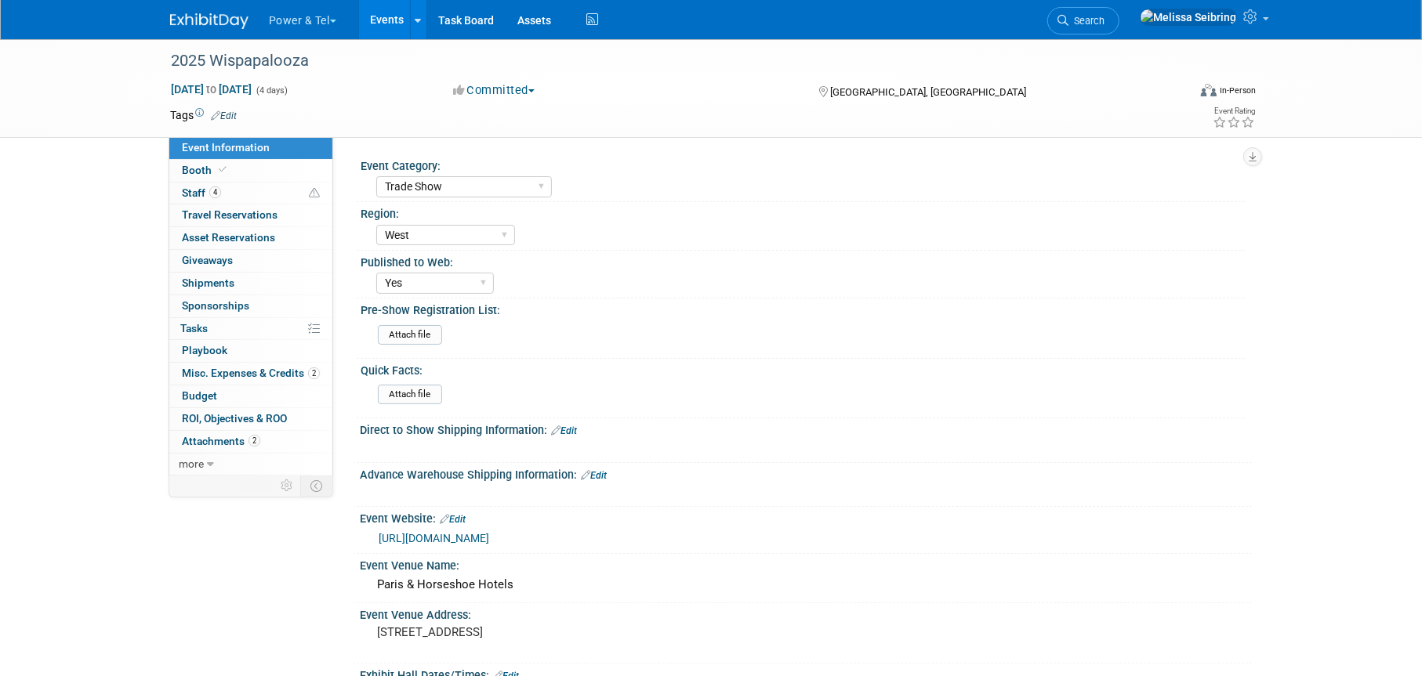
click at [489, 535] on link "[URL][DOMAIN_NAME]" at bounding box center [434, 538] width 111 height 13
click at [196, 166] on span "Booth" at bounding box center [206, 170] width 48 height 13
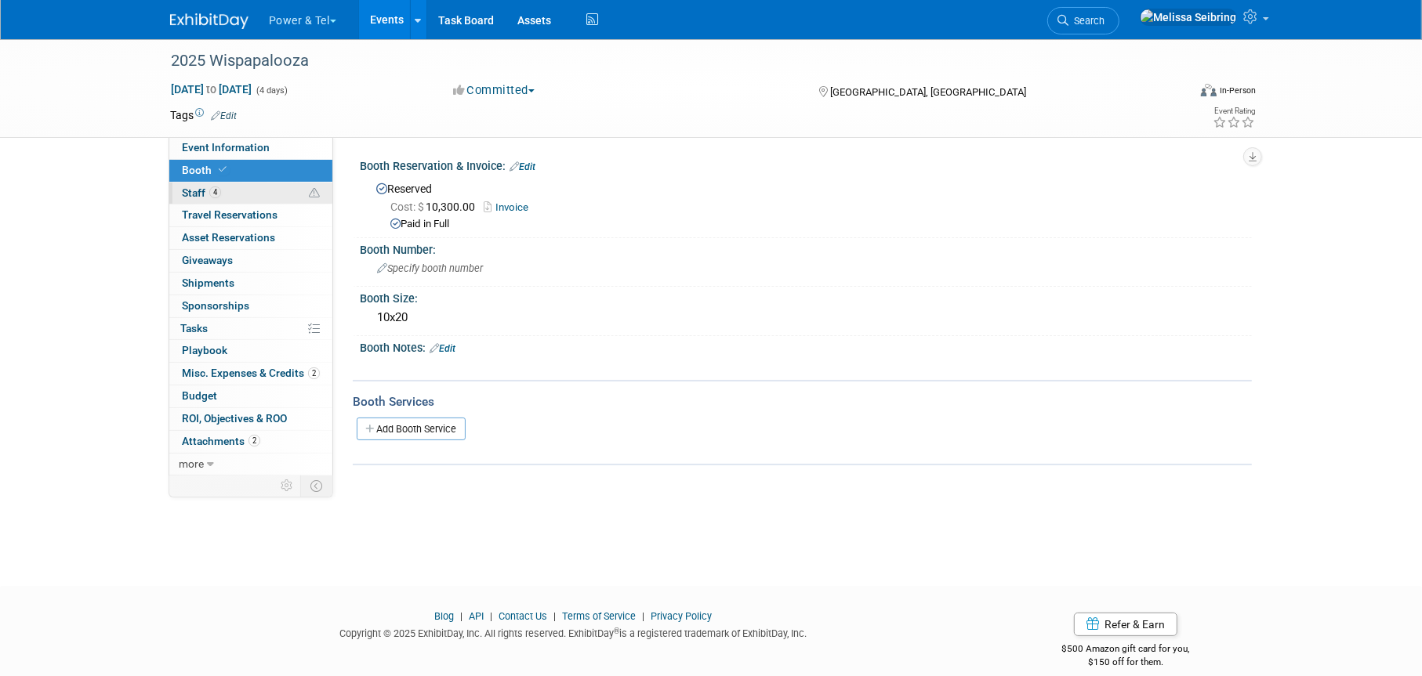
click at [193, 190] on span "Staff 4" at bounding box center [201, 193] width 39 height 13
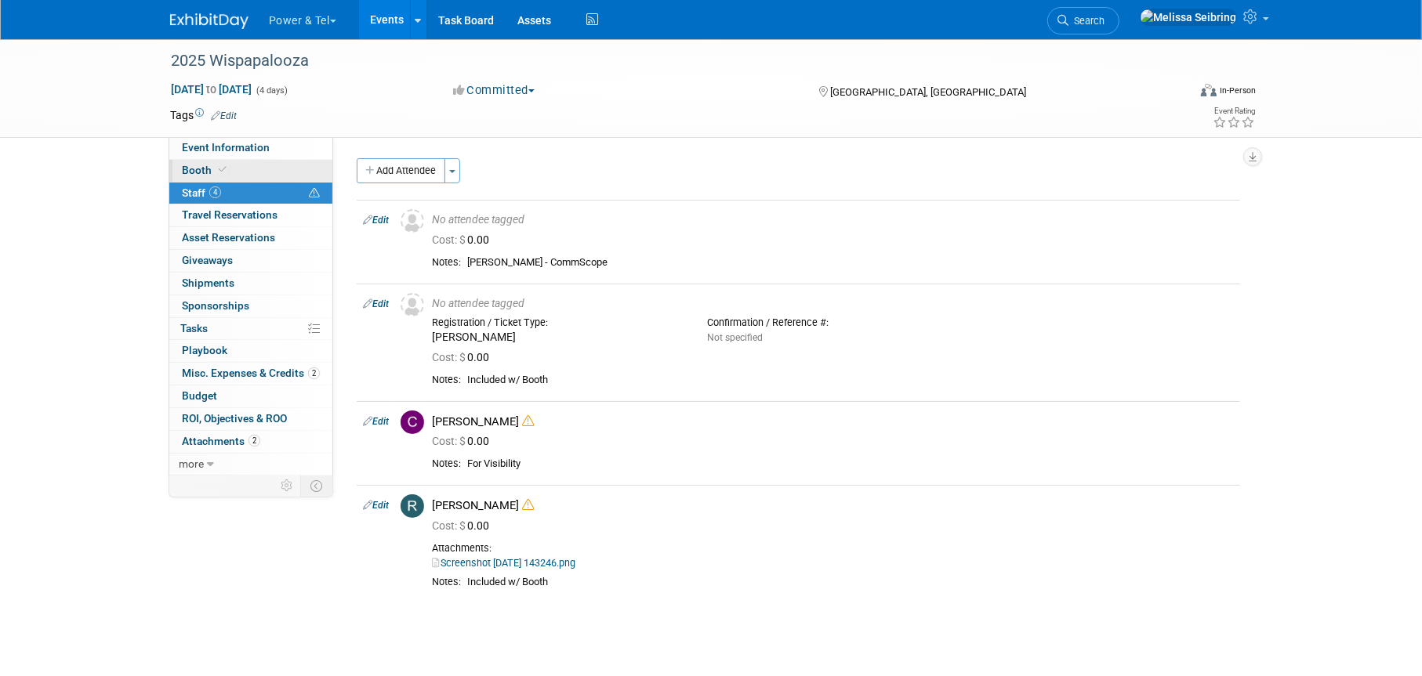
click at [199, 170] on span "Booth" at bounding box center [206, 170] width 48 height 13
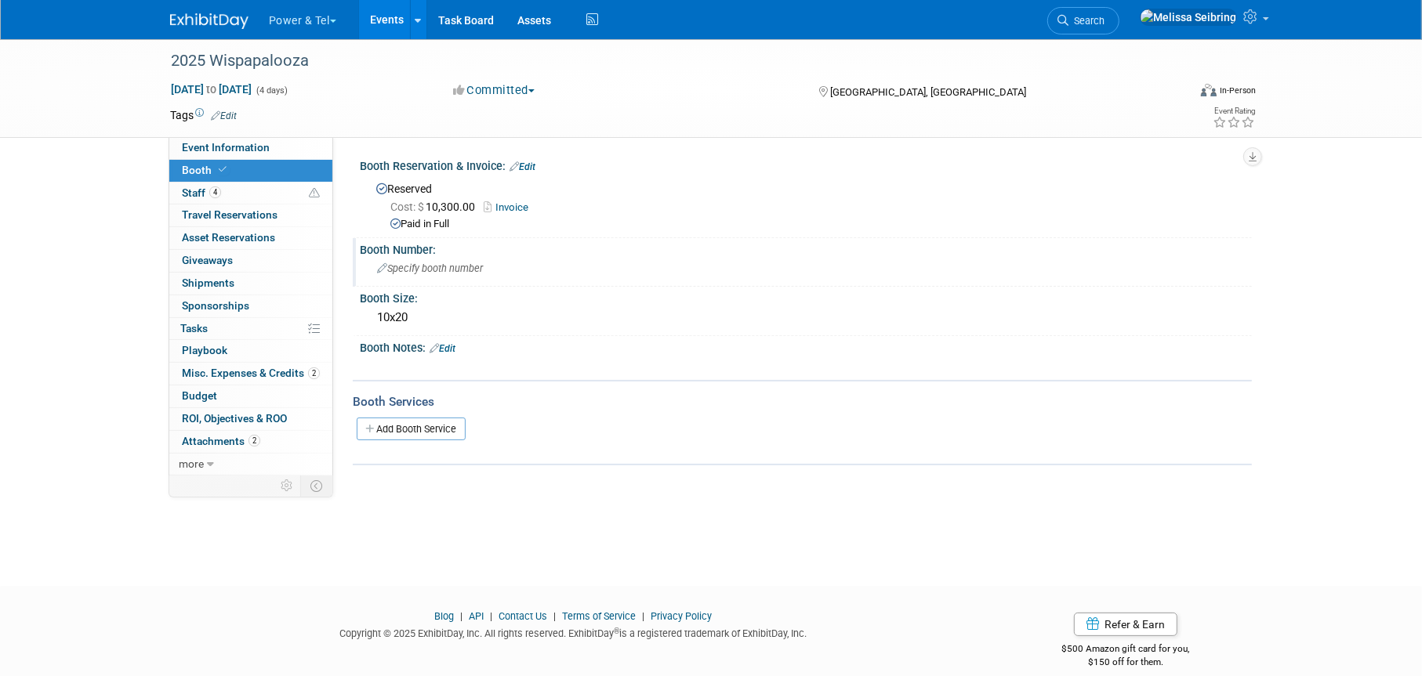
click at [390, 256] on div "Specify booth number" at bounding box center [806, 268] width 868 height 24
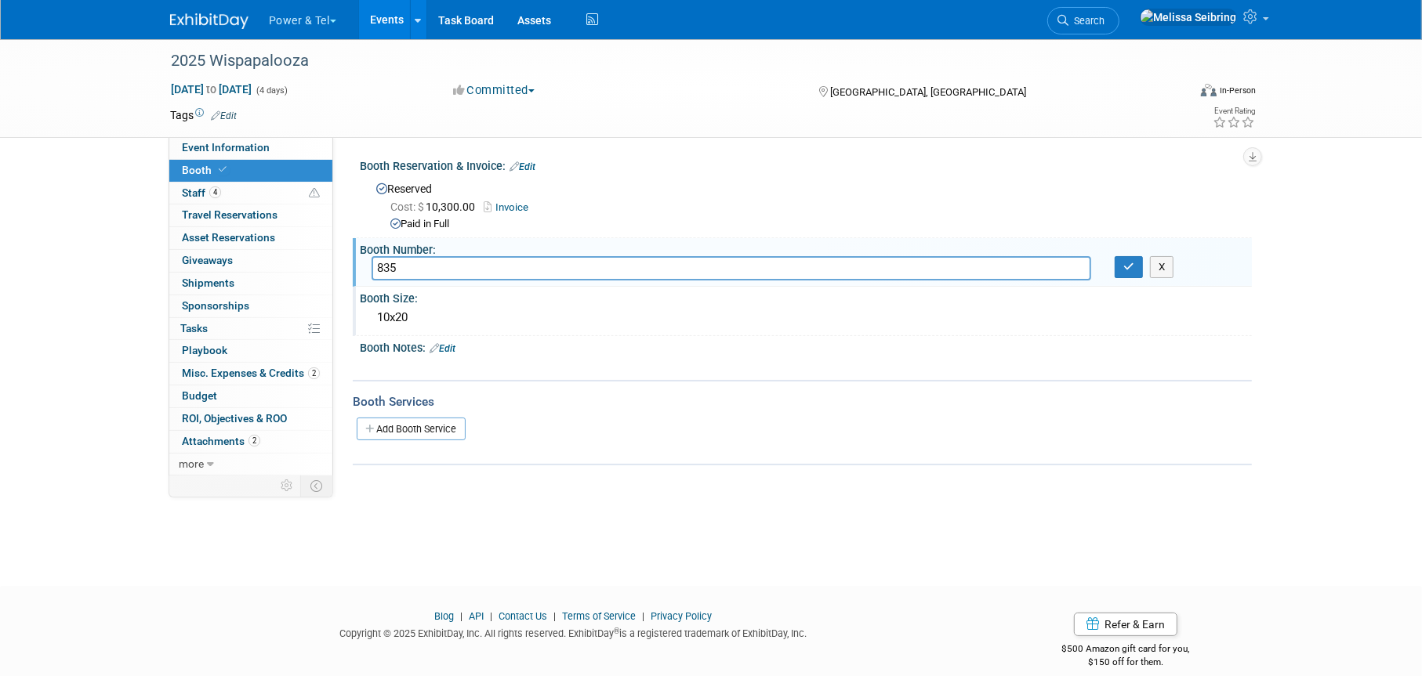
type input "835"
click at [797, 334] on div "Booth Size: 10x20" at bounding box center [802, 311] width 899 height 49
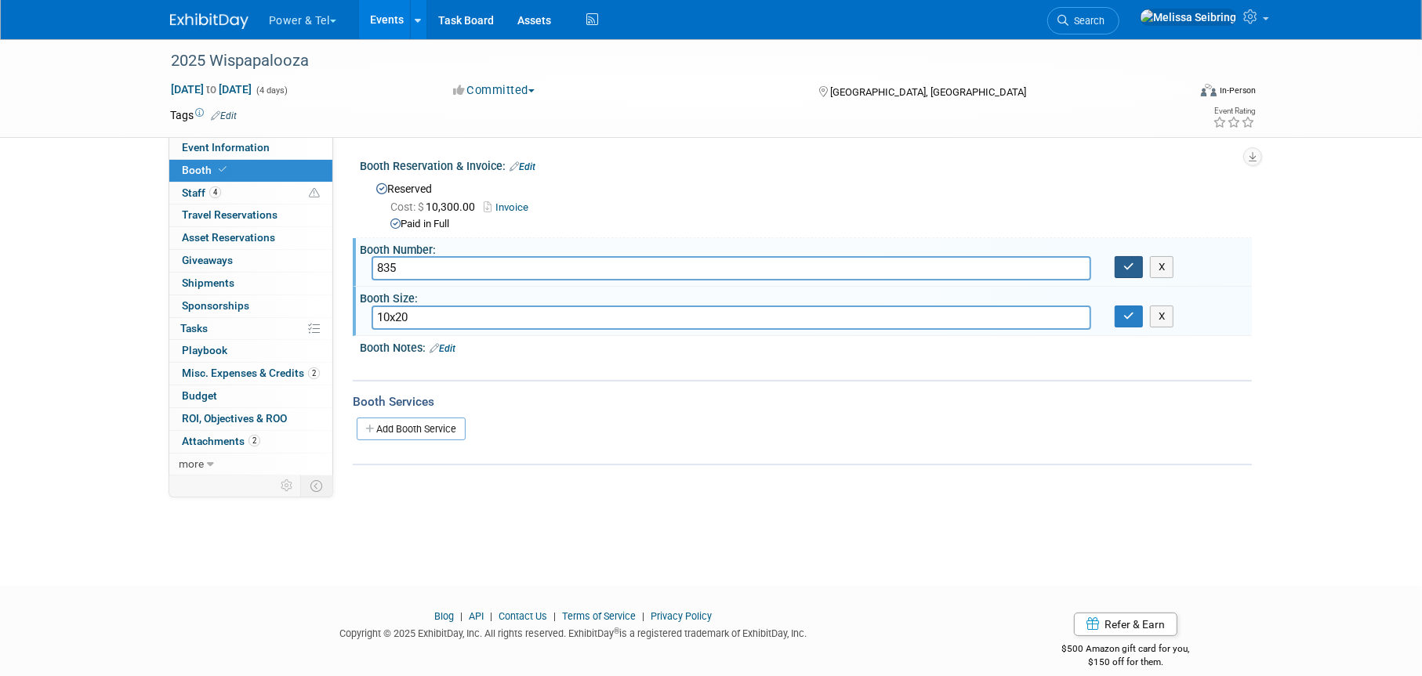
click at [1134, 266] on button "button" at bounding box center [1129, 267] width 28 height 22
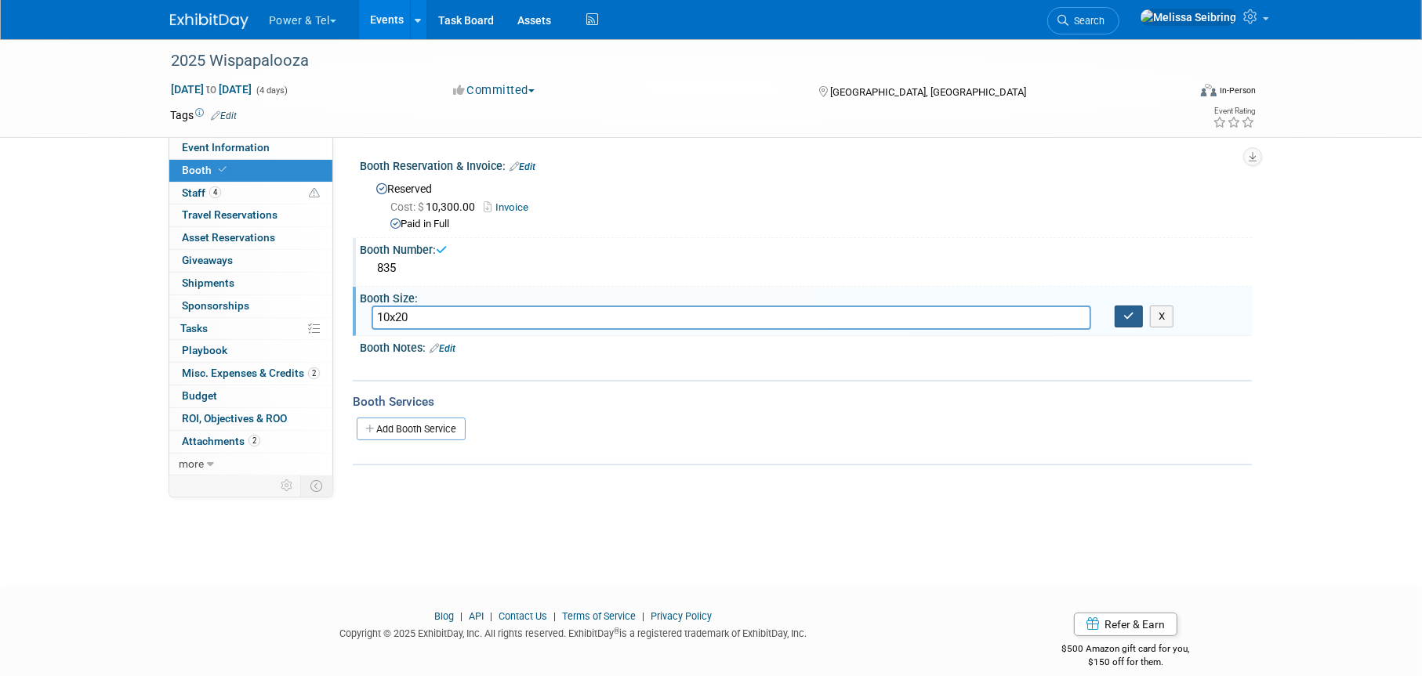
click at [1133, 321] on icon "button" at bounding box center [1128, 316] width 11 height 10
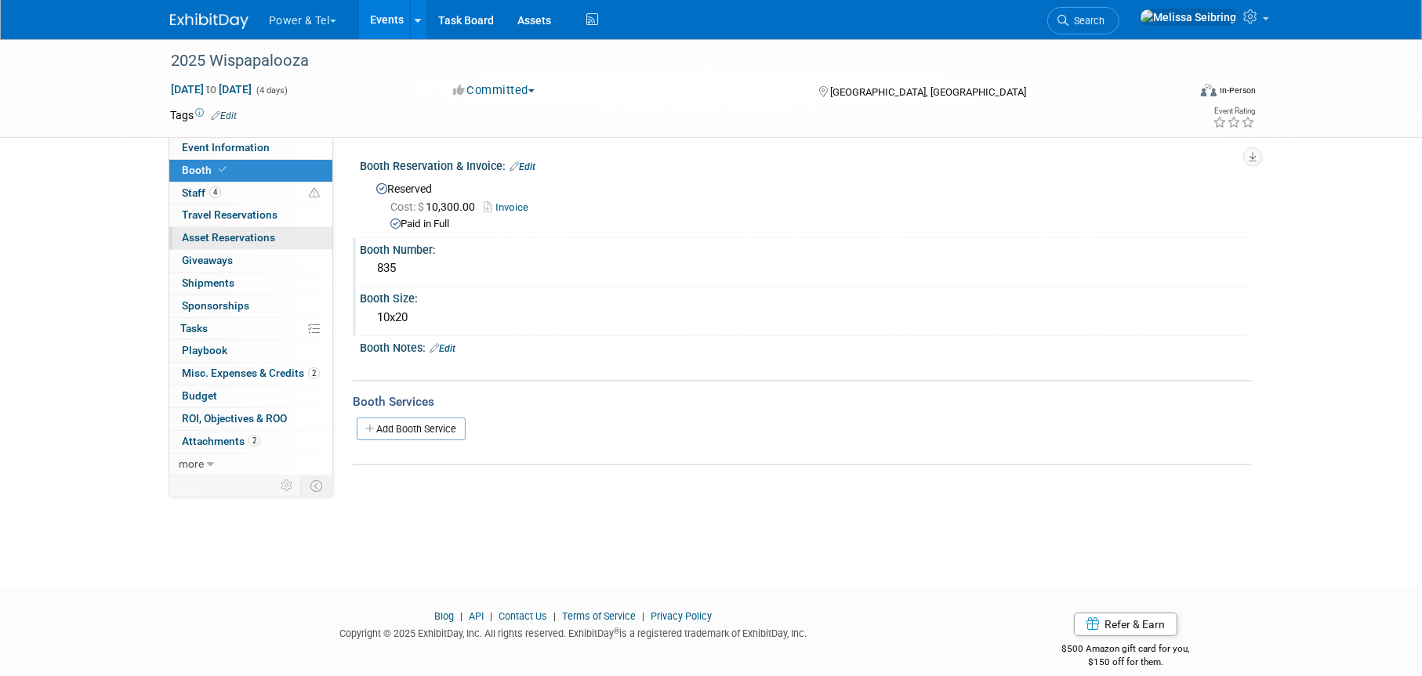
drag, startPoint x: 220, startPoint y: 237, endPoint x: 255, endPoint y: 248, distance: 36.2
click at [220, 237] on span "Asset Reservations 0" at bounding box center [228, 237] width 93 height 13
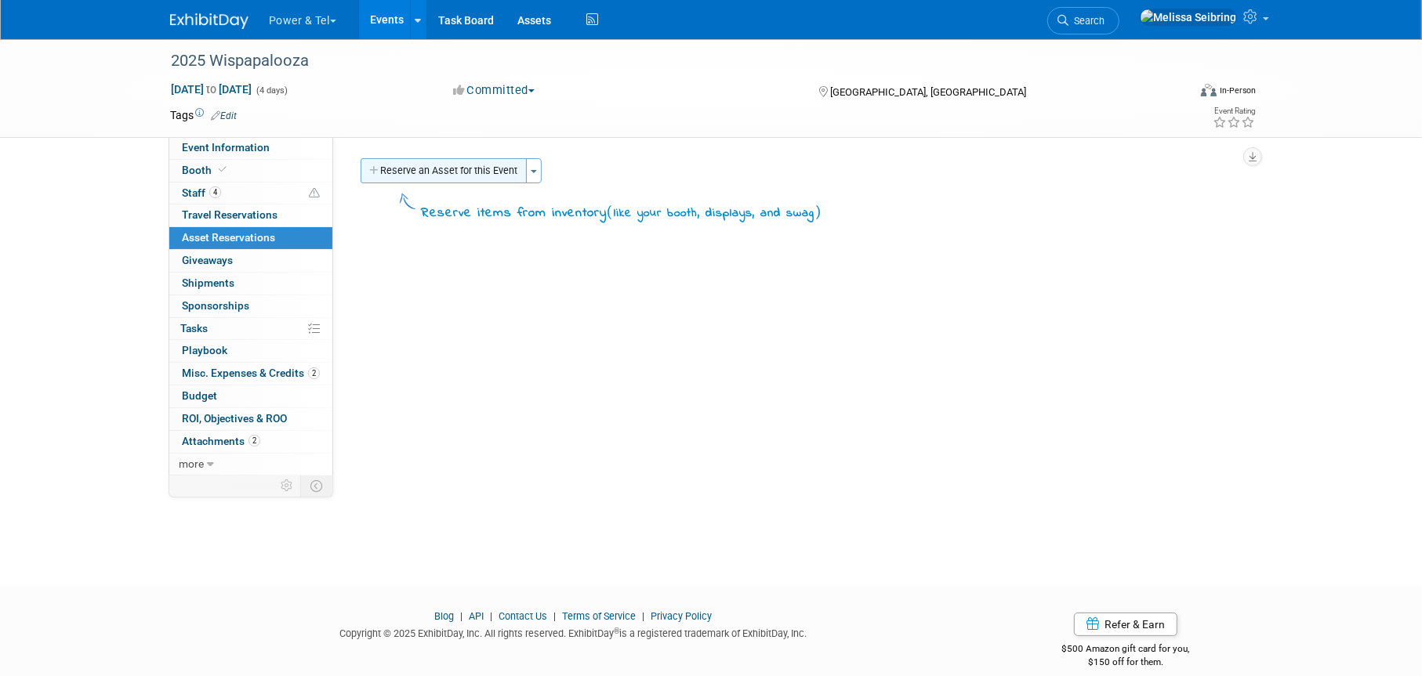
click at [480, 166] on button "Reserve an Asset for this Event" at bounding box center [444, 170] width 166 height 25
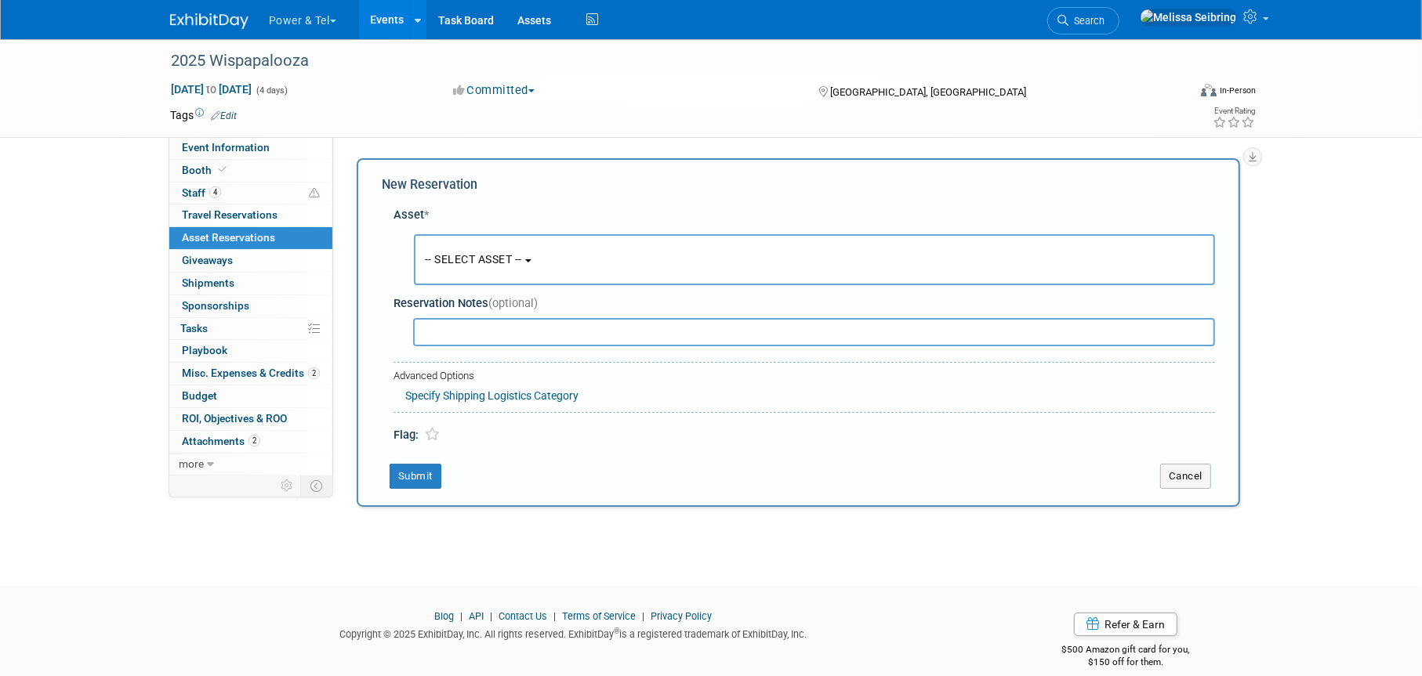
scroll to position [15, 0]
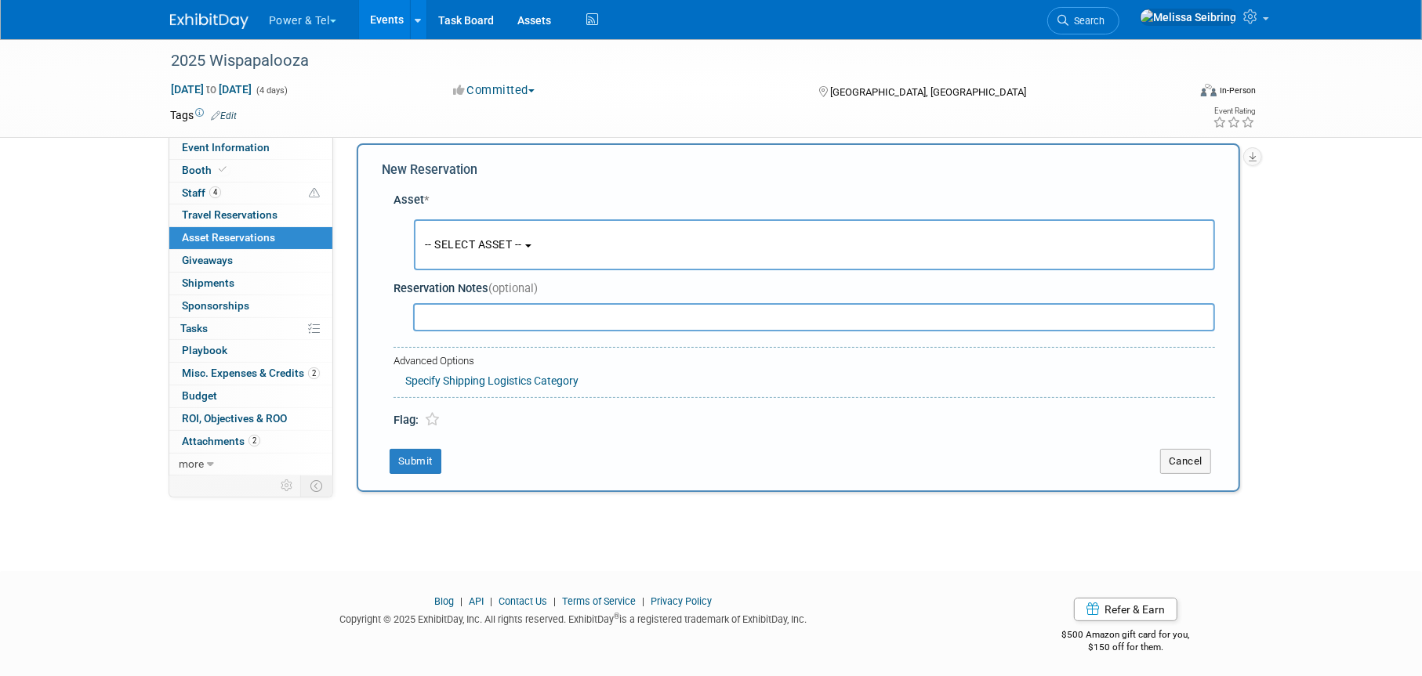
click at [521, 248] on span "-- SELECT ASSET --" at bounding box center [473, 244] width 97 height 13
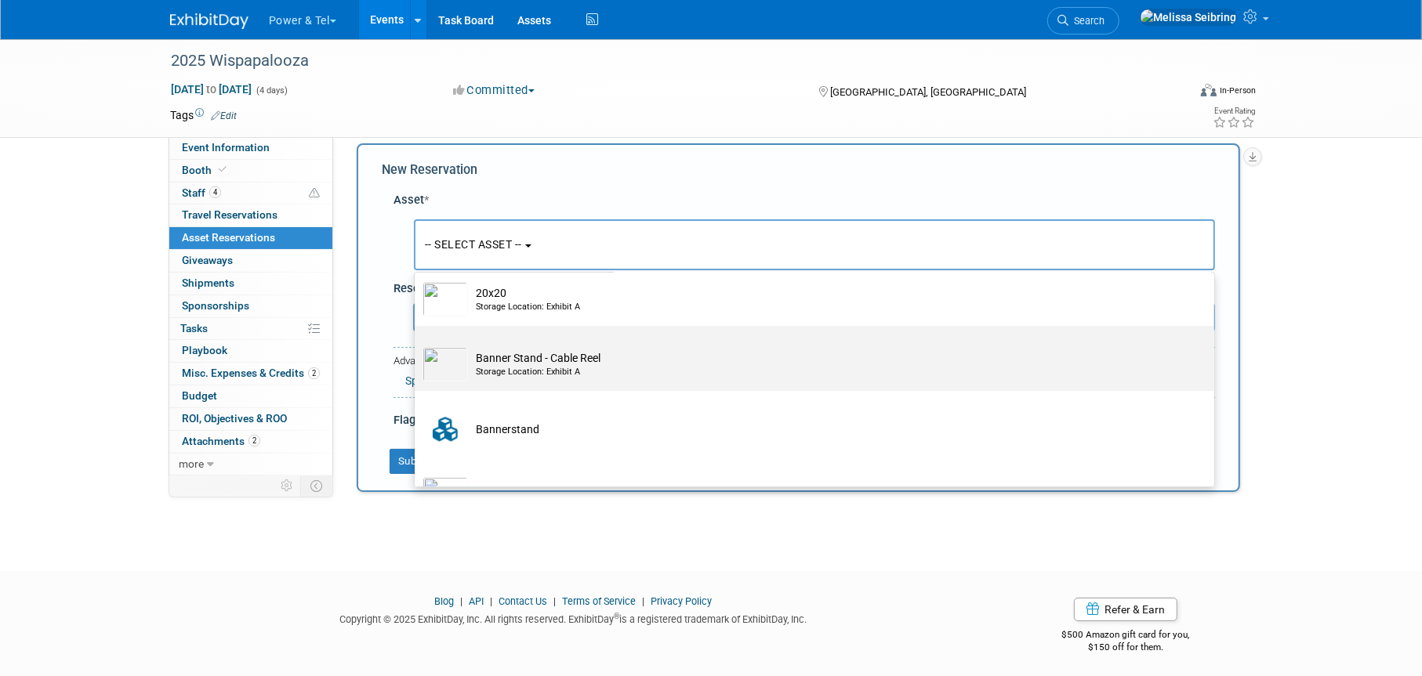
scroll to position [235, 0]
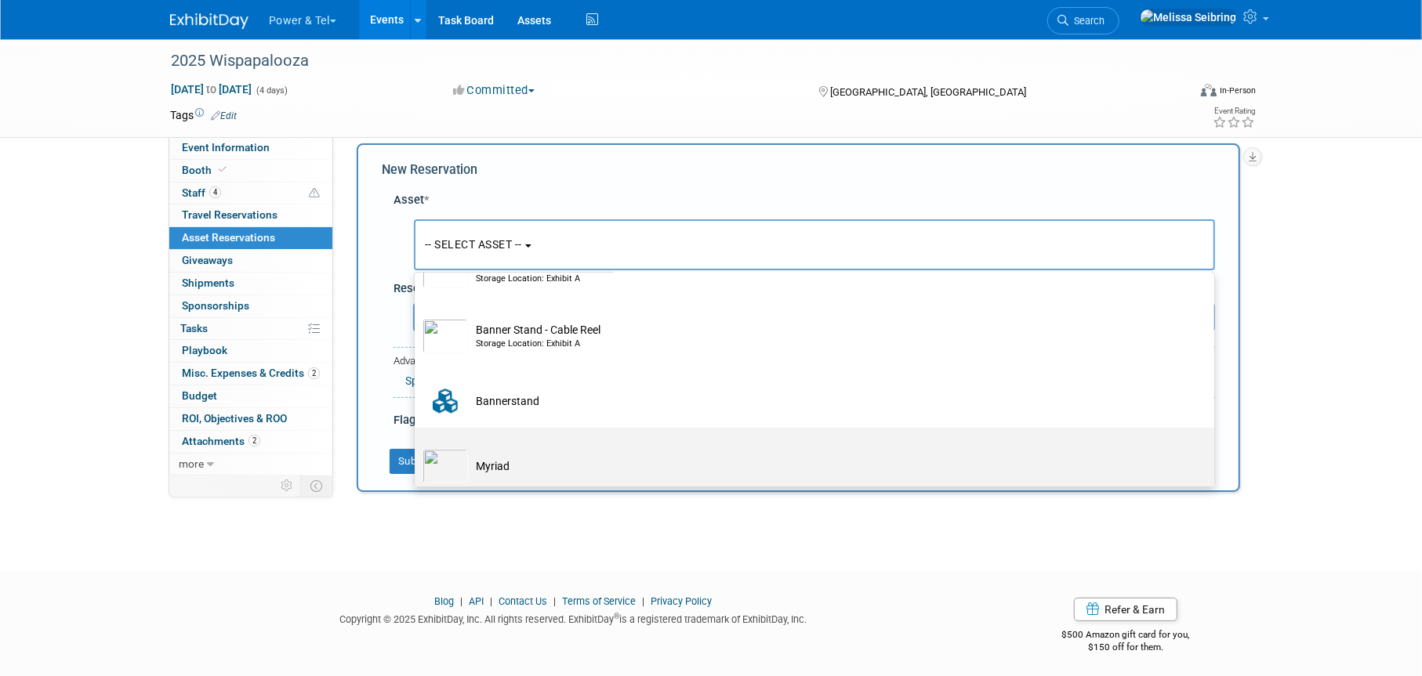
click at [511, 470] on td "Myriad" at bounding box center [825, 466] width 715 height 34
click at [417, 447] on input "Myriad" at bounding box center [412, 442] width 10 height 10
select select "10712814"
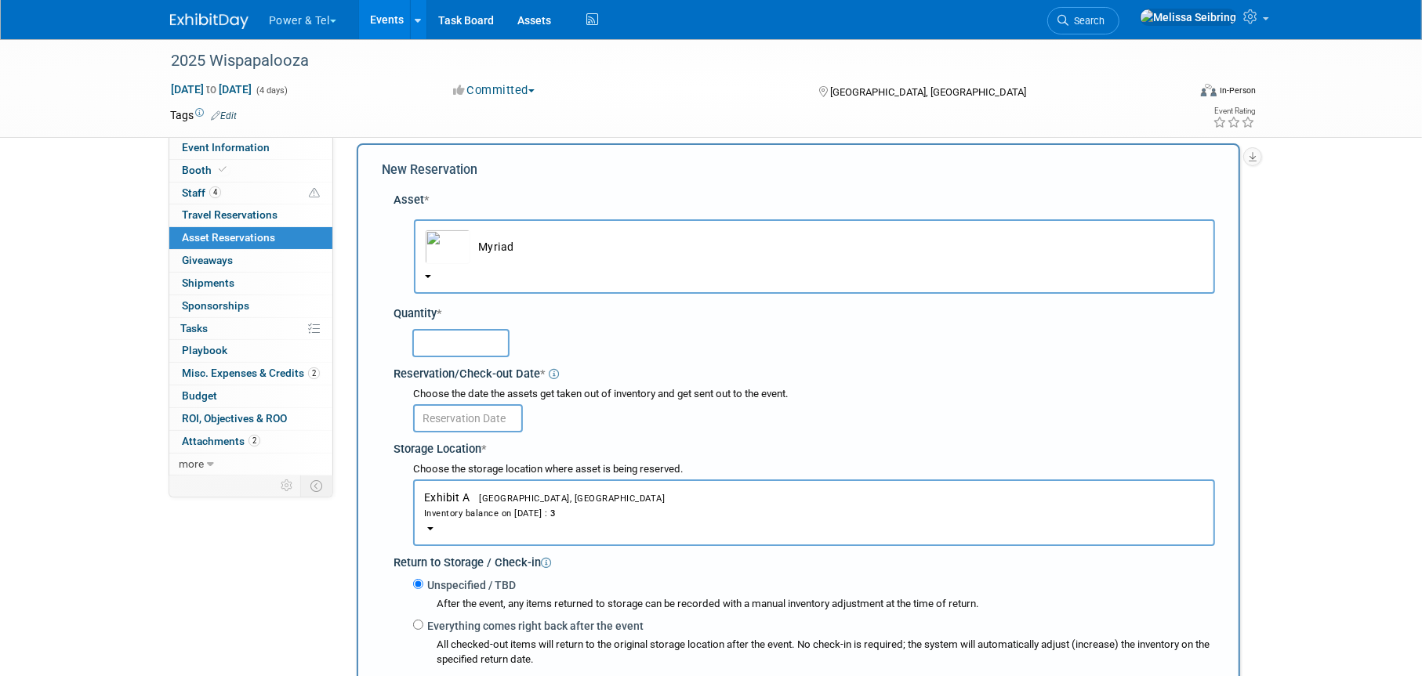
click at [459, 331] on input "text" at bounding box center [460, 343] width 97 height 28
type input "1"
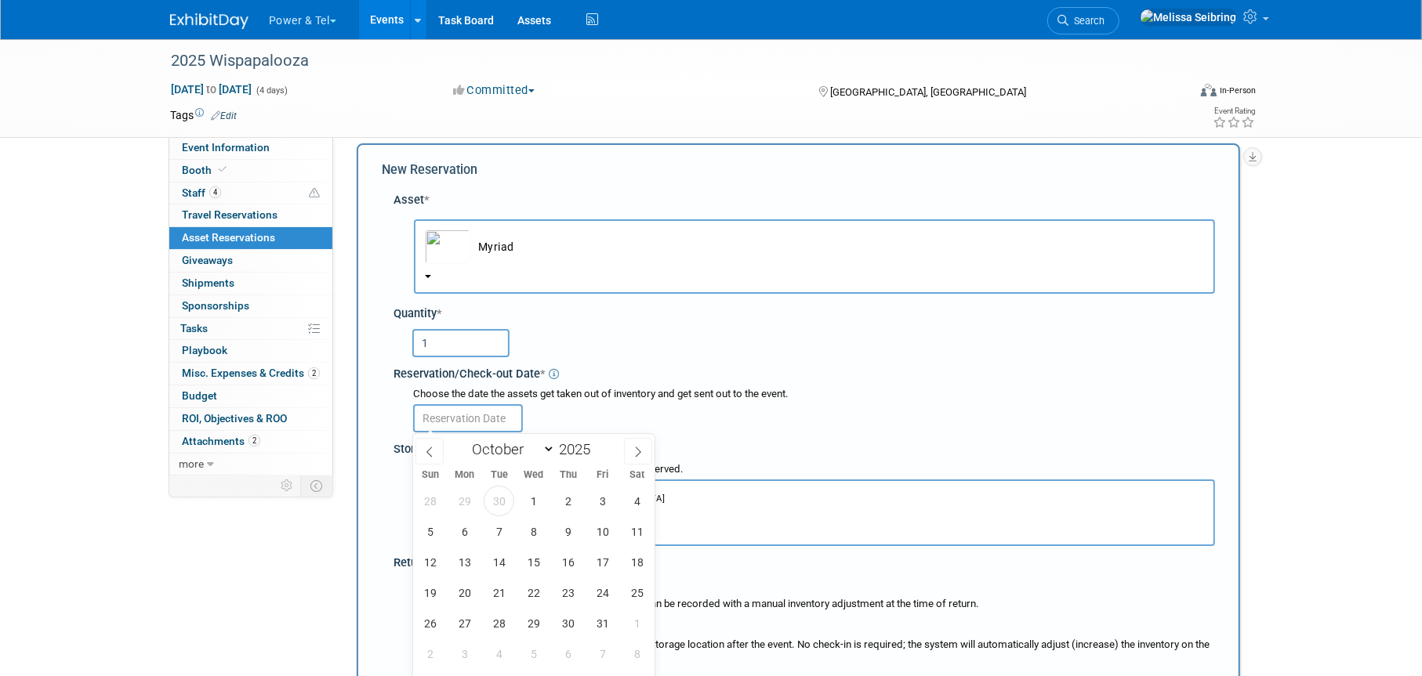
click at [483, 409] on input "text" at bounding box center [468, 418] width 110 height 28
click at [495, 501] on span "30" at bounding box center [499, 501] width 31 height 31
type input "[DATE]"
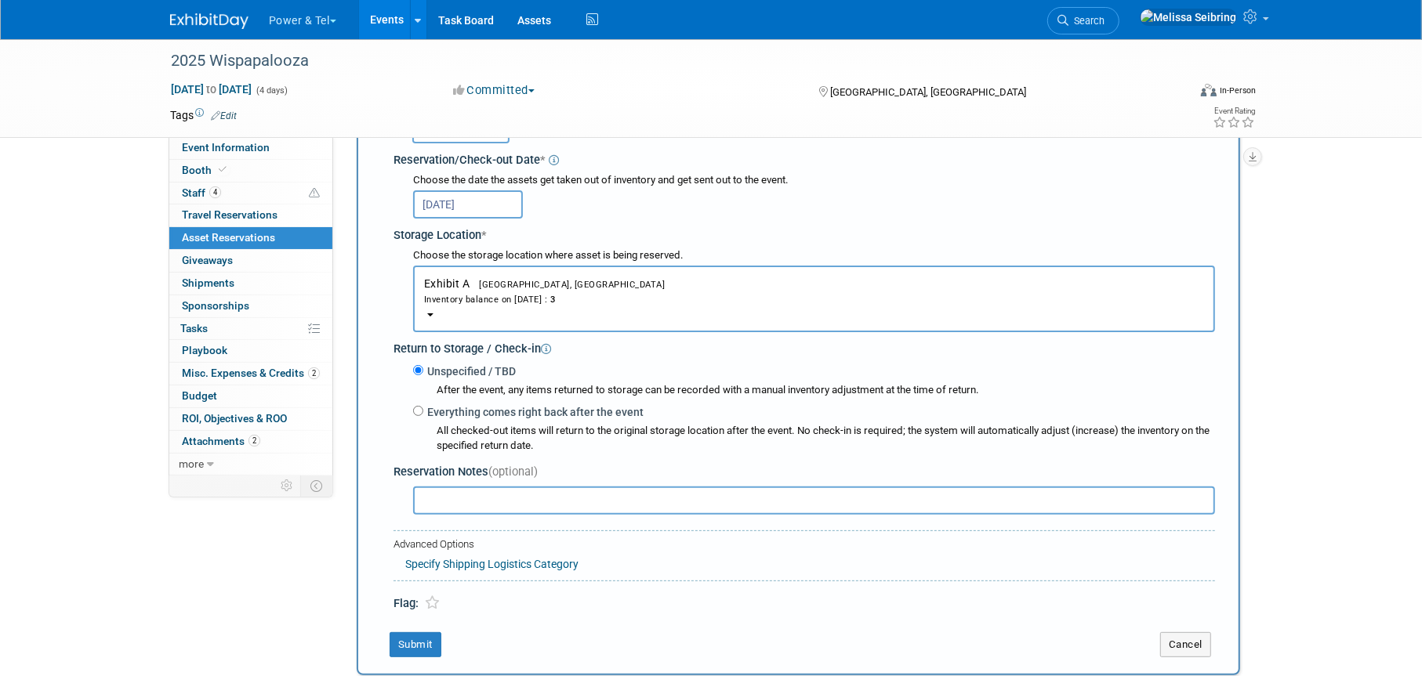
scroll to position [250, 0]
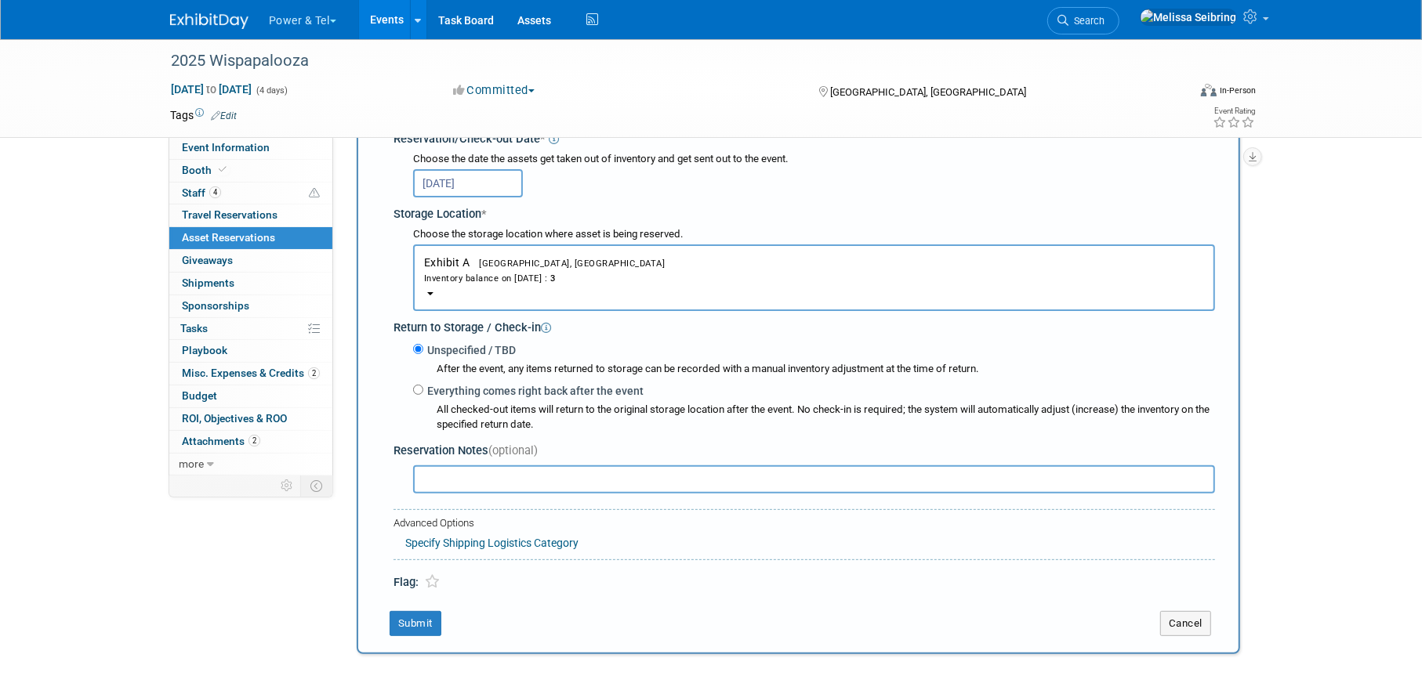
click at [424, 389] on label "Everything comes right back after the event" at bounding box center [533, 391] width 220 height 16
click at [423, 389] on input "Everything comes right back after the event" at bounding box center [418, 390] width 10 height 10
radio input "true"
select select "9"
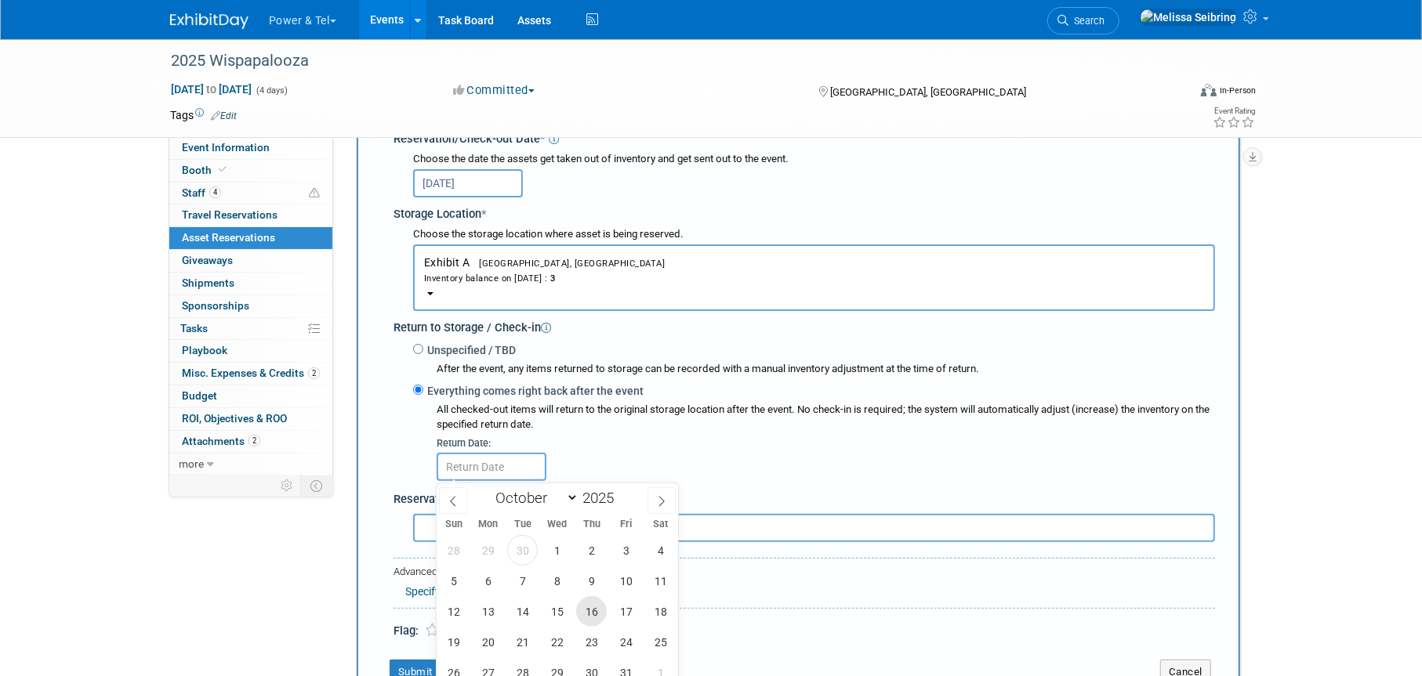
click at [589, 614] on span "16" at bounding box center [591, 611] width 31 height 31
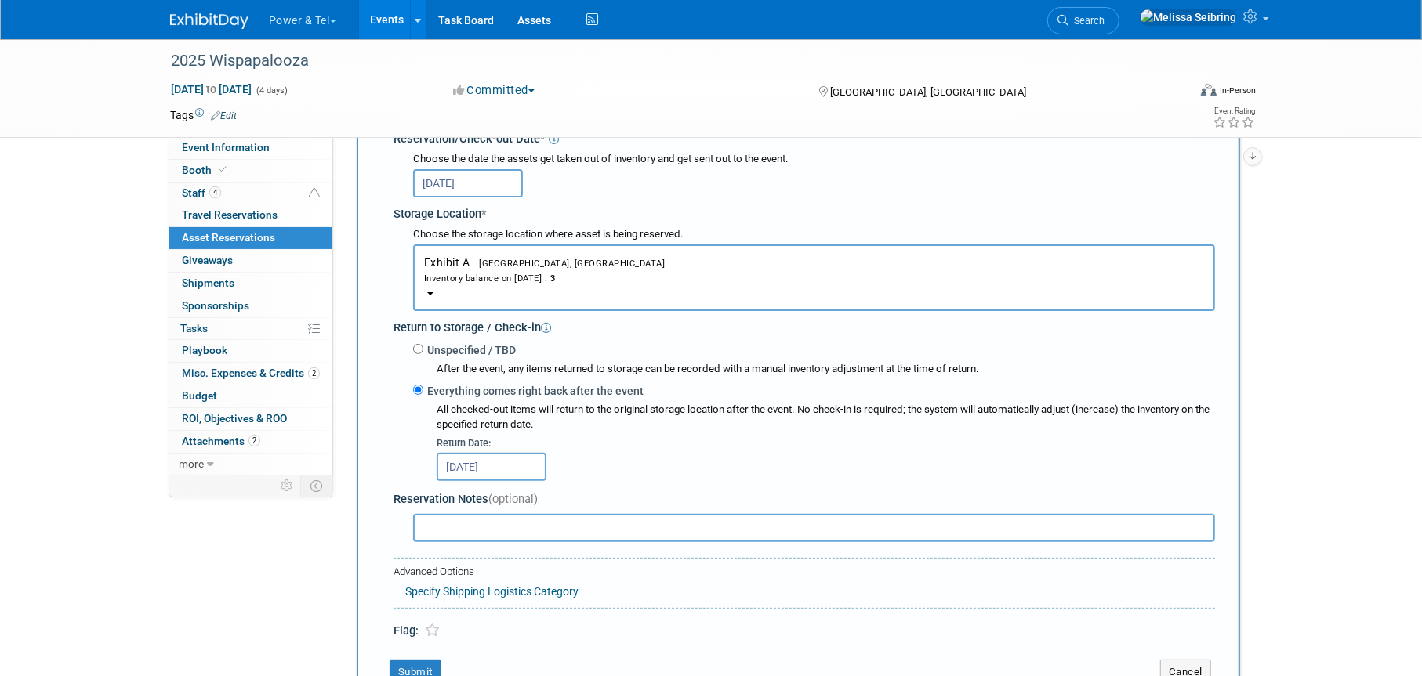
drag, startPoint x: 522, startPoint y: 463, endPoint x: 533, endPoint y: 470, distance: 13.0
click at [523, 463] on input "[DATE]" at bounding box center [492, 467] width 110 height 28
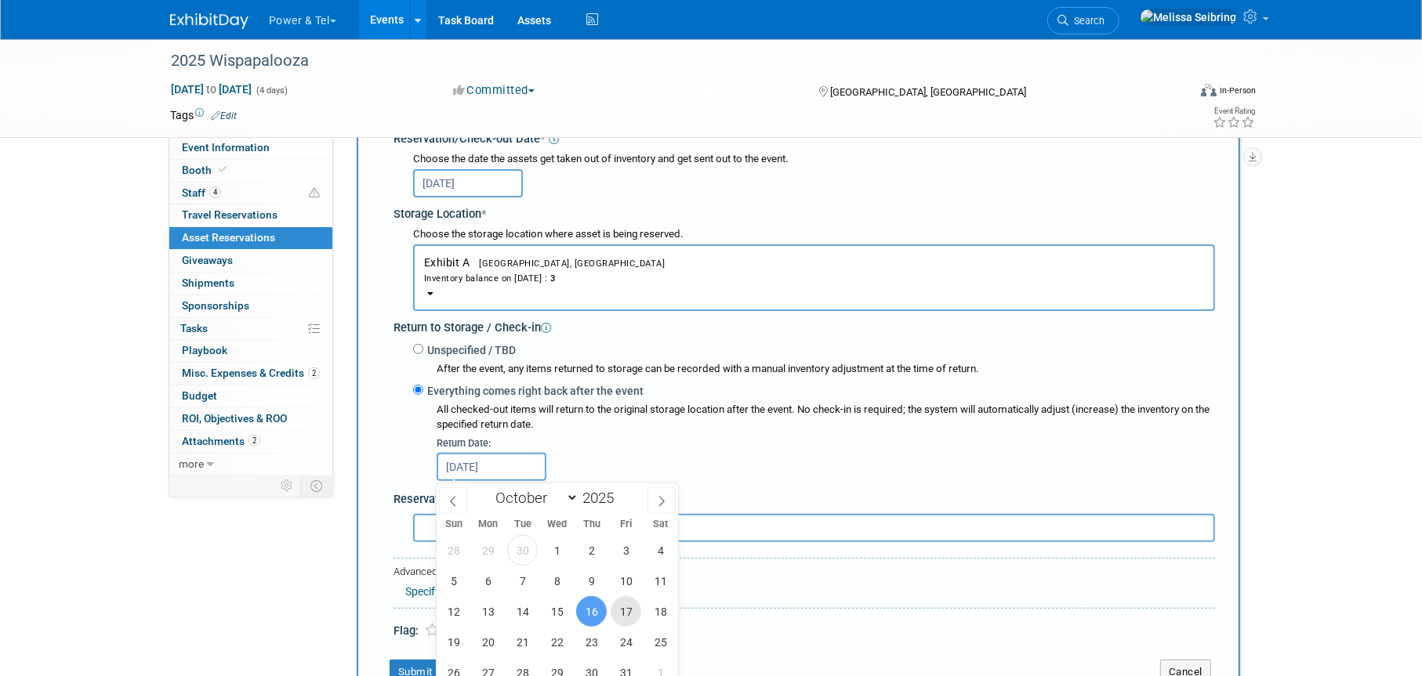
drag, startPoint x: 628, startPoint y: 615, endPoint x: 594, endPoint y: 567, distance: 59.1
click at [627, 614] on span "17" at bounding box center [626, 611] width 31 height 31
type input "[DATE]"
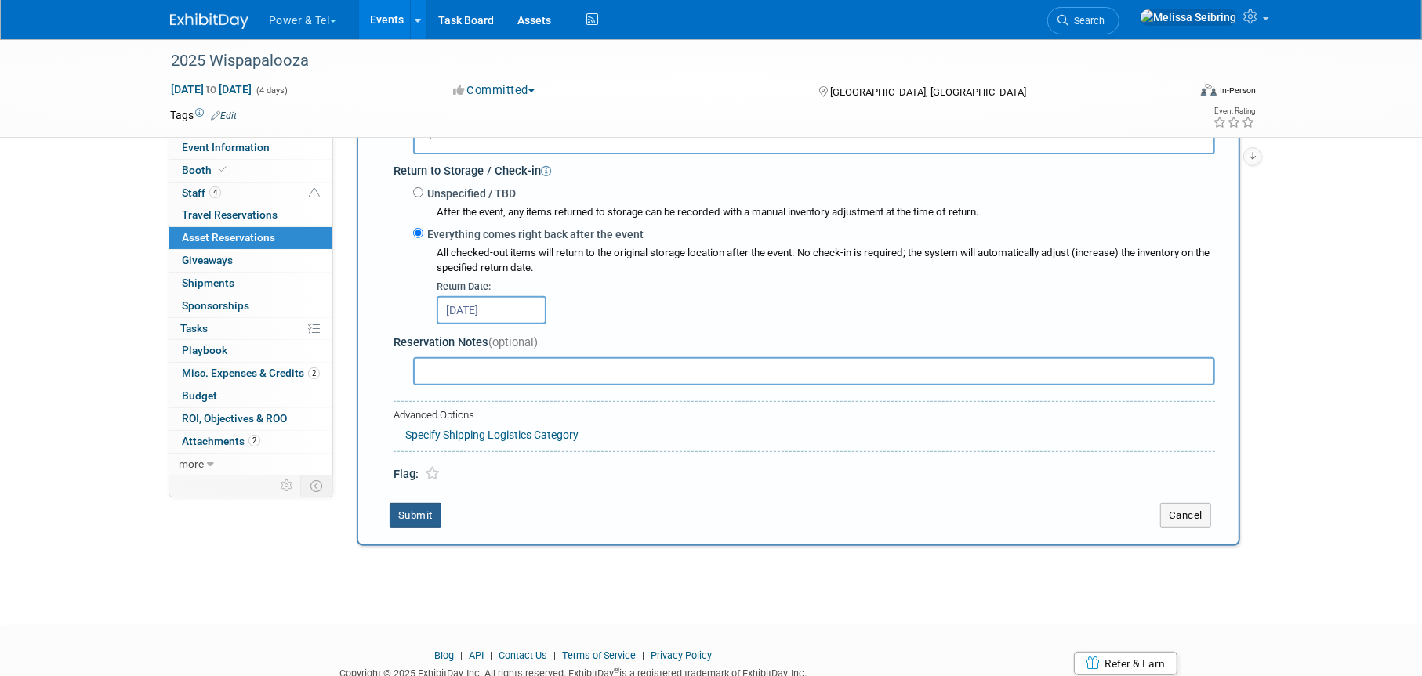
click at [431, 517] on button "Submit" at bounding box center [416, 515] width 52 height 25
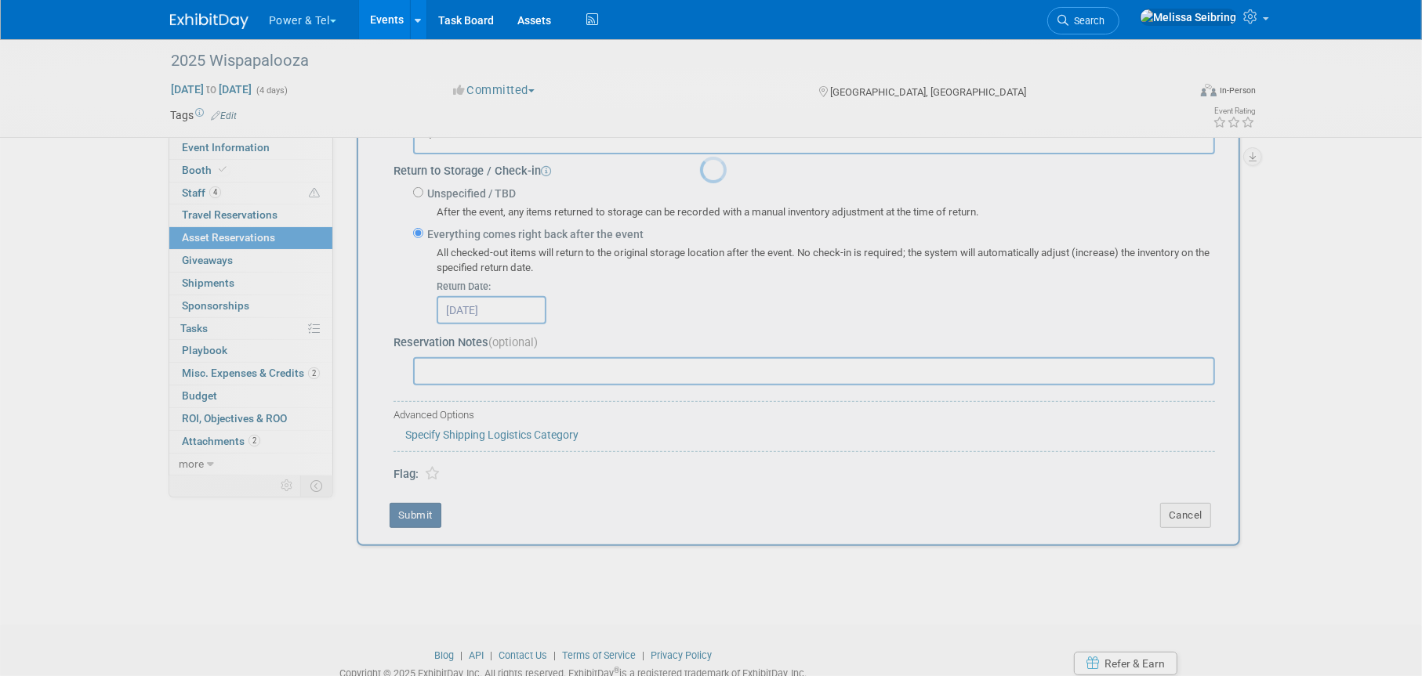
scroll to position [19, 0]
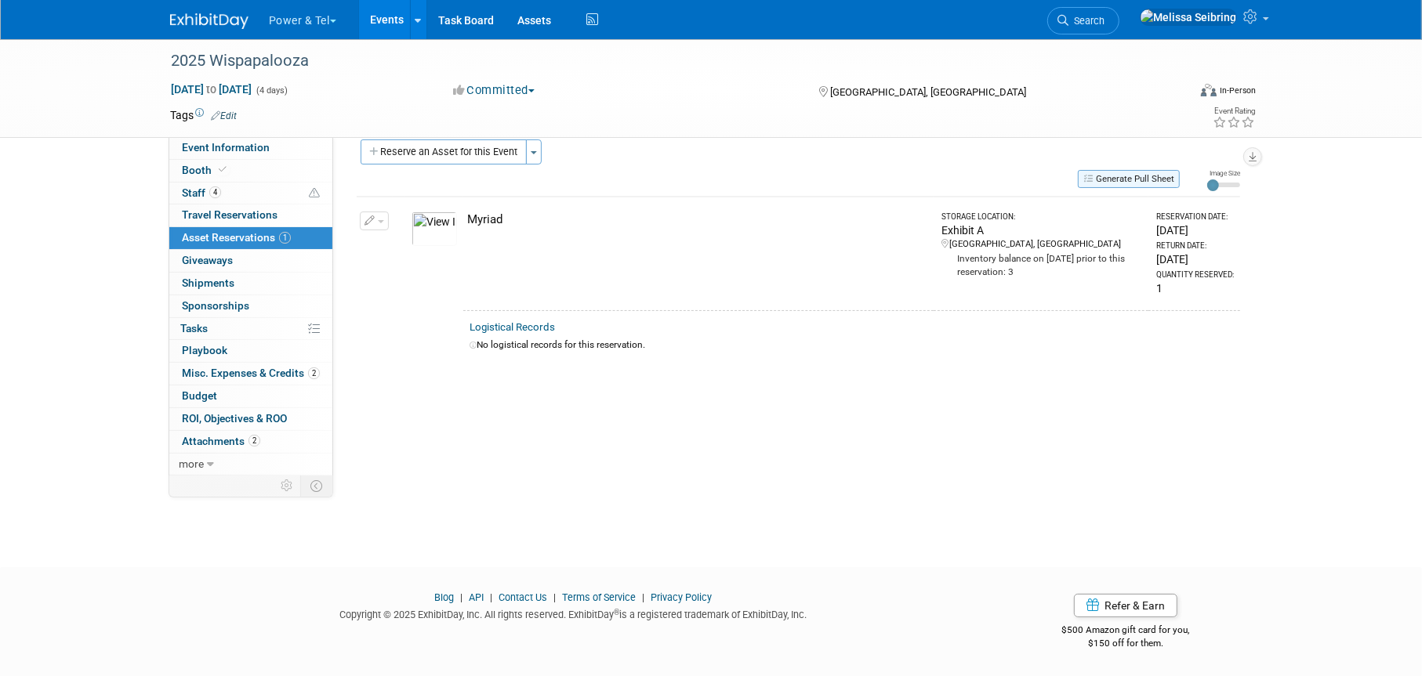
click at [1122, 174] on button "Generate Pull Sheet" at bounding box center [1129, 179] width 102 height 18
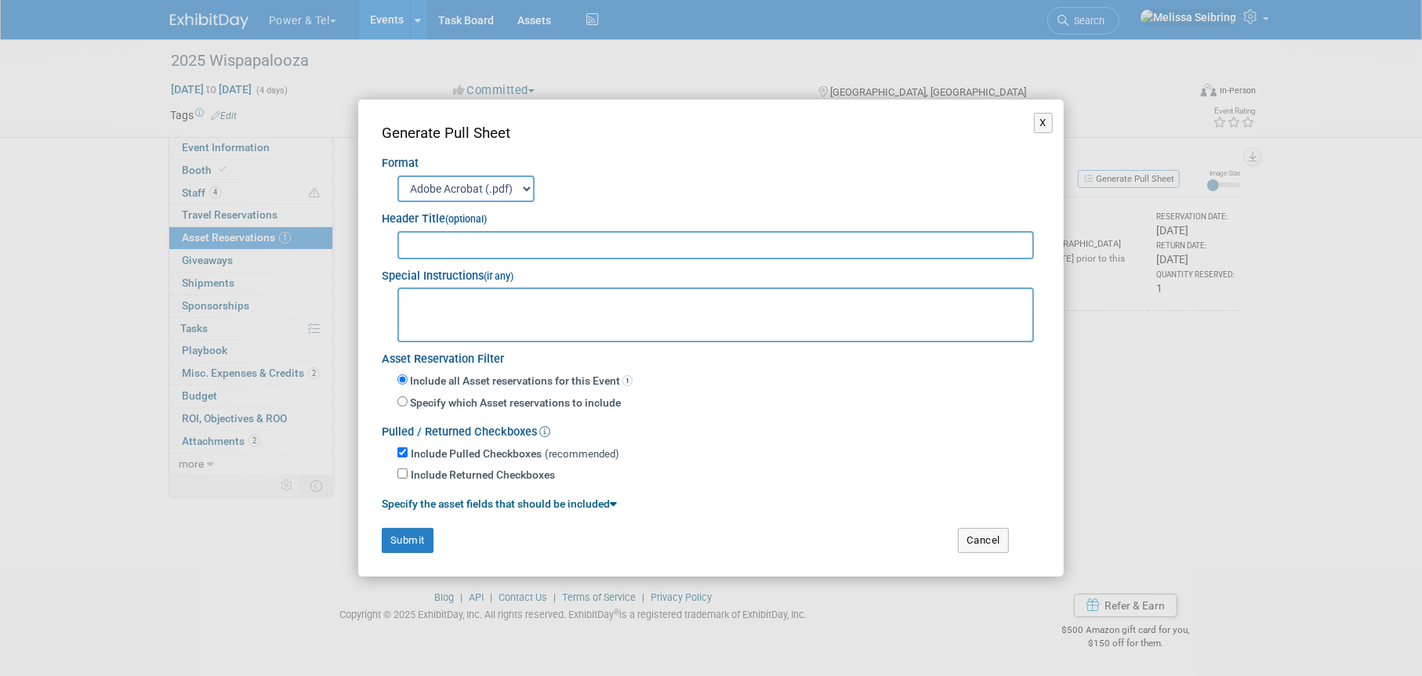
scroll to position [0, 0]
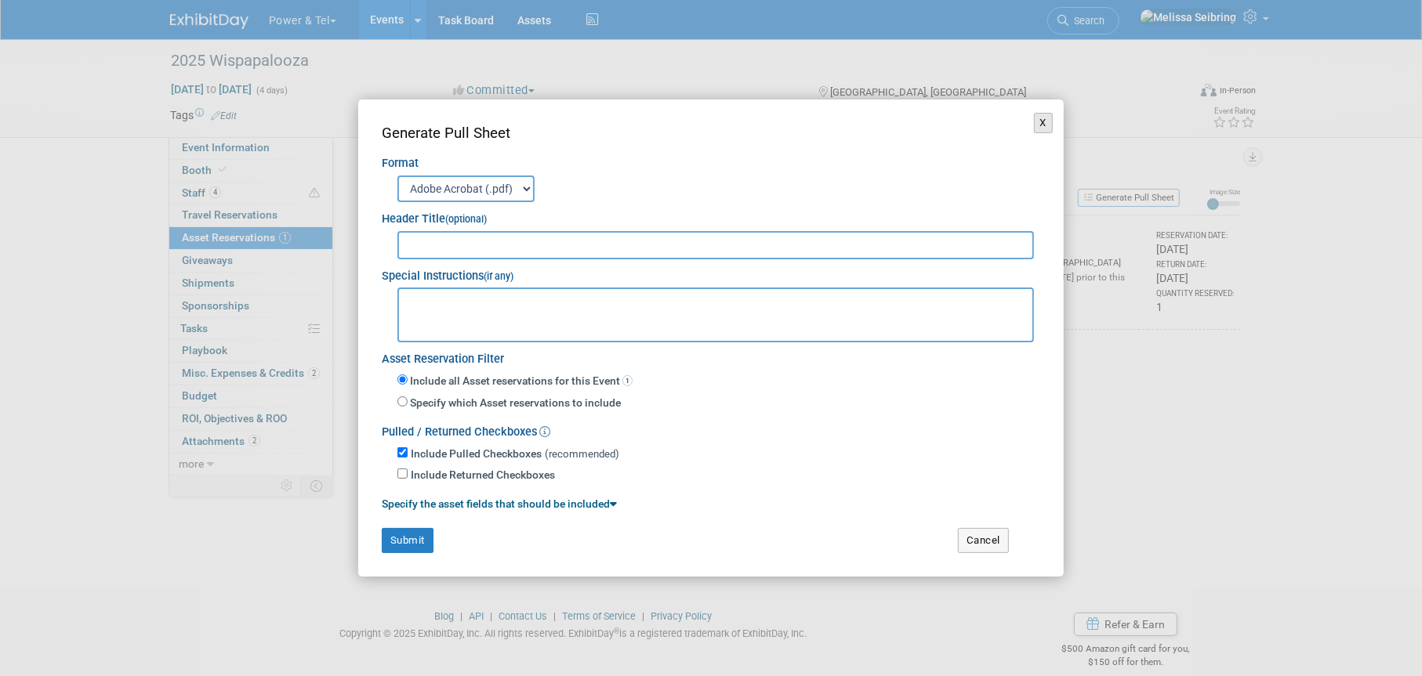
click at [1038, 121] on button "X" at bounding box center [1044, 123] width 20 height 20
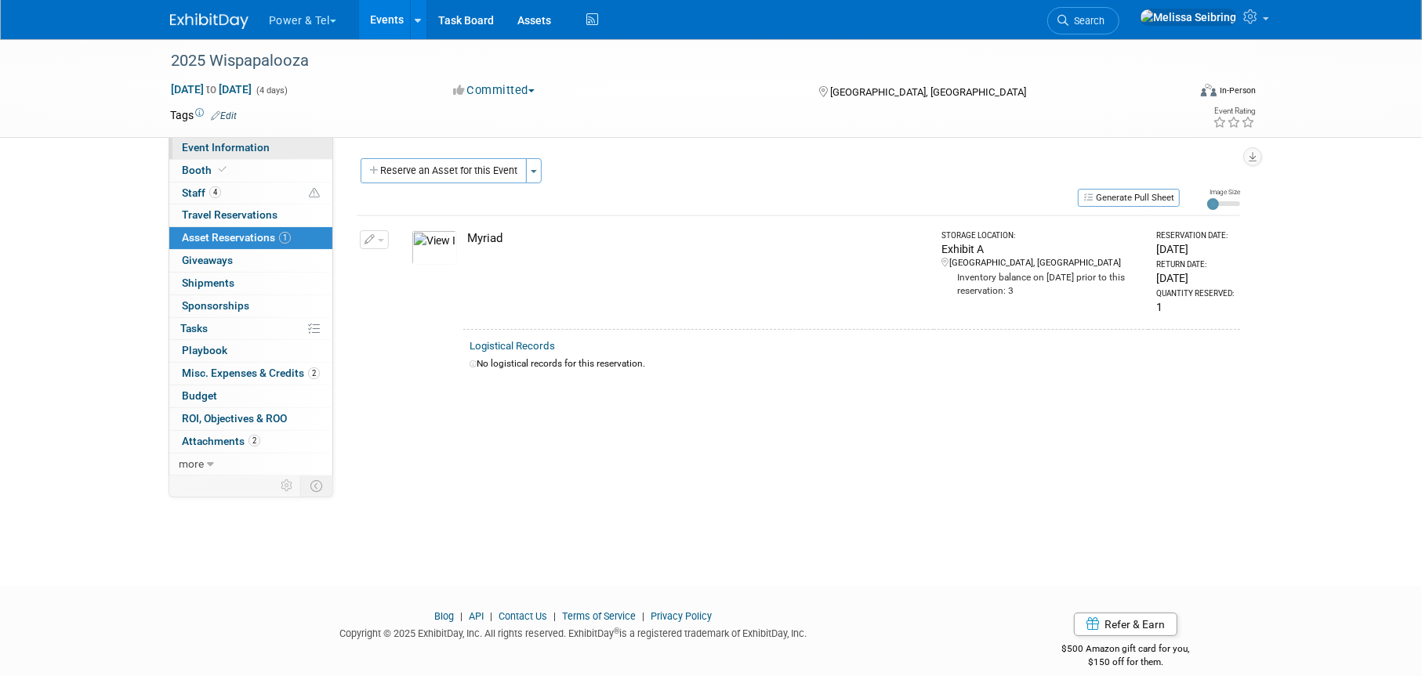
drag, startPoint x: 547, startPoint y: 267, endPoint x: 222, endPoint y: 150, distance: 345.6
click at [222, 150] on span "Event Information" at bounding box center [226, 147] width 88 height 13
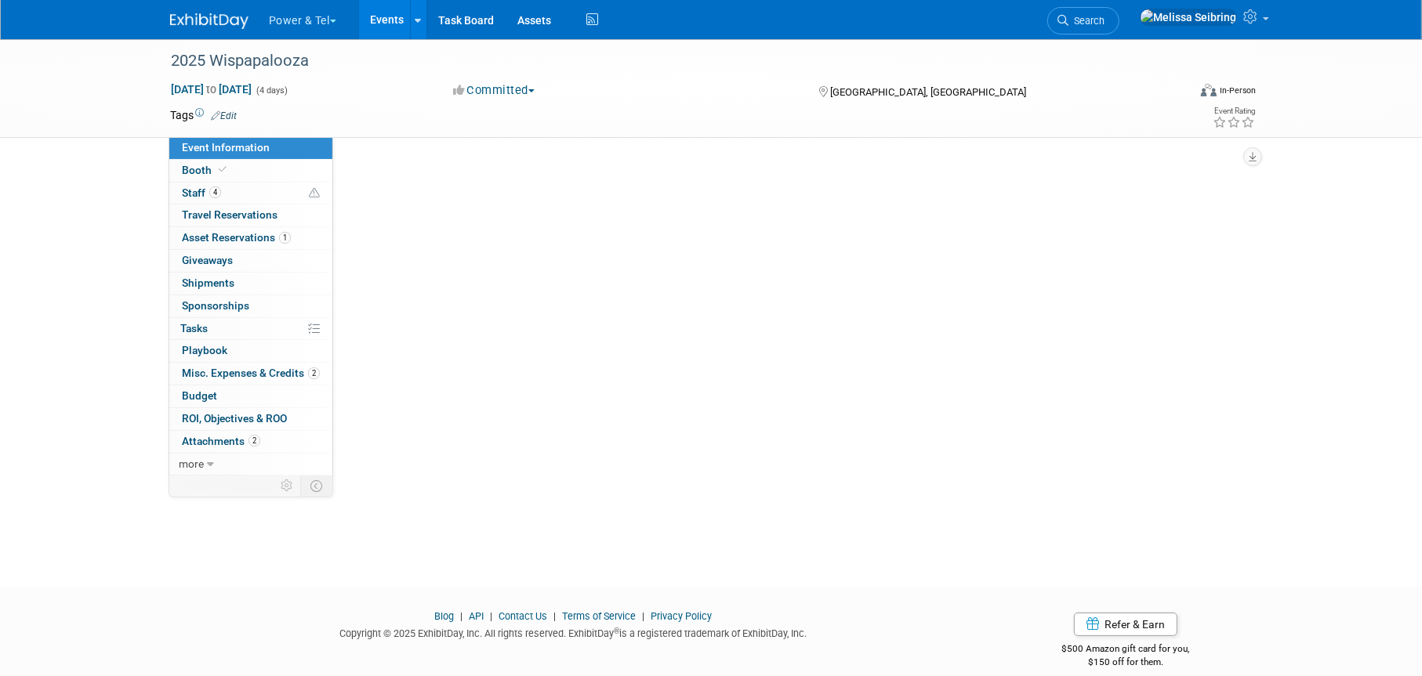
select select "Trade Show"
select select "West"
select select "Yes"
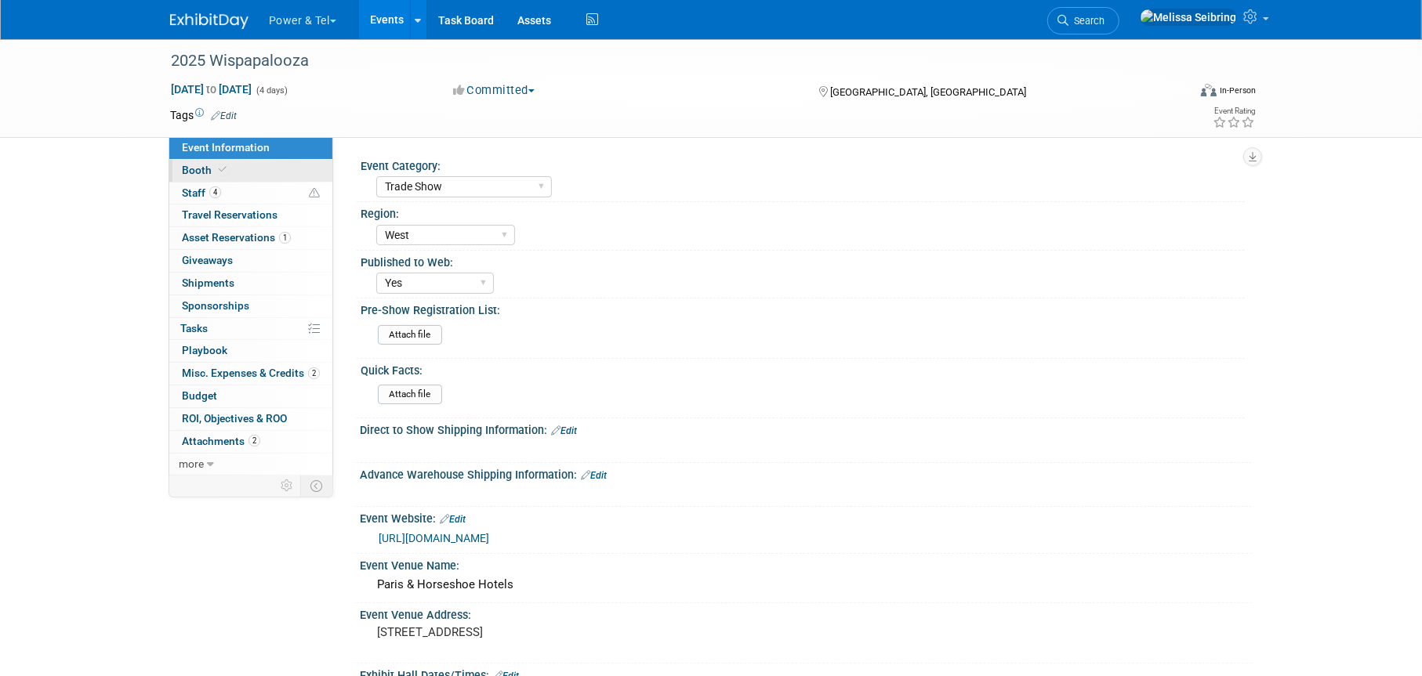
drag, startPoint x: 192, startPoint y: 173, endPoint x: 199, endPoint y: 177, distance: 8.1
click at [192, 173] on span "Booth" at bounding box center [206, 170] width 48 height 13
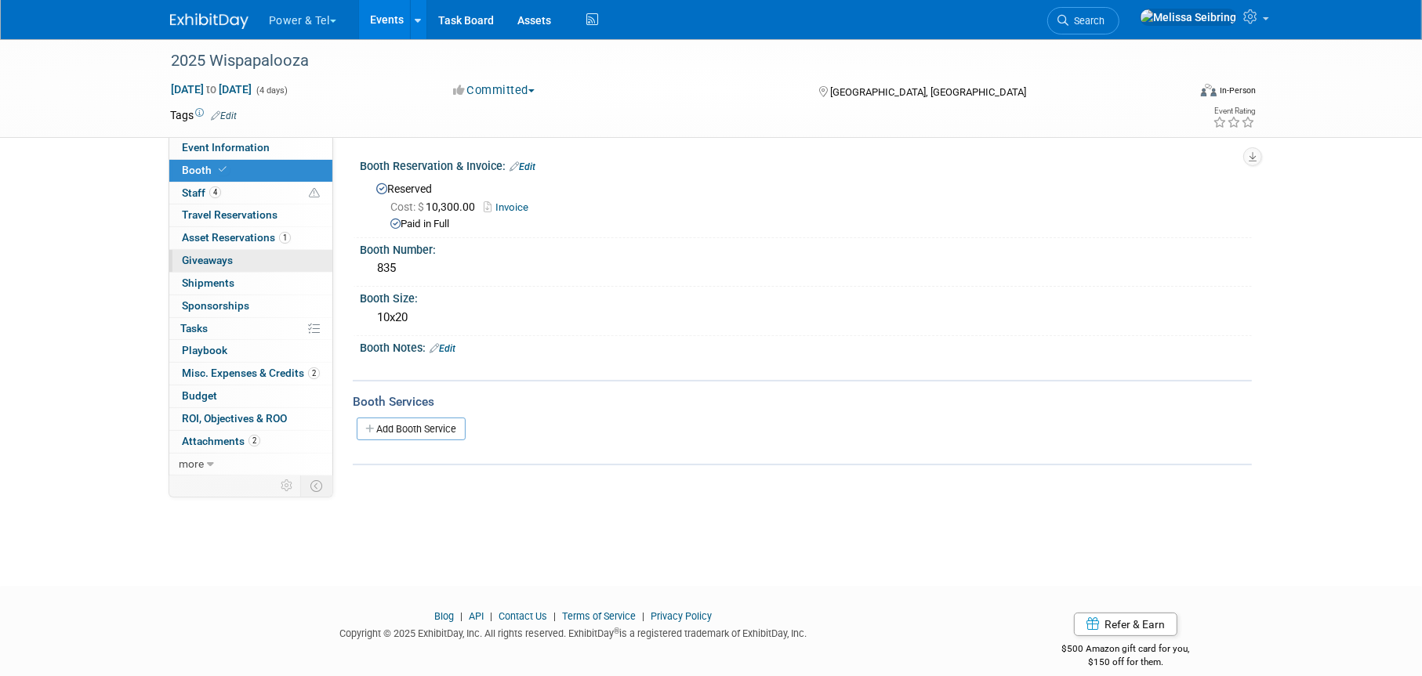
drag, startPoint x: 187, startPoint y: 261, endPoint x: 203, endPoint y: 268, distance: 17.9
click at [187, 261] on span "Giveaways 0" at bounding box center [207, 260] width 51 height 13
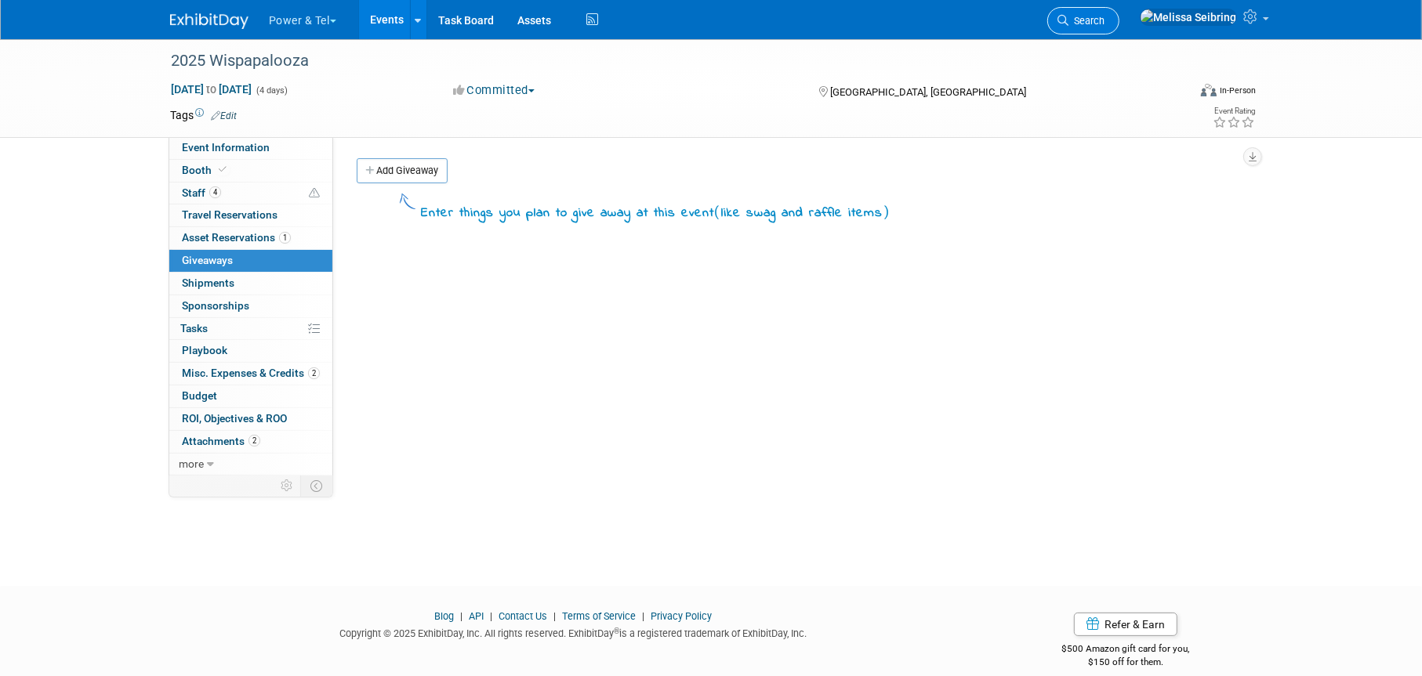
click at [1119, 7] on link "Search" at bounding box center [1083, 20] width 72 height 27
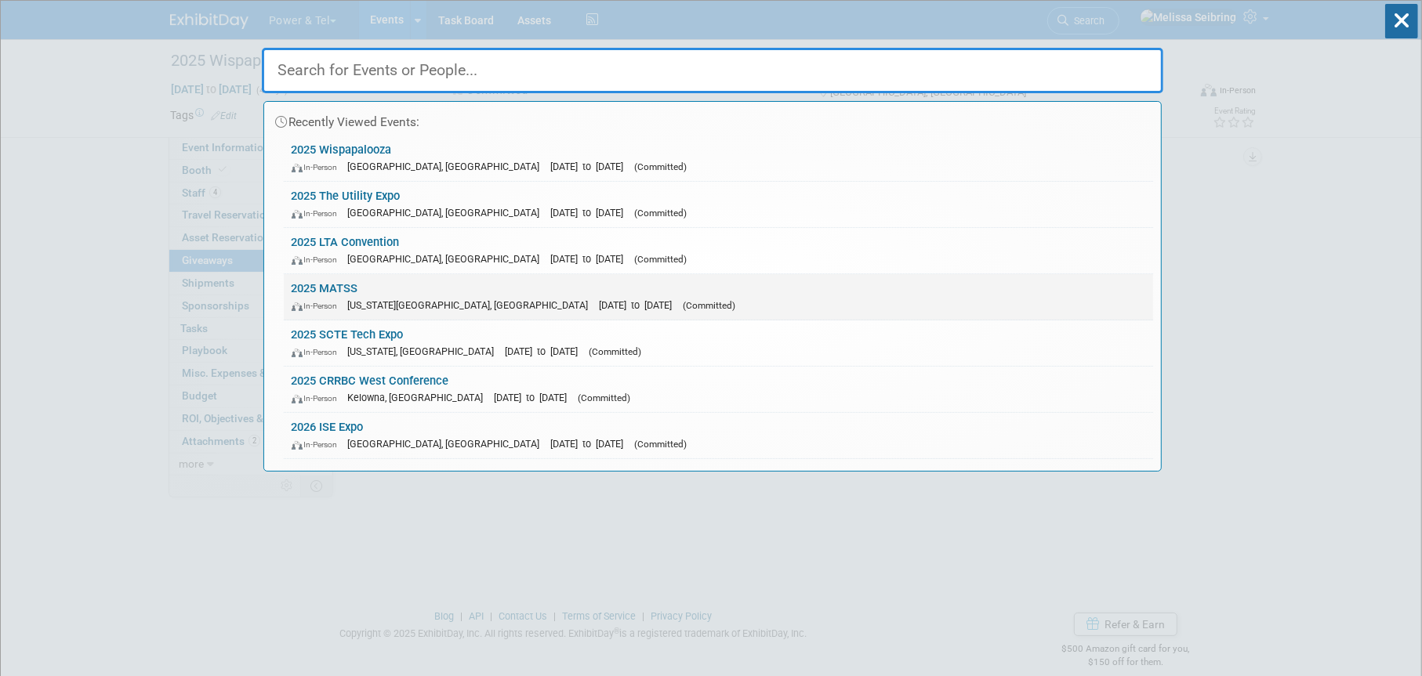
click at [327, 274] on link "2025 MATSS In-Person Kansas City, MO Oct 13, 2025 to Oct 15, 2025 (Committed)" at bounding box center [718, 296] width 869 height 45
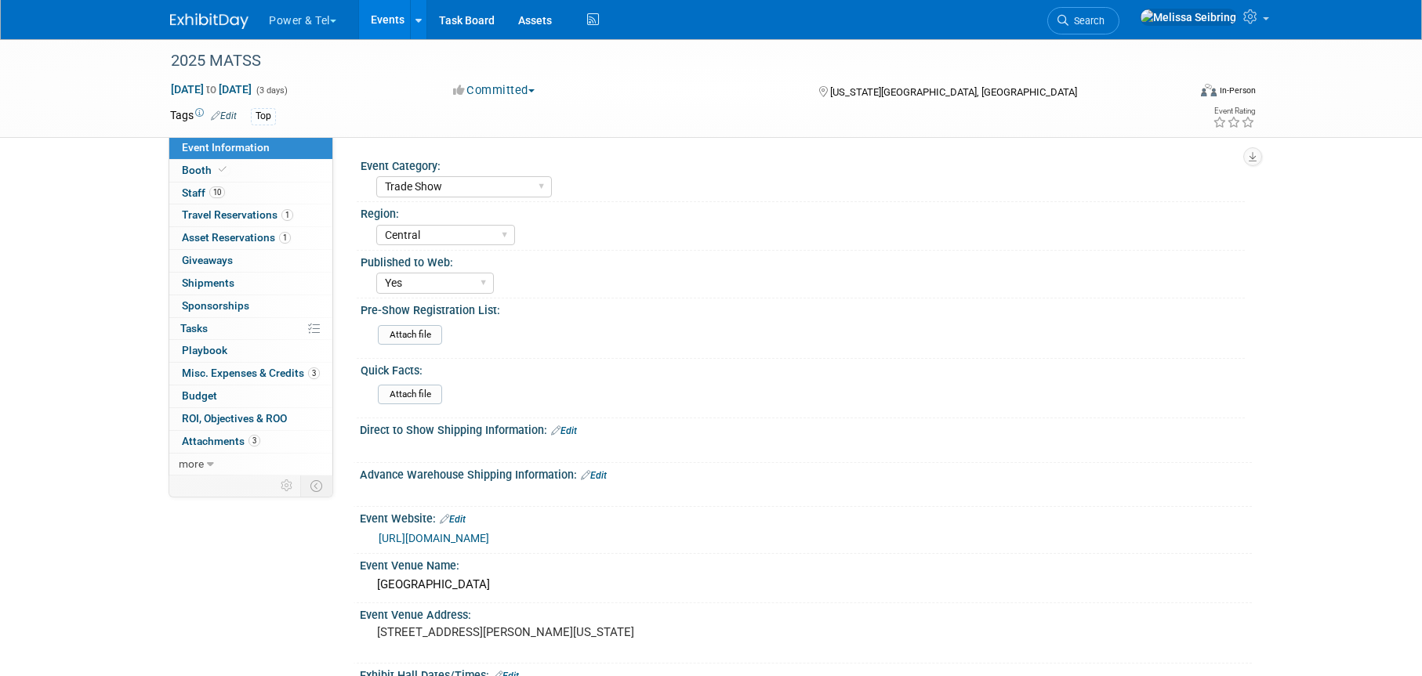
select select "Trade Show"
select select "Central"
select select "Yes"
click at [205, 189] on span "Staff 10" at bounding box center [203, 193] width 43 height 13
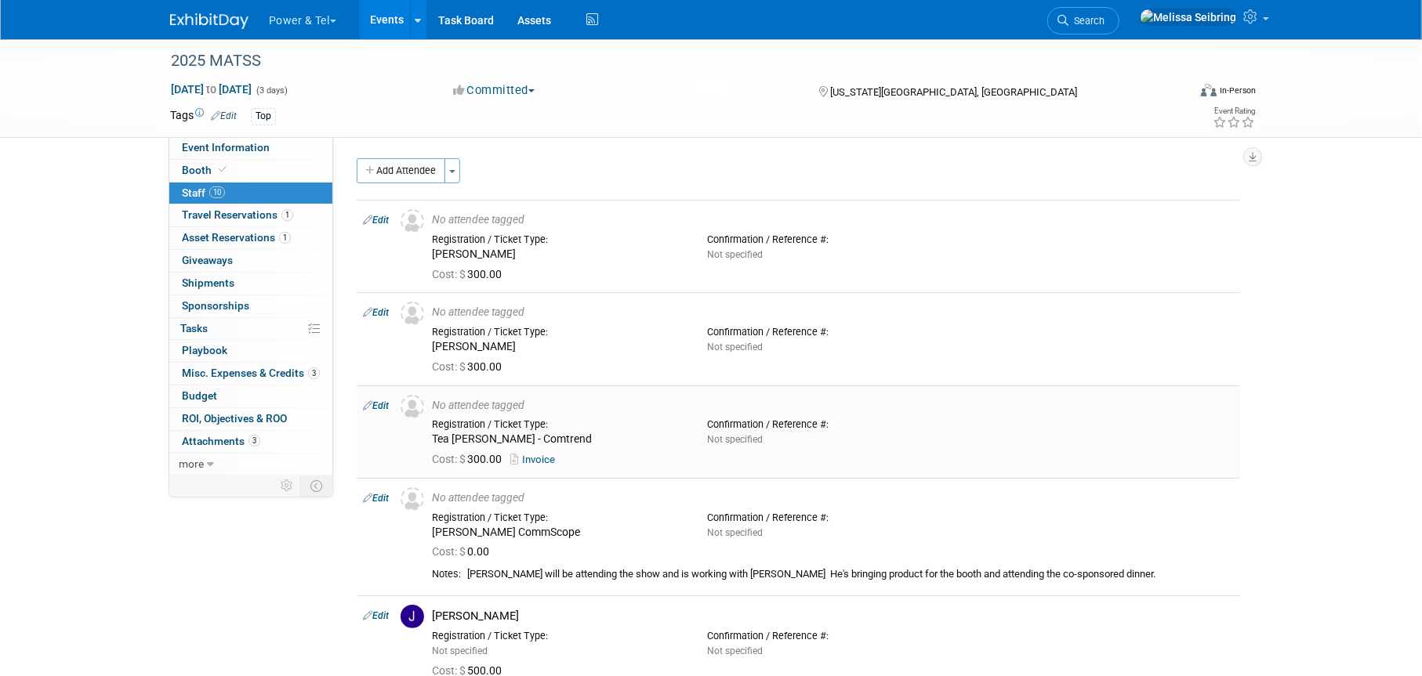
click at [375, 403] on link "Edit" at bounding box center [376, 406] width 26 height 11
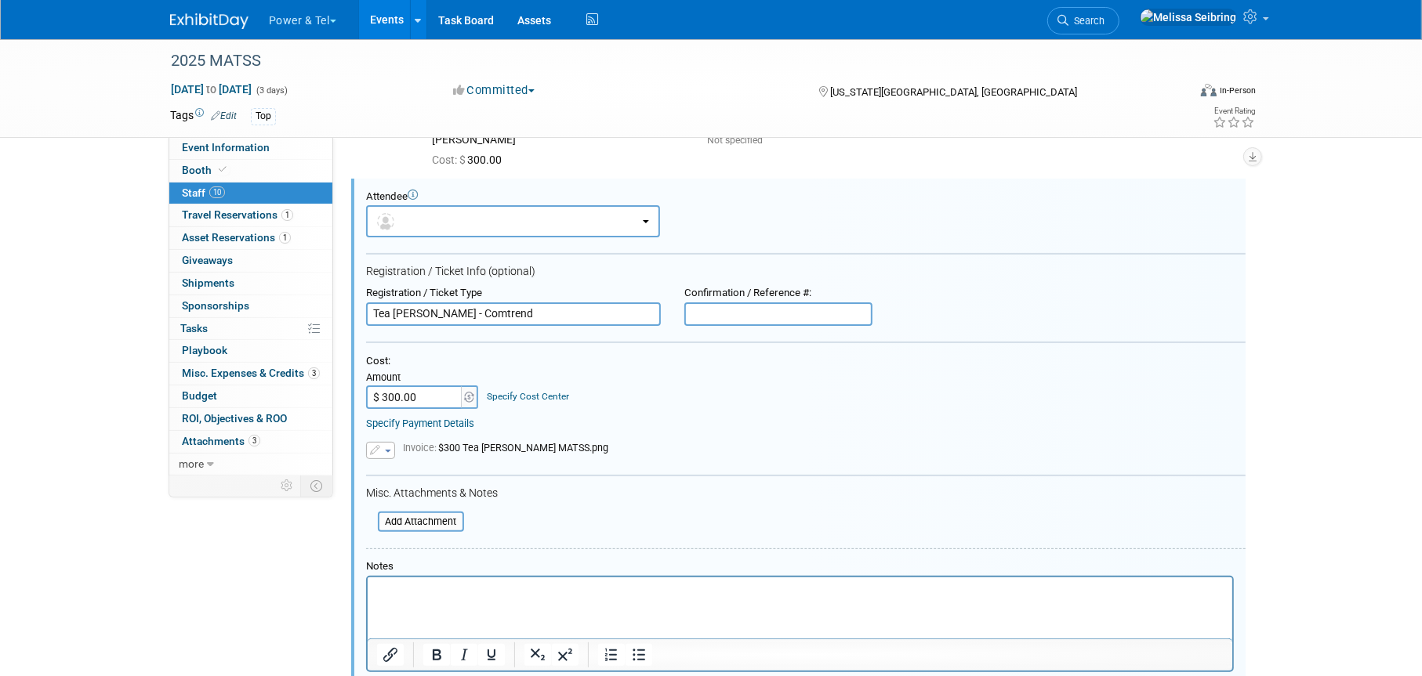
drag, startPoint x: 438, startPoint y: 313, endPoint x: 346, endPoint y: 303, distance: 92.2
click at [347, 308] on div "Event Information Event Info Booth Booth 10 Staff 10 Staff 1 Travel Reservation…" at bounding box center [710, 672] width 1105 height 1680
click at [435, 321] on input "Tea [PERSON_NAME] - Comtrend" at bounding box center [513, 315] width 295 height 24
drag, startPoint x: 441, startPoint y: 314, endPoint x: 218, endPoint y: 287, distance: 225.0
click at [252, 300] on div "Event Information Event Info Booth Booth 10 Staff 10 Staff 1 Travel Reservation…" at bounding box center [710, 672] width 1105 height 1680
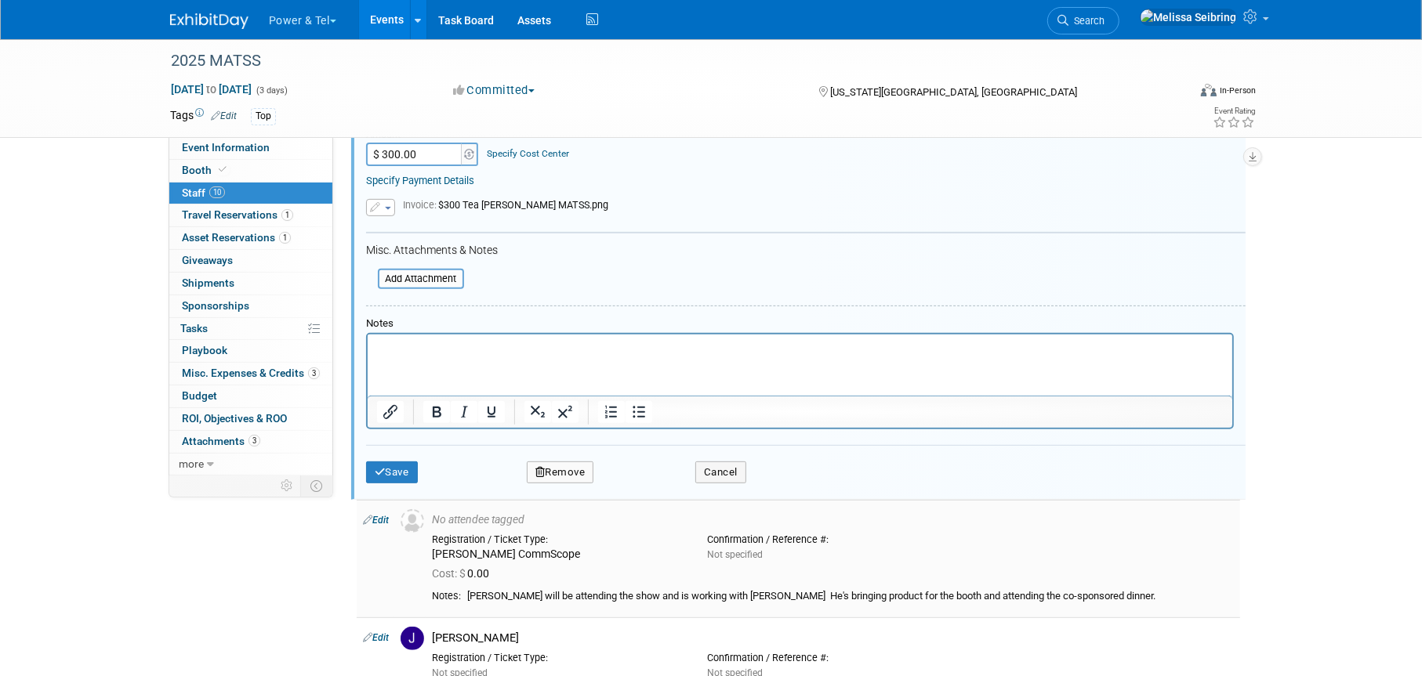
scroll to position [599, 0]
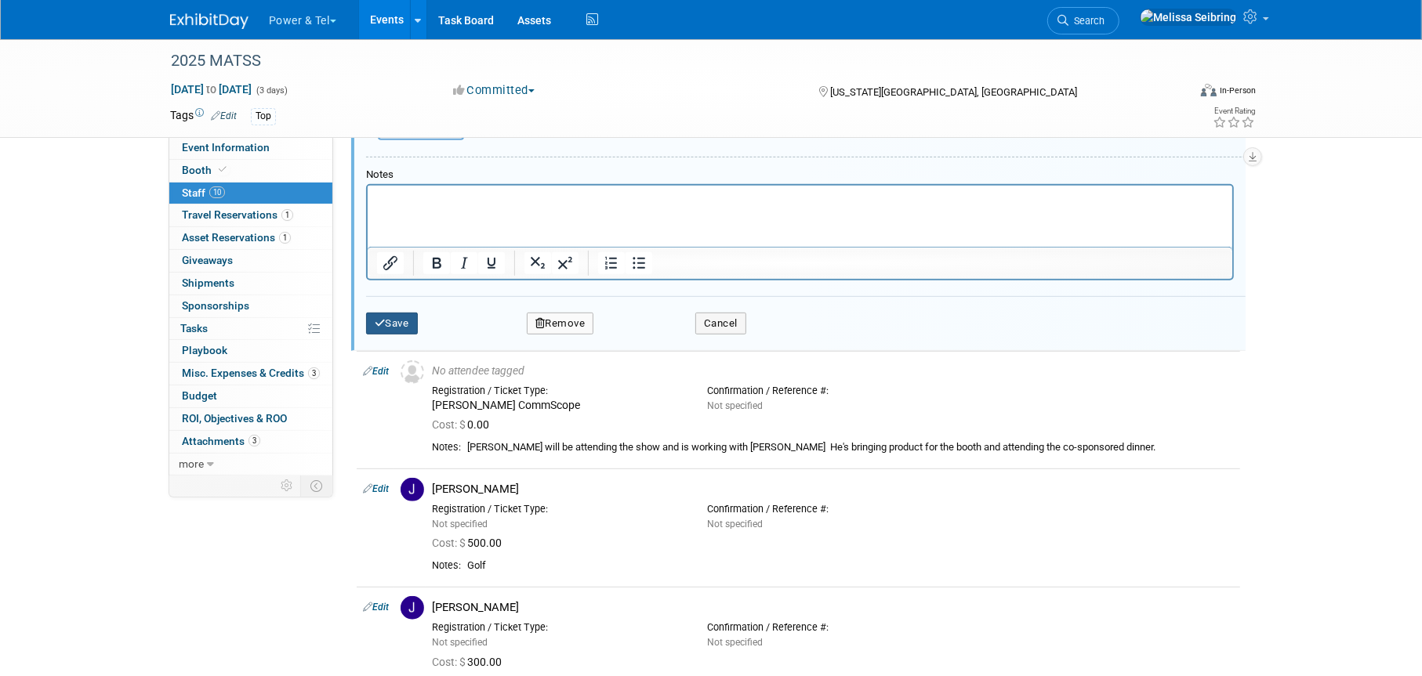
type input "[PERSON_NAME] - Comtrend"
click at [380, 322] on icon "submit" at bounding box center [380, 323] width 11 height 10
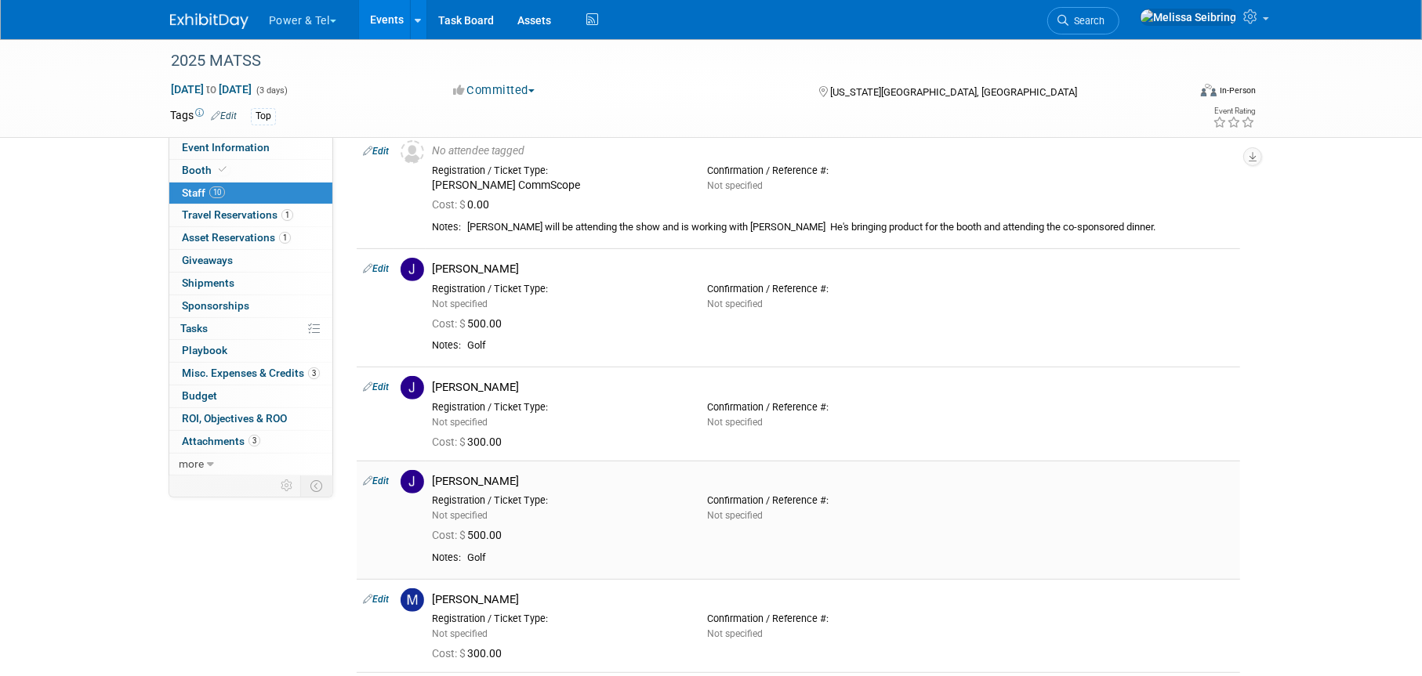
scroll to position [190, 0]
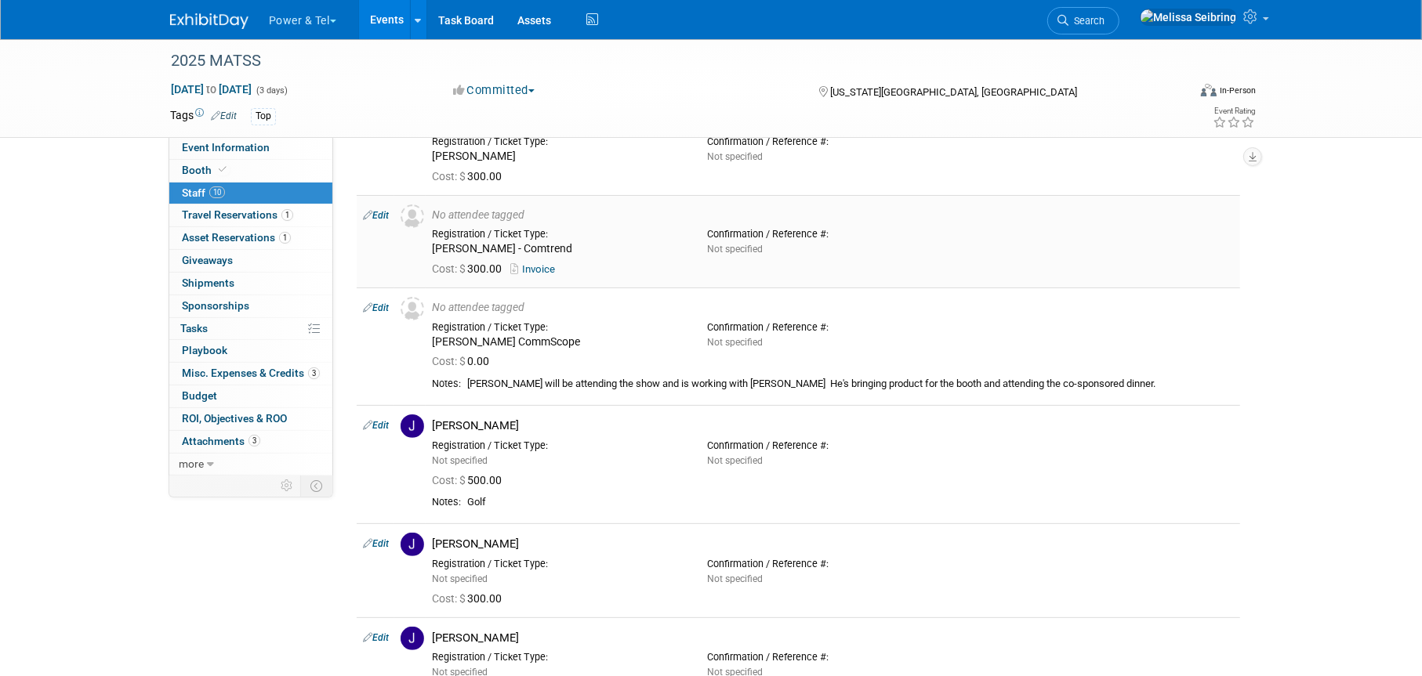
click at [544, 269] on link "Invoice" at bounding box center [535, 269] width 51 height 12
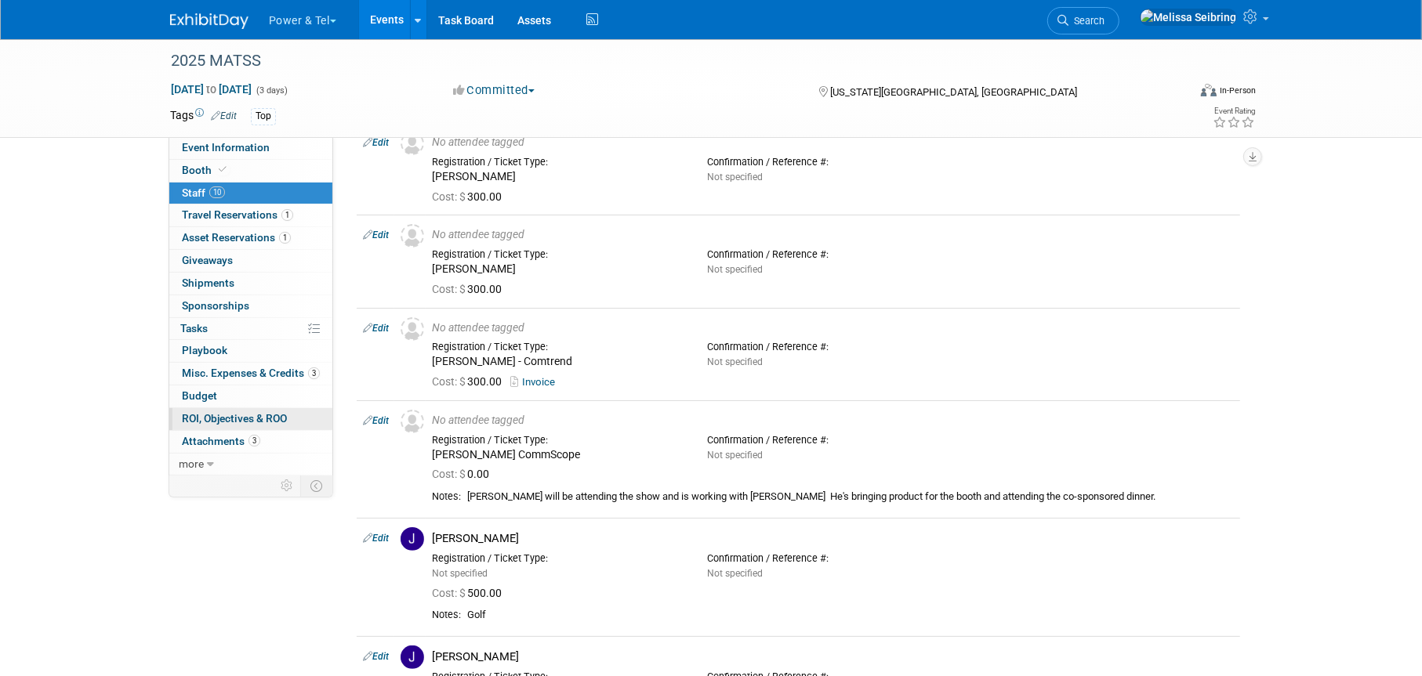
scroll to position [0, 0]
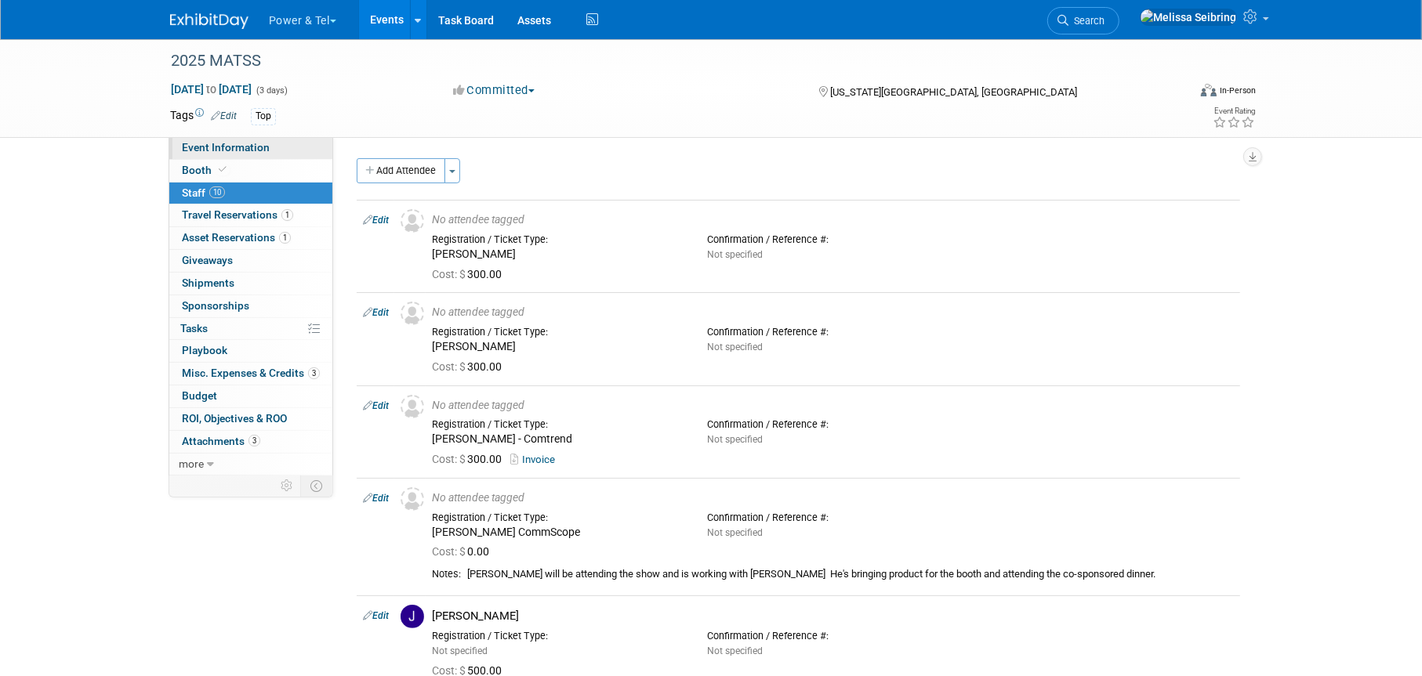
click at [232, 149] on span "Event Information" at bounding box center [226, 147] width 88 height 13
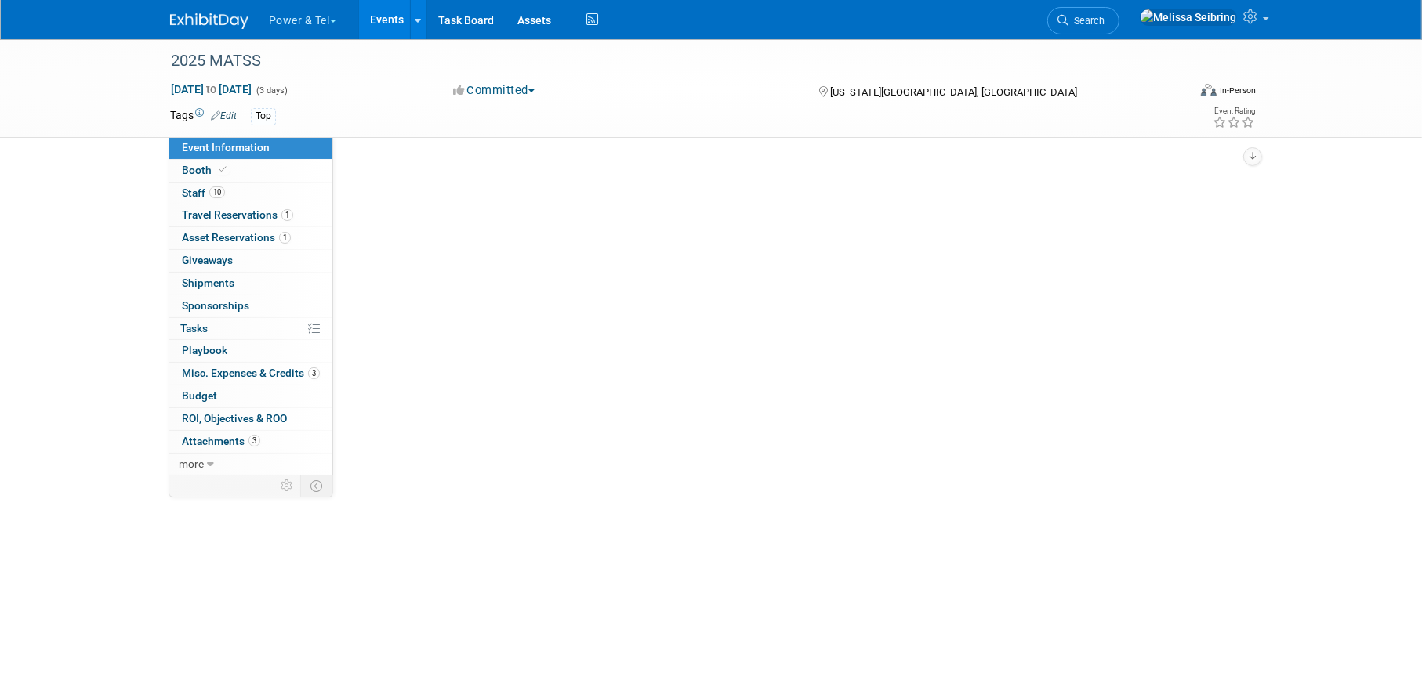
select select "Trade Show"
select select "Central"
select select "Yes"
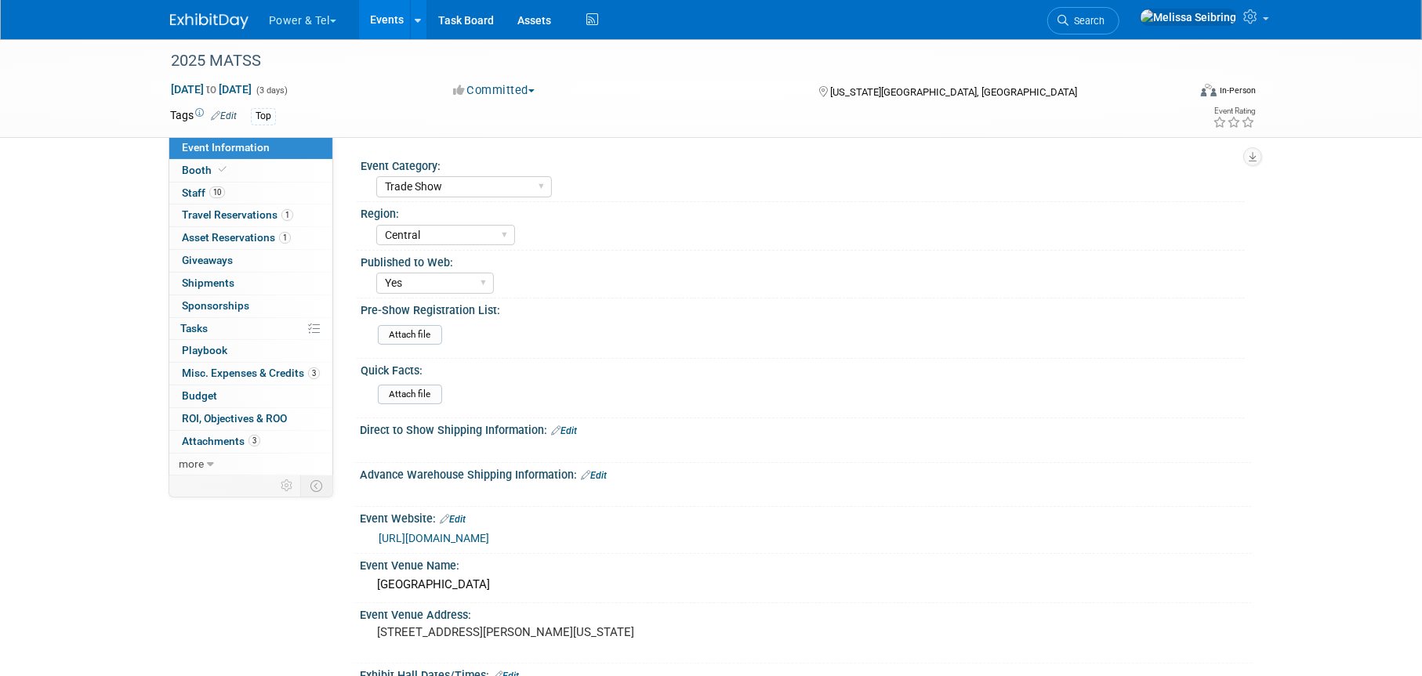
click at [444, 536] on link "https://matss.org/" at bounding box center [434, 538] width 111 height 13
click at [188, 191] on span "Staff 10" at bounding box center [203, 193] width 43 height 13
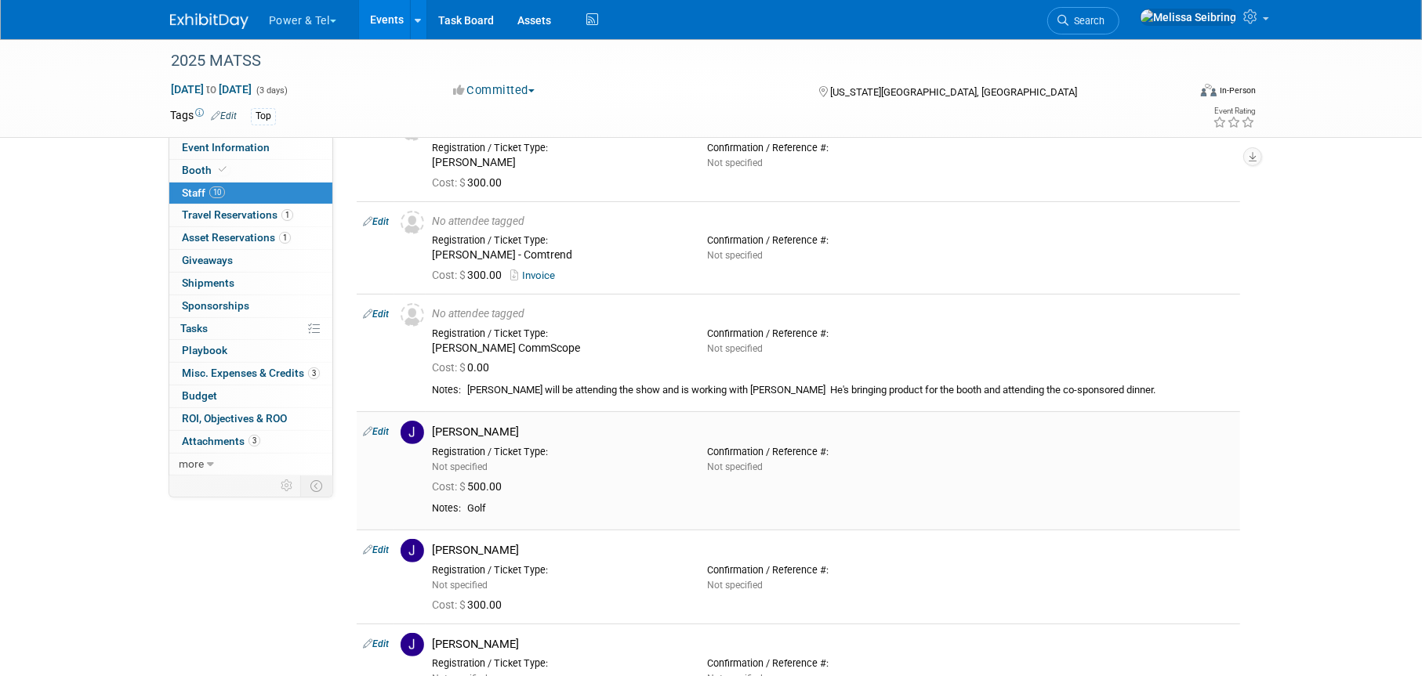
scroll to position [157, 0]
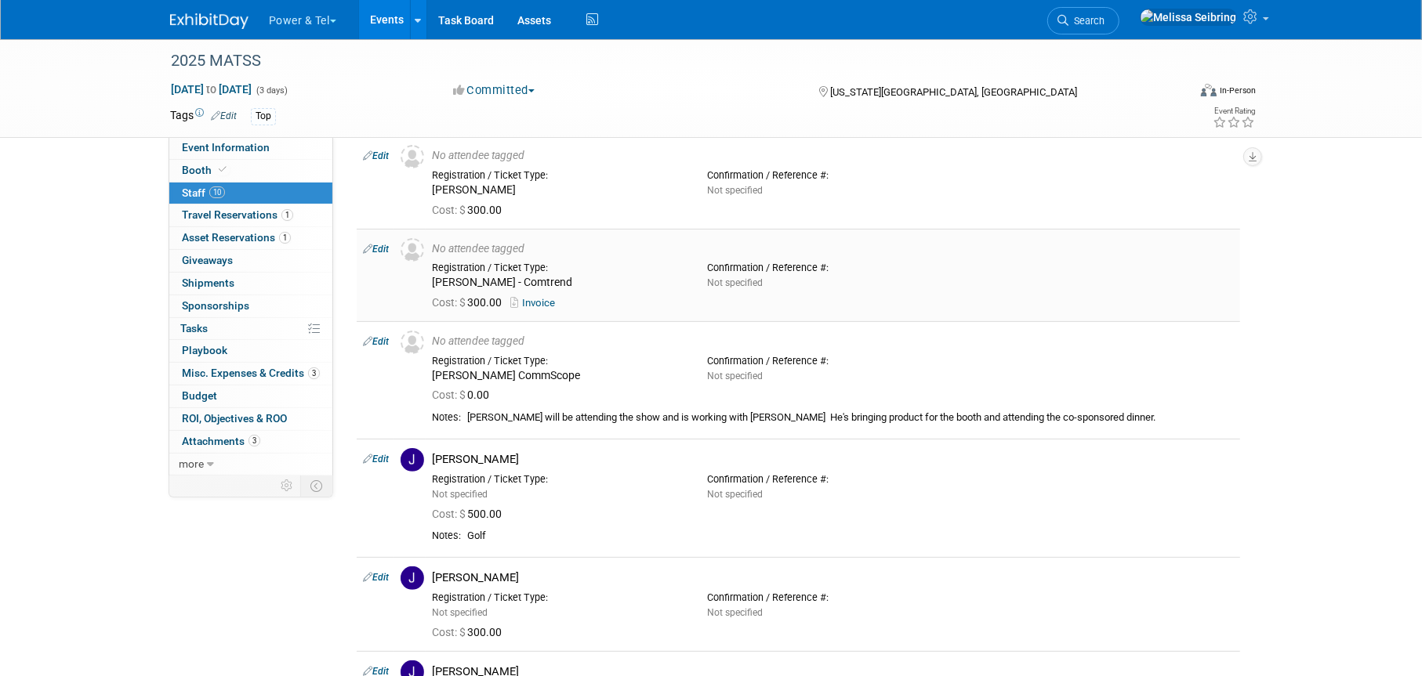
click at [539, 306] on link "Invoice" at bounding box center [535, 303] width 51 height 12
click at [212, 22] on img at bounding box center [209, 21] width 78 height 16
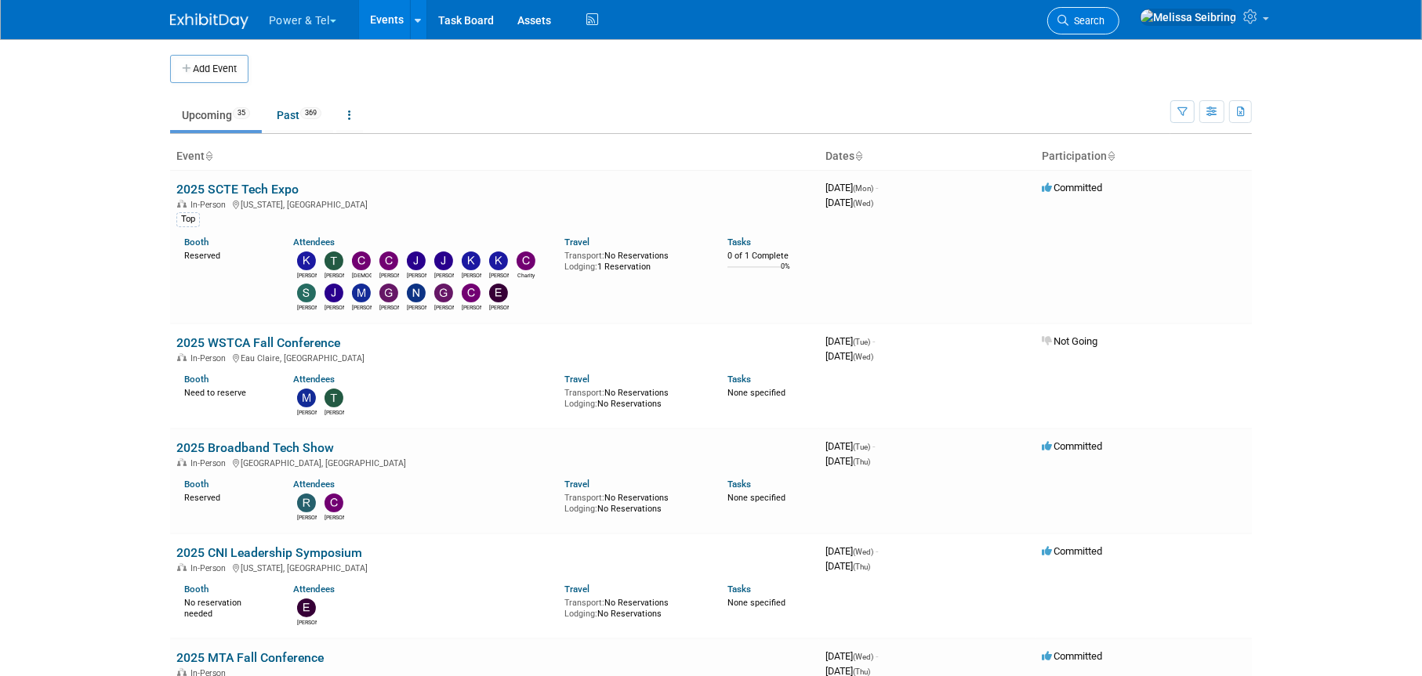
click at [1104, 15] on span "Search" at bounding box center [1086, 21] width 36 height 12
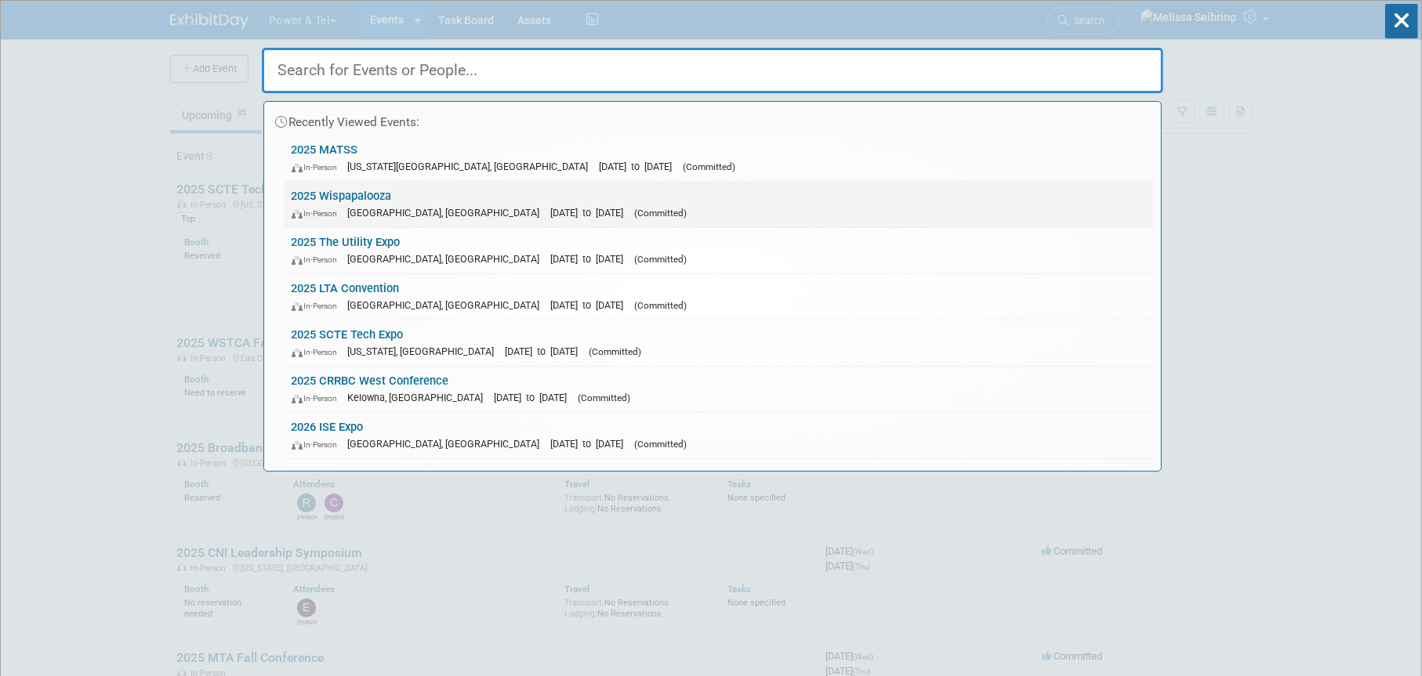
click at [346, 190] on link "2025 Wispapalooza In-Person [GEOGRAPHIC_DATA], [GEOGRAPHIC_DATA] [DATE] to [DAT…" at bounding box center [718, 204] width 869 height 45
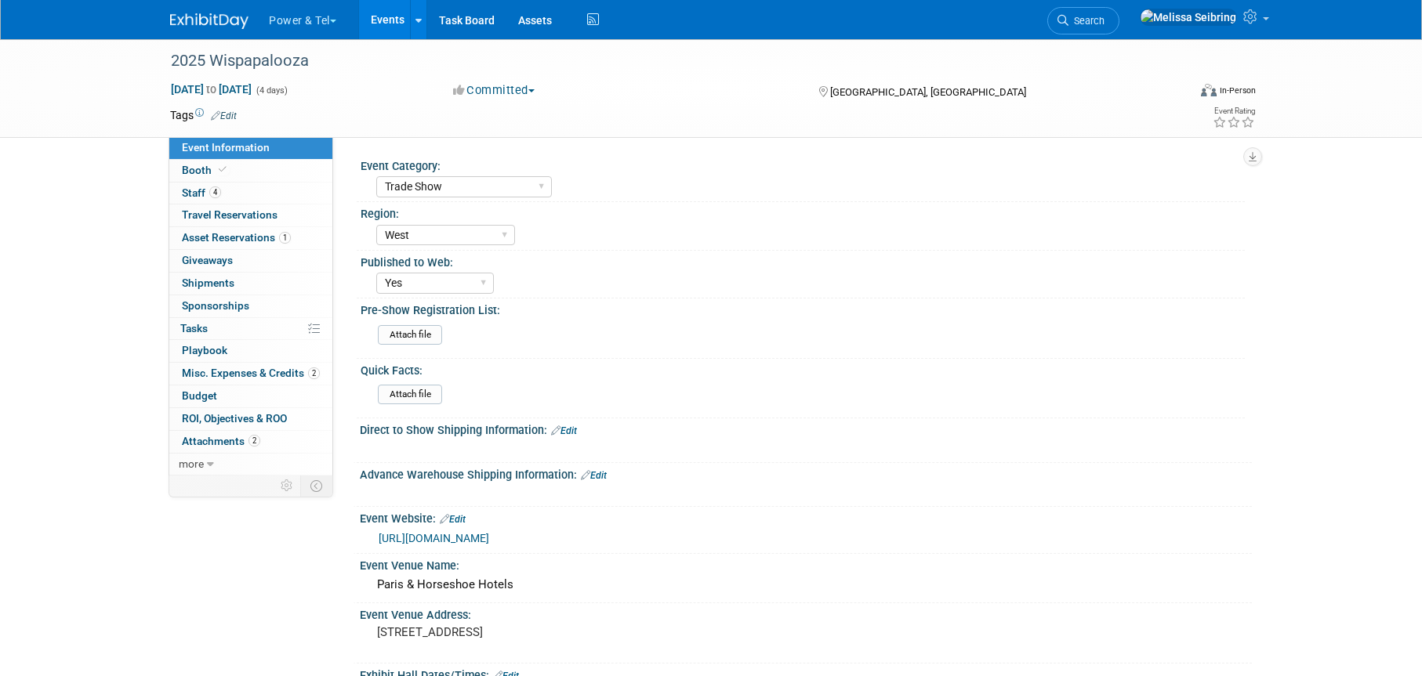
select select "Trade Show"
select select "West"
select select "Yes"
click at [189, 188] on span "Staff 4" at bounding box center [201, 193] width 39 height 13
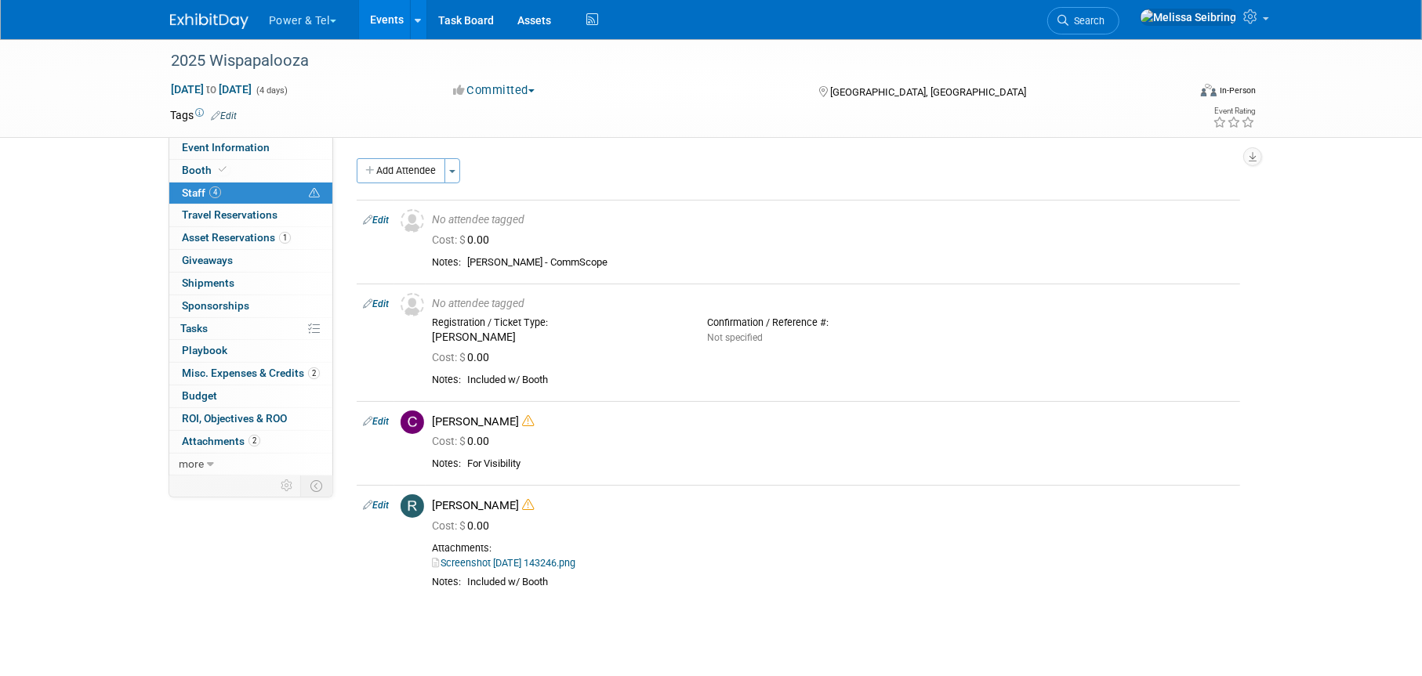
click at [416, 172] on button "Add Attendee" at bounding box center [401, 170] width 89 height 25
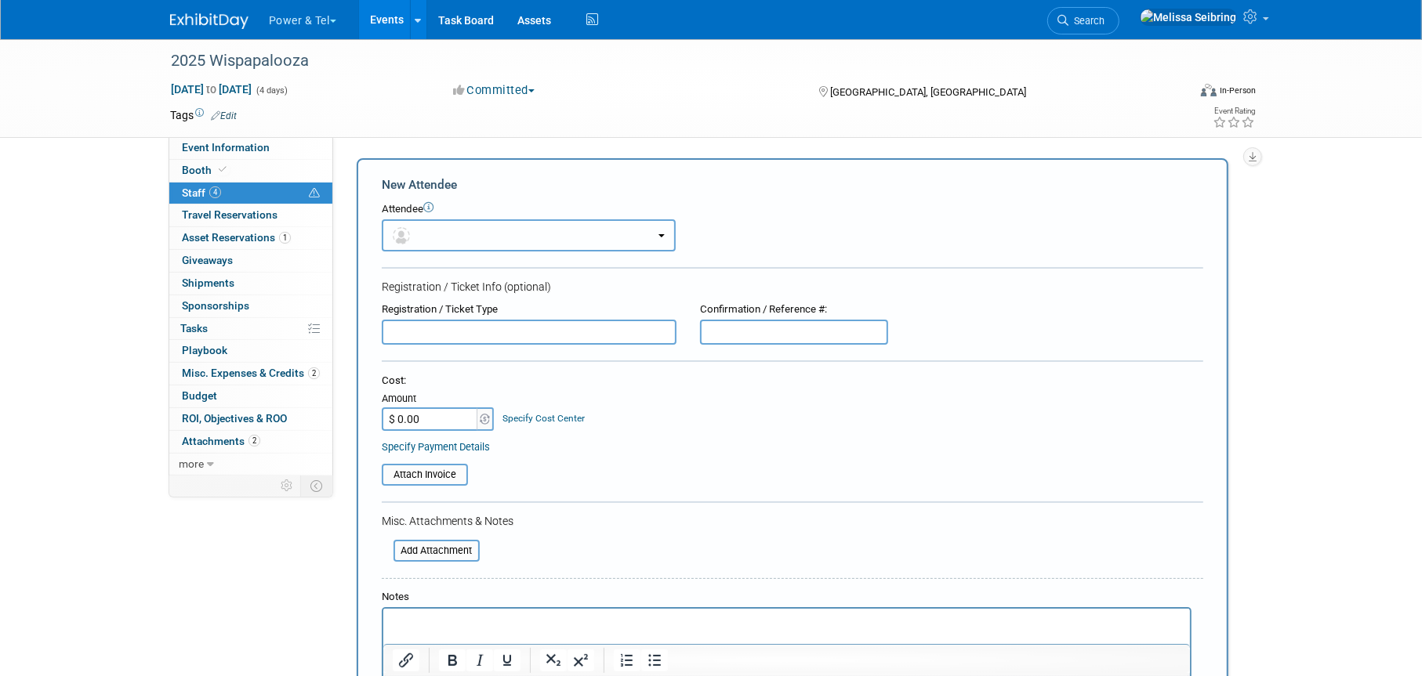
click at [445, 232] on button "button" at bounding box center [529, 235] width 294 height 32
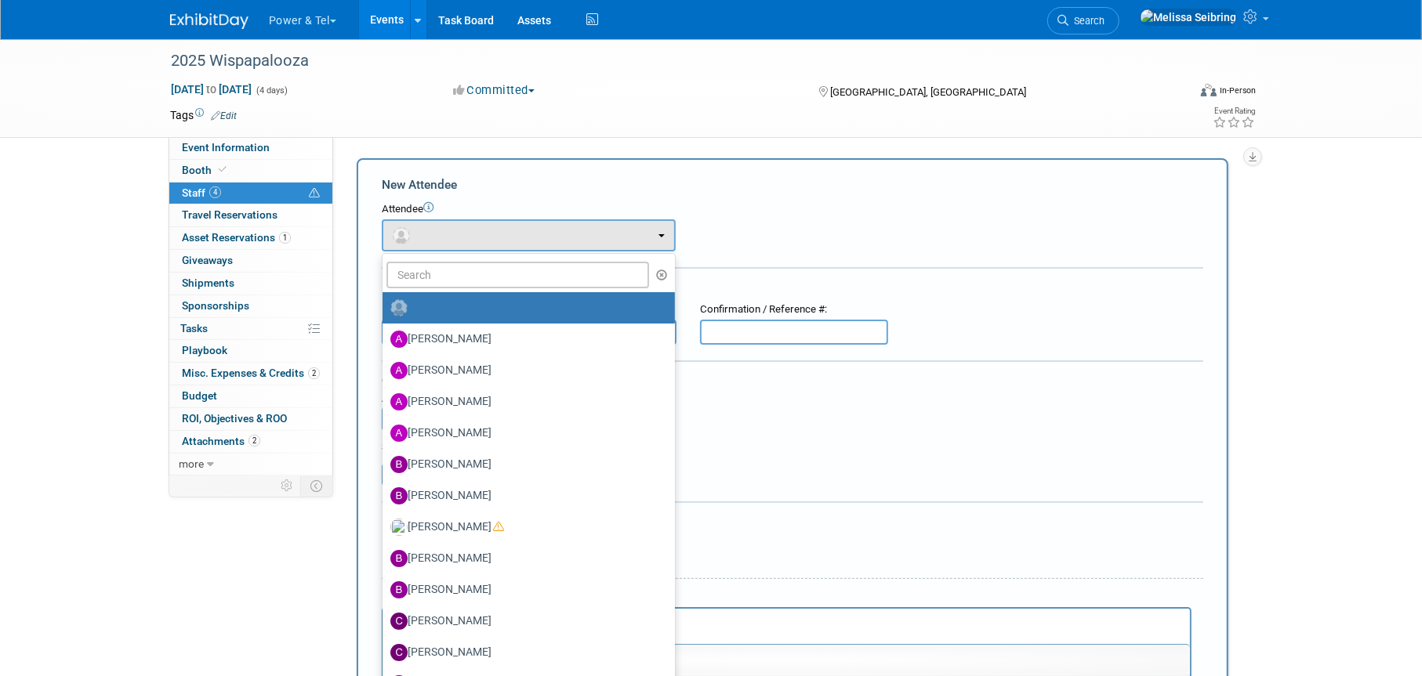
click at [402, 306] on img at bounding box center [398, 307] width 17 height 17
click at [385, 306] on input "radio" at bounding box center [380, 306] width 10 height 10
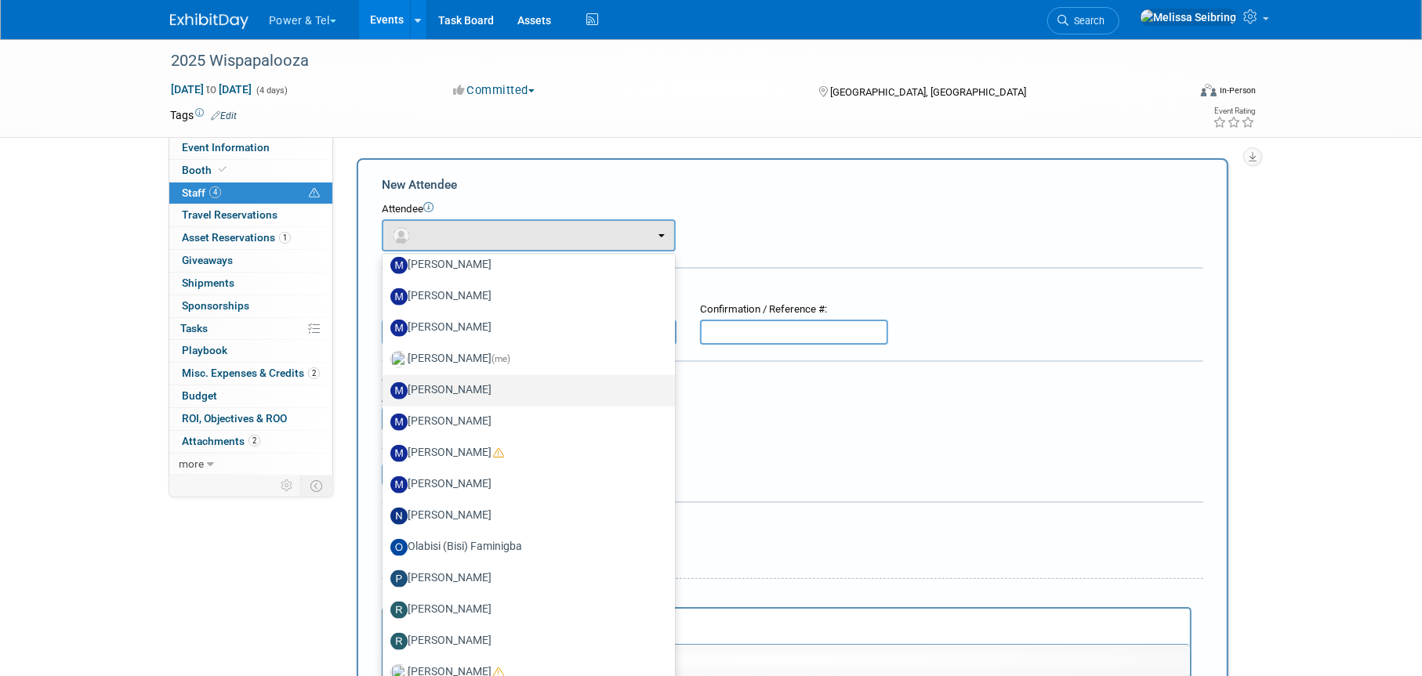
scroll to position [1764, 0]
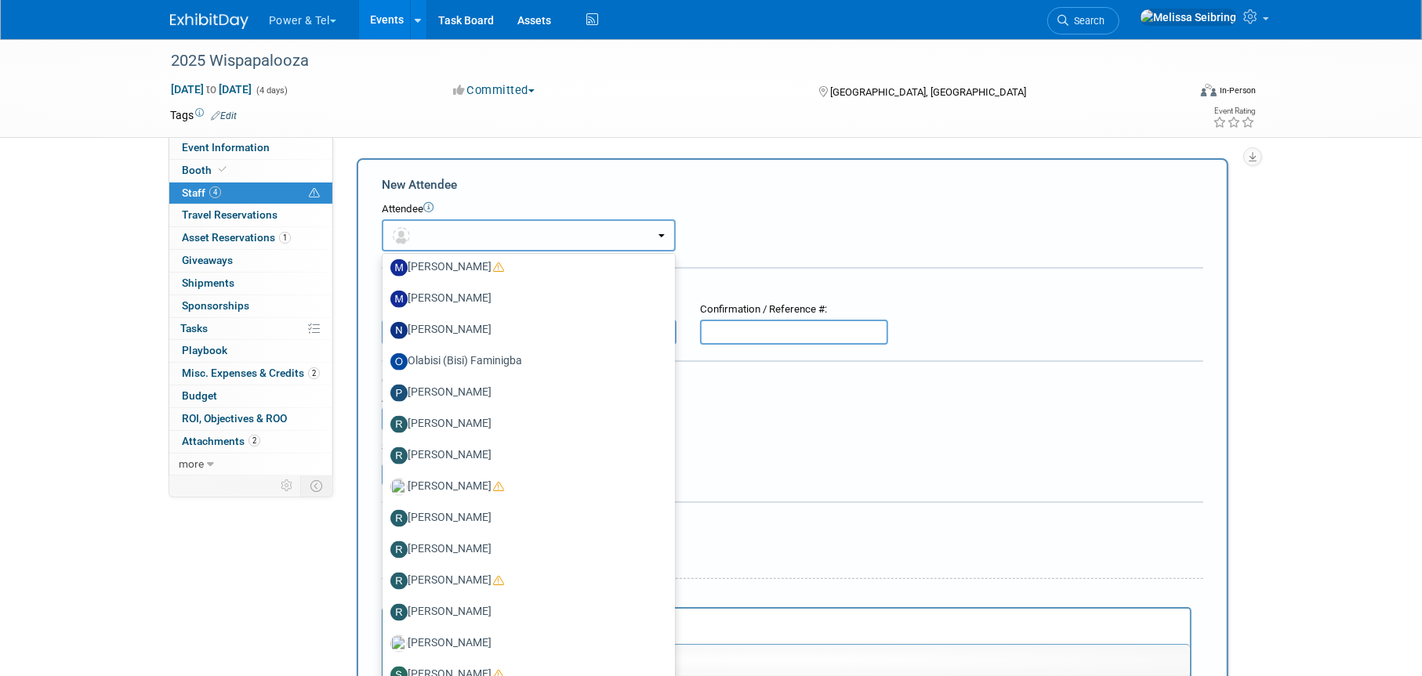
click at [467, 236] on button "button" at bounding box center [529, 235] width 294 height 32
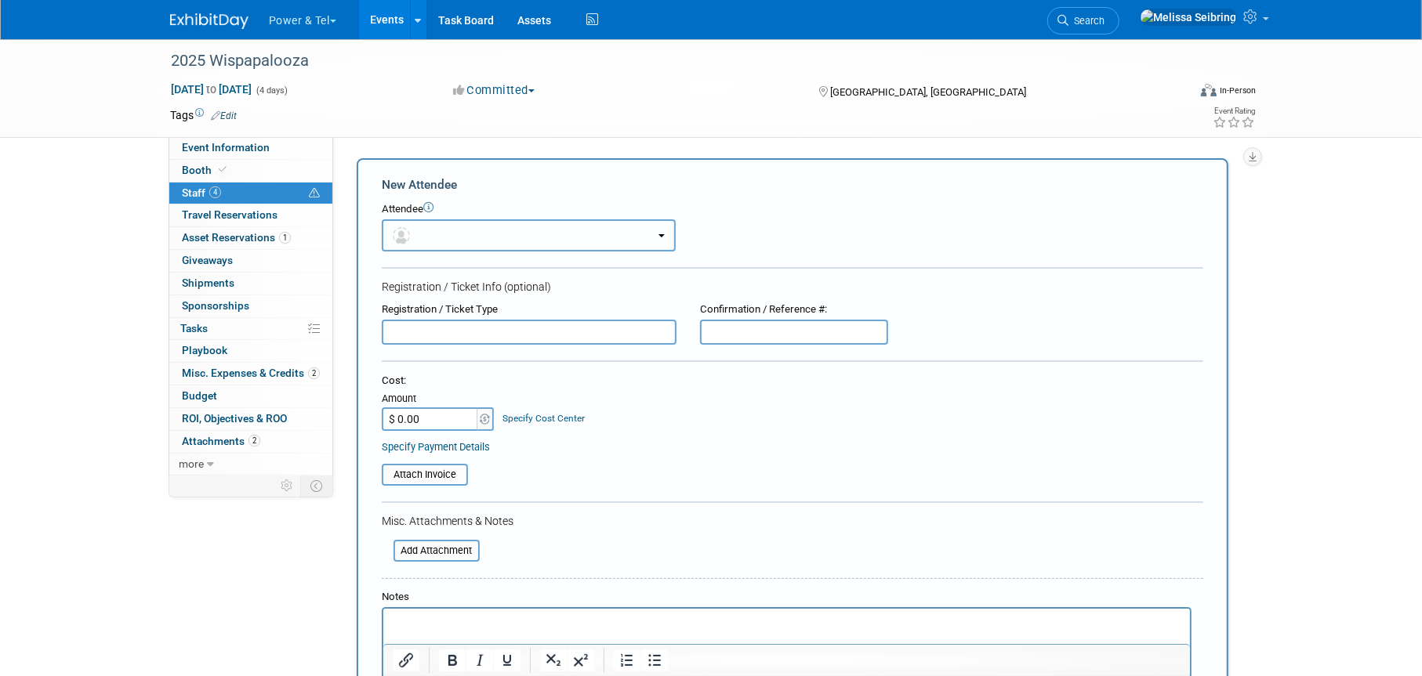
click at [500, 230] on button "button" at bounding box center [529, 235] width 294 height 32
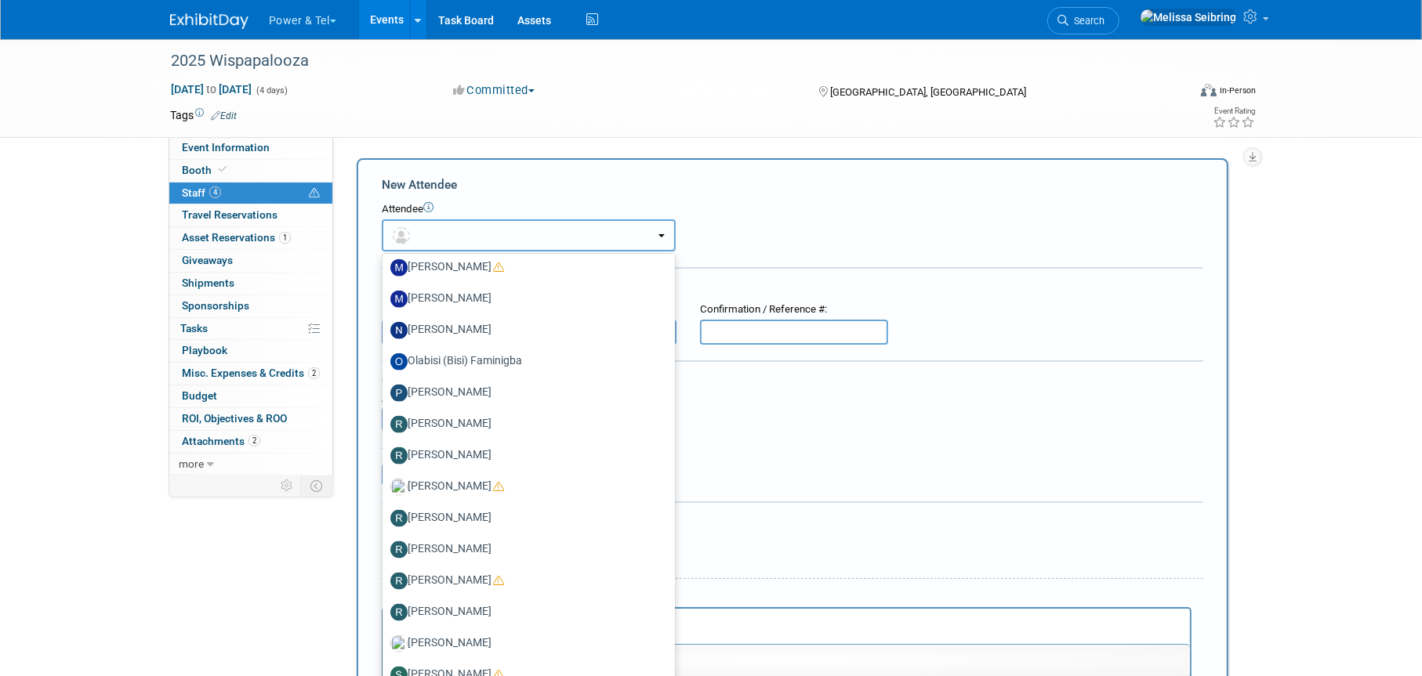
click at [496, 234] on button "button" at bounding box center [529, 235] width 294 height 32
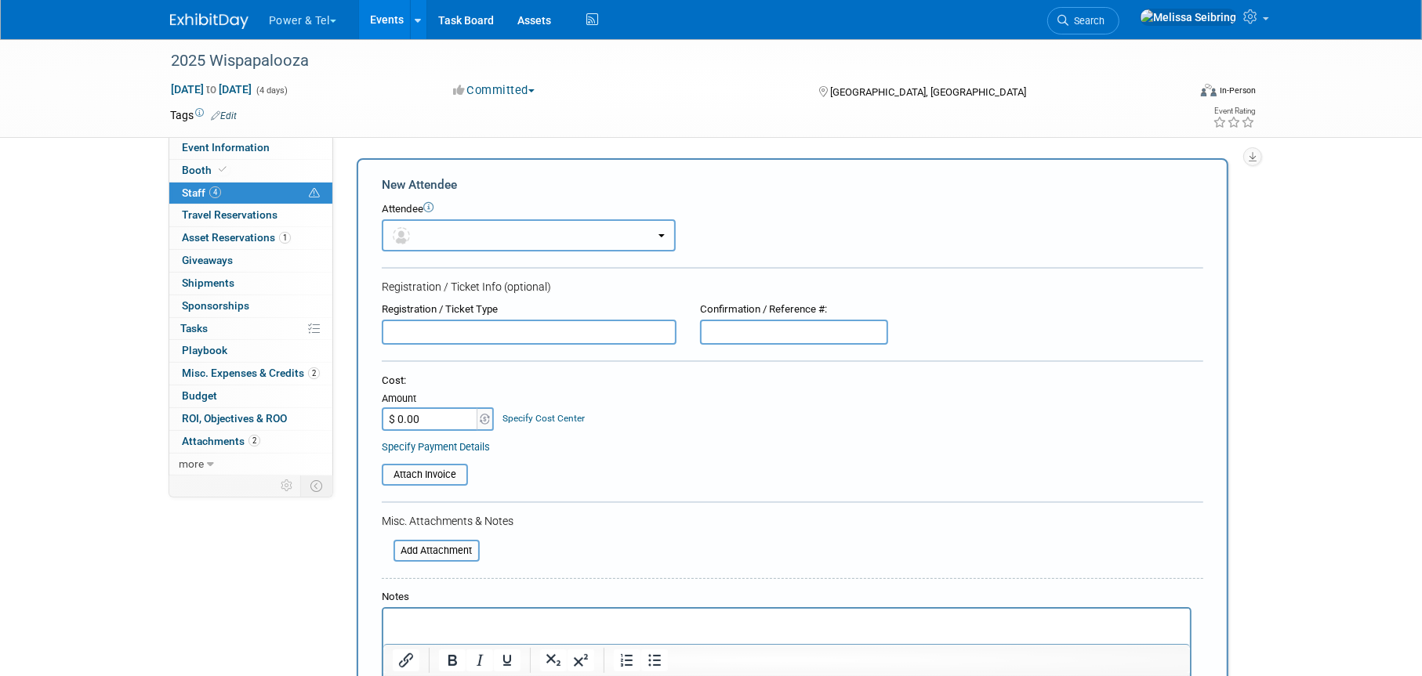
click at [665, 233] on button "button" at bounding box center [529, 235] width 294 height 32
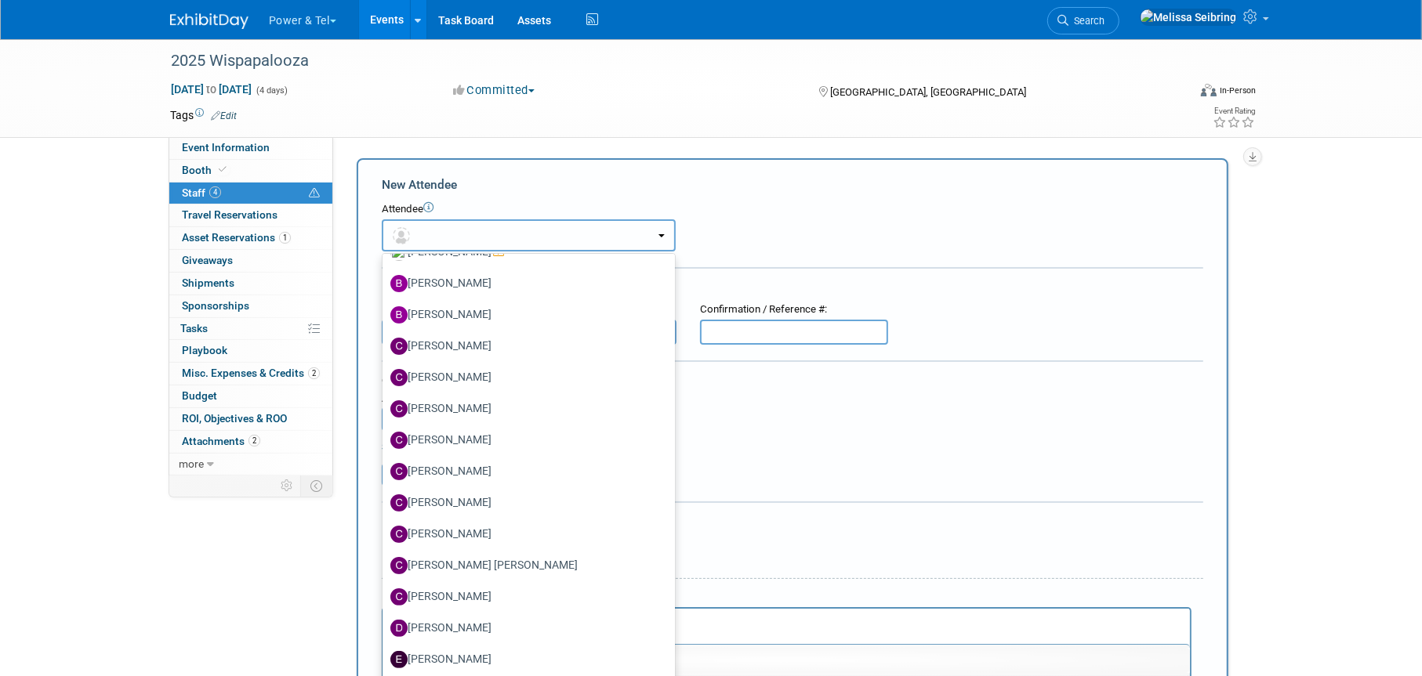
scroll to position [0, 0]
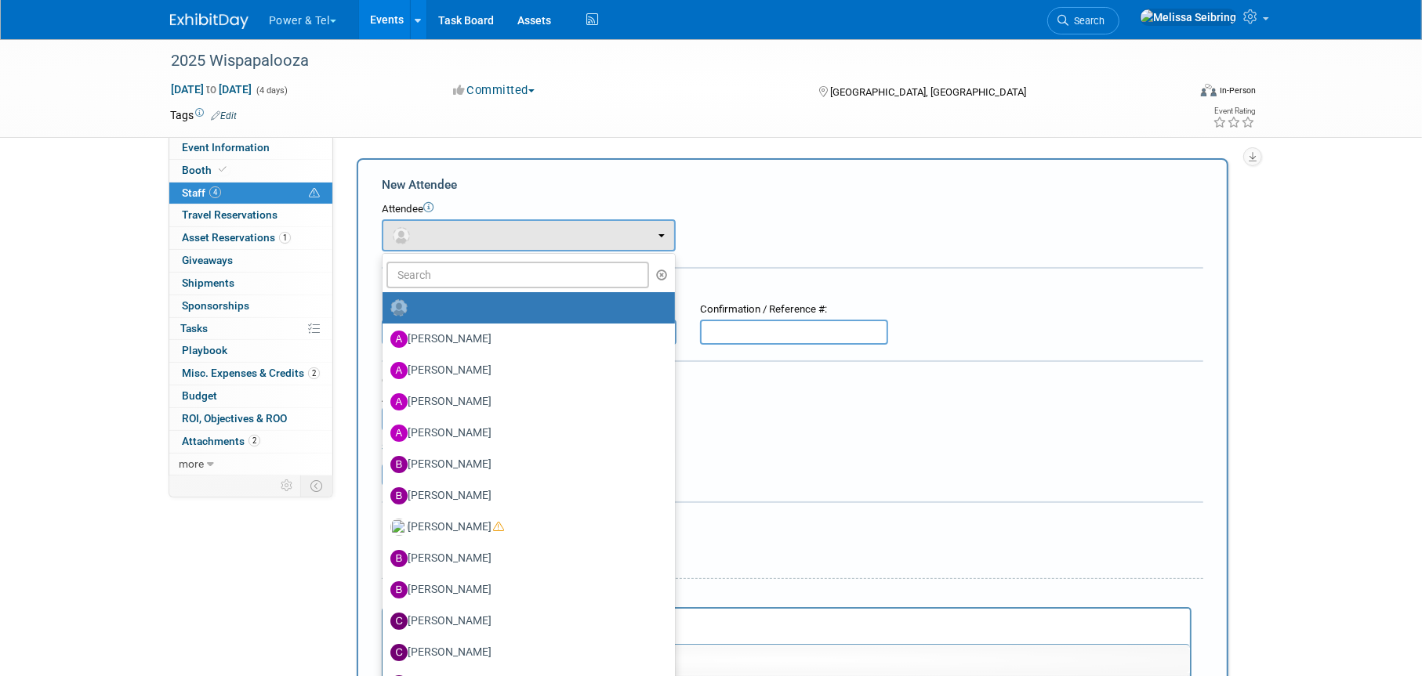
click at [474, 310] on label at bounding box center [524, 308] width 269 height 25
click at [385, 310] on input "radio" at bounding box center [380, 306] width 10 height 10
click at [432, 234] on button "button" at bounding box center [529, 235] width 294 height 32
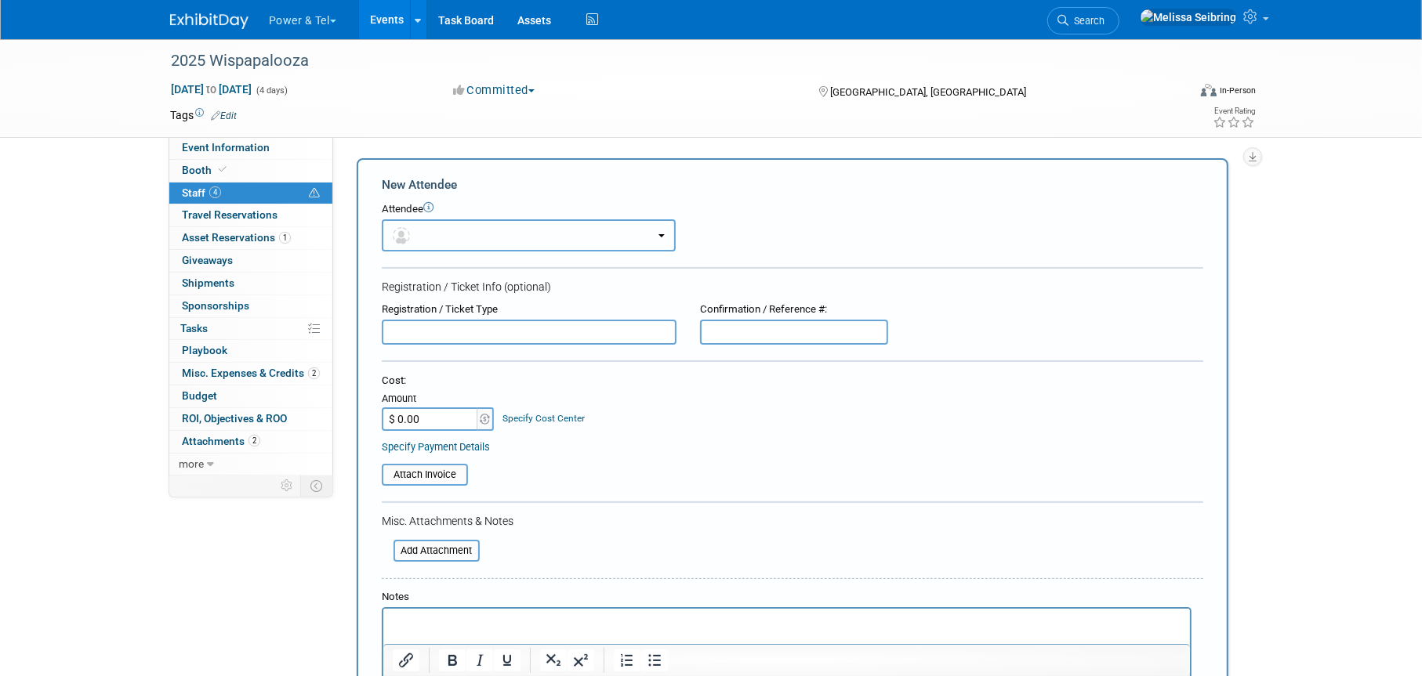
click at [457, 241] on button "button" at bounding box center [529, 235] width 294 height 32
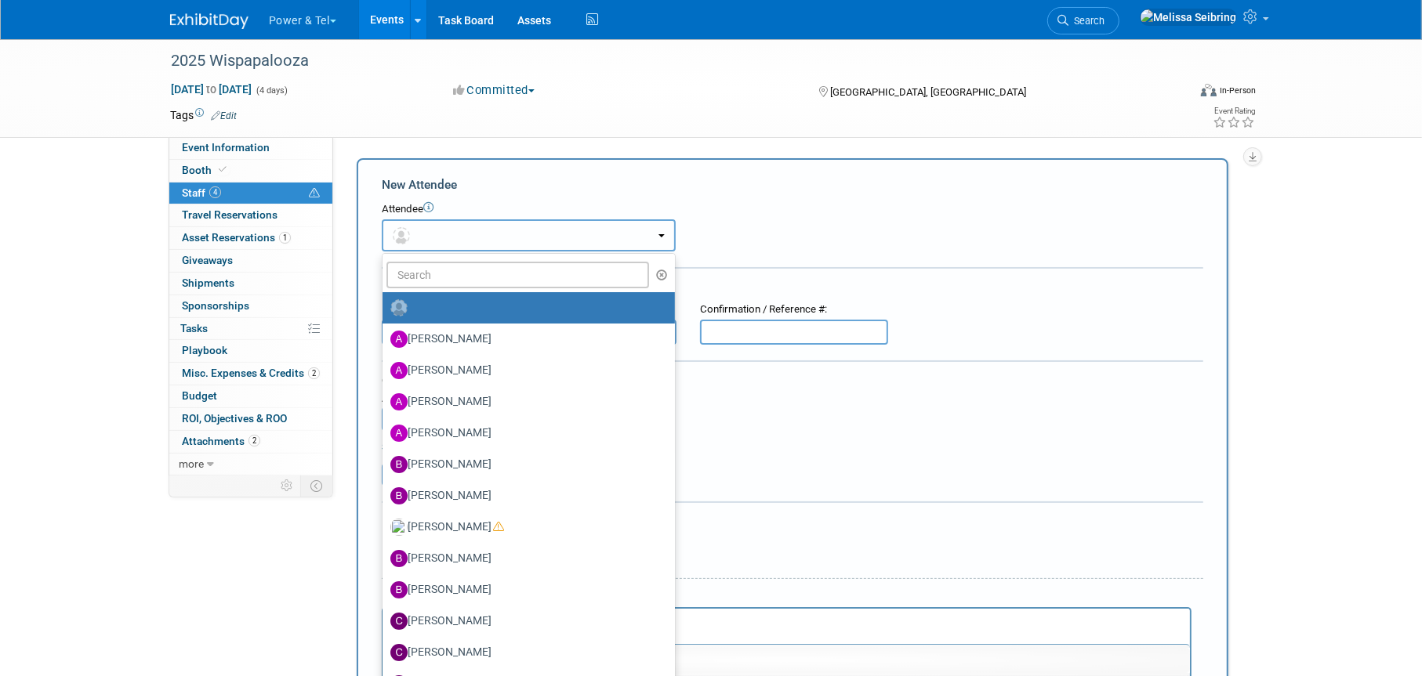
click at [456, 230] on button "button" at bounding box center [529, 235] width 294 height 32
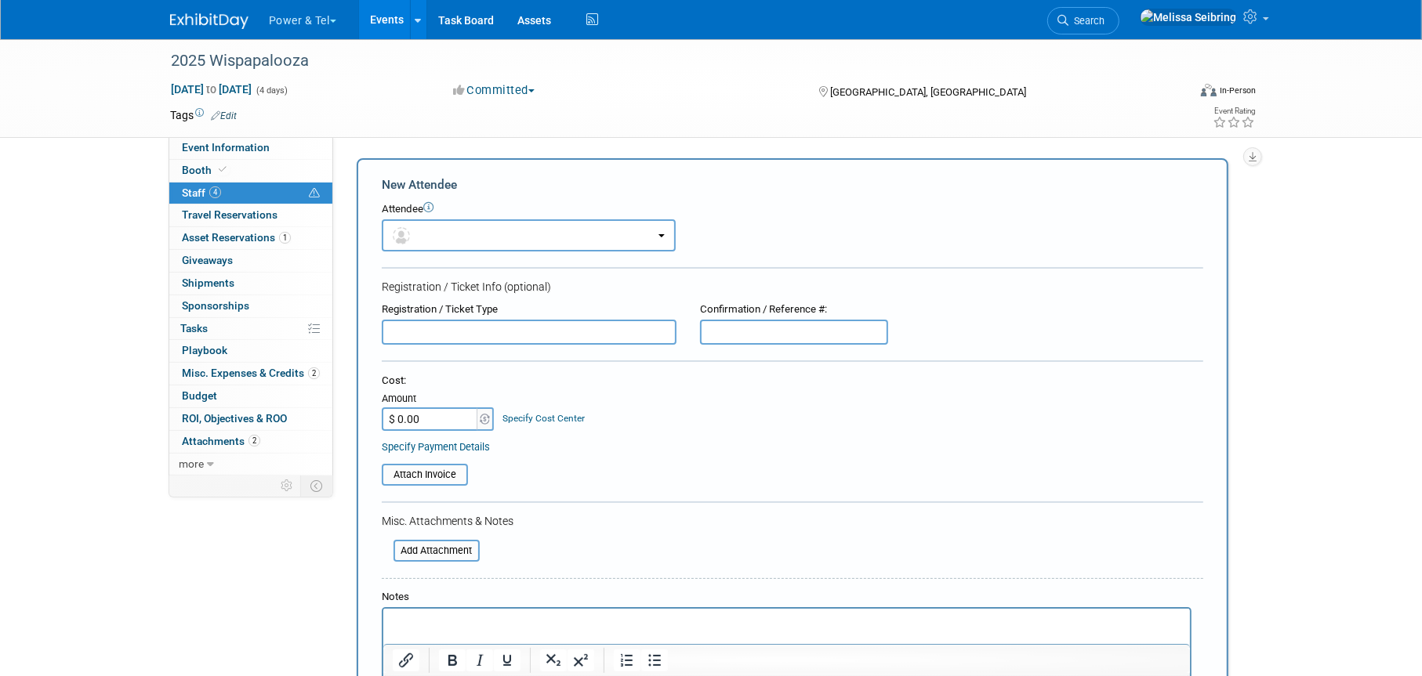
click at [428, 208] on icon at bounding box center [428, 207] width 10 height 10
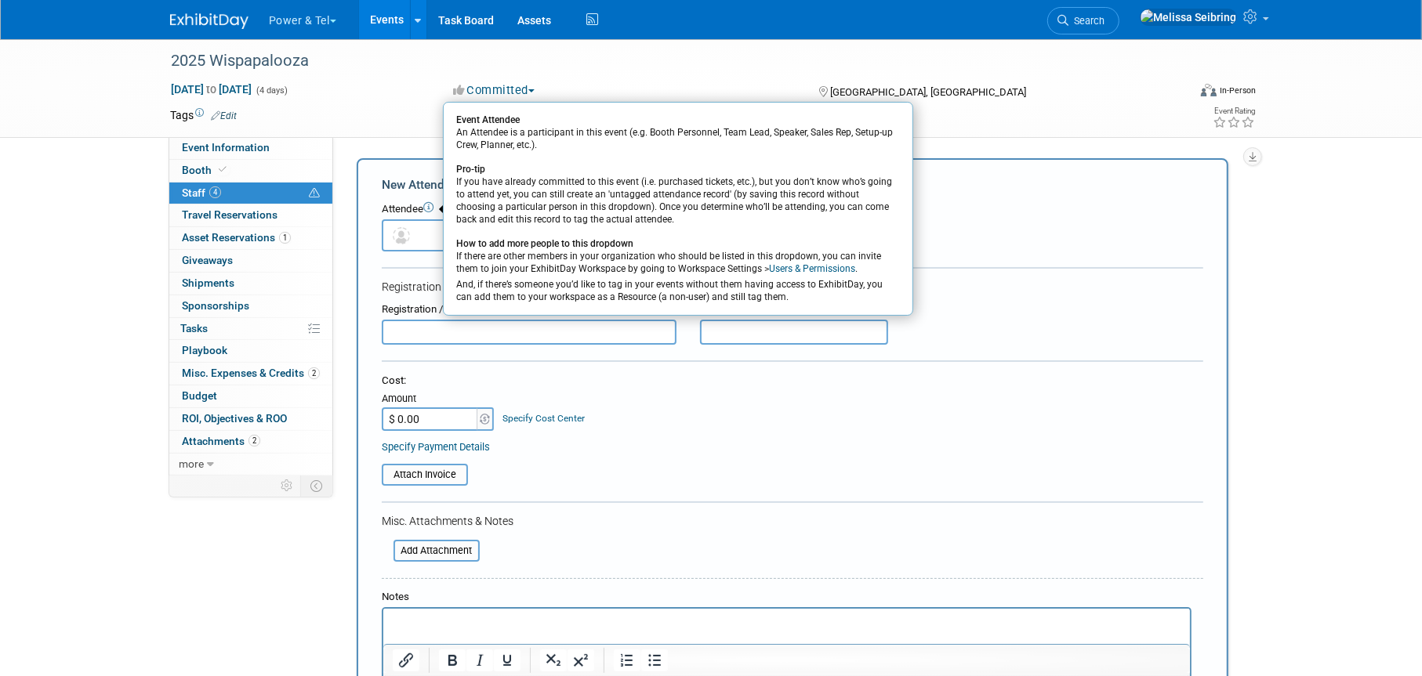
click at [422, 261] on form "New Attendee Attendee Event Attendee An Attendee is a participant in this event…" at bounding box center [792, 463] width 821 height 575
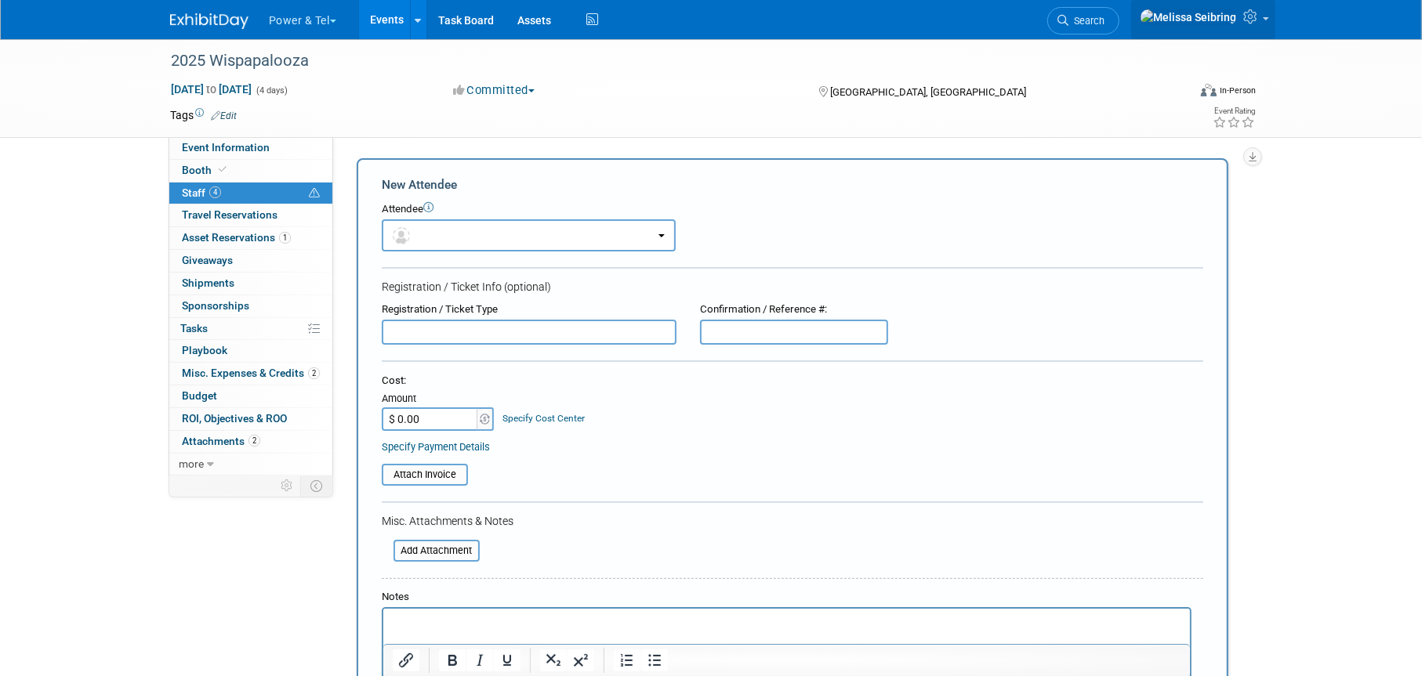
click at [1249, 18] on icon at bounding box center [1252, 16] width 18 height 14
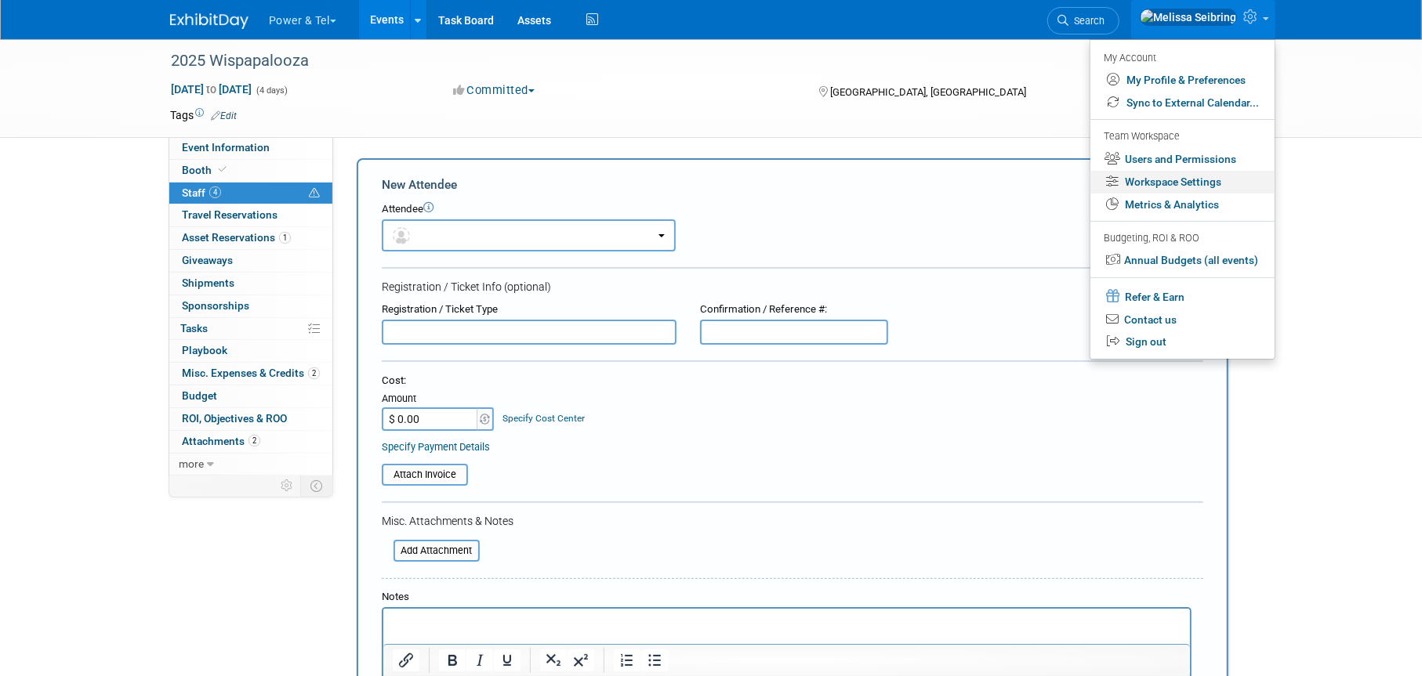
click at [1205, 173] on link "Workspace Settings" at bounding box center [1182, 182] width 184 height 23
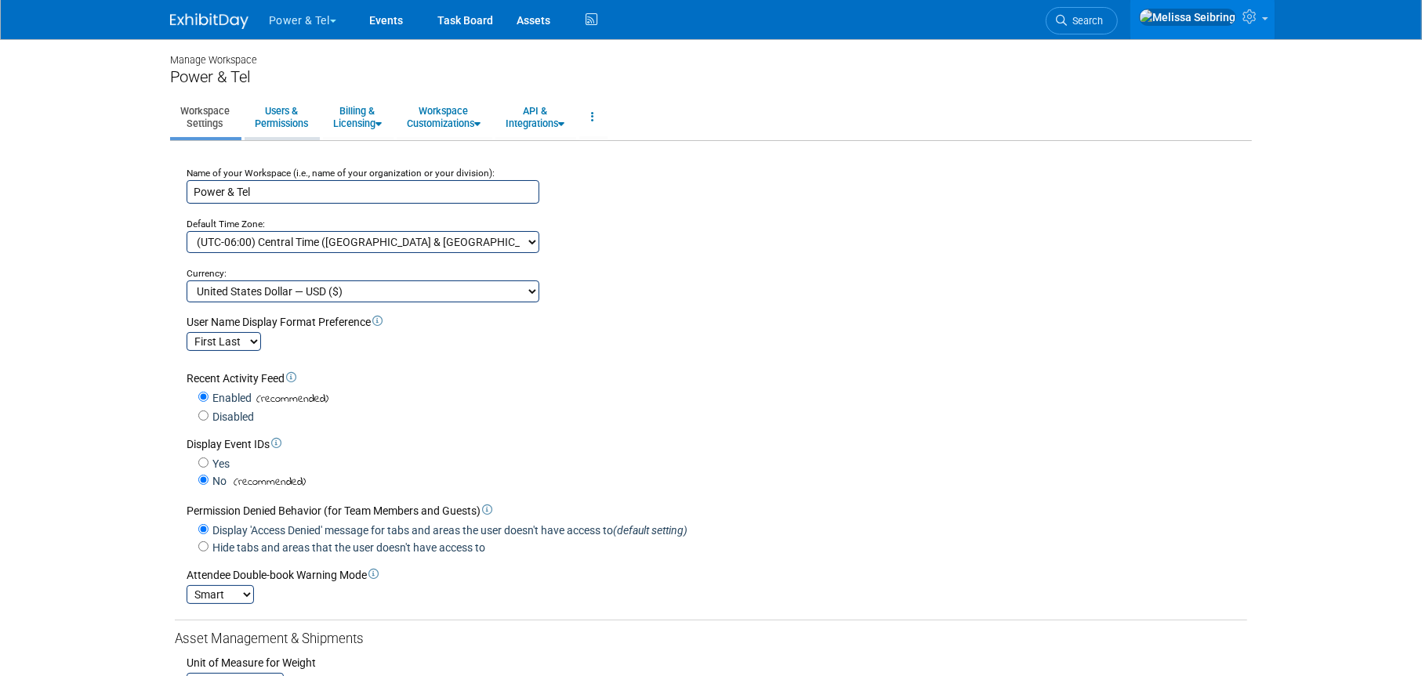
click at [281, 115] on link "Users & Permissions" at bounding box center [282, 117] width 74 height 38
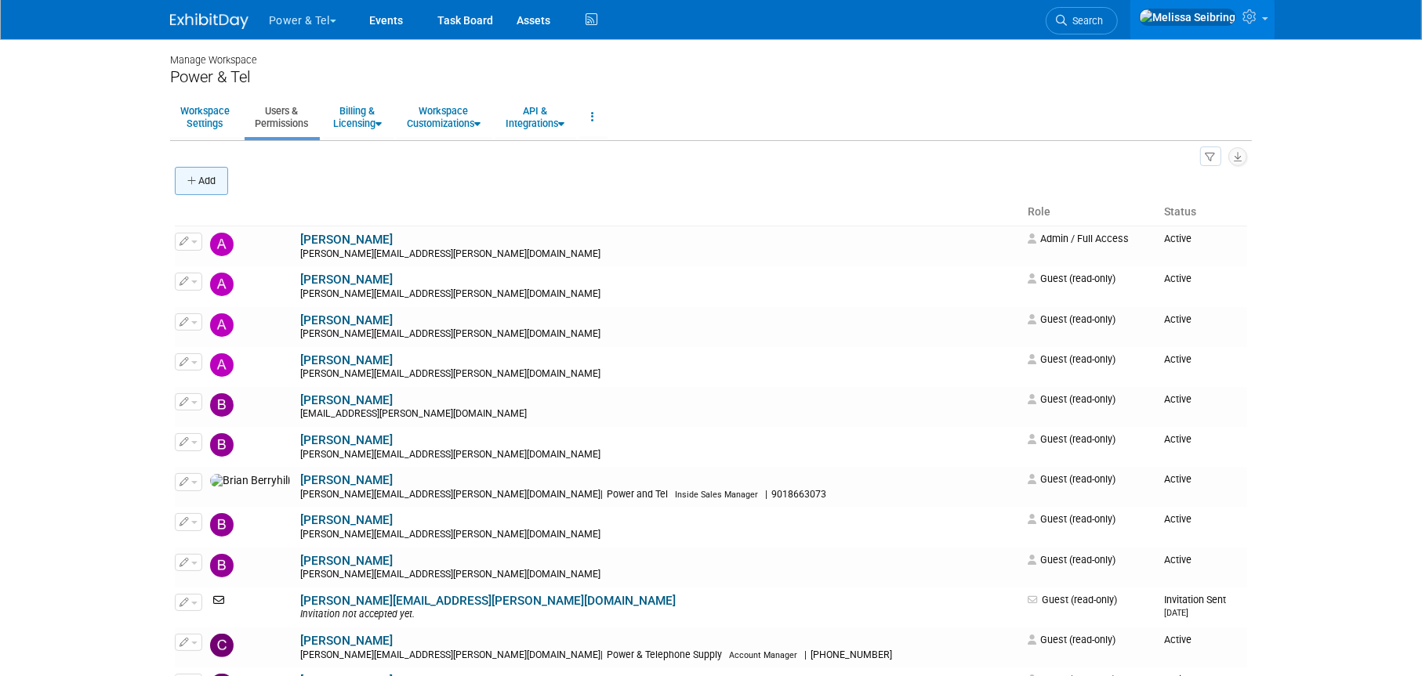
click at [201, 172] on button "Add" at bounding box center [201, 181] width 53 height 28
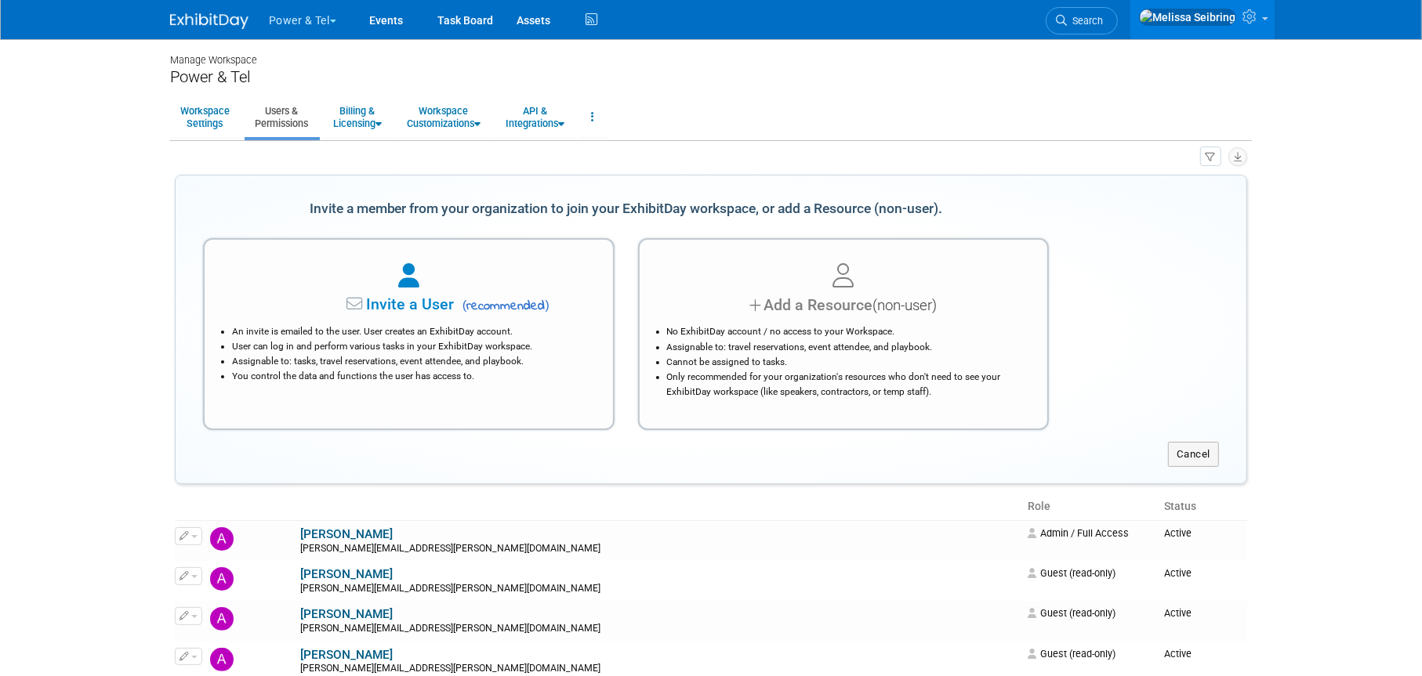
click at [383, 317] on div "Invite a User ( recommended ) An invite is emailed to the user. User creates an…" at bounding box center [409, 334] width 412 height 192
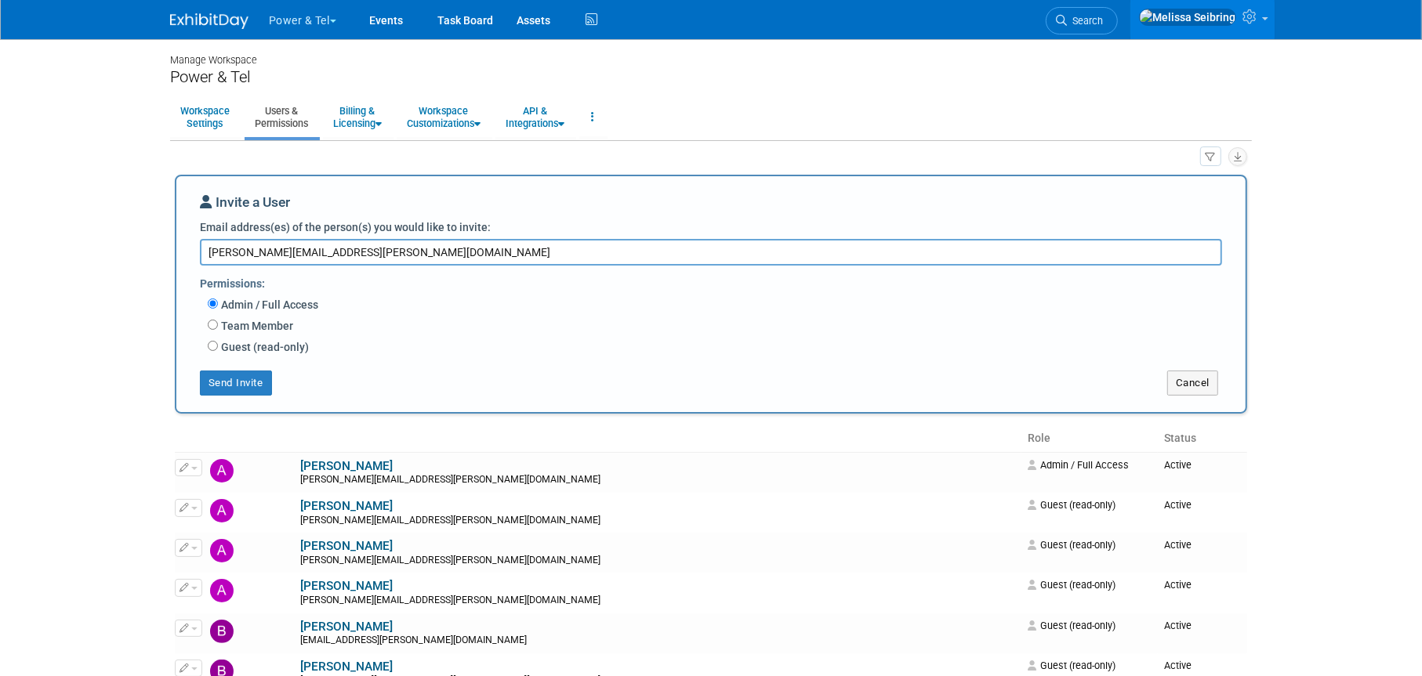
type textarea "[PERSON_NAME][EMAIL_ADDRESS][PERSON_NAME][DOMAIN_NAME]"
click at [239, 343] on label "Guest (read-only)" at bounding box center [263, 347] width 91 height 16
click at [218, 343] on input "Guest (read-only)" at bounding box center [213, 346] width 10 height 10
radio input "true"
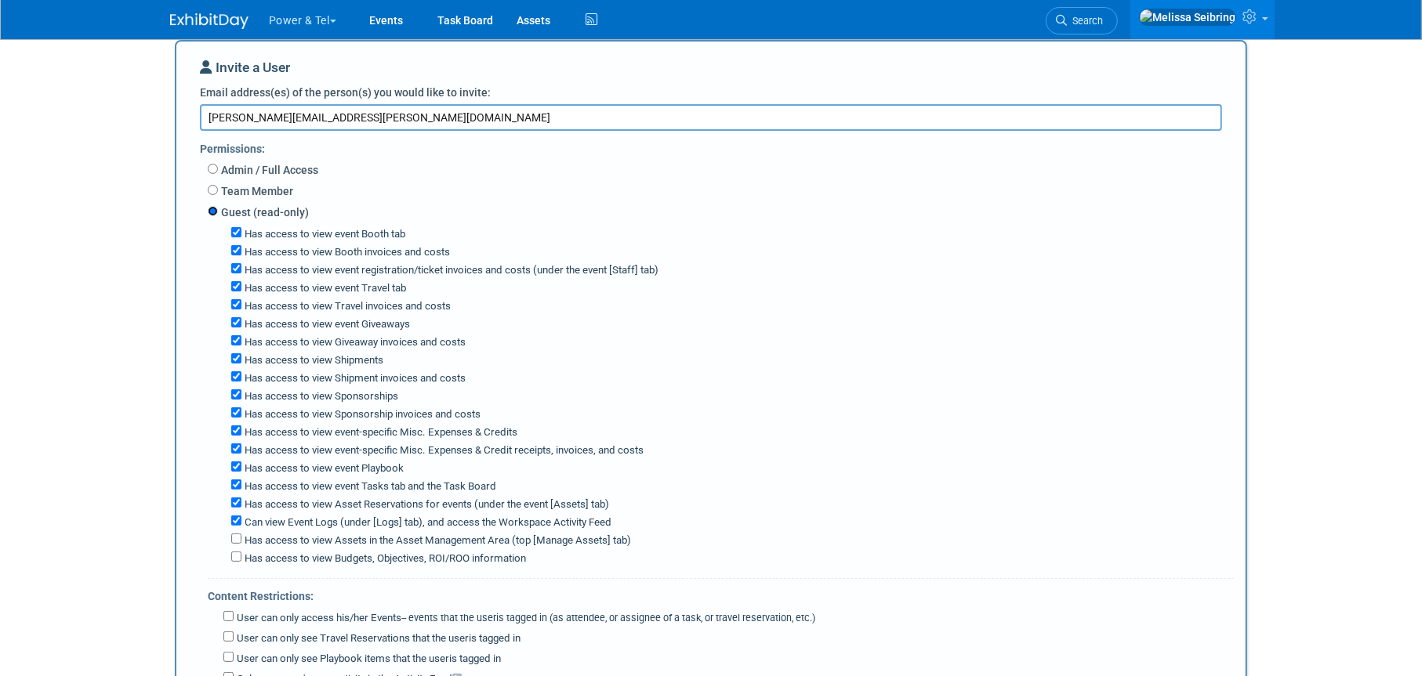
scroll to position [157, 0]
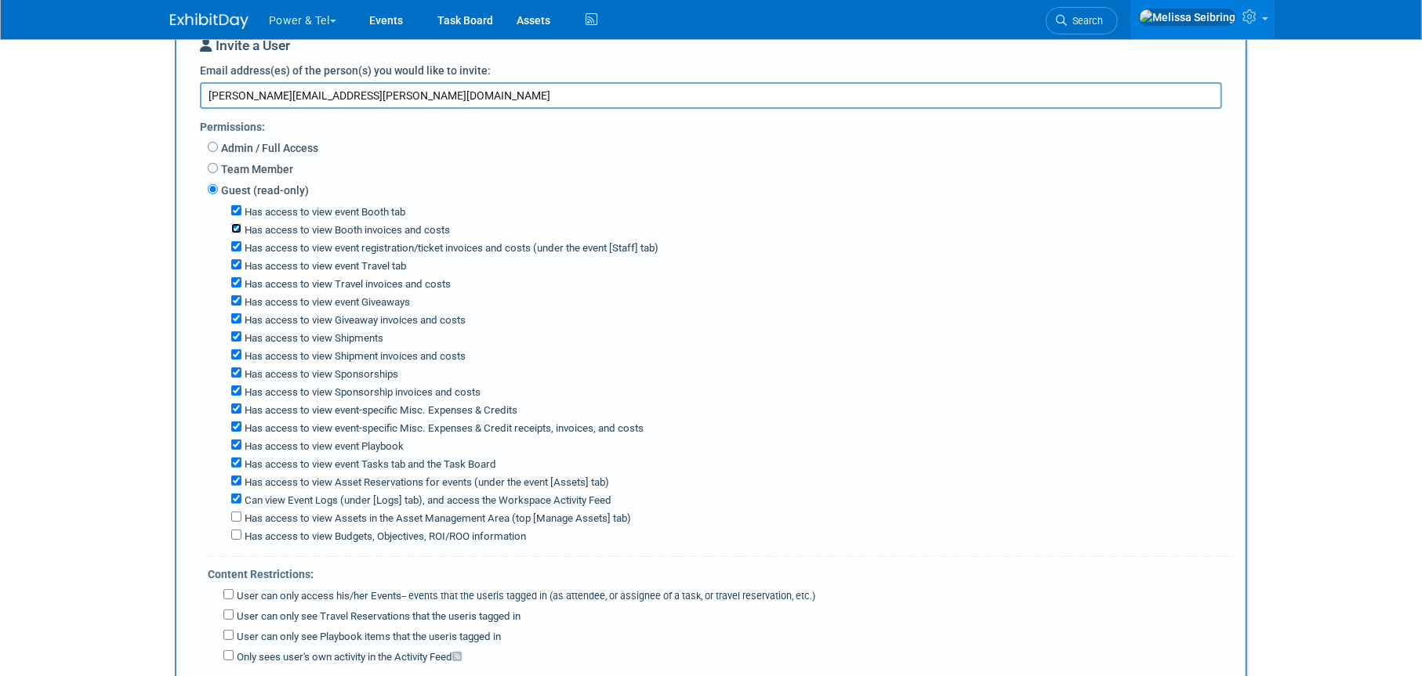
click at [233, 226] on input "Has access to view Booth invoices and costs" at bounding box center [236, 228] width 10 height 10
checkbox input "false"
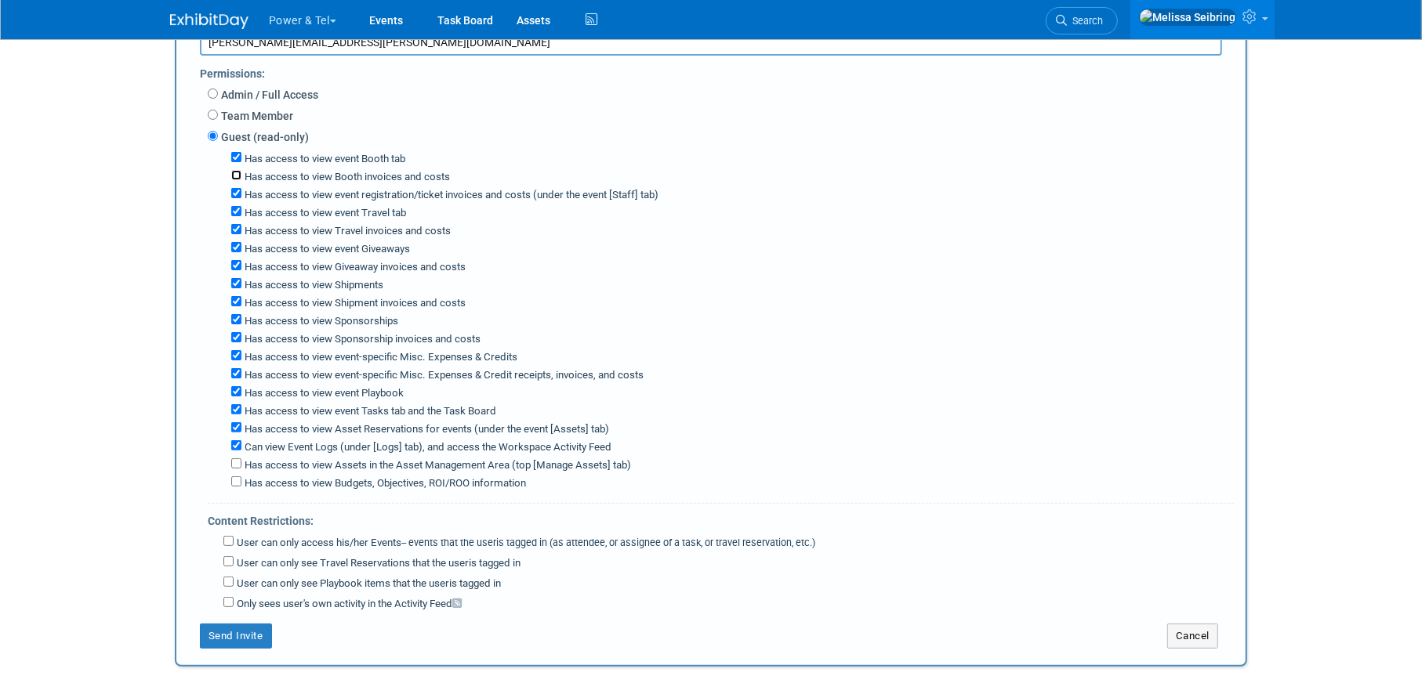
scroll to position [470, 0]
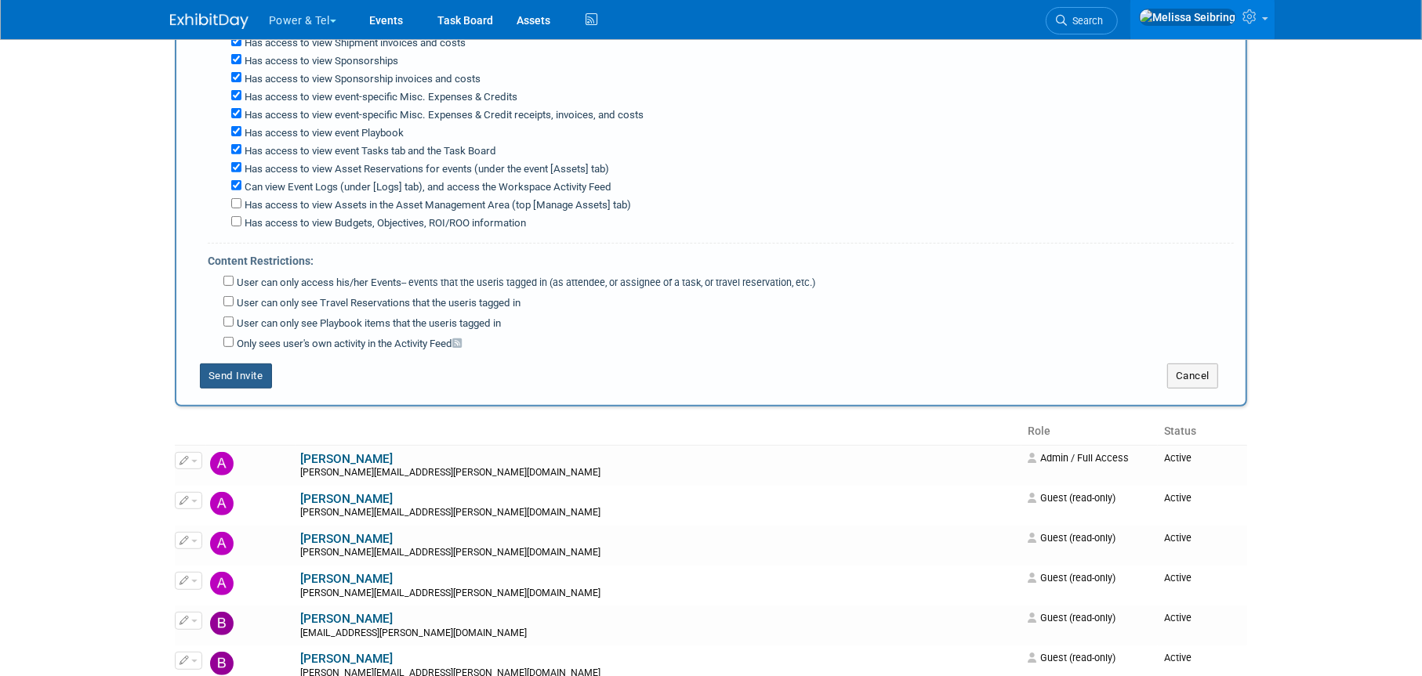
click at [238, 367] on button "Send Invite" at bounding box center [236, 376] width 72 height 25
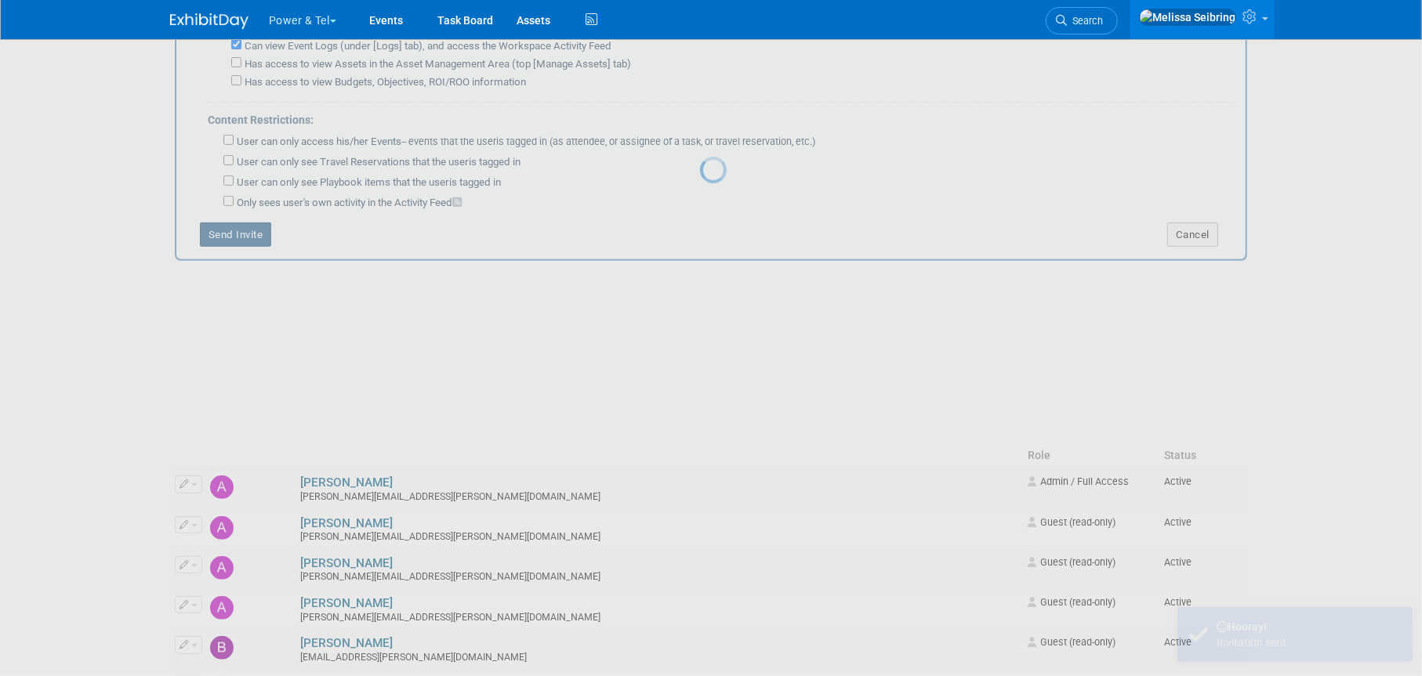
scroll to position [0, 0]
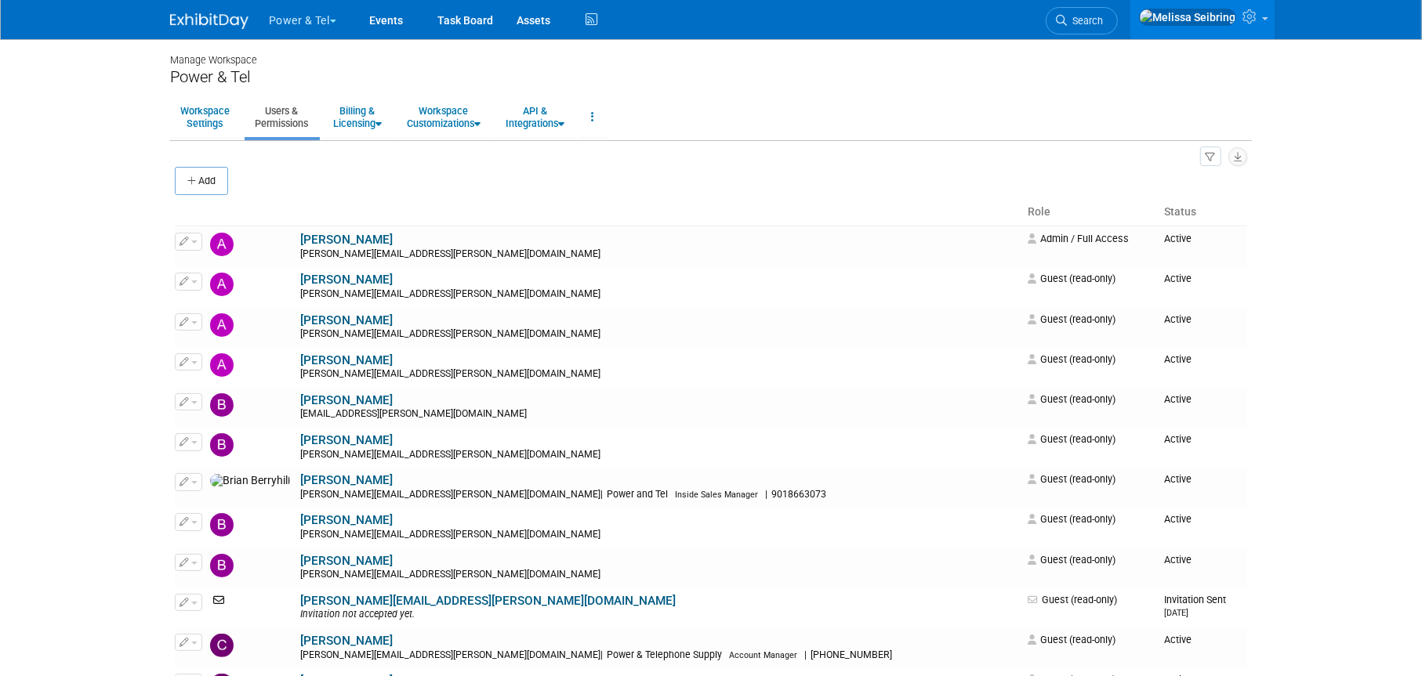
drag, startPoint x: 1158, startPoint y: 9, endPoint x: 1092, endPoint y: 24, distance: 67.3
click at [1118, 9] on link "Search" at bounding box center [1082, 20] width 72 height 27
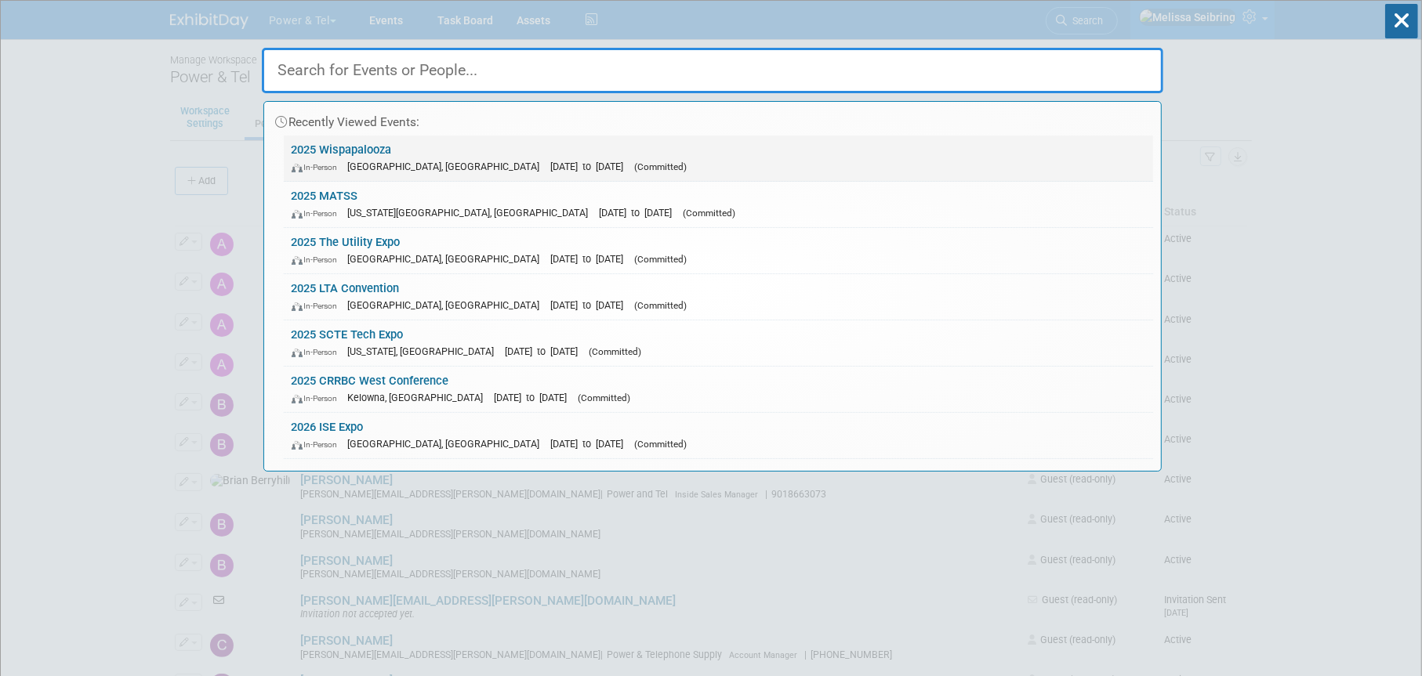
click at [375, 146] on link "2025 Wispapalooza In-Person [GEOGRAPHIC_DATA], [GEOGRAPHIC_DATA] [DATE] to [DAT…" at bounding box center [718, 158] width 869 height 45
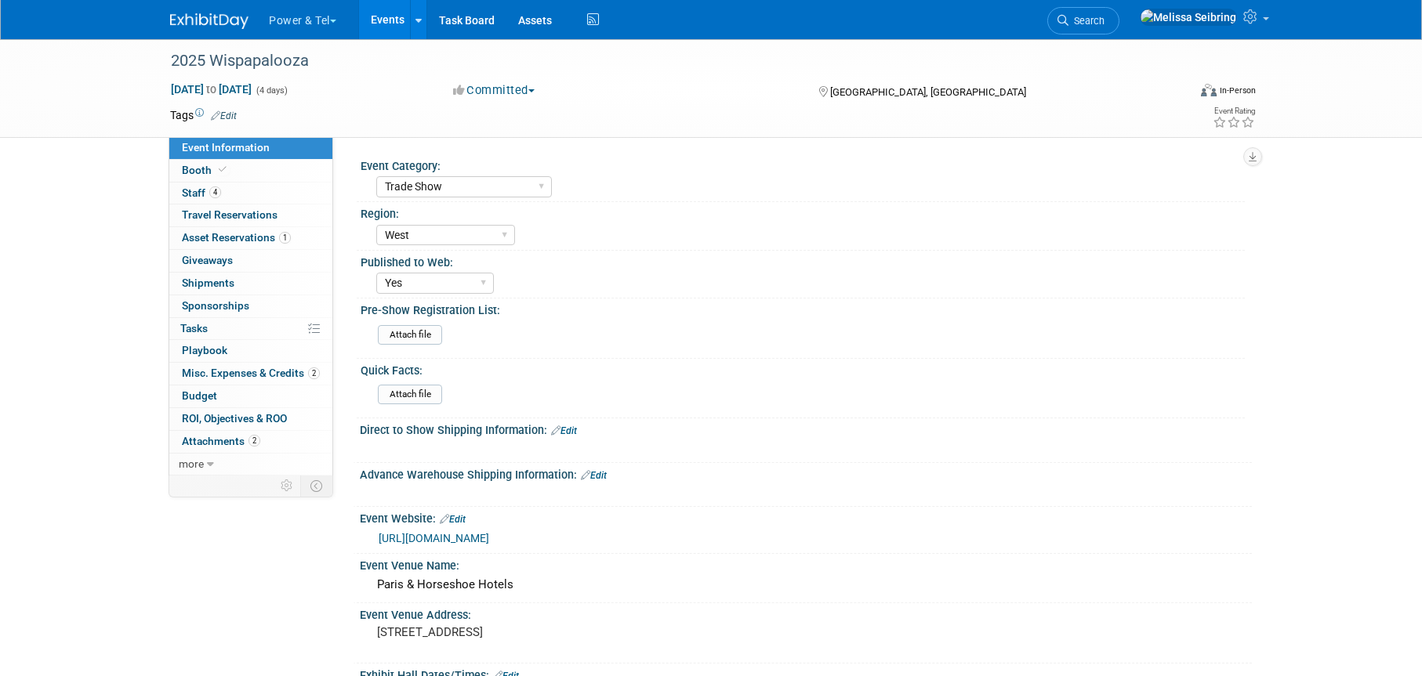
select select "Trade Show"
select select "West"
select select "Yes"
click at [201, 191] on span "Staff 4" at bounding box center [201, 193] width 39 height 13
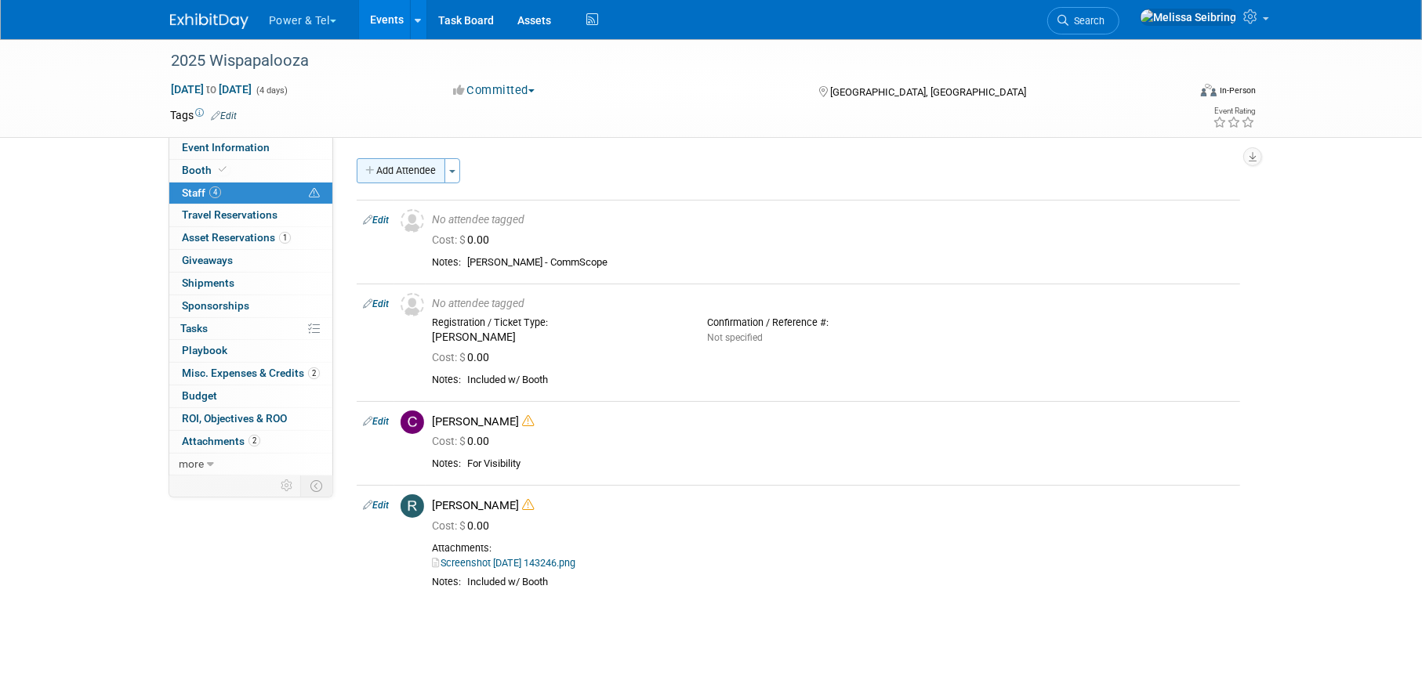
click at [431, 177] on button "Add Attendee" at bounding box center [401, 170] width 89 height 25
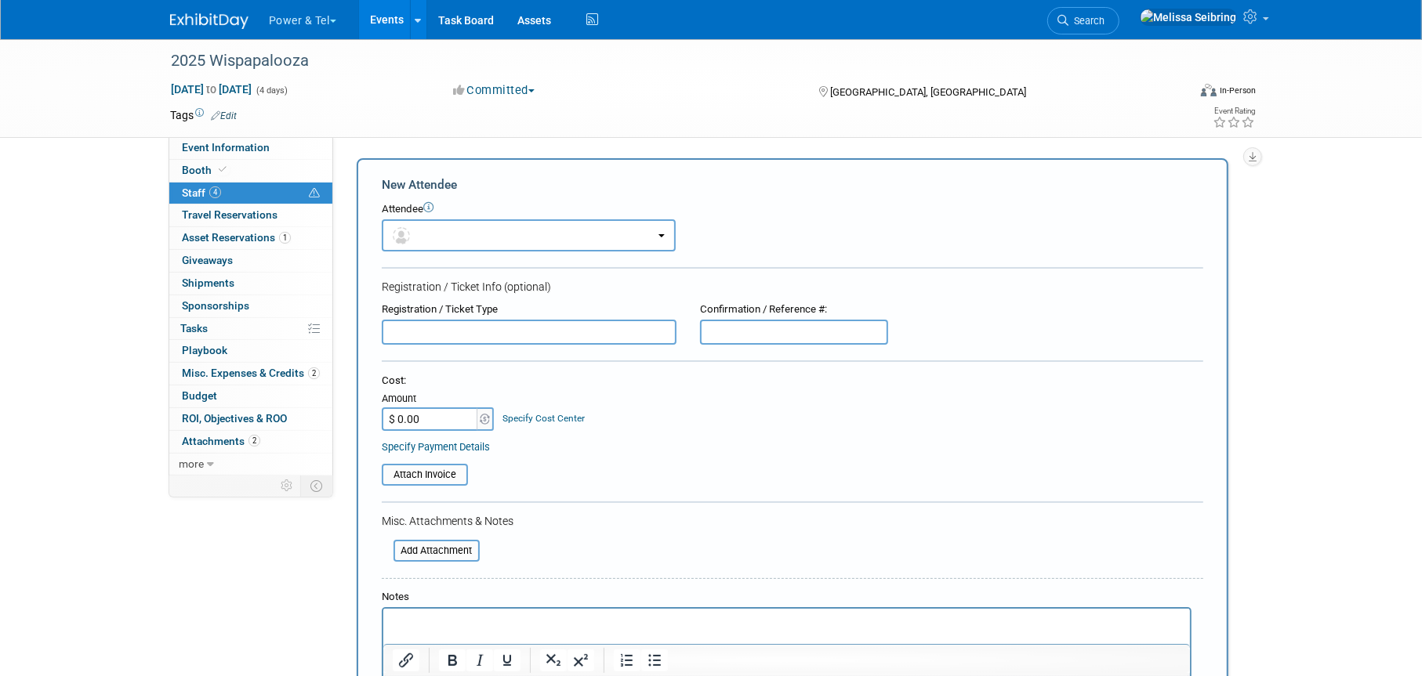
click at [462, 321] on input "text" at bounding box center [529, 332] width 295 height 25
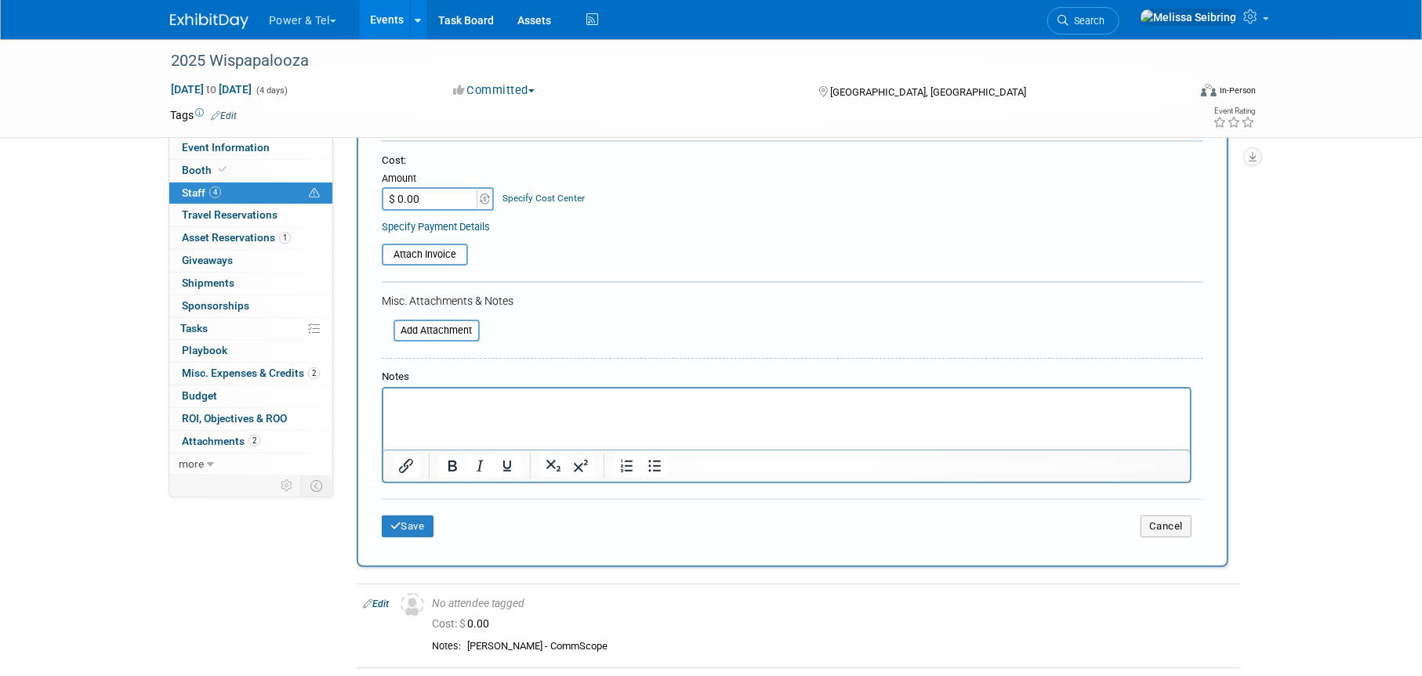
scroll to position [235, 0]
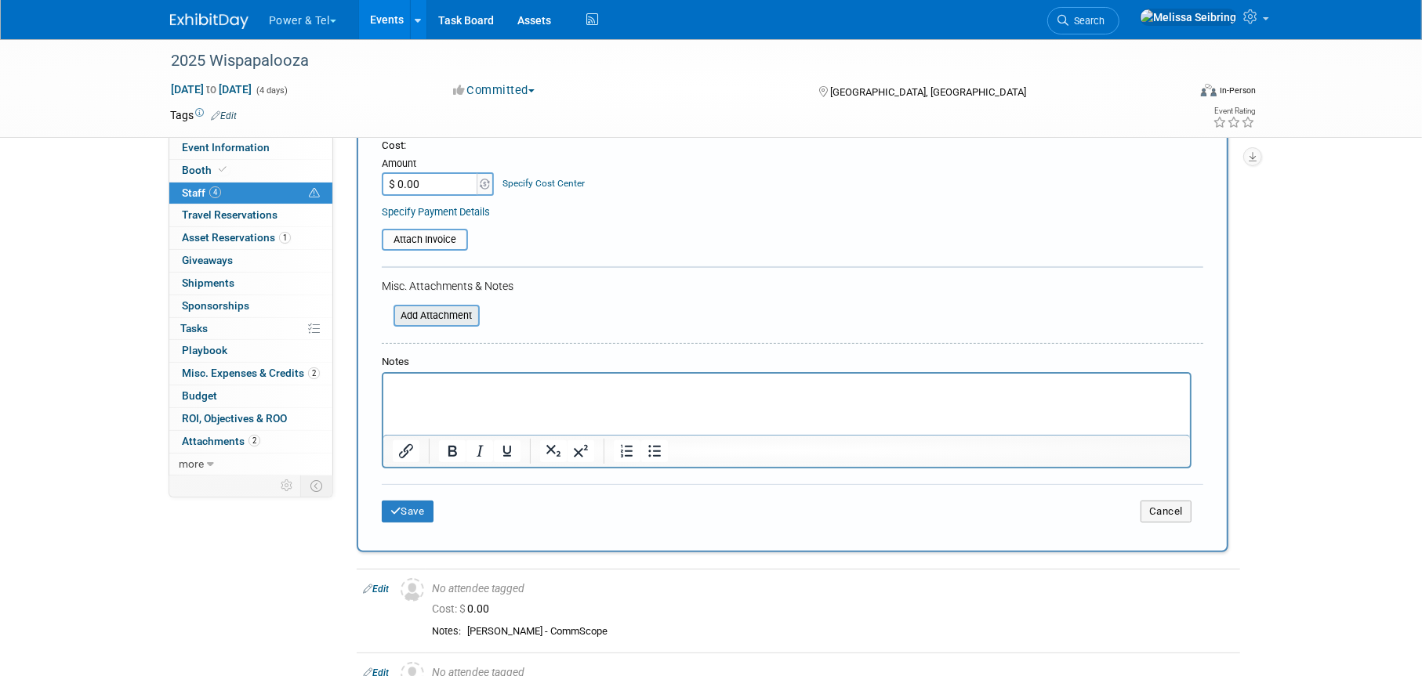
type input "[PERSON_NAME]"
click at [412, 314] on input "file" at bounding box center [385, 315] width 187 height 19
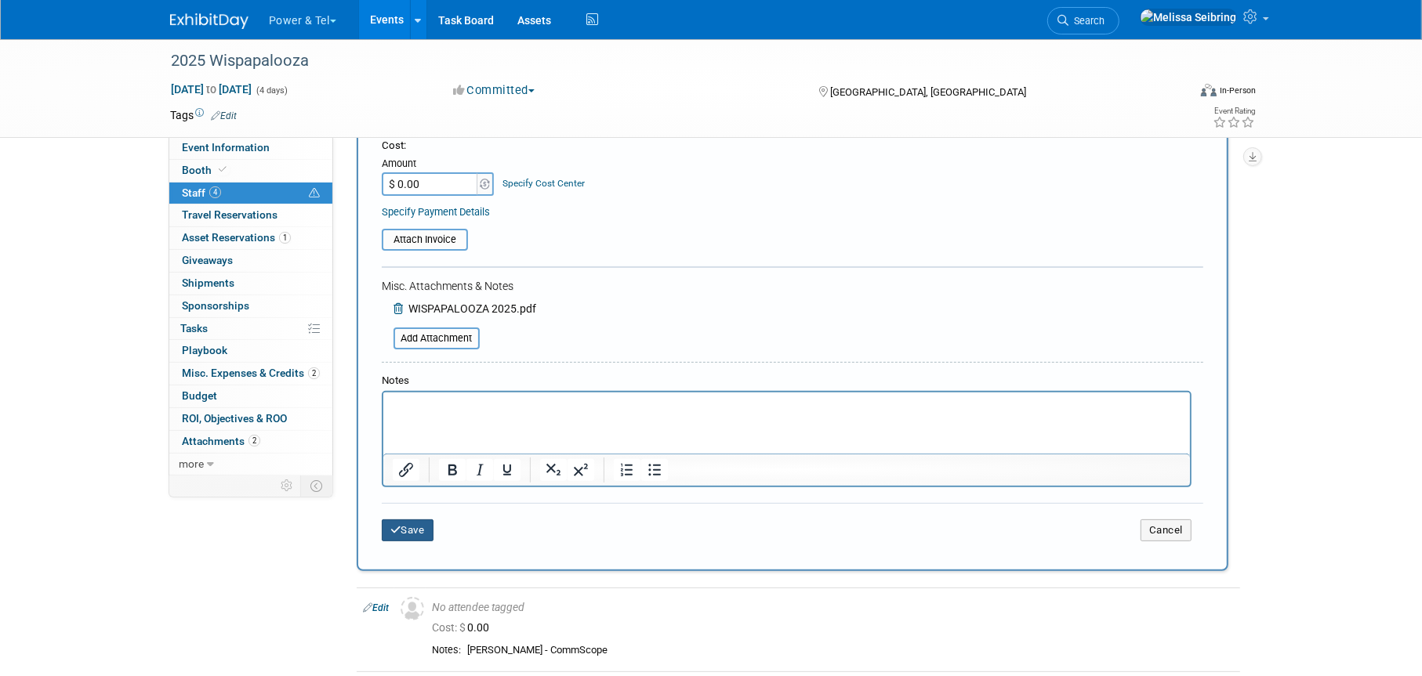
click at [403, 532] on button "Save" at bounding box center [408, 531] width 52 height 22
